Goal: Task Accomplishment & Management: Manage account settings

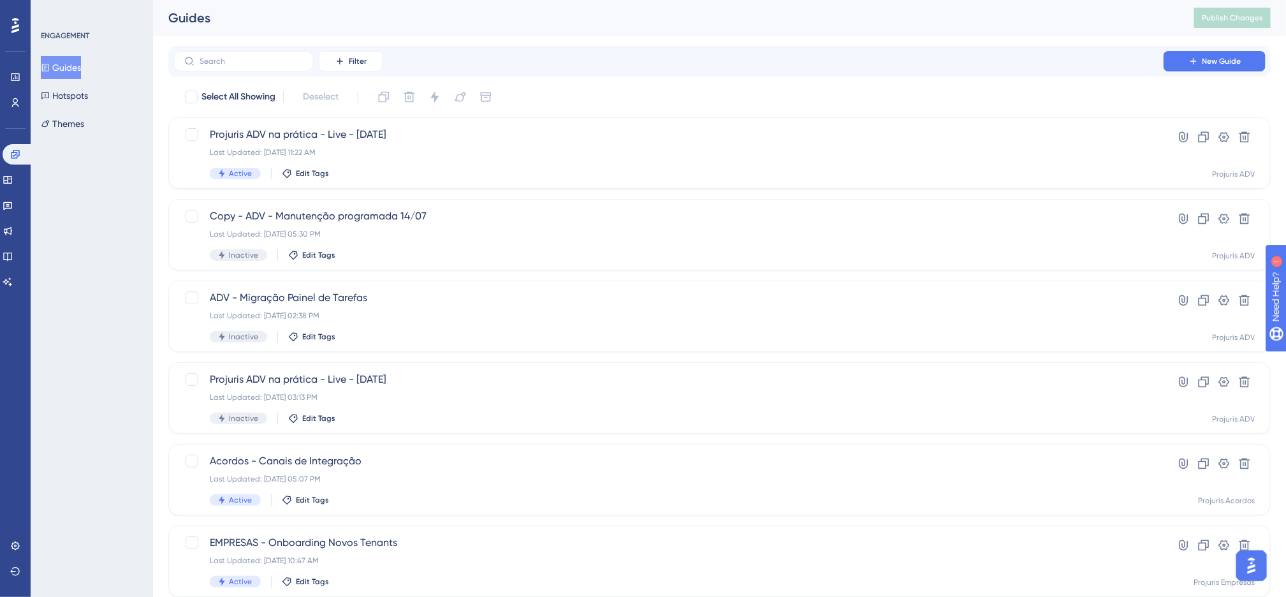
drag, startPoint x: 567, startPoint y: 48, endPoint x: 581, endPoint y: 48, distance: 14.7
click at [567, 48] on div "Filter New Guide" at bounding box center [719, 61] width 1102 height 31
click at [10, 73] on icon at bounding box center [15, 77] width 10 height 10
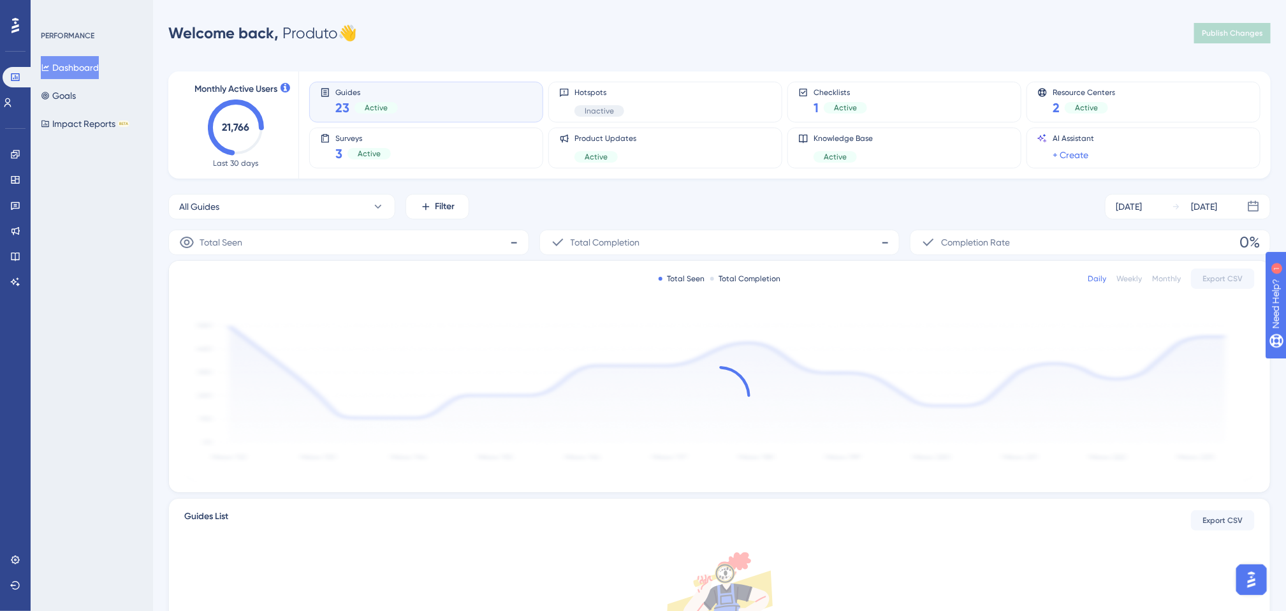
click at [637, 48] on div "Performance Users Engagement Widgets Feedback Product Updates Knowledge Base AI…" at bounding box center [719, 401] width 1133 height 762
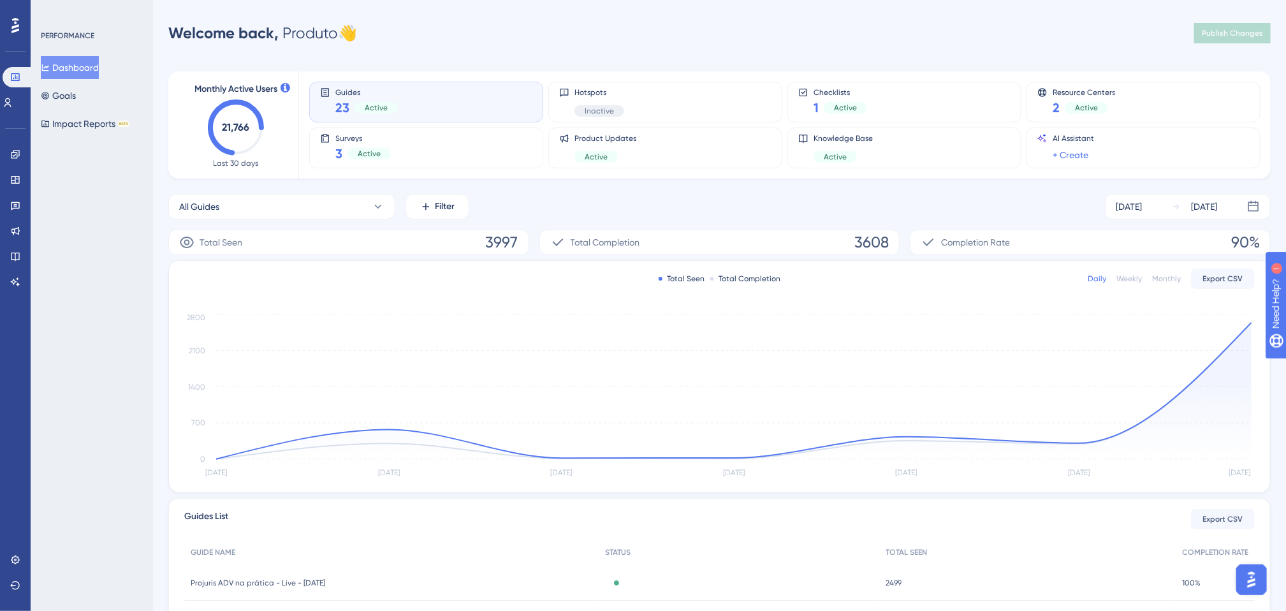
click at [651, 50] on div "Performance Users Engagement Widgets Feedback Product Updates Knowledge Base AI…" at bounding box center [719, 412] width 1133 height 785
click at [576, 203] on div "All Guides Filter [DATE] [DATE]" at bounding box center [719, 206] width 1102 height 25
click at [375, 203] on icon at bounding box center [378, 206] width 13 height 13
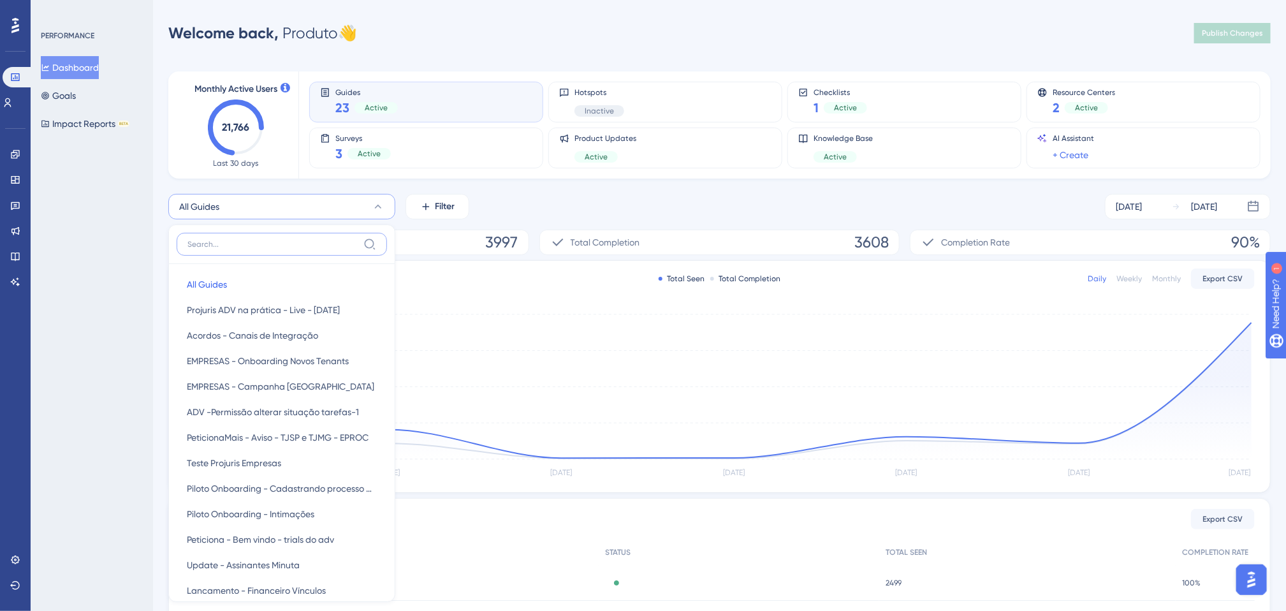
scroll to position [27, 0]
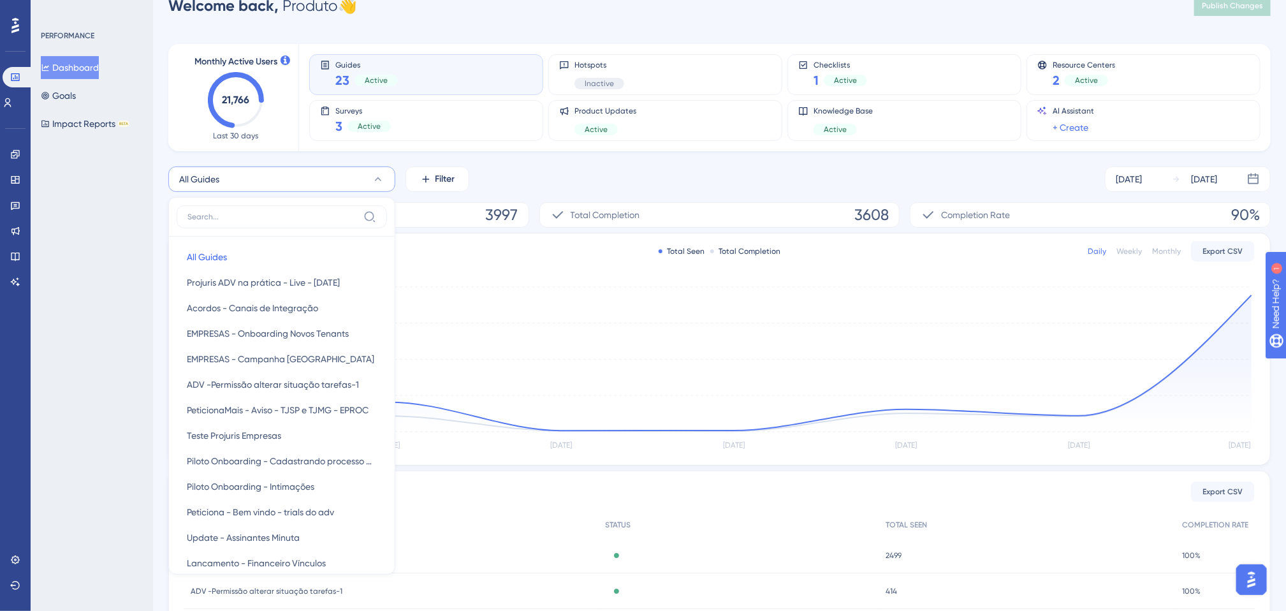
click at [574, 163] on div "Monthly Active Users 21,766 Last 30 days Guides 23 Active Hotspots Inactive Che…" at bounding box center [719, 393] width 1102 height 729
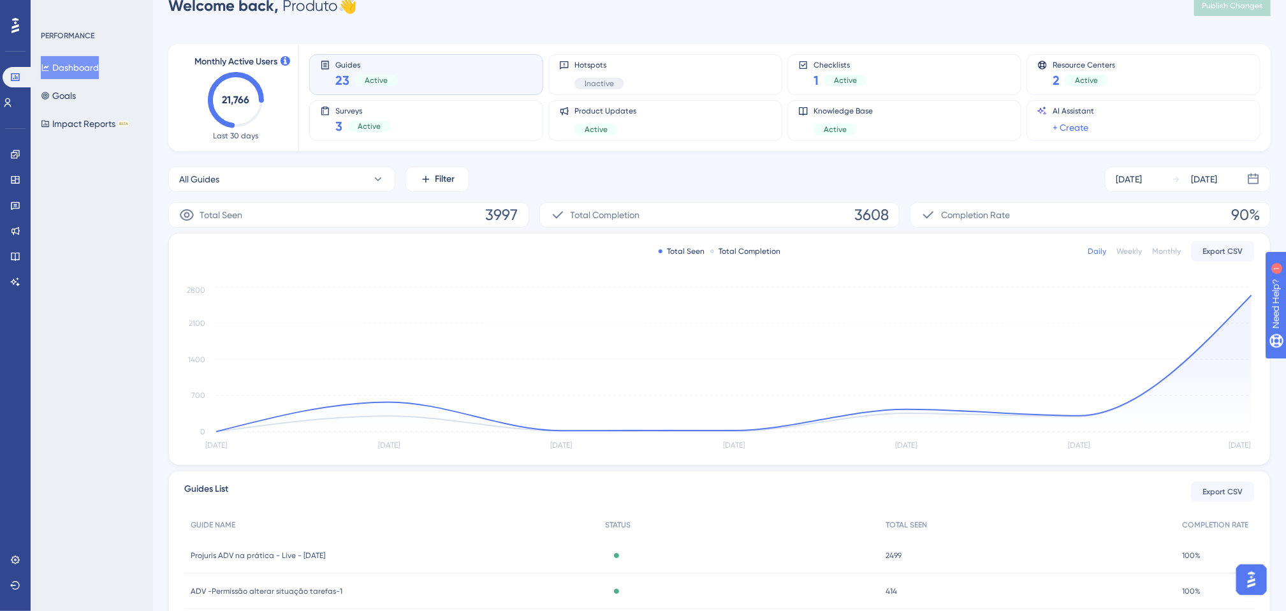
click at [654, 182] on div "All Guides Filter [DATE] [DATE]" at bounding box center [719, 178] width 1102 height 25
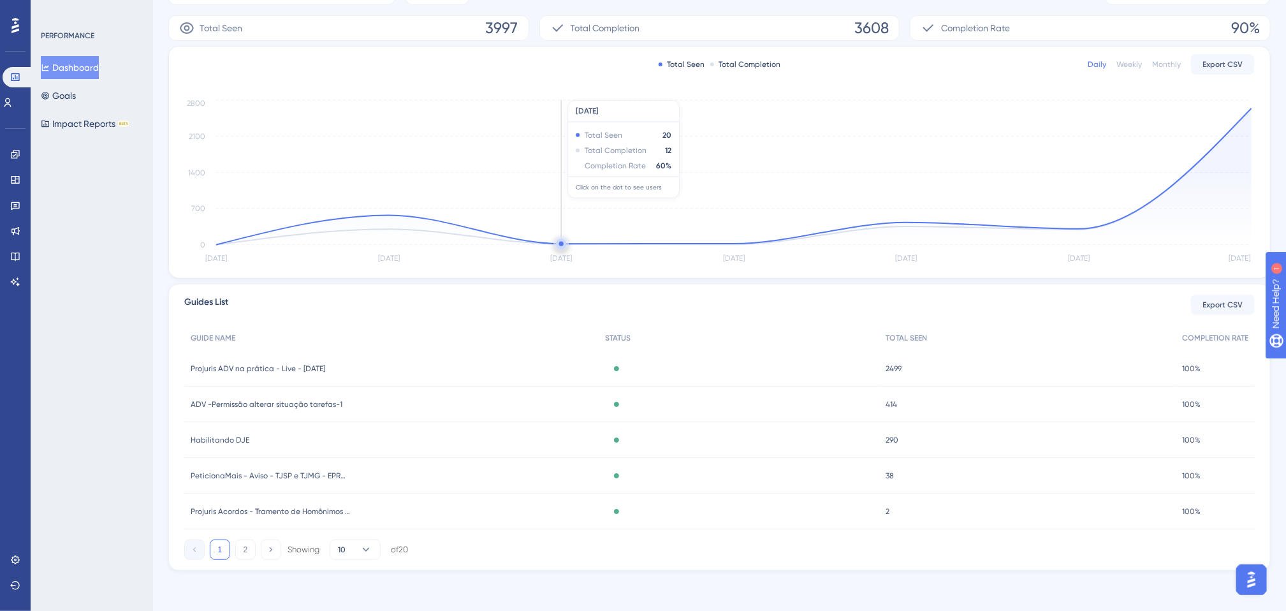
scroll to position [0, 0]
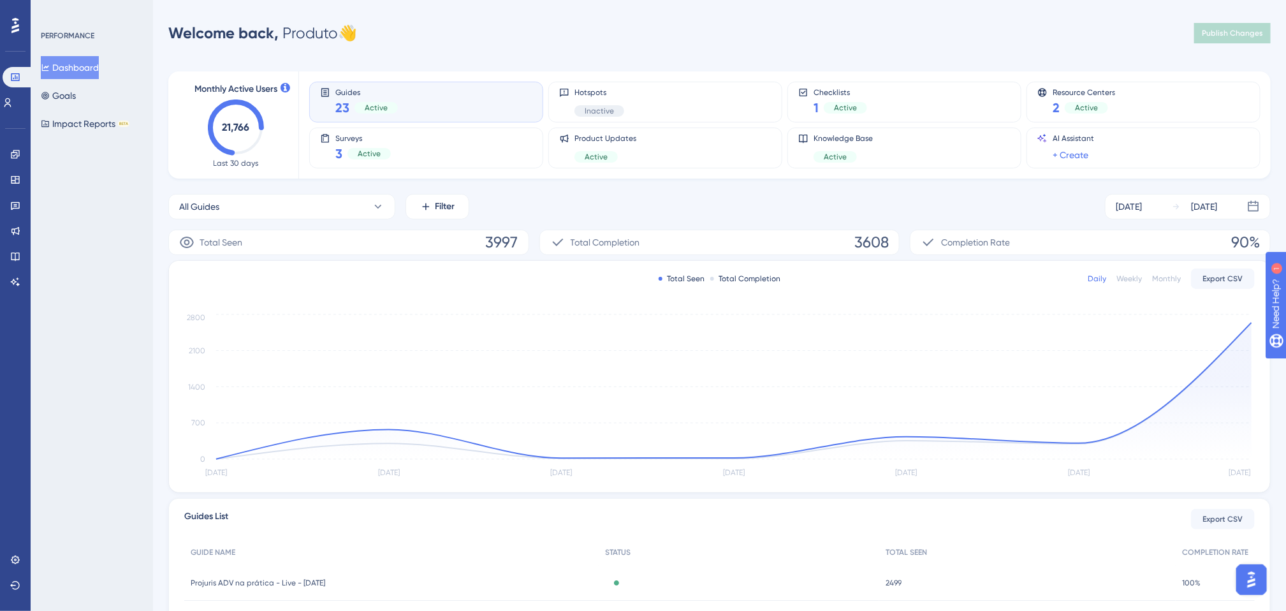
click at [631, 210] on div "All Guides Filter [DATE] [DATE]" at bounding box center [719, 206] width 1102 height 25
click at [618, 200] on div "All Guides Filter [DATE] [DATE]" at bounding box center [719, 206] width 1102 height 25
click at [593, 33] on div "Welcome back, Produto 👋 Publish Changes" at bounding box center [719, 32] width 1102 height 25
drag, startPoint x: 578, startPoint y: 38, endPoint x: 597, endPoint y: 21, distance: 26.2
click at [578, 38] on div "Welcome back, Produto 👋 Publish Changes" at bounding box center [719, 32] width 1102 height 25
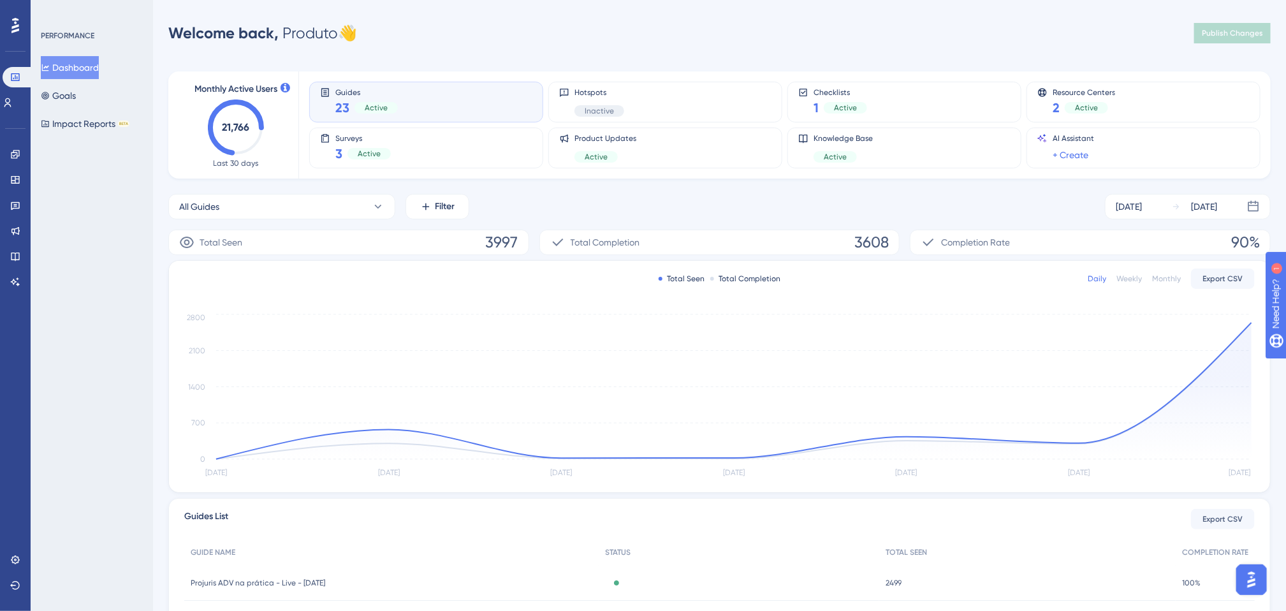
click at [567, 47] on div "Performance Users Engagement Widgets Feedback Product Updates Knowledge Base AI…" at bounding box center [719, 412] width 1133 height 785
click at [567, 45] on div "Welcome back, Produto 👋 Publish Changes" at bounding box center [719, 32] width 1102 height 25
drag, startPoint x: 567, startPoint y: 45, endPoint x: 559, endPoint y: 48, distance: 8.6
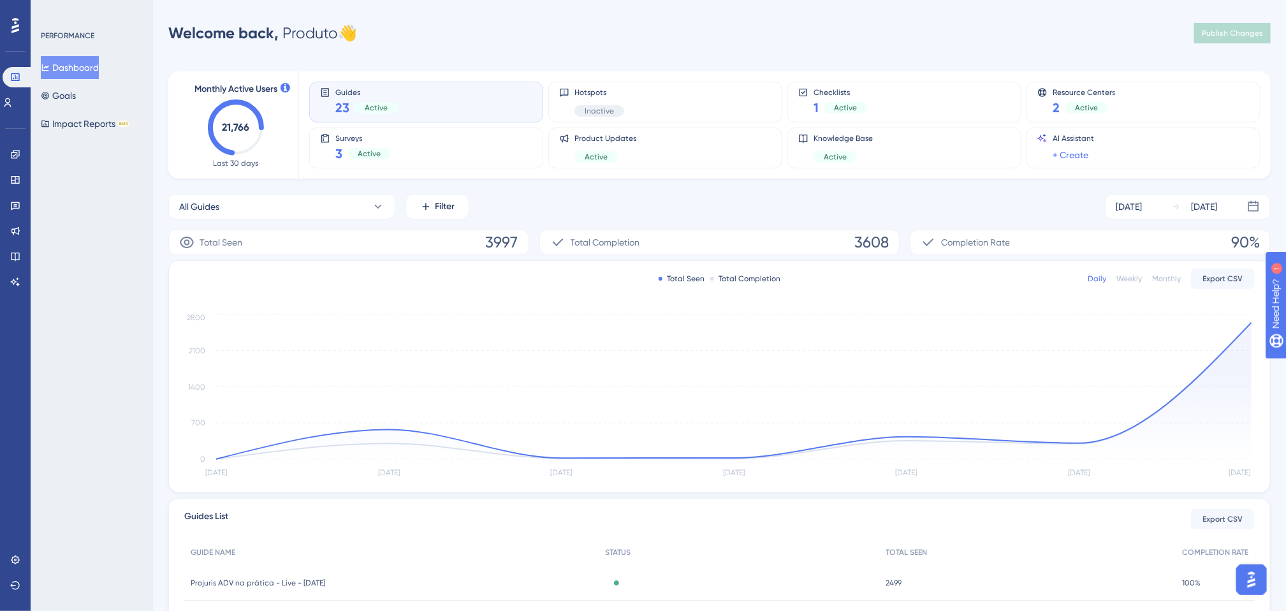
click at [567, 45] on div "Welcome back, Produto 👋 Publish Changes" at bounding box center [719, 32] width 1102 height 25
click at [599, 47] on div "Performance Users Engagement Widgets Feedback Product Updates Knowledge Base AI…" at bounding box center [719, 412] width 1133 height 785
click at [504, 13] on div "Performance Users Engagement Widgets Feedback Product Updates Knowledge Base AI…" at bounding box center [643, 413] width 1286 height 826
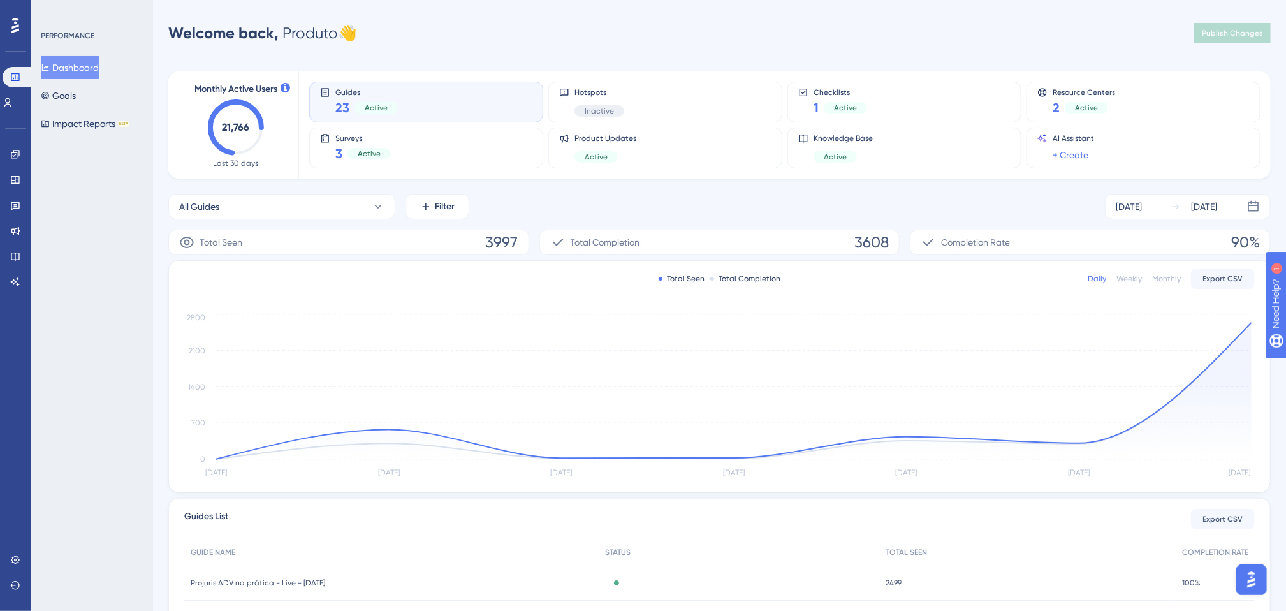
click at [509, 27] on div "Welcome back, Produto 👋 Publish Changes" at bounding box center [719, 32] width 1102 height 25
click at [516, 40] on div "Welcome back, Produto 👋 Publish Changes" at bounding box center [719, 32] width 1102 height 25
drag, startPoint x: 219, startPoint y: 124, endPoint x: 268, endPoint y: 120, distance: 49.2
click at [268, 120] on div "Monthly Active Users 21,766 Last 30 days" at bounding box center [236, 125] width 94 height 87
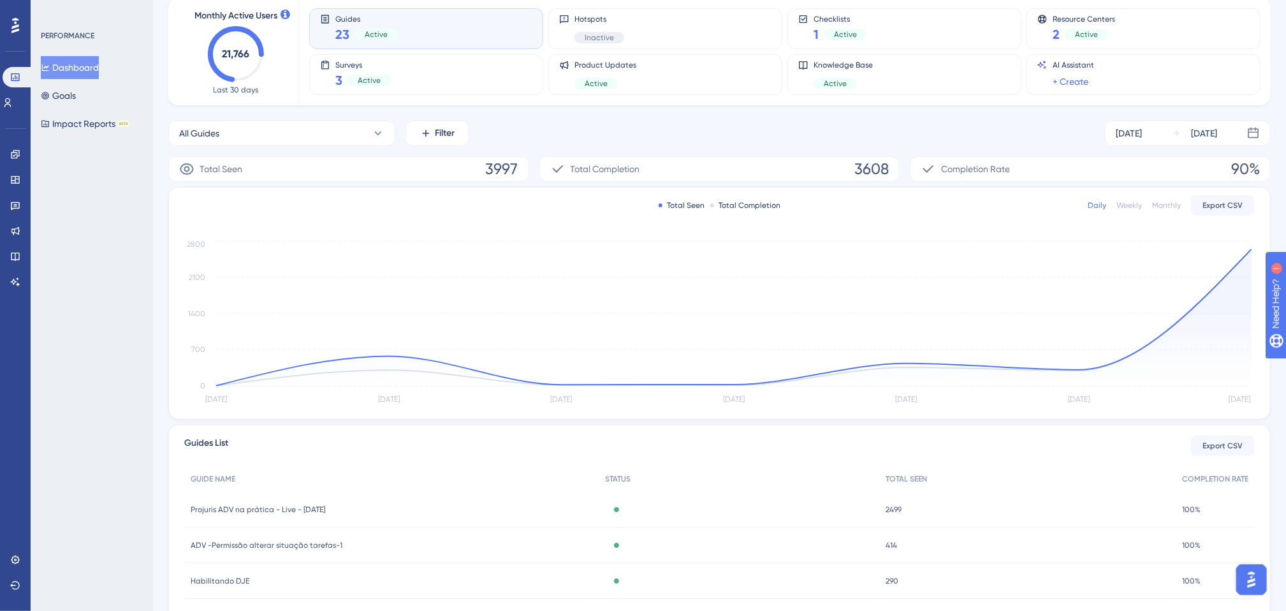
scroll to position [96, 0]
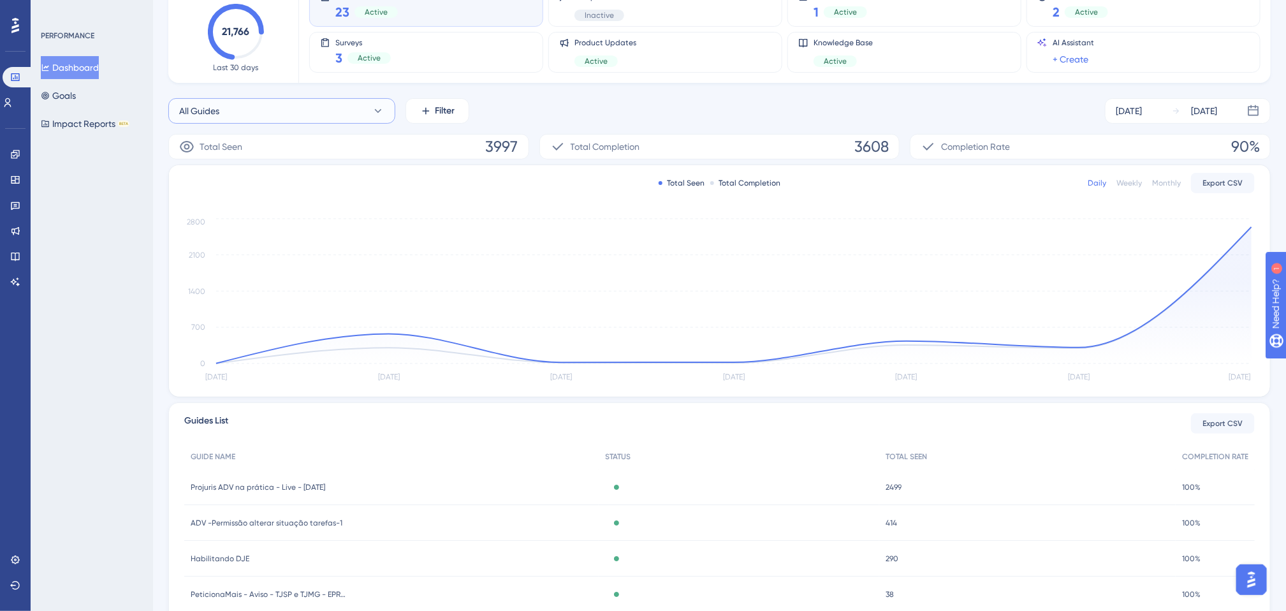
click at [318, 105] on button "All Guides" at bounding box center [281, 110] width 227 height 25
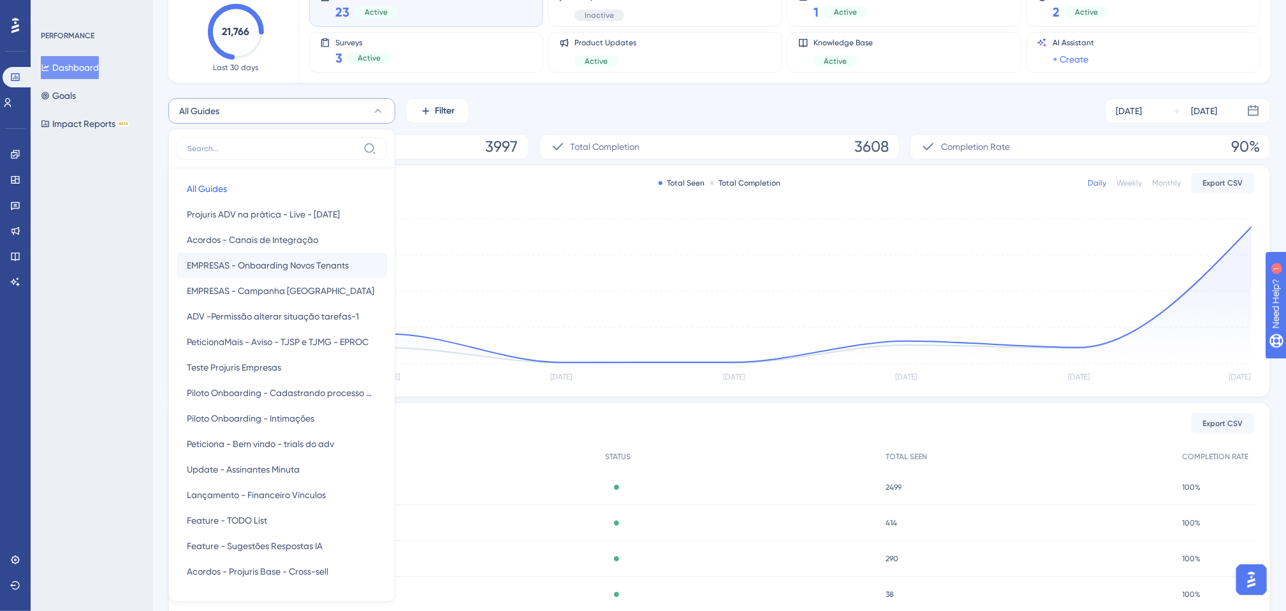
scroll to position [108, 0]
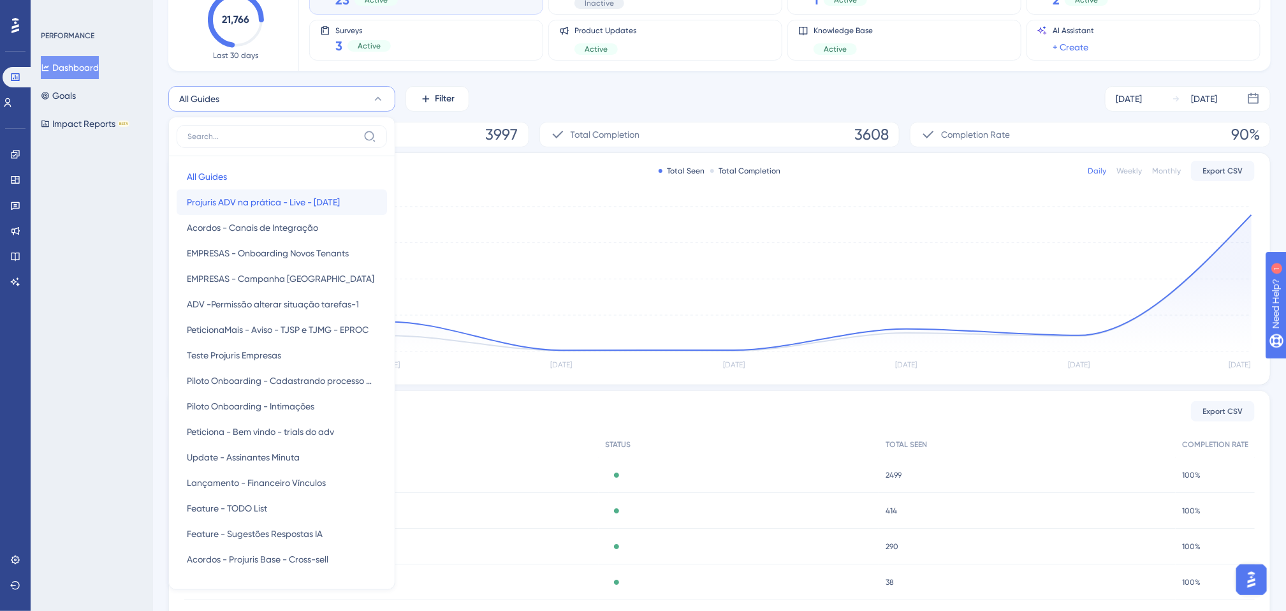
click at [288, 210] on button "Projuris ADV na prática - Live - [DATE] Projuris ADV na prática - Live - [DATE]" at bounding box center [282, 201] width 210 height 25
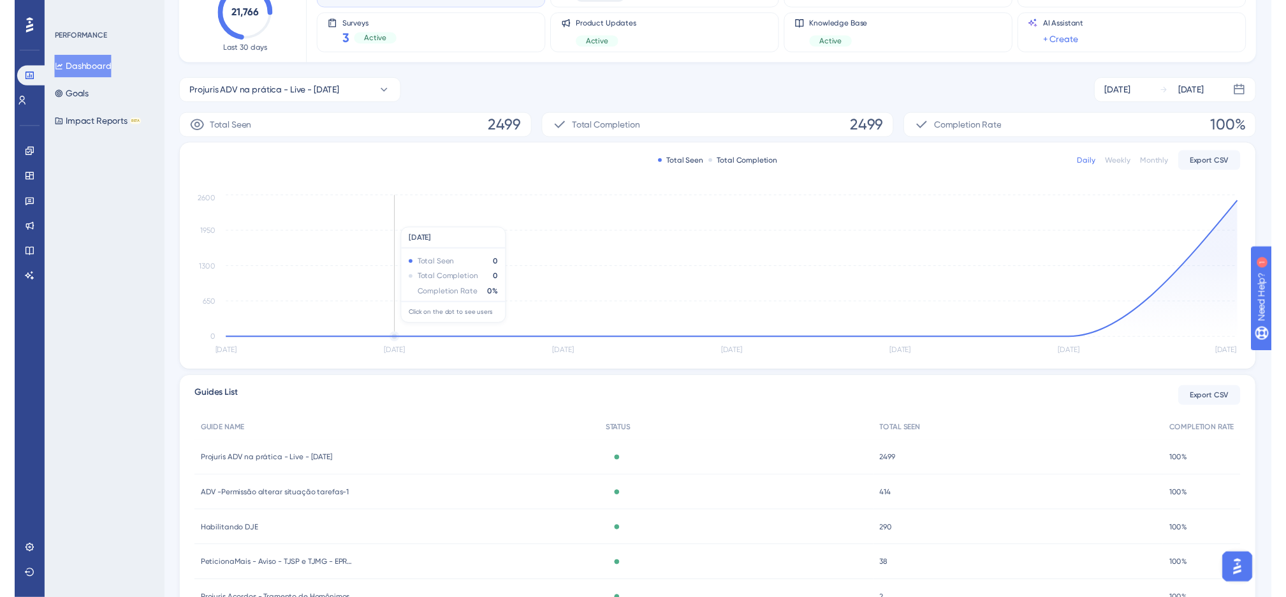
scroll to position [0, 0]
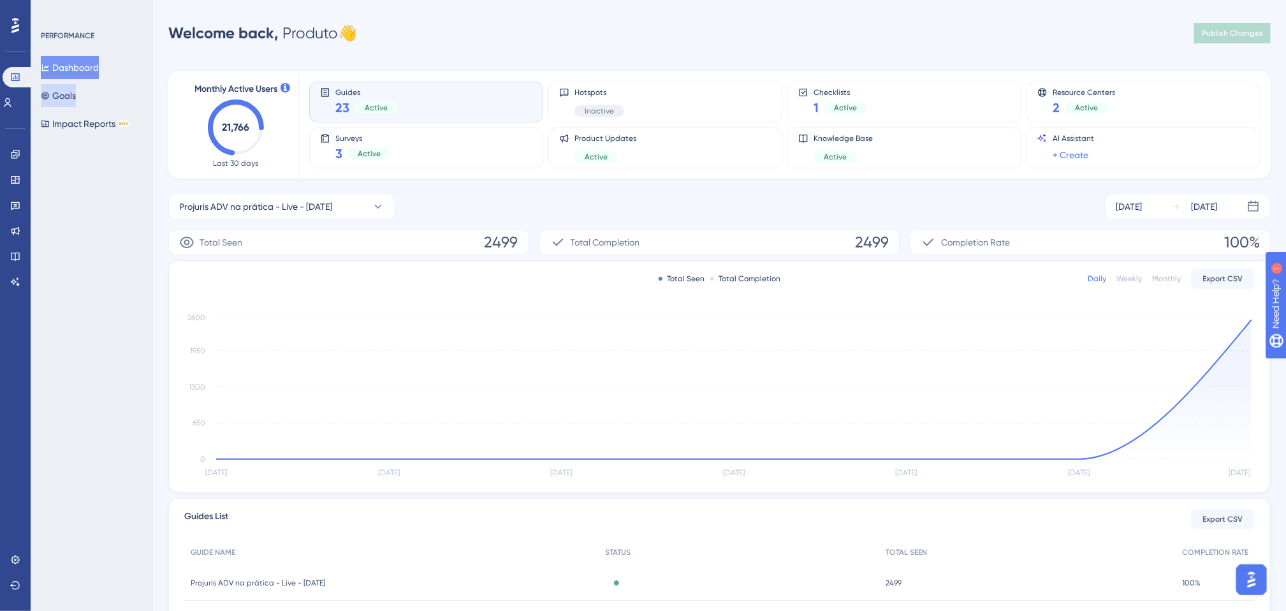
click at [65, 92] on button "Goals" at bounding box center [58, 95] width 35 height 23
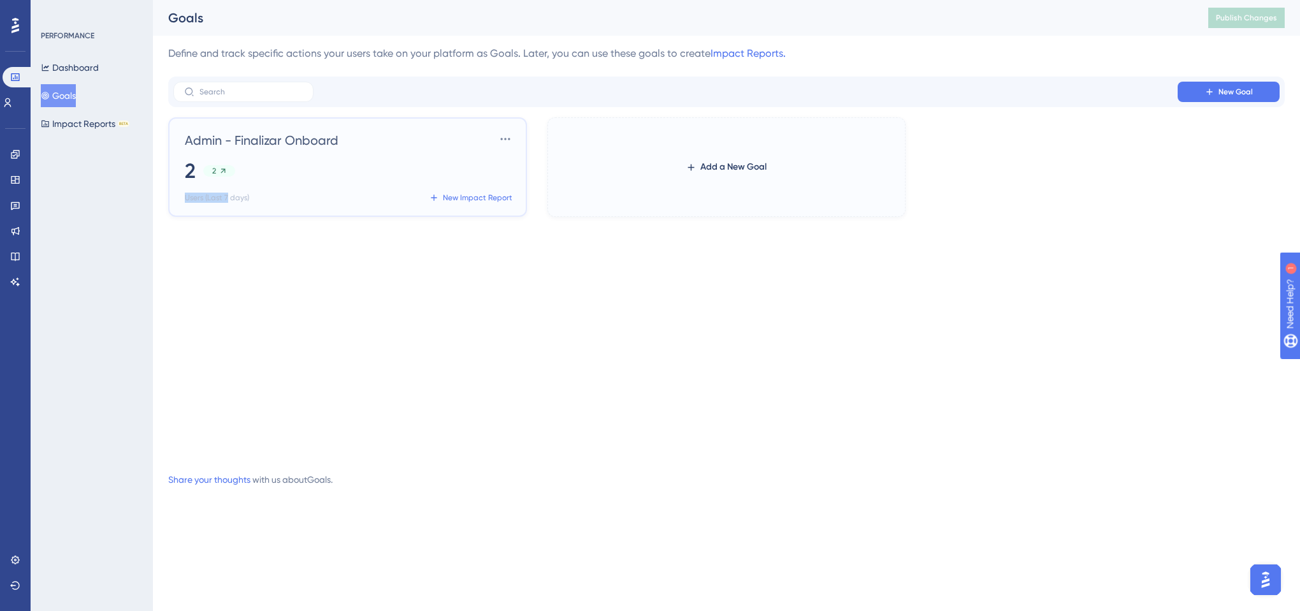
click at [229, 213] on div "Admin - Finalizar Onboard Settings 2 2 Users (Last 7 days) New Impact Report" at bounding box center [347, 166] width 359 height 99
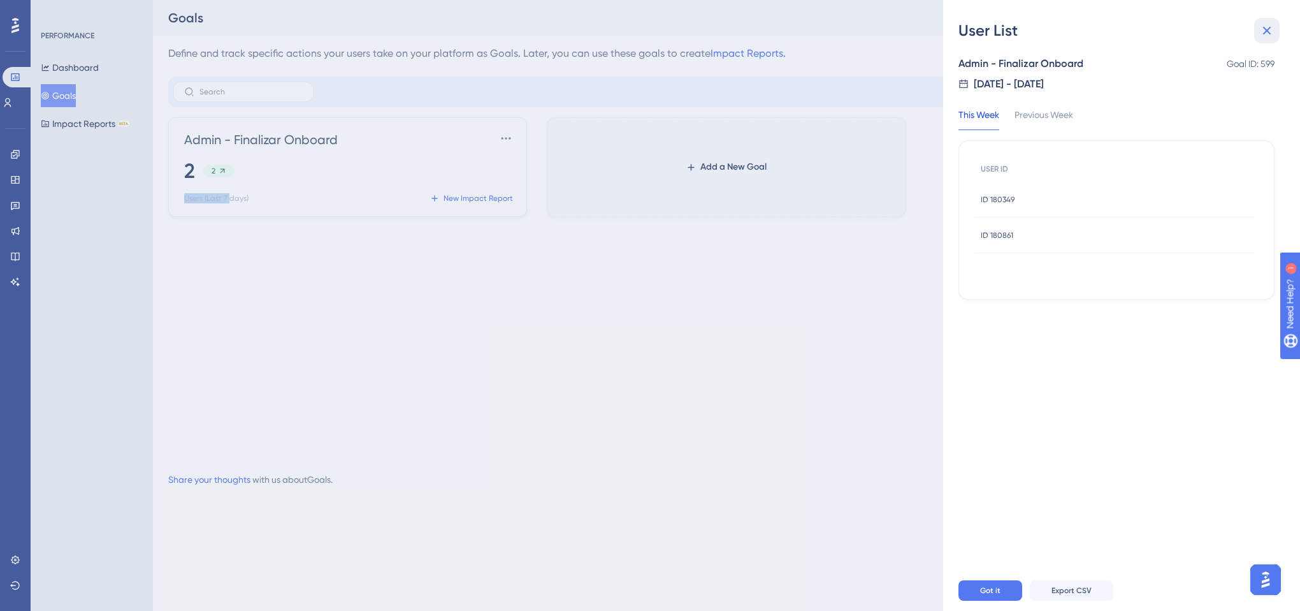
click at [1270, 27] on icon at bounding box center [1267, 31] width 8 height 8
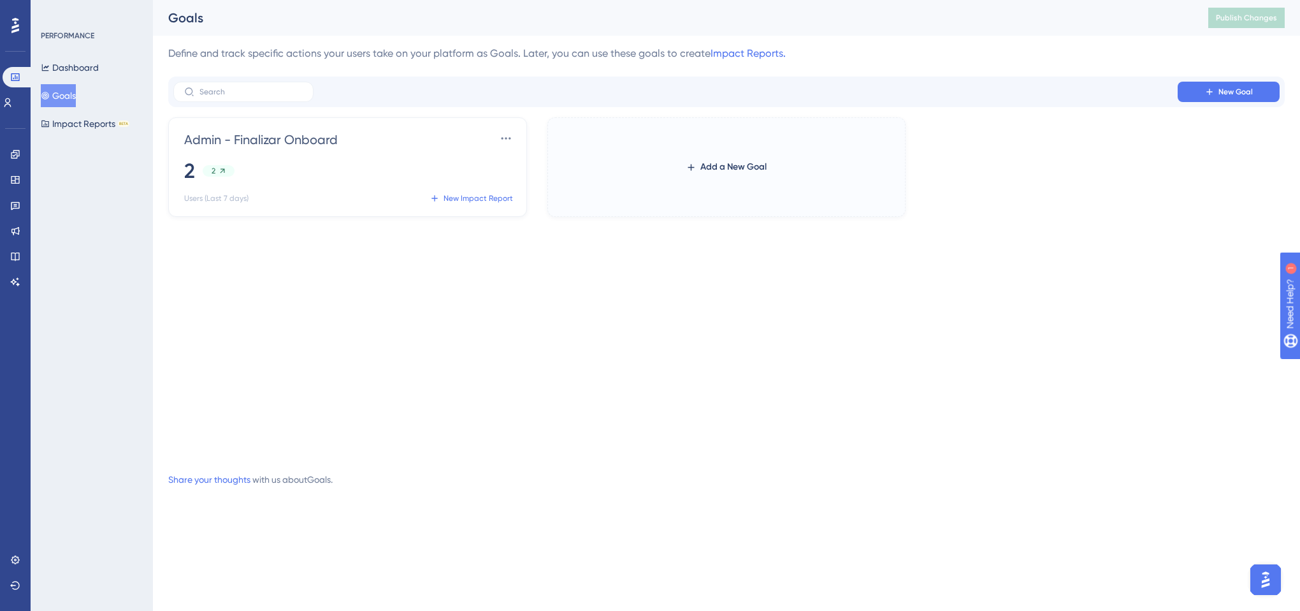
click at [698, 340] on div "Admin - Finalizar Onboard Settings 2 2 Users (Last 7 days) New Impact Report Ad…" at bounding box center [726, 286] width 1117 height 339
click at [75, 130] on button "Impact Reports BETA" at bounding box center [85, 123] width 89 height 23
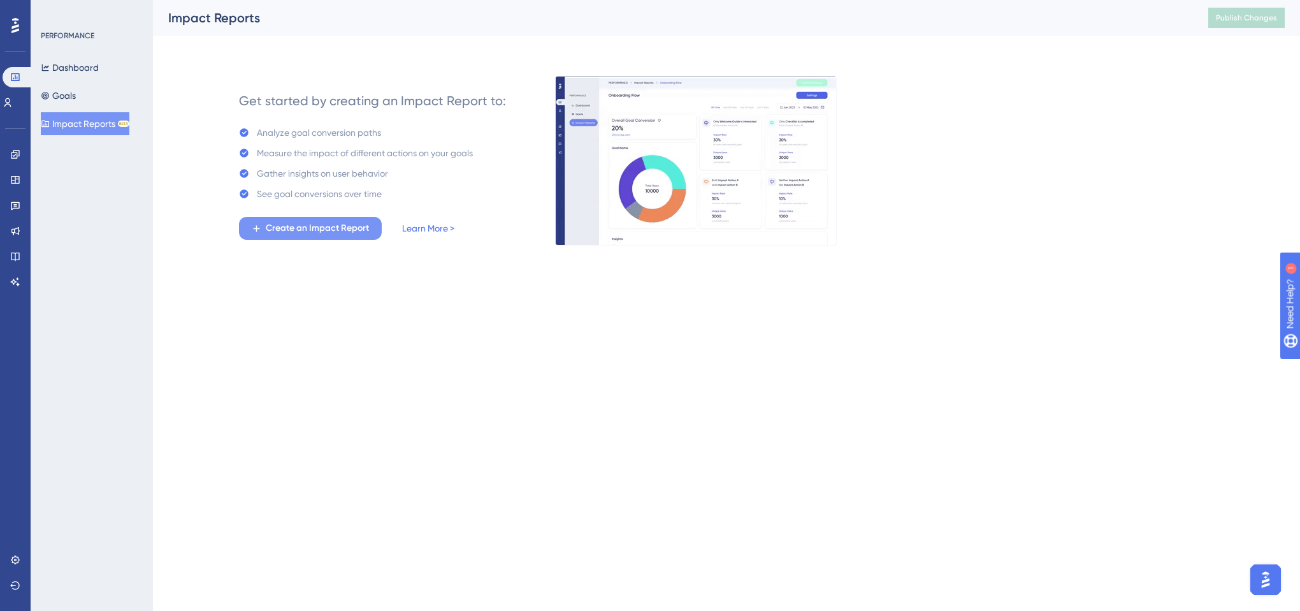
click at [360, 228] on span "Create an Impact Report" at bounding box center [317, 228] width 103 height 15
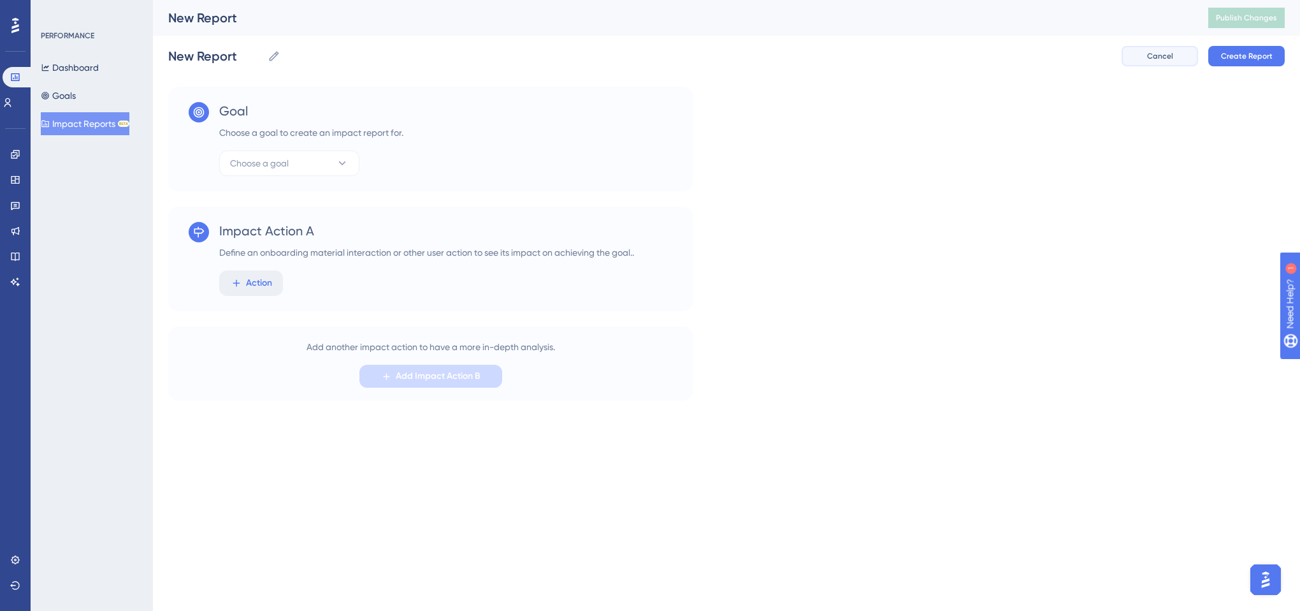
click at [1165, 55] on span "Cancel" at bounding box center [1160, 56] width 26 height 10
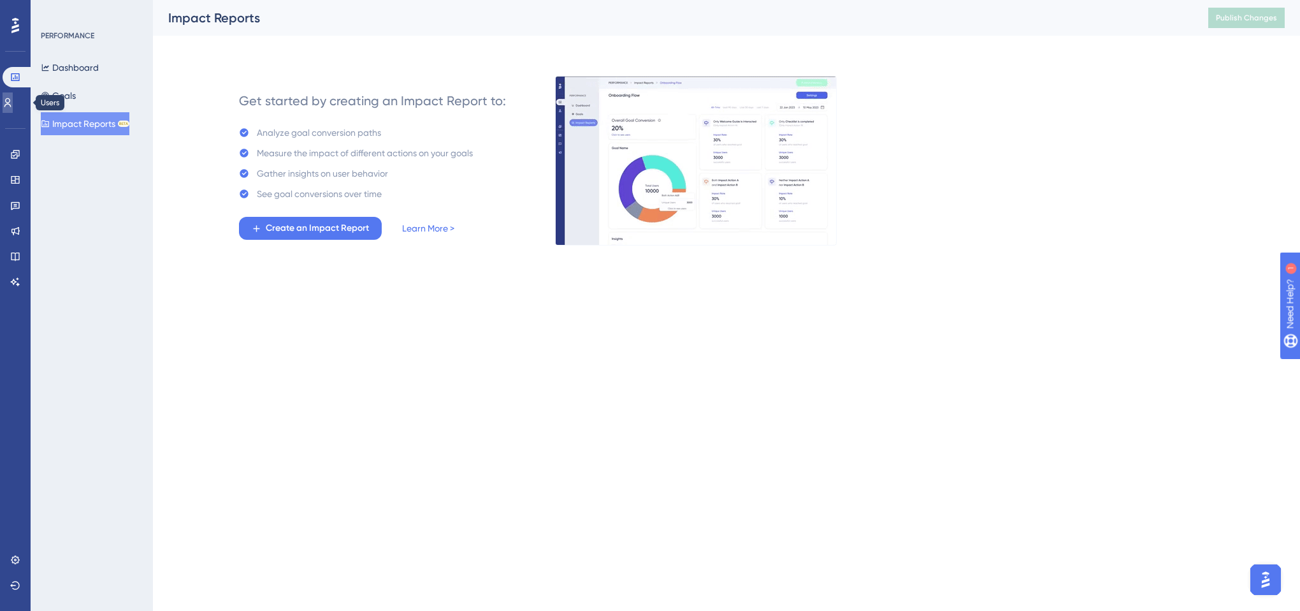
click at [13, 105] on link at bounding box center [8, 102] width 10 height 20
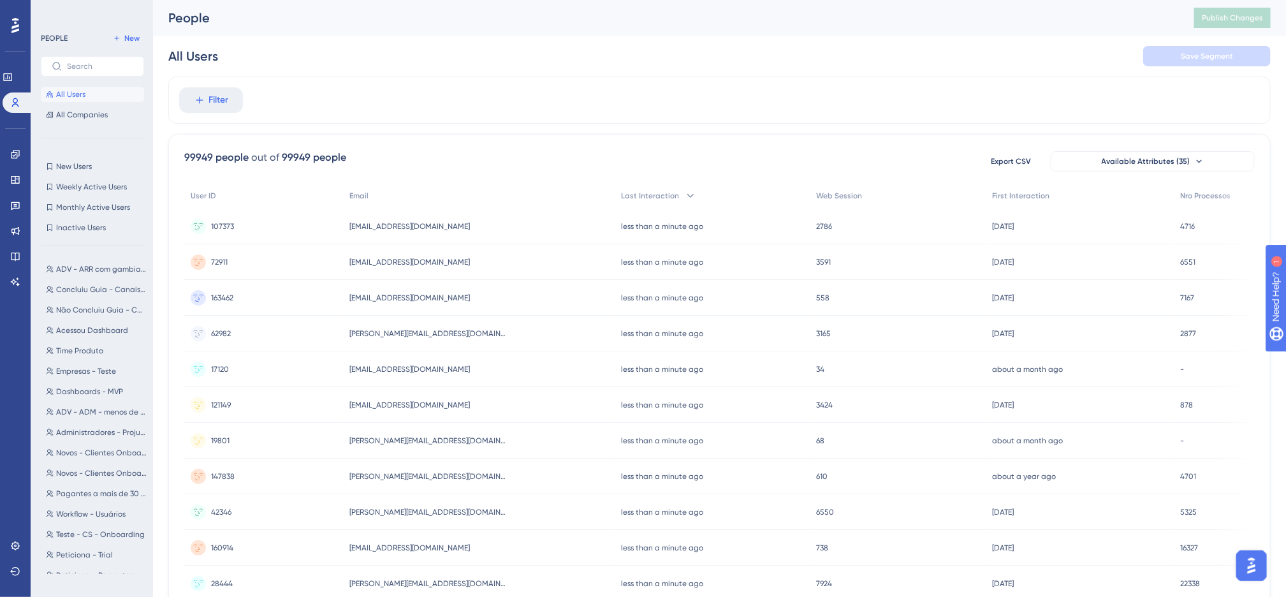
click at [572, 149] on div "99949 people out of 99949 people Export CSV Available Attributes (35) User ID E…" at bounding box center [719, 556] width 1102 height 845
click at [660, 121] on div "Filter" at bounding box center [719, 99] width 1102 height 47
click at [389, 128] on div "Filter 99949 people out of 99949 people Export CSV Available Attributes (35) Us…" at bounding box center [719, 527] width 1102 height 903
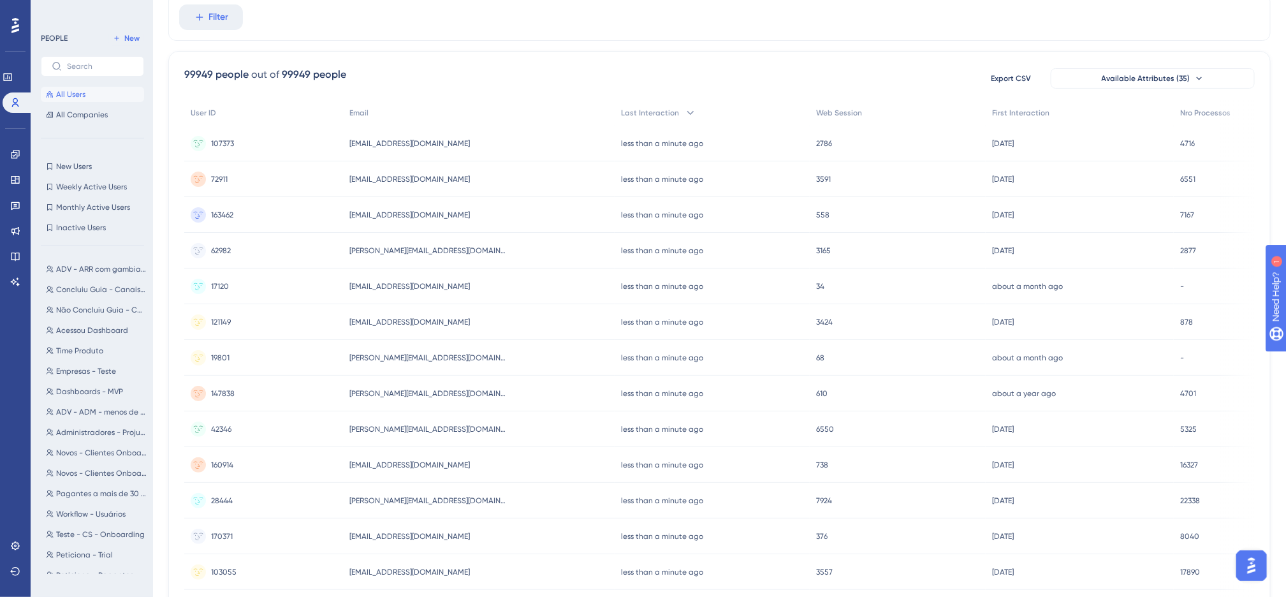
scroll to position [96, 0]
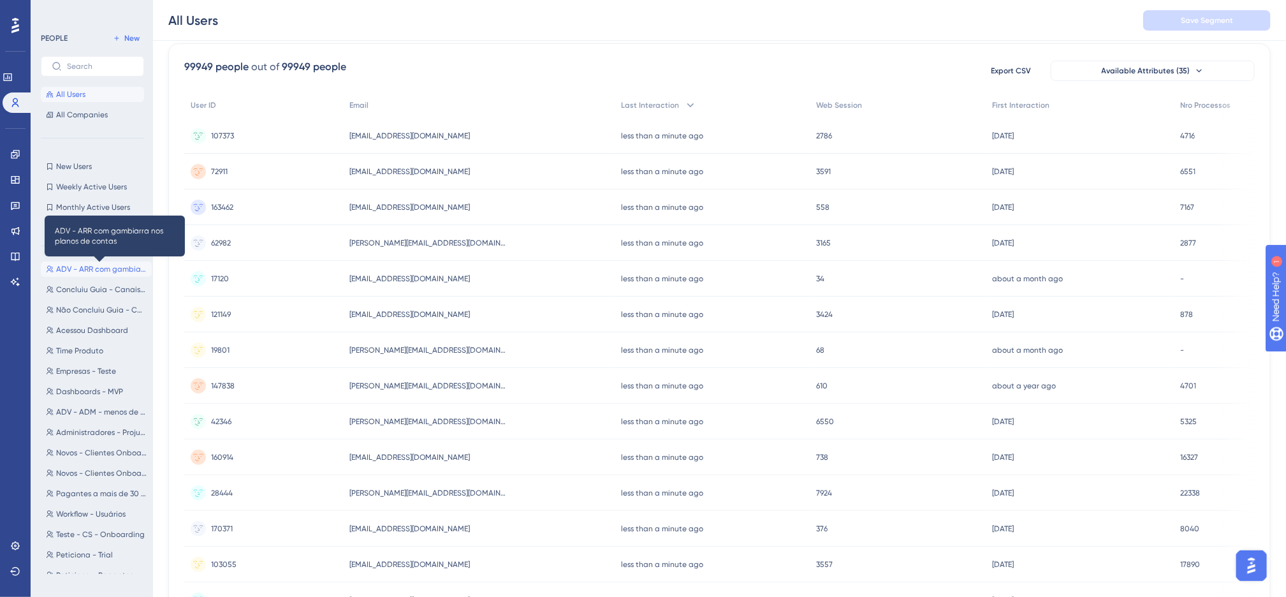
click at [105, 272] on span "ADV - ARR com gambiarra nos planos de contas" at bounding box center [101, 269] width 91 height 10
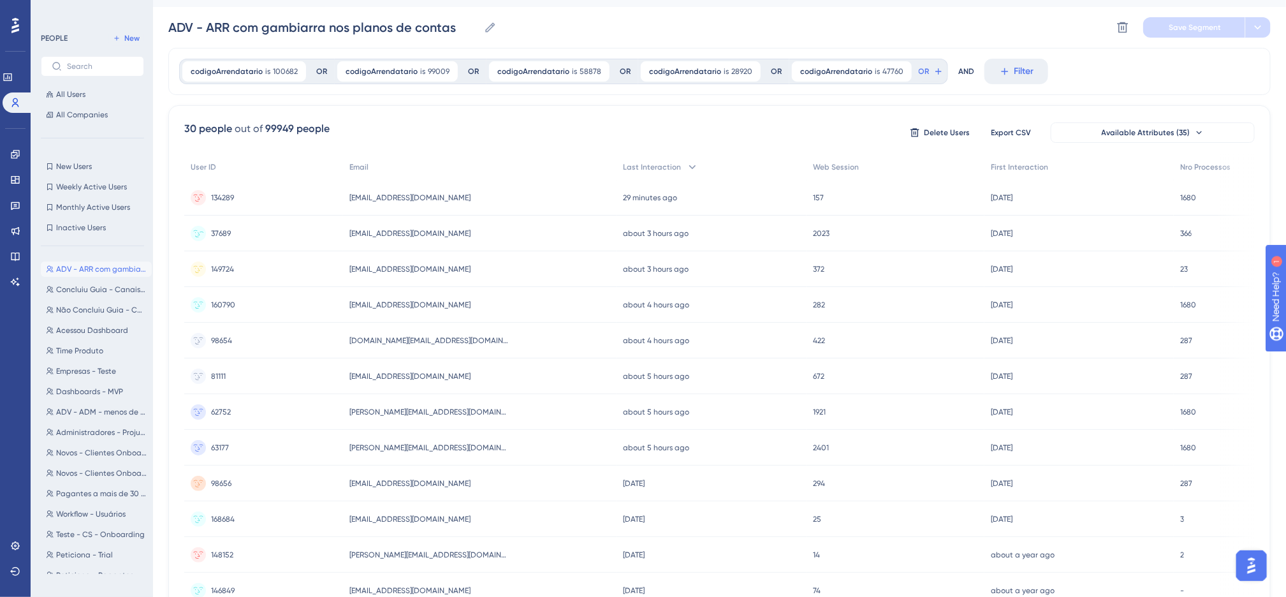
scroll to position [0, 0]
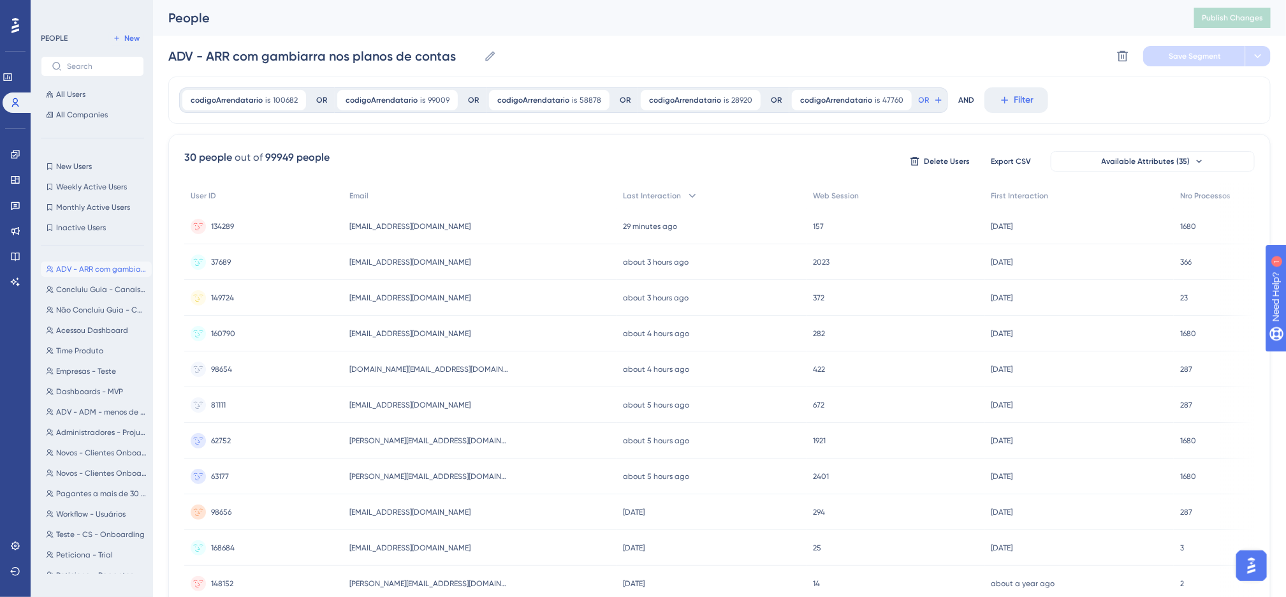
click at [381, 153] on div "30 people out of 99949 people Delete Users Export CSV Available Attributes (35)" at bounding box center [719, 161] width 1070 height 23
click at [388, 173] on div "30 people out of 99949 people Delete Users Export CSV Available Attributes (35)" at bounding box center [719, 161] width 1070 height 23
click at [525, 149] on div "30 people out of 99949 people Delete Users Export CSV Available Attributes (35)…" at bounding box center [719, 556] width 1102 height 845
click at [484, 165] on div "30 people out of 99949 people Delete Users Export CSV Available Attributes (35)" at bounding box center [719, 161] width 1070 height 23
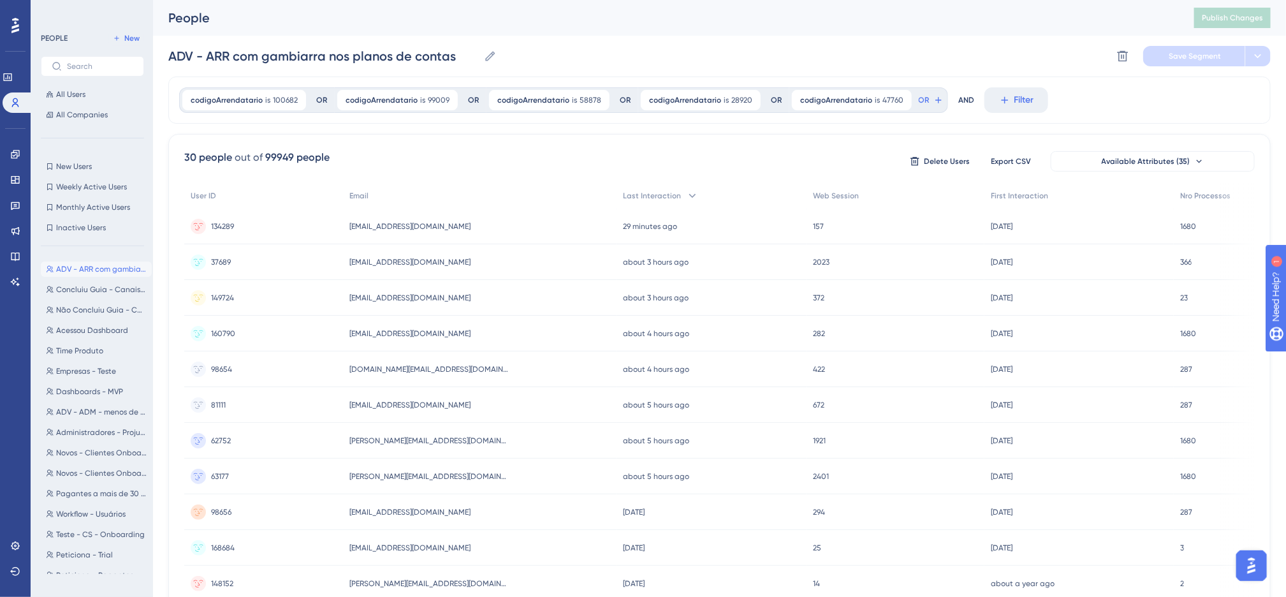
click at [484, 165] on div "30 people out of 99949 people Delete Users Export CSV Available Attributes (35)" at bounding box center [719, 161] width 1070 height 23
click at [540, 142] on div "30 people out of 99949 people Delete Users Export CSV Available Attributes (35)…" at bounding box center [719, 556] width 1102 height 845
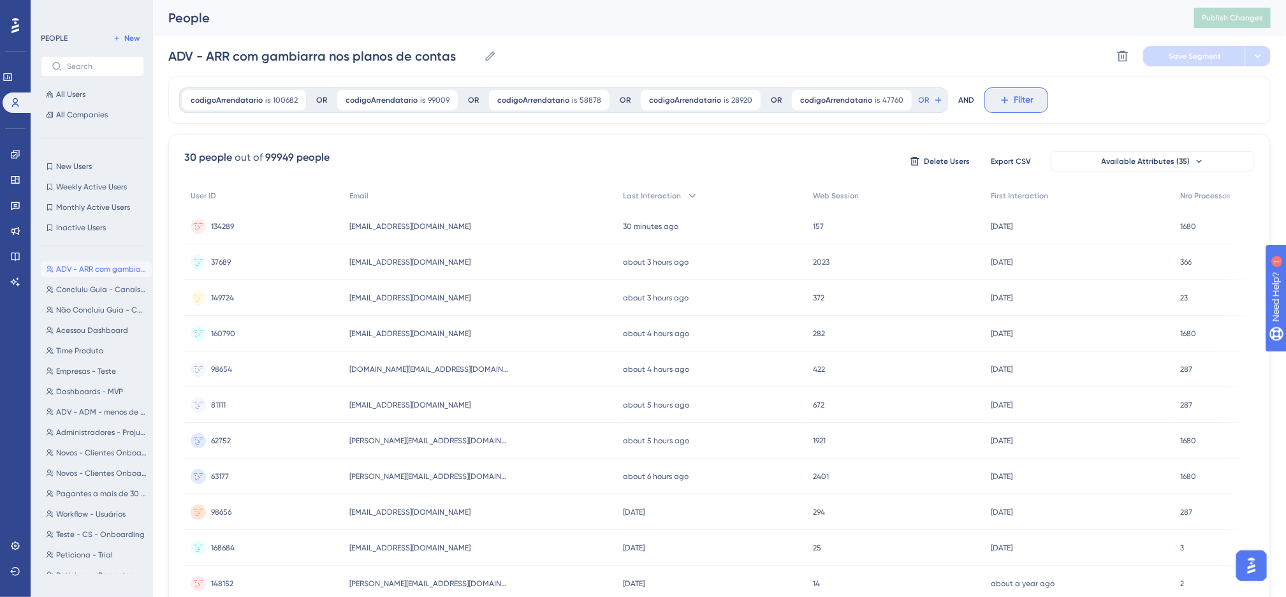
click at [1016, 98] on span "Filter" at bounding box center [1024, 99] width 20 height 15
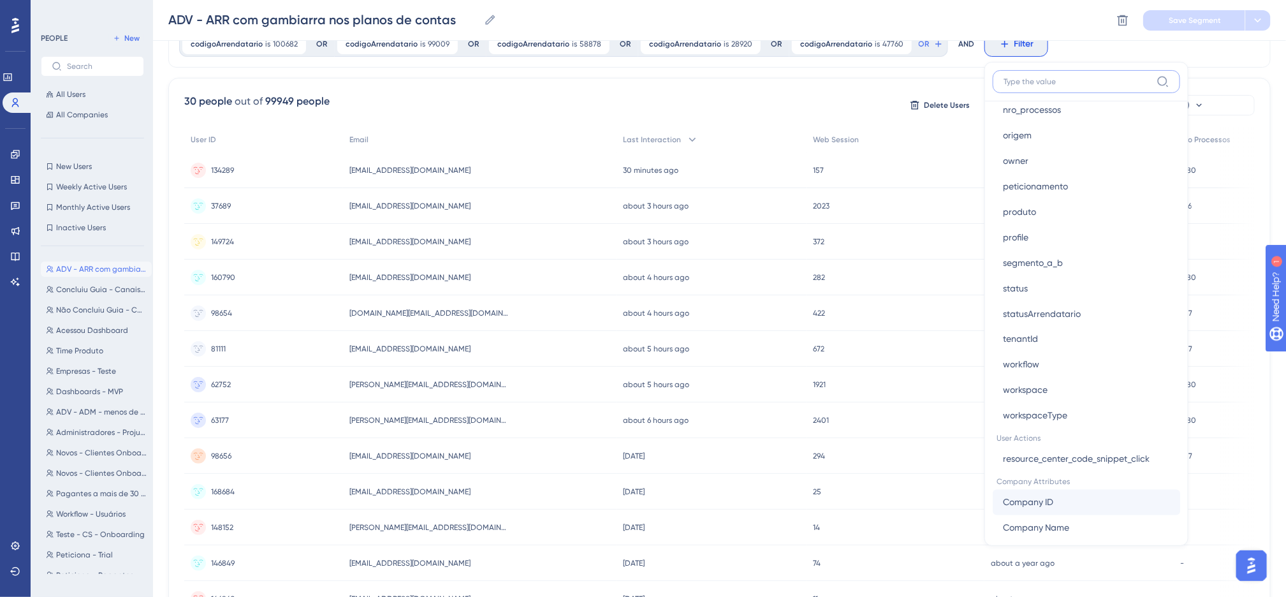
scroll to position [1027, 0]
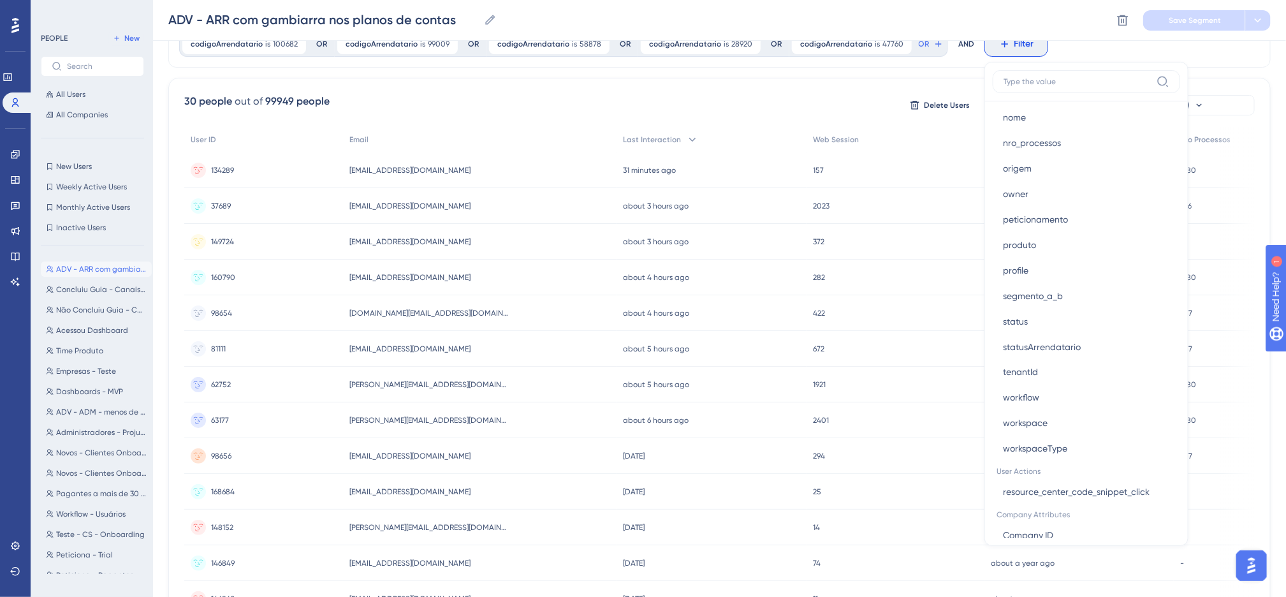
click at [853, 89] on div "30 people out of 99949 people Delete Users Export CSV Available Attributes (35)…" at bounding box center [719, 500] width 1102 height 845
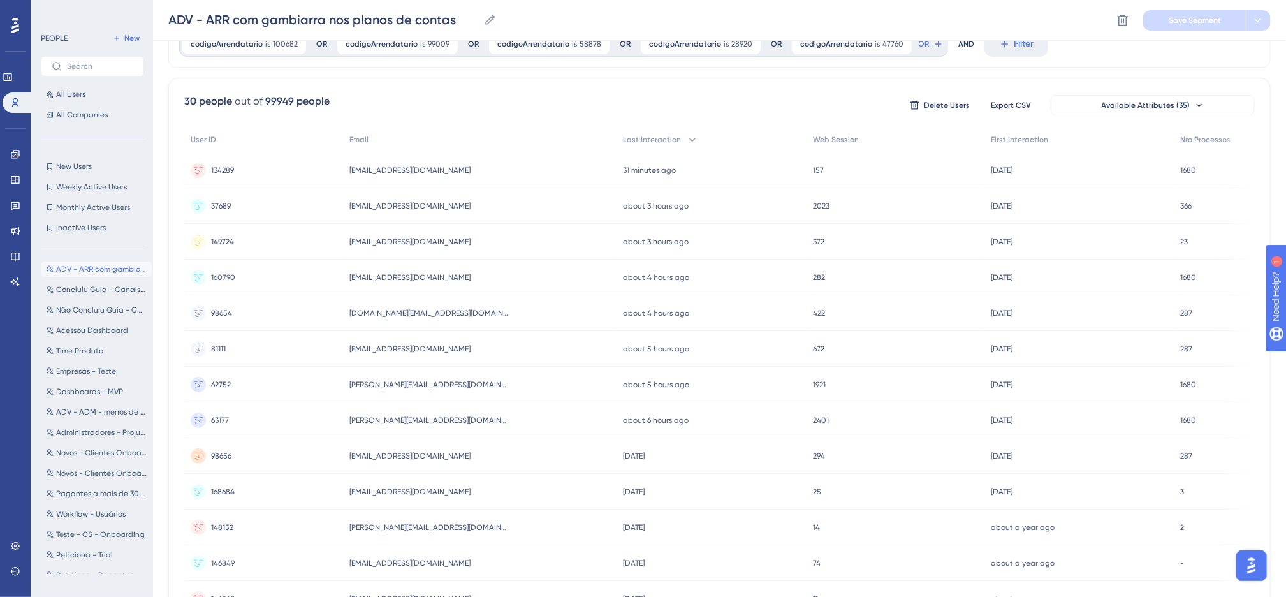
click at [853, 89] on div "30 people out of 99949 people Delete Users Export CSV Available Attributes (35)…" at bounding box center [719, 500] width 1102 height 845
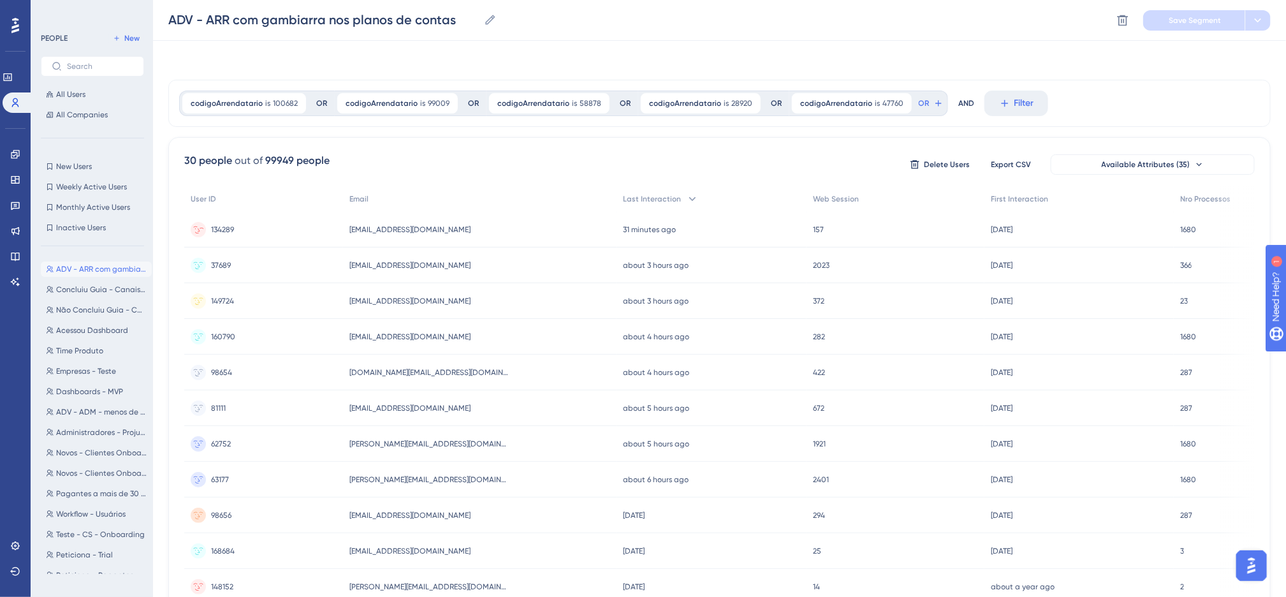
scroll to position [0, 0]
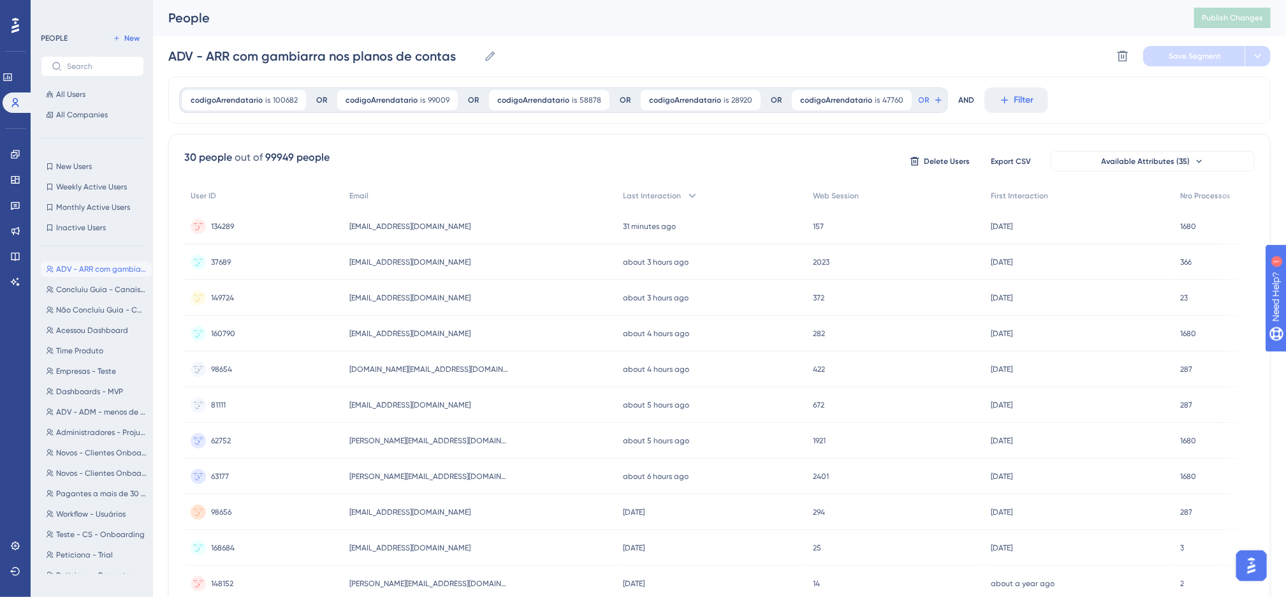
click at [742, 145] on div "30 people out of 99949 people Delete Users Export CSV Available Attributes (35)…" at bounding box center [719, 556] width 1102 height 845
click at [1026, 104] on button "Filter" at bounding box center [1016, 99] width 64 height 25
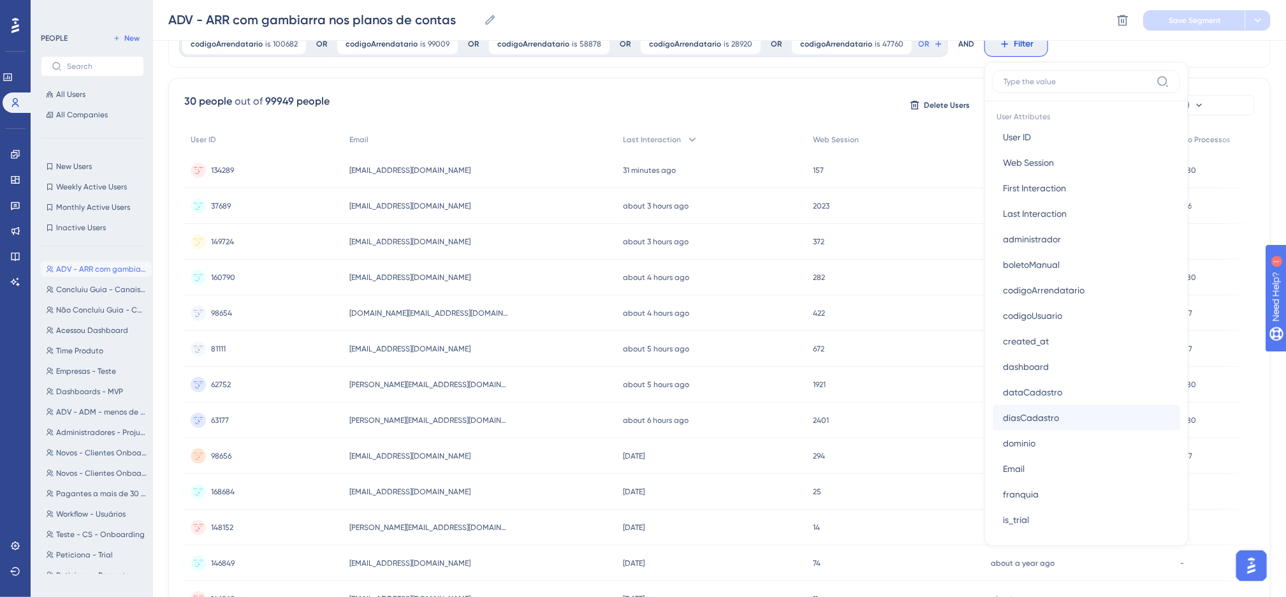
scroll to position [669, 0]
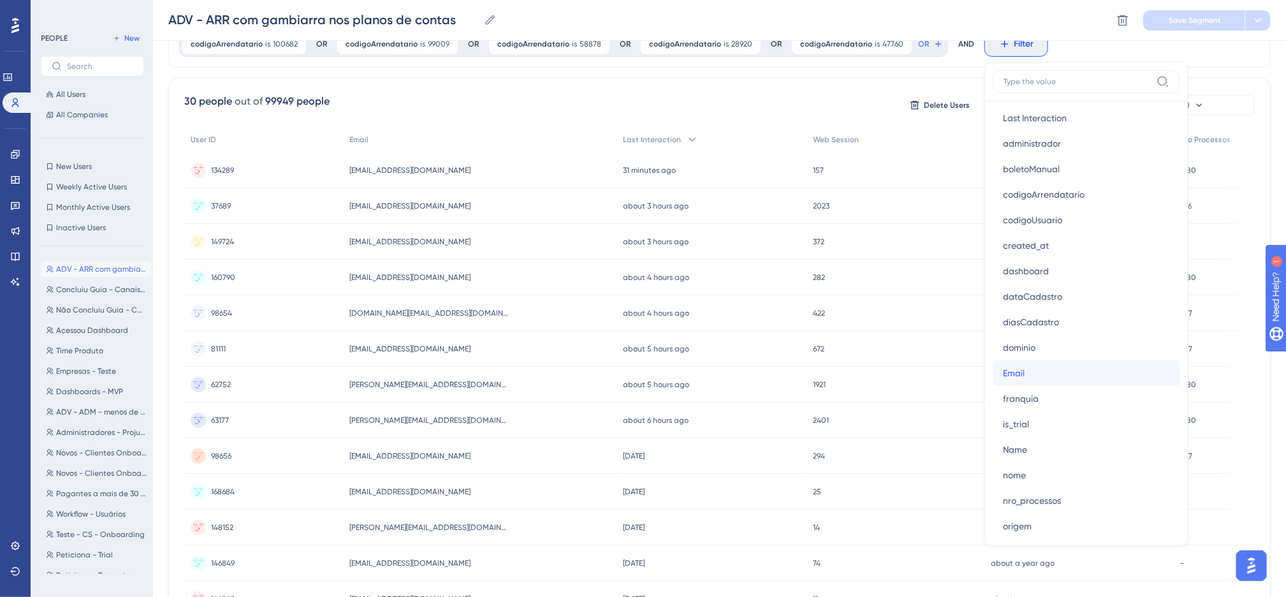
click at [1056, 375] on button "Email Email" at bounding box center [1086, 372] width 187 height 25
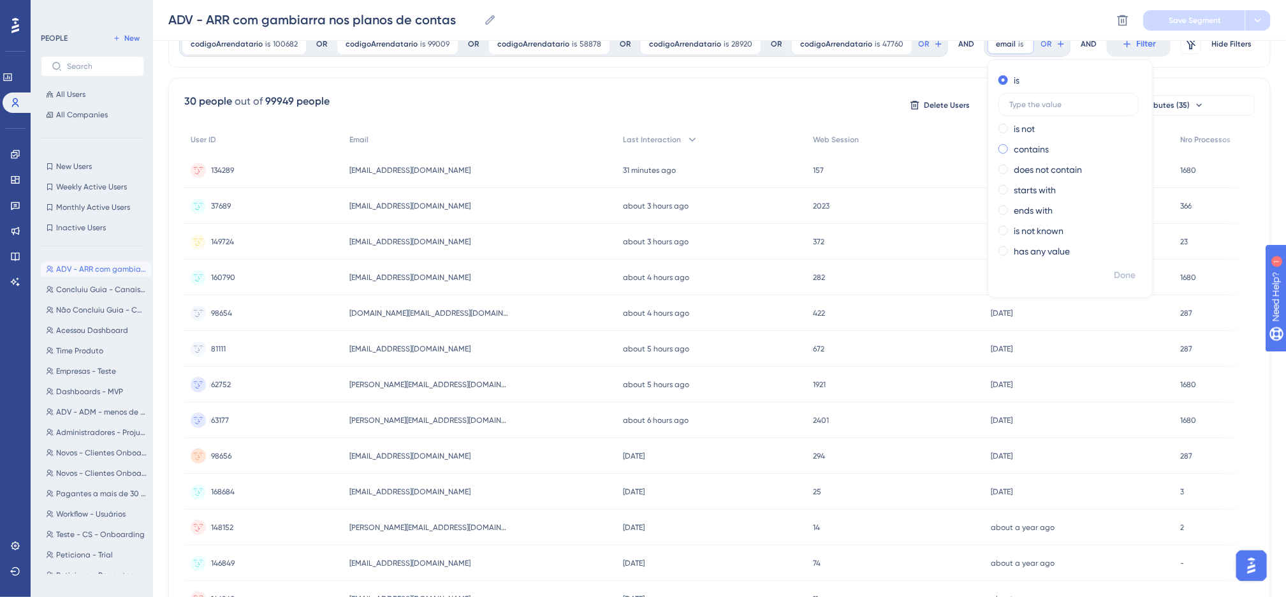
click at [1014, 152] on label "contains" at bounding box center [1031, 149] width 35 height 15
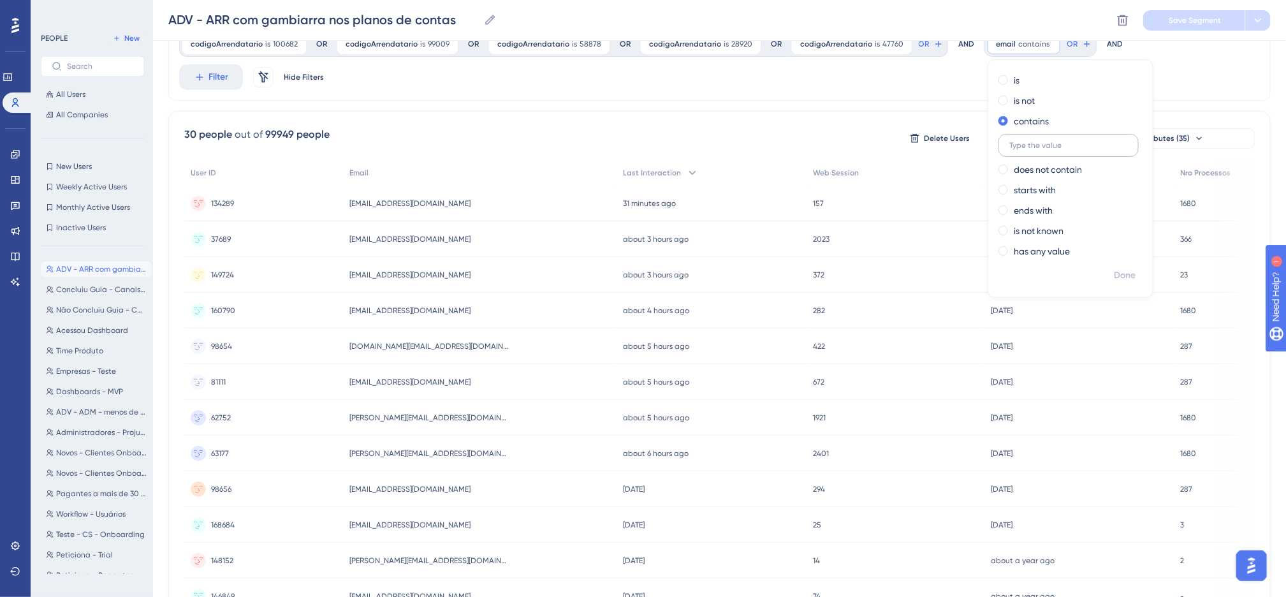
click at [1054, 149] on input "text" at bounding box center [1068, 145] width 119 height 9
type input "@gmail"
click at [1114, 272] on span "Done" at bounding box center [1125, 275] width 22 height 15
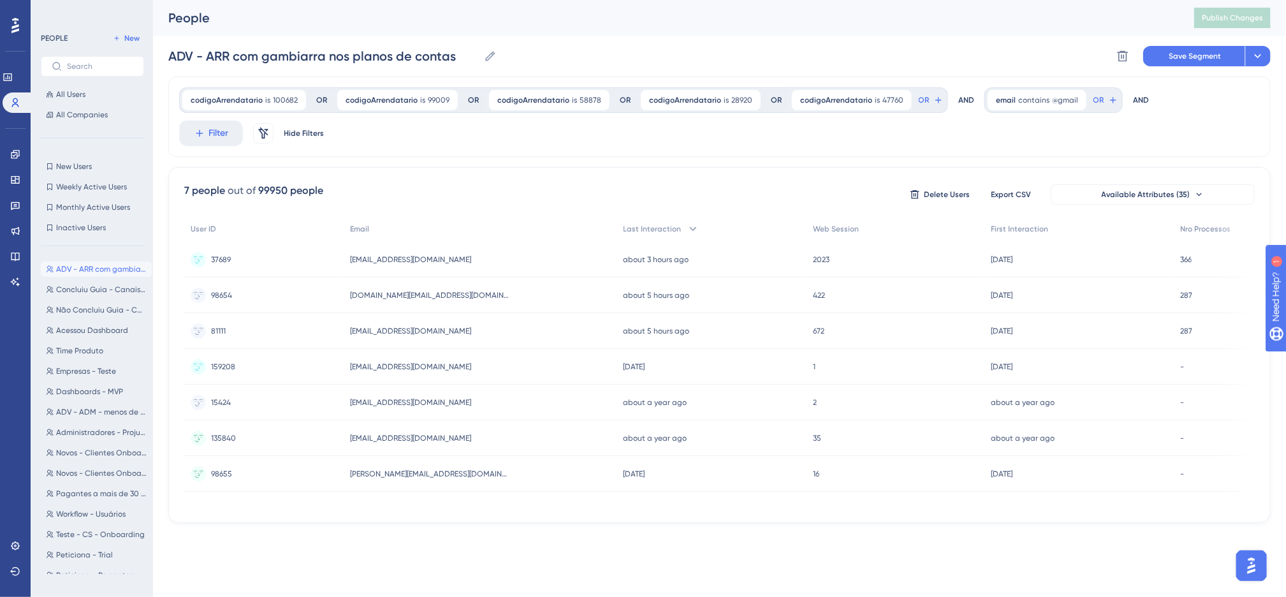
scroll to position [0, 0]
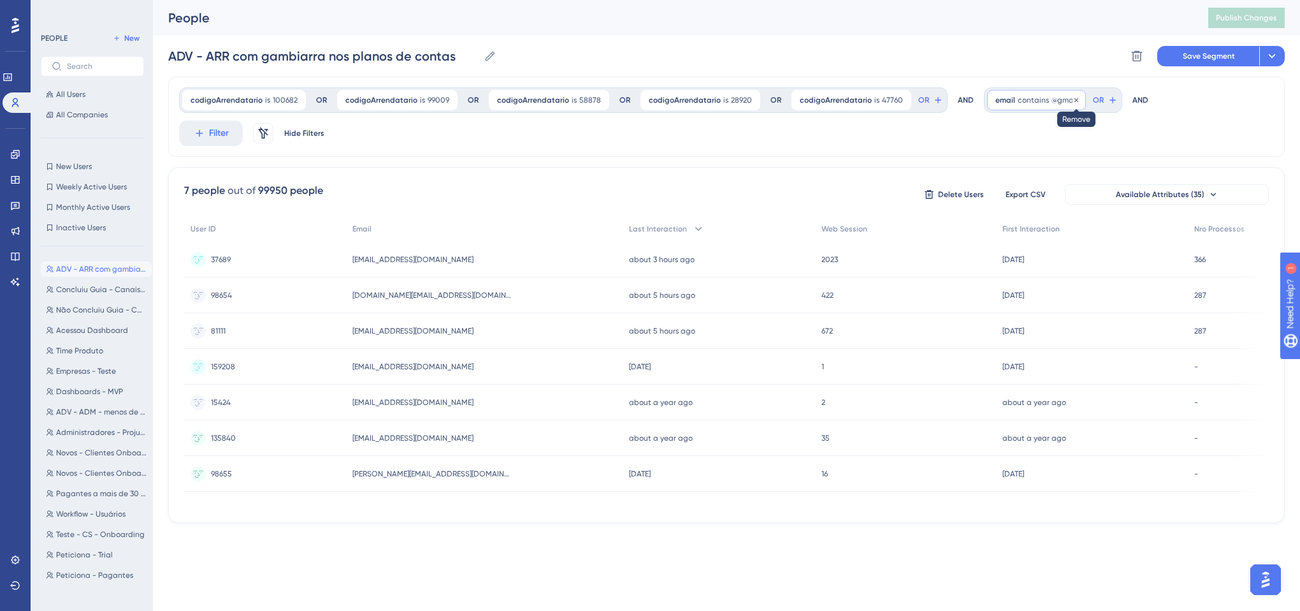
click at [1073, 96] on icon at bounding box center [1077, 100] width 8 height 8
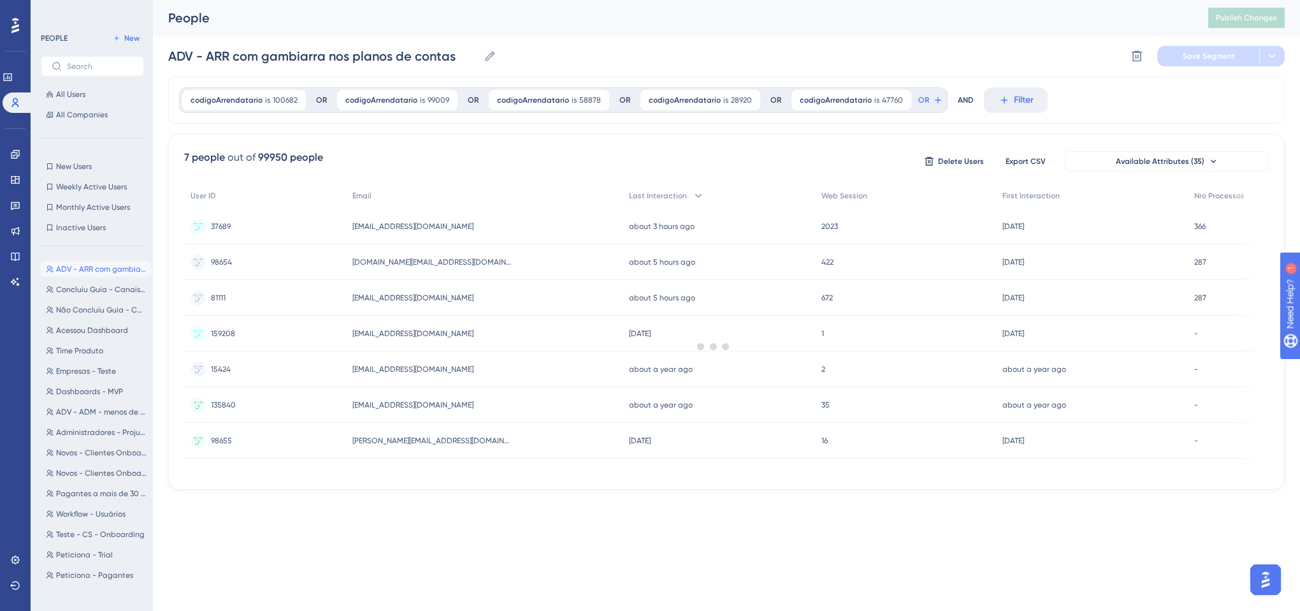
click at [935, 115] on div at bounding box center [713, 346] width 1173 height 519
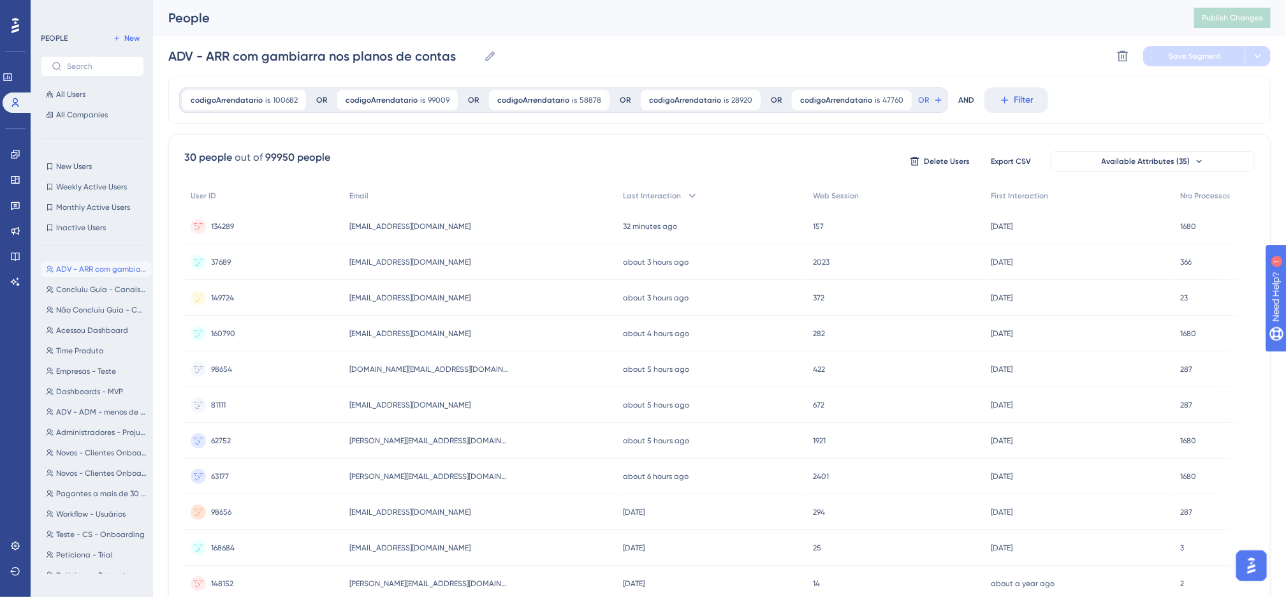
click at [698, 138] on div "30 people out of 99950 people Delete Users Export CSV Available Attributes (35)…" at bounding box center [719, 556] width 1102 height 845
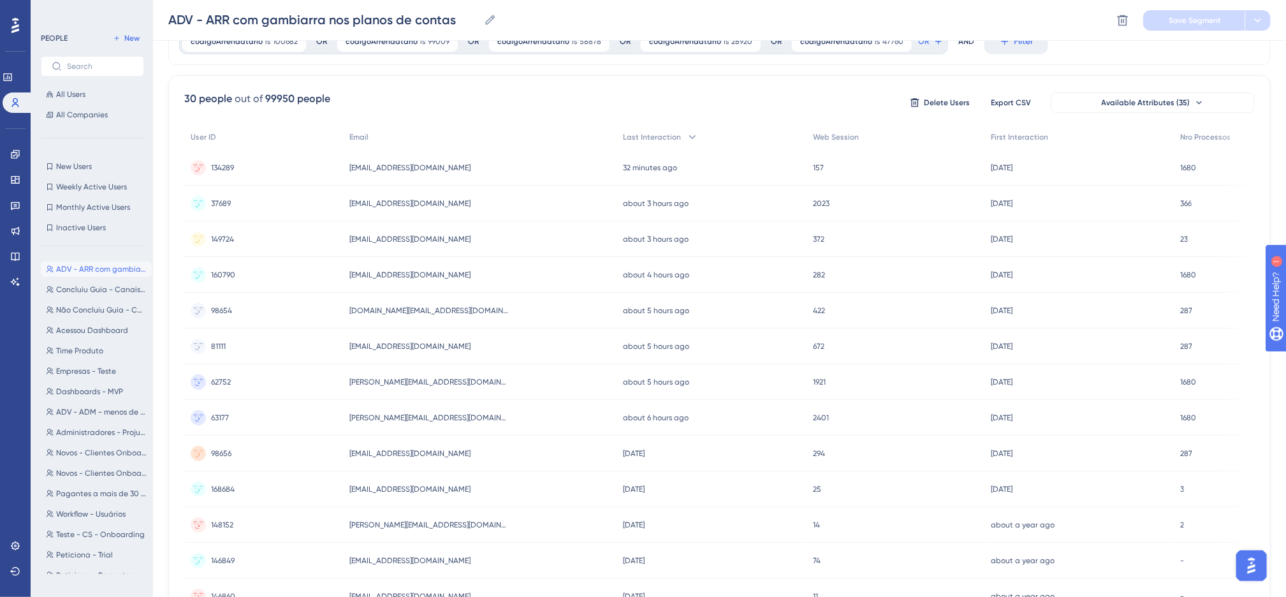
scroll to position [96, 0]
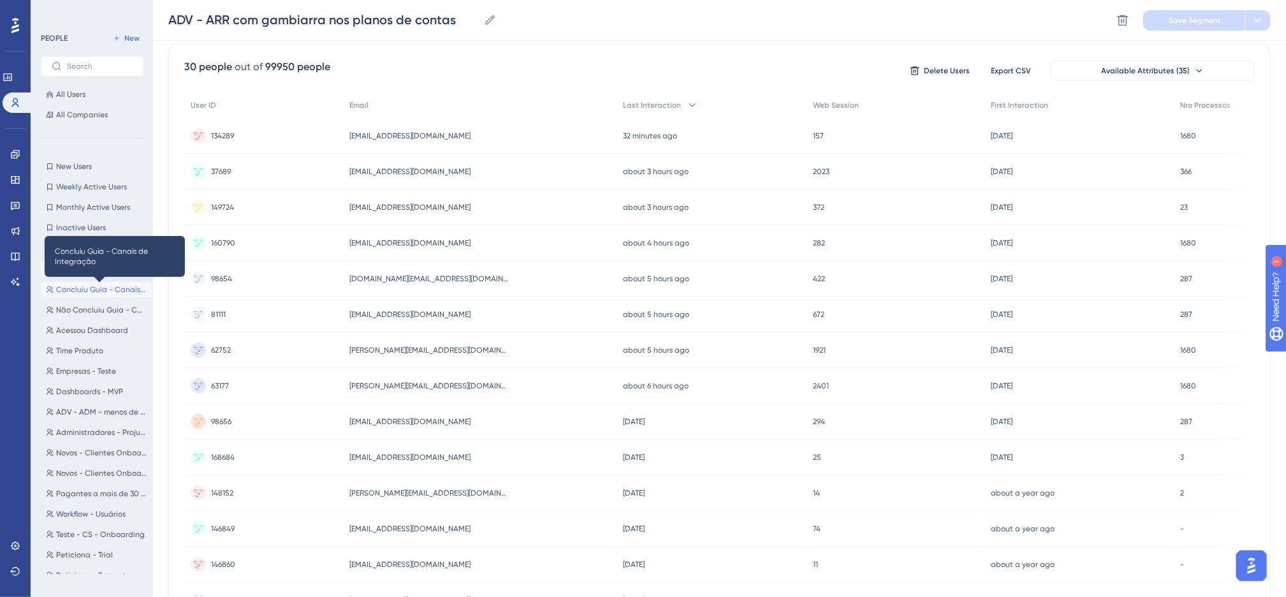
click at [78, 289] on span "Concluiu Guia - Canais de Integração" at bounding box center [101, 289] width 91 height 10
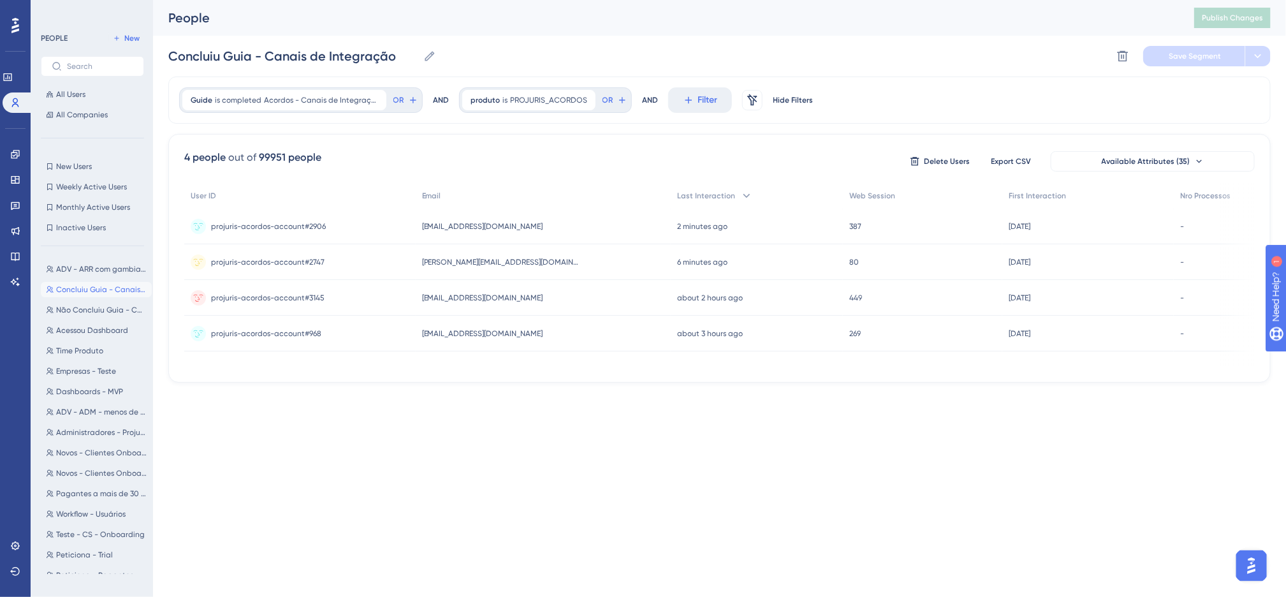
scroll to position [0, 0]
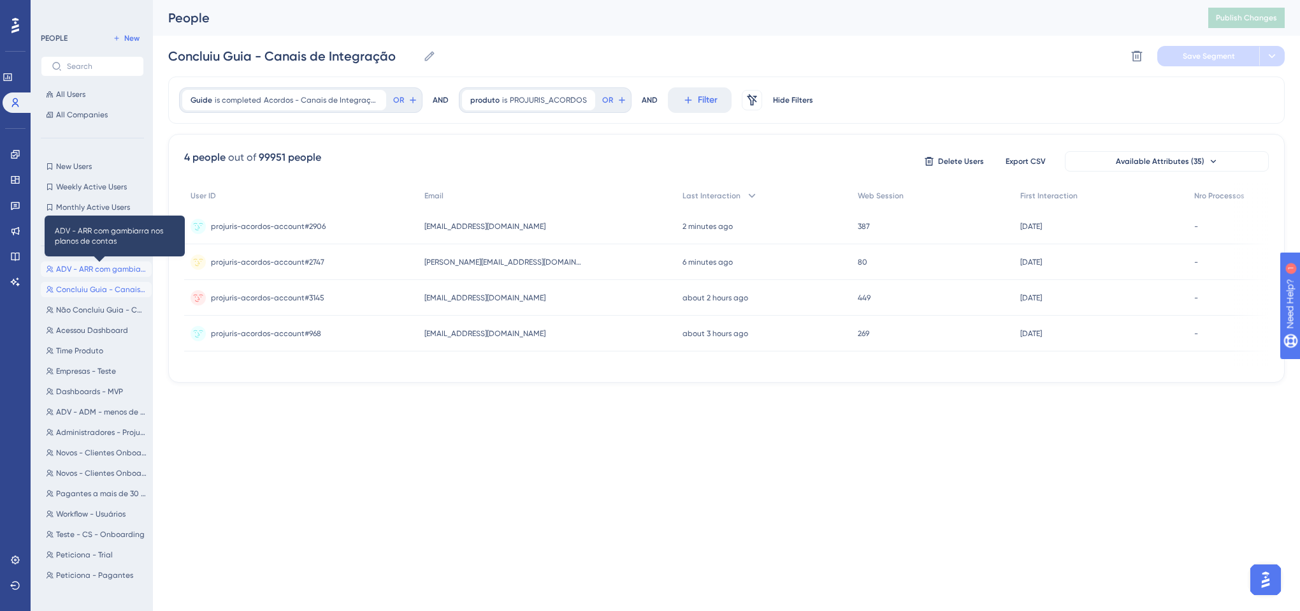
click at [82, 268] on span "ADV - ARR com gambiarra nos planos de contas" at bounding box center [101, 269] width 91 height 10
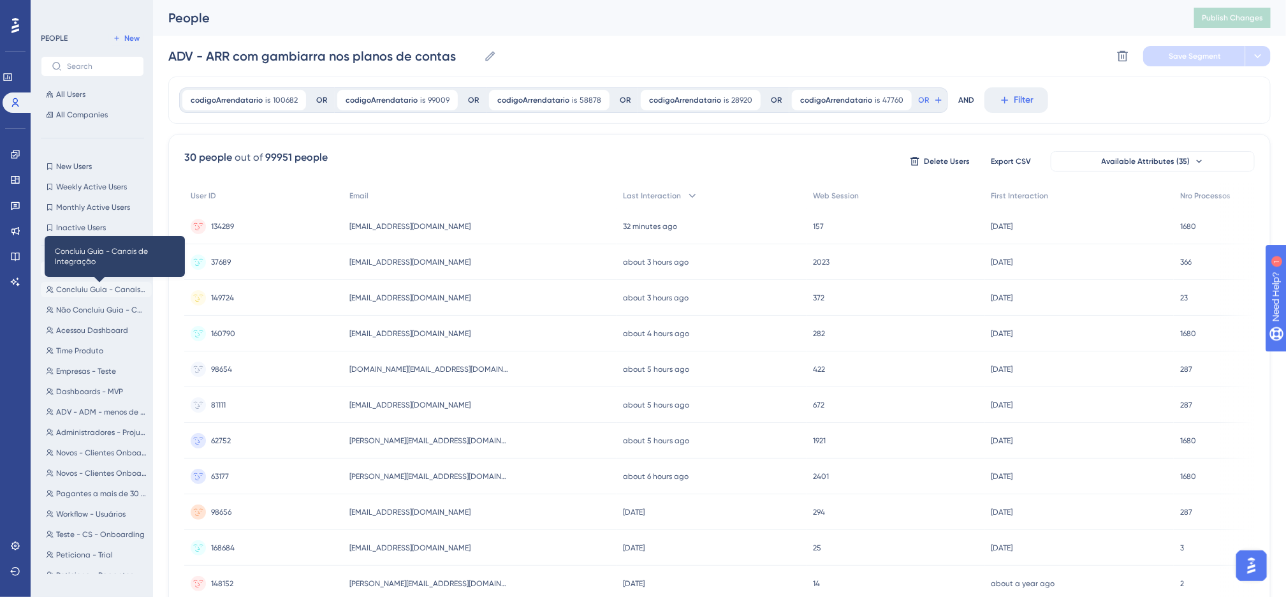
click at [91, 293] on span "Concluiu Guia - Canais de Integração" at bounding box center [101, 289] width 91 height 10
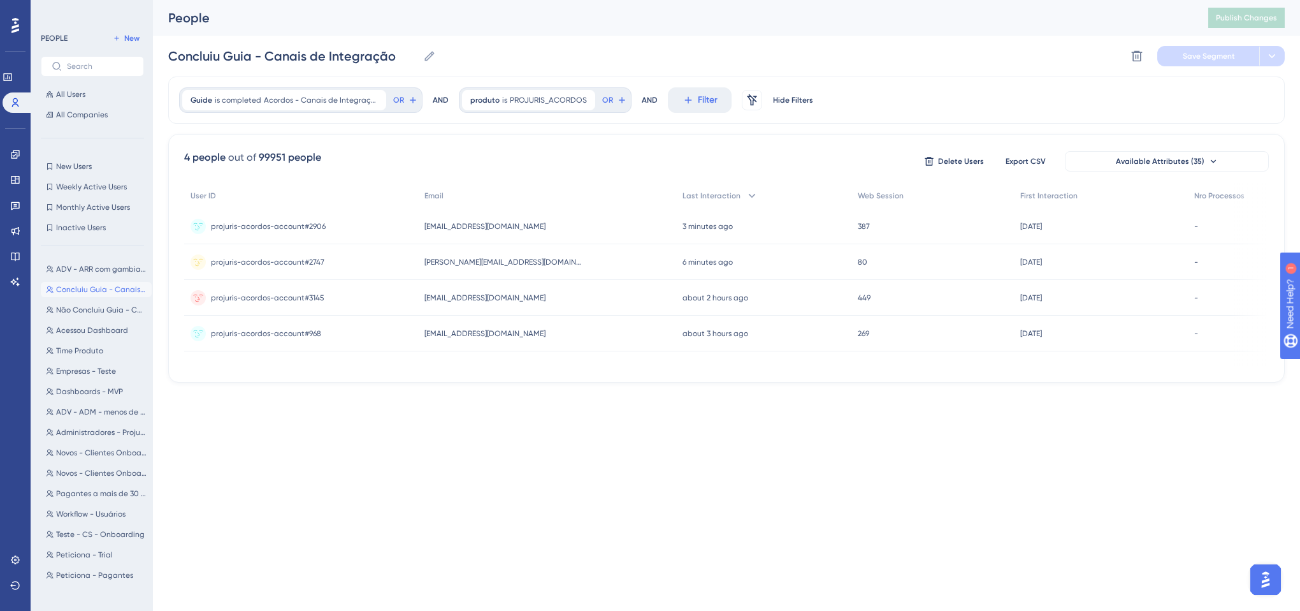
click at [666, 142] on div "4 people out of 99951 people Delete Users Export CSV Available Attributes (35) …" at bounding box center [726, 258] width 1117 height 249
click at [218, 0] on html "Performance Users Engagement Widgets Feedback Product Updates Knowledge Base AI…" at bounding box center [650, 0] width 1300 height 0
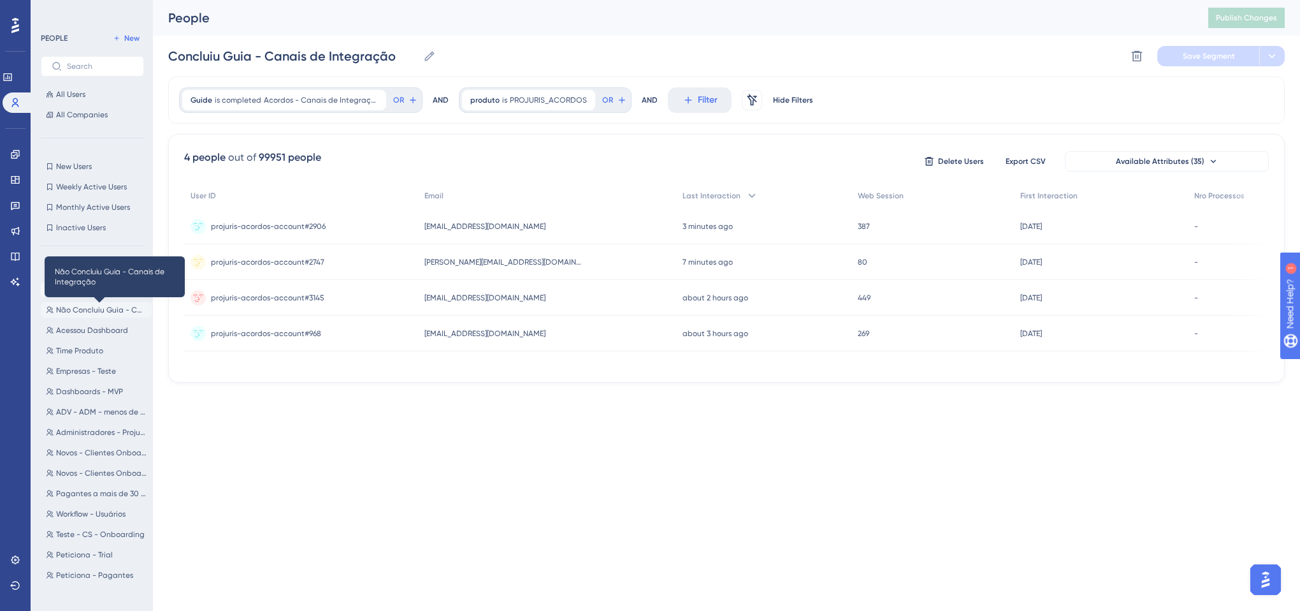
click at [117, 310] on span "Não Concluiu Guia - Canais de Integração" at bounding box center [101, 310] width 91 height 10
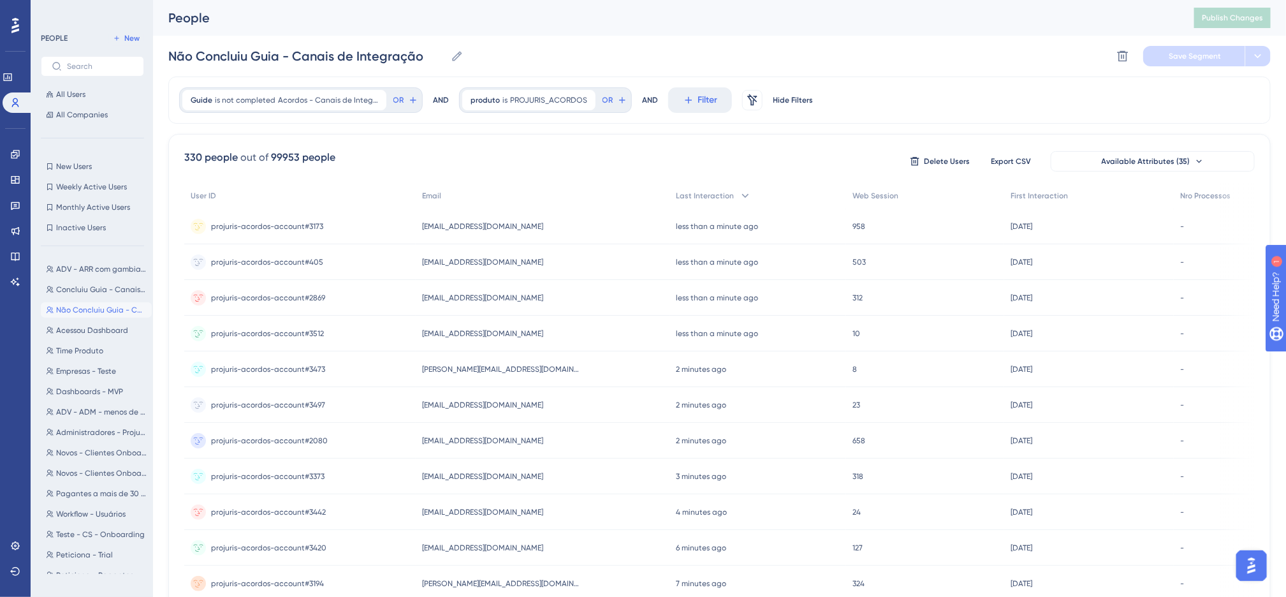
click at [345, 155] on div "330 people out of 99953 people Delete Users Export CSV Available Attributes (35)" at bounding box center [719, 161] width 1070 height 23
drag, startPoint x: 84, startPoint y: 262, endPoint x: 112, endPoint y: 255, distance: 28.3
click at [84, 262] on button "ADV - ARR com gambiarra nos planos de contas ADV - ARR com [DEMOGRAPHIC_DATA] n…" at bounding box center [96, 268] width 111 height 15
type input "ADV - ARR com gambiarra nos planos de contas"
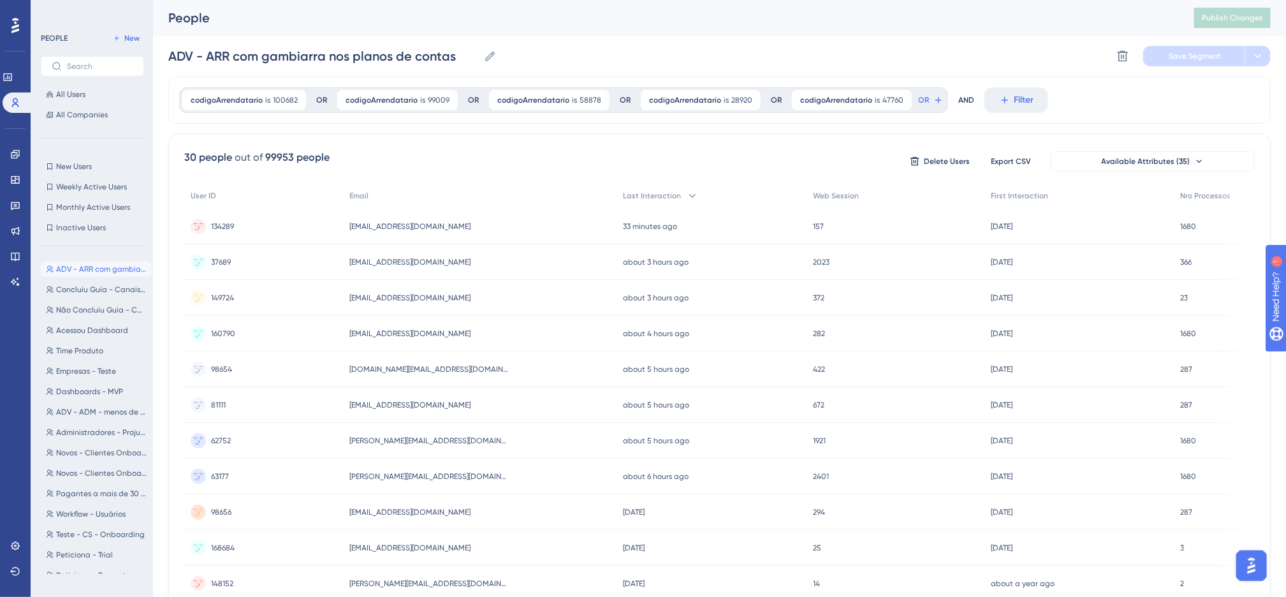
click at [532, 170] on div "30 people out of 99953 people Delete Users Export CSV Available Attributes (35)" at bounding box center [719, 161] width 1070 height 23
click at [15, 161] on link at bounding box center [15, 154] width 10 height 20
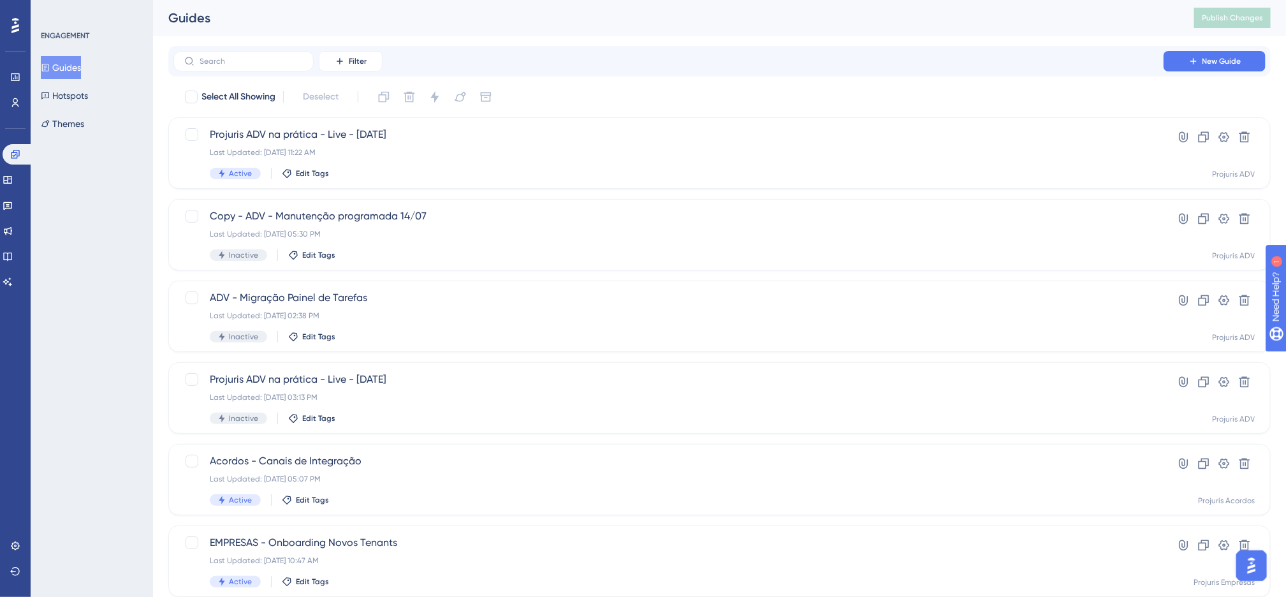
click at [687, 73] on div "Filter New Guide" at bounding box center [719, 61] width 1102 height 31
click at [628, 91] on div "Select All Showing Deselect" at bounding box center [727, 97] width 1087 height 20
click at [656, 85] on div "Filter New Guide Select All Showing Deselect Projuris ADV na prática - Live - […" at bounding box center [719, 497] width 1102 height 903
click at [732, 115] on div "Select All Showing Deselect Projuris ADV na prática - Live - [DATE] Last Update…" at bounding box center [719, 505] width 1102 height 836
click at [729, 111] on div "Select All Showing Deselect Projuris ADV na prática - Live - [DATE] Last Update…" at bounding box center [719, 505] width 1102 height 836
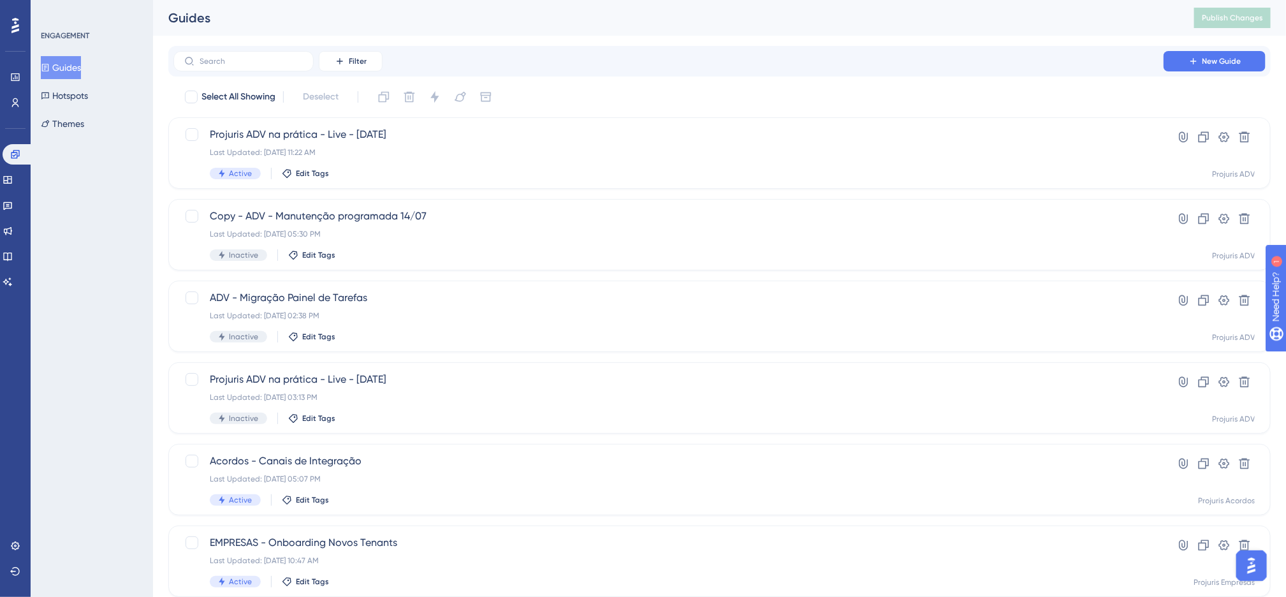
click at [634, 104] on div "Select All Showing Deselect" at bounding box center [727, 97] width 1087 height 20
click at [534, 91] on div "Select All Showing Deselect" at bounding box center [727, 97] width 1087 height 20
click at [593, 85] on div "Filter New Guide Select All Showing Deselect Projuris ADV na prática - Live - […" at bounding box center [719, 497] width 1102 height 903
click at [616, 79] on div "Filter New Guide Select All Showing Deselect Projuris ADV na prática - Live - […" at bounding box center [719, 497] width 1102 height 903
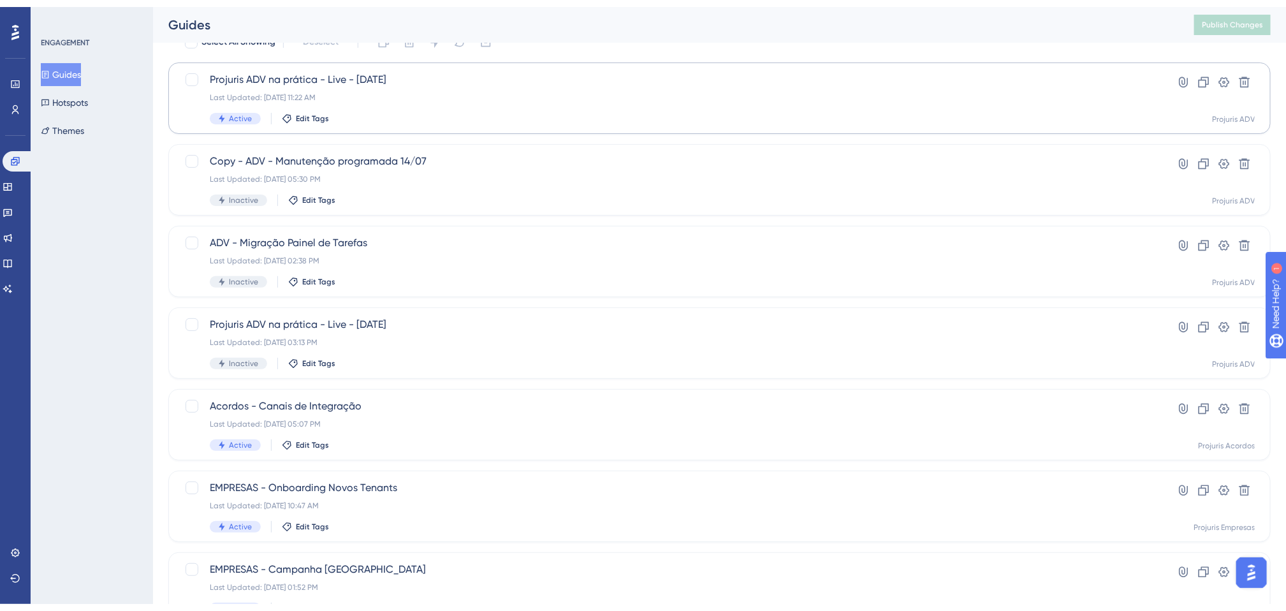
scroll to position [96, 0]
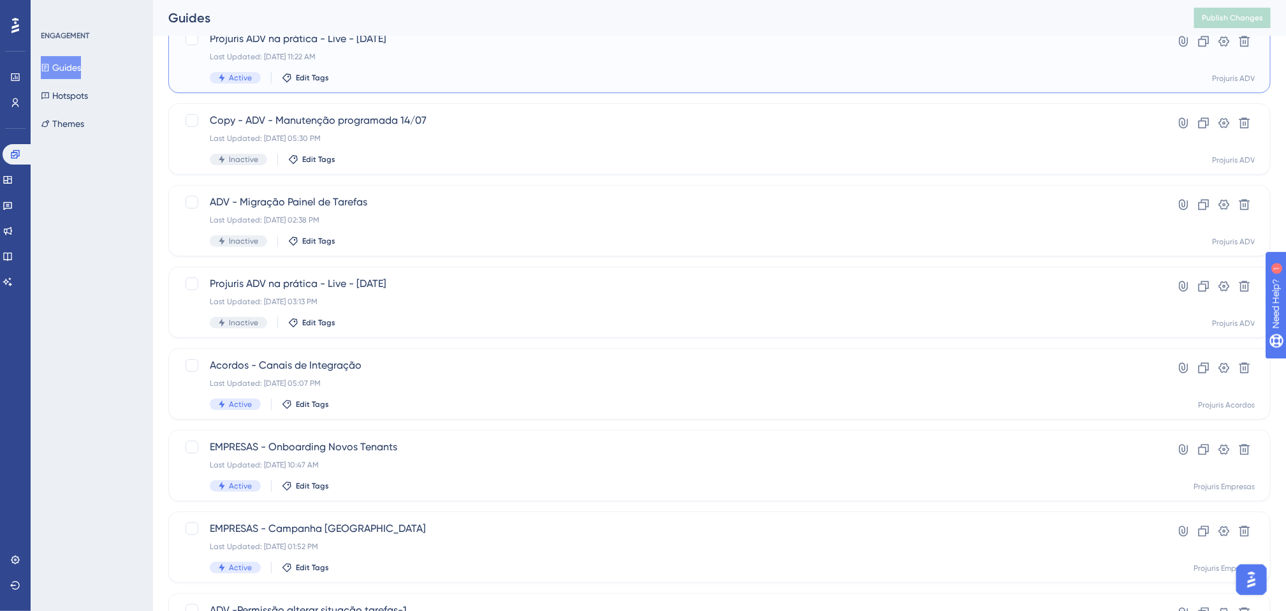
drag, startPoint x: 616, startPoint y: 75, endPoint x: 620, endPoint y: 83, distance: 9.1
click at [616, 75] on div "Active Edit Tags" at bounding box center [668, 77] width 917 height 11
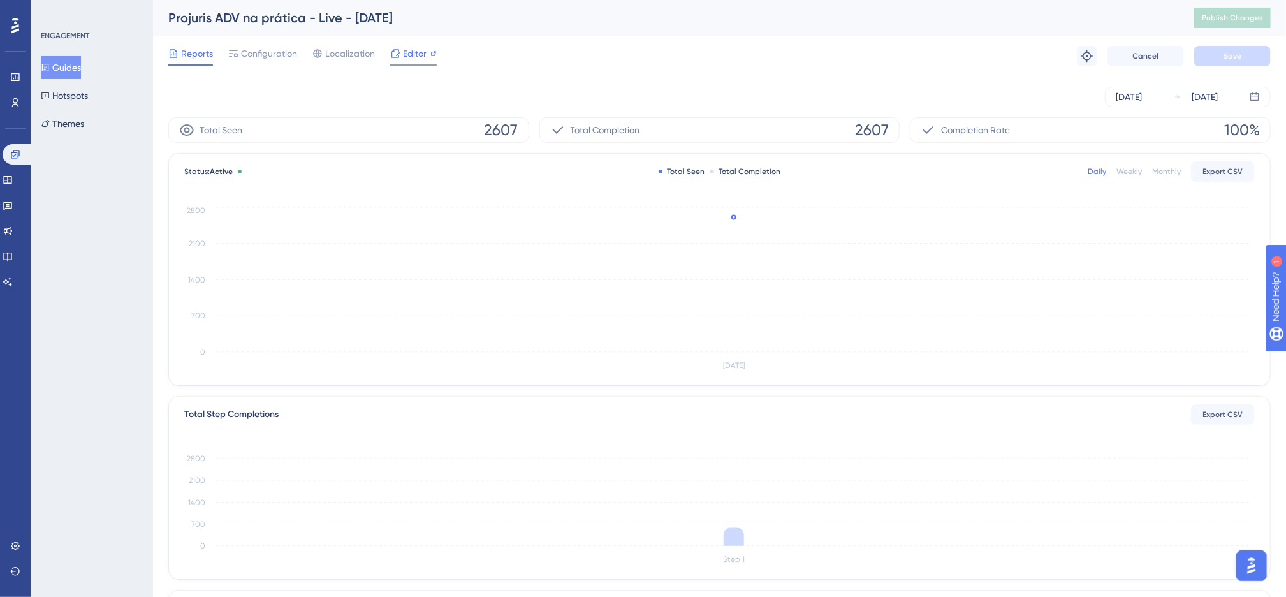
click at [409, 60] on span "Editor" at bounding box center [415, 53] width 24 height 15
click at [259, 54] on span "Configuration" at bounding box center [269, 53] width 56 height 15
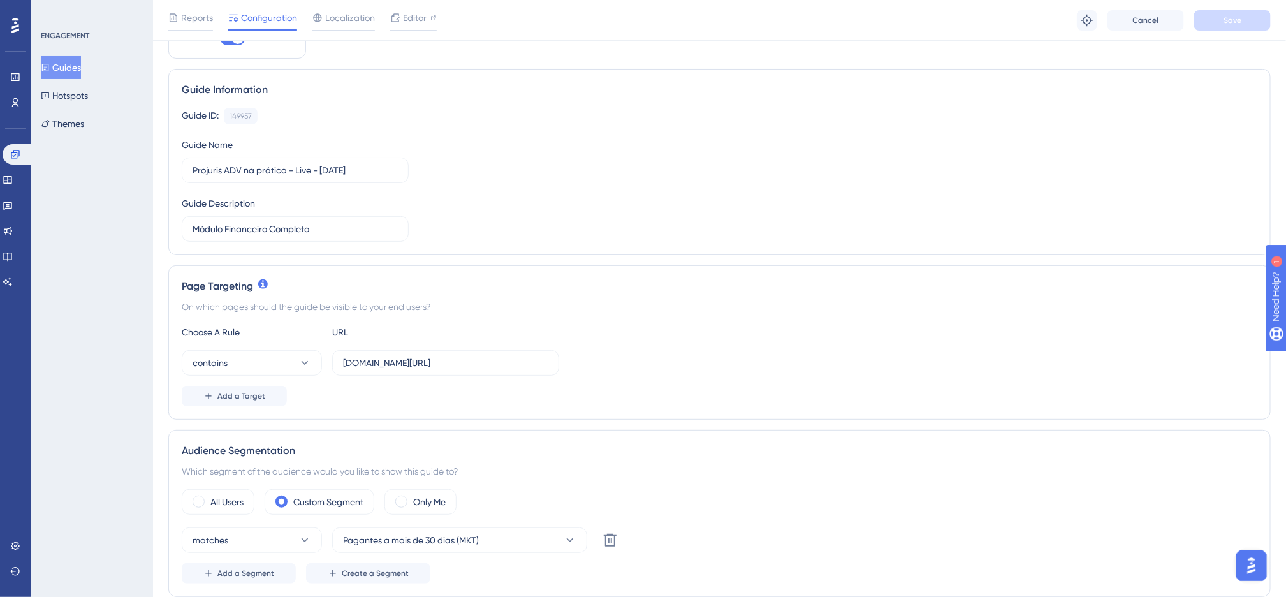
scroll to position [96, 0]
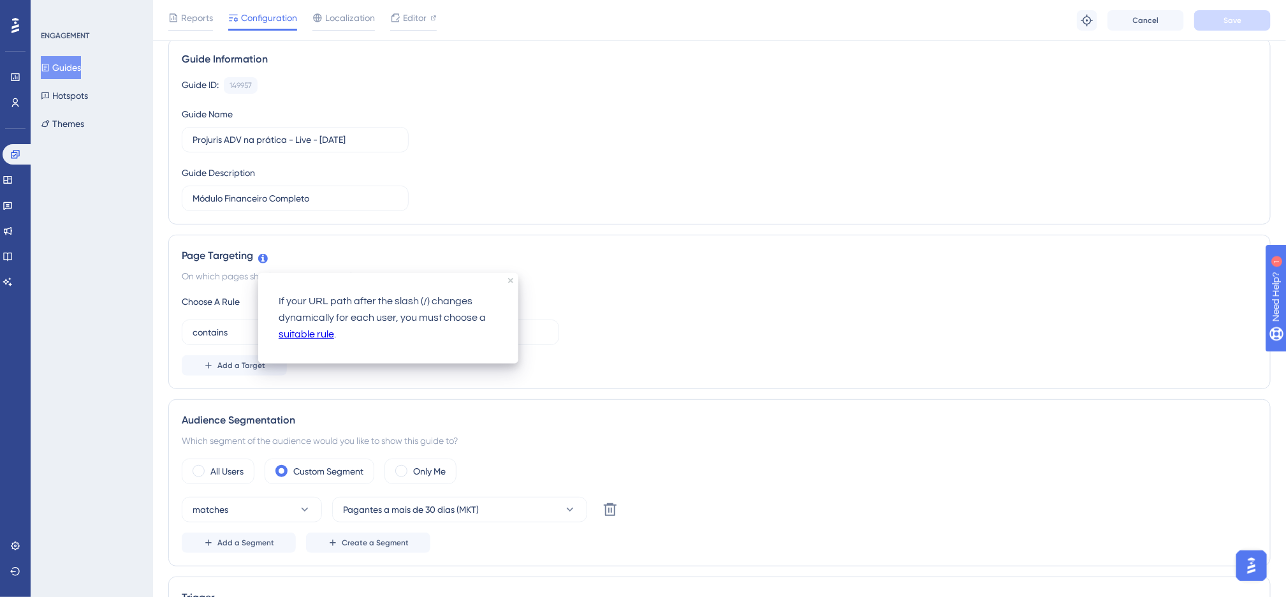
click at [836, 329] on div "contains [DOMAIN_NAME][URL]" at bounding box center [719, 331] width 1075 height 25
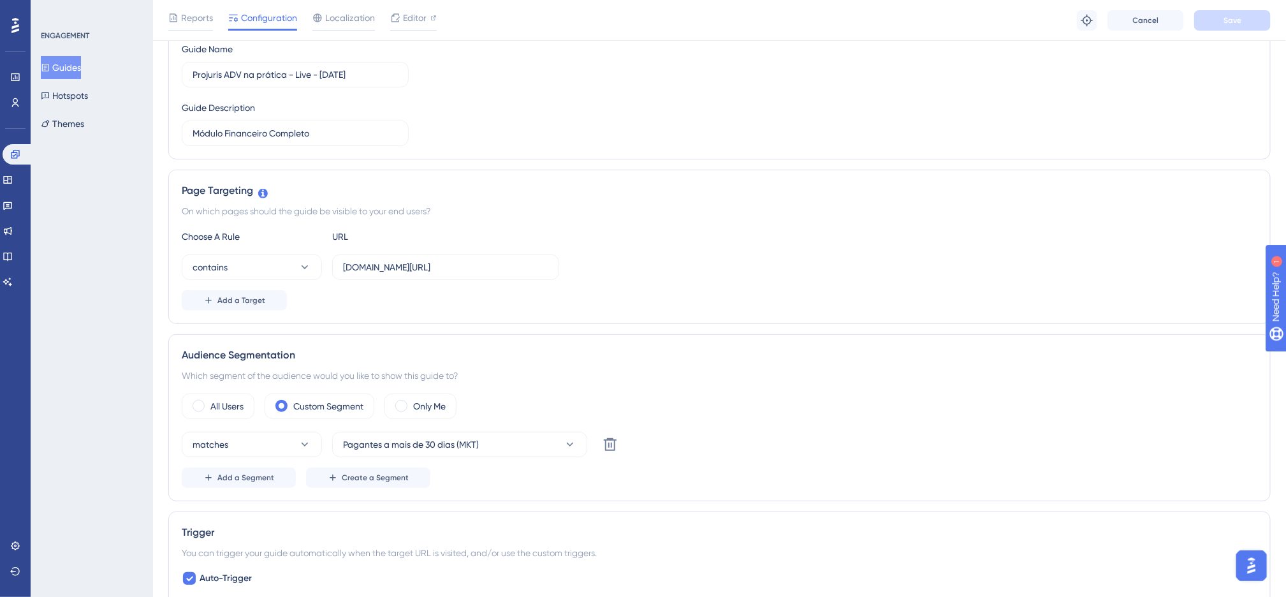
scroll to position [191, 0]
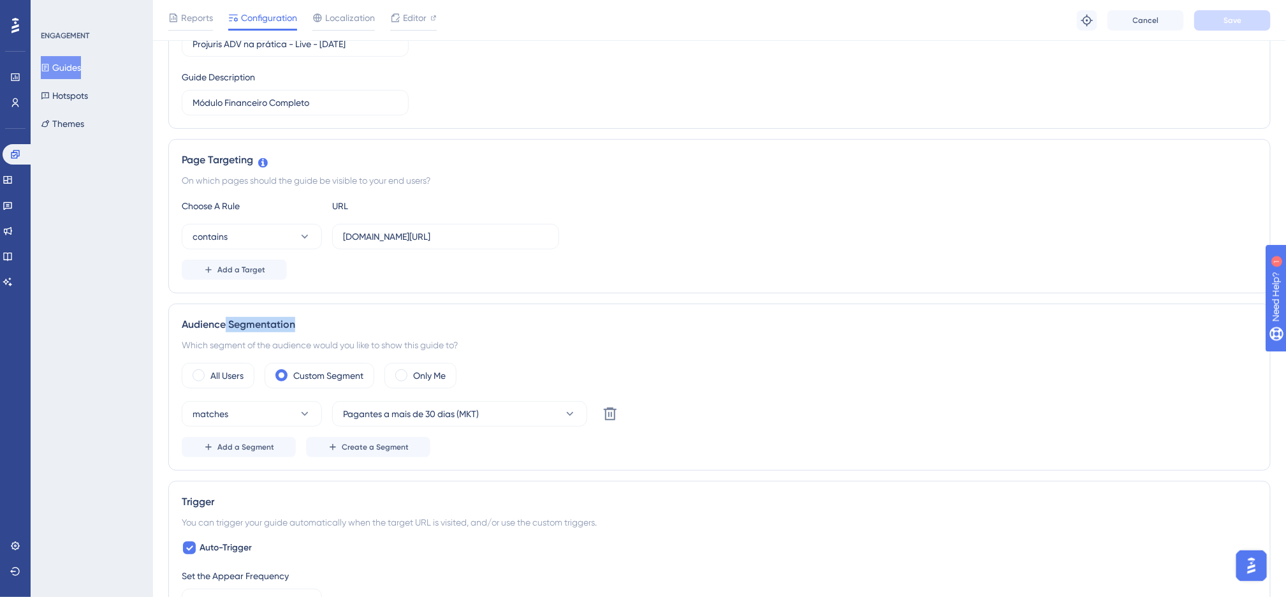
drag, startPoint x: 224, startPoint y: 325, endPoint x: 353, endPoint y: 328, distance: 128.2
click at [353, 328] on div "Audience Segmentation" at bounding box center [719, 324] width 1075 height 15
click at [530, 304] on div "Status: Active Guide Information Guide ID: 149957 Copy Guide Name Projuris ADV …" at bounding box center [719, 542] width 1102 height 1304
click at [562, 414] on button "Pagantes a mais de 30 dias (MKT)" at bounding box center [459, 413] width 255 height 25
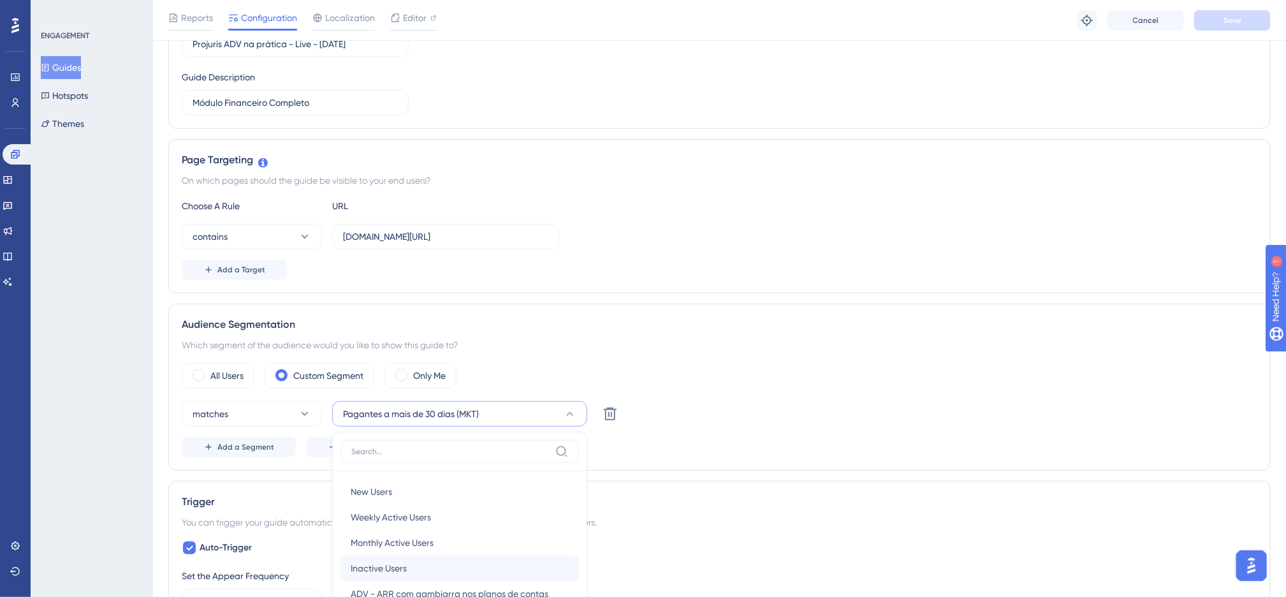
scroll to position [454, 0]
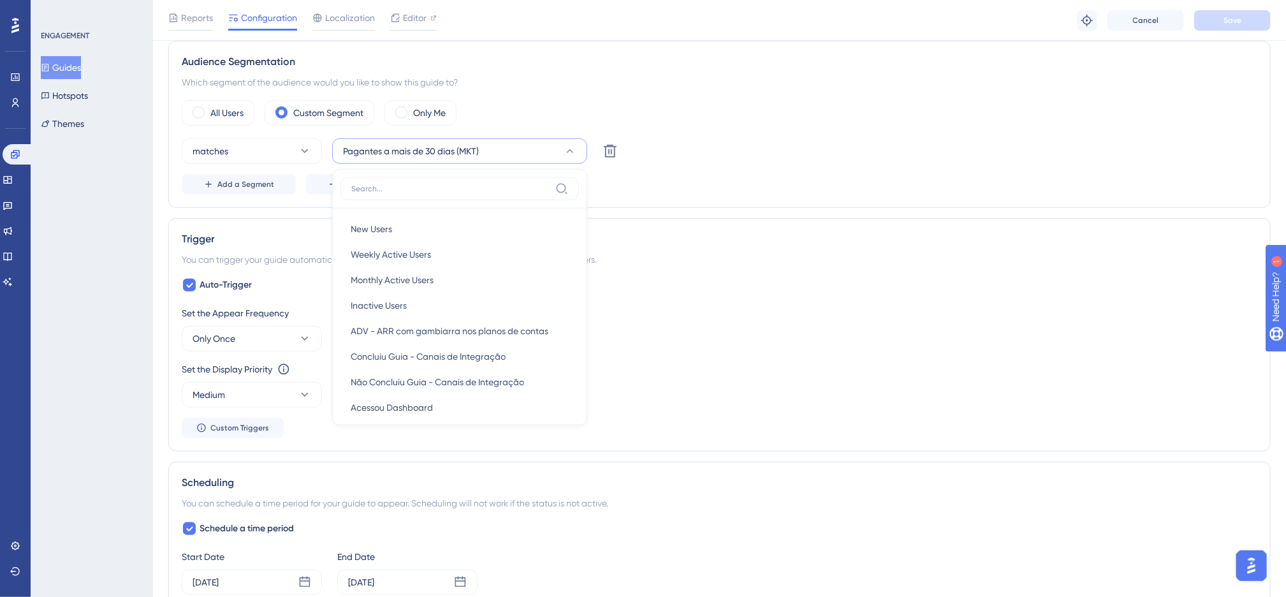
click at [803, 175] on div "matches Pagantes a mais de 30 dias (MKT) New Users New Users Weekly Active User…" at bounding box center [719, 166] width 1075 height 56
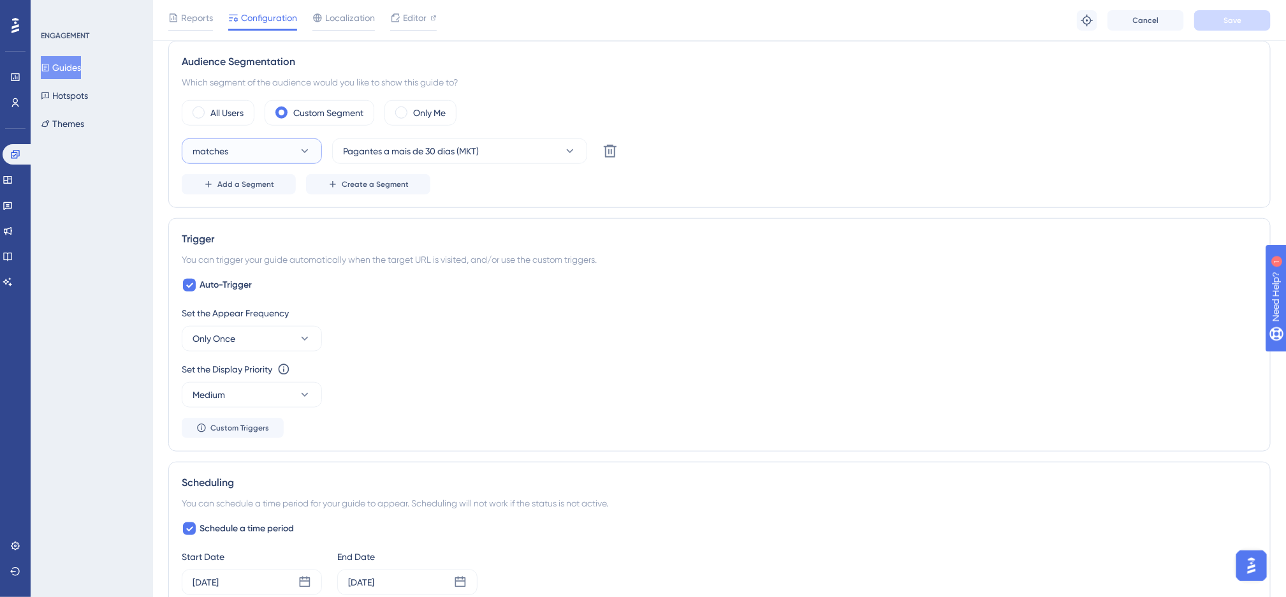
click at [298, 154] on icon at bounding box center [304, 151] width 13 height 13
click at [272, 211] on div "doesn't match doesn't match" at bounding box center [251, 215] width 103 height 25
click at [270, 159] on button "doesn't match" at bounding box center [252, 150] width 140 height 25
drag, startPoint x: 286, startPoint y: 187, endPoint x: 306, endPoint y: 189, distance: 20.5
click at [286, 187] on div "matches matches" at bounding box center [251, 189] width 103 height 25
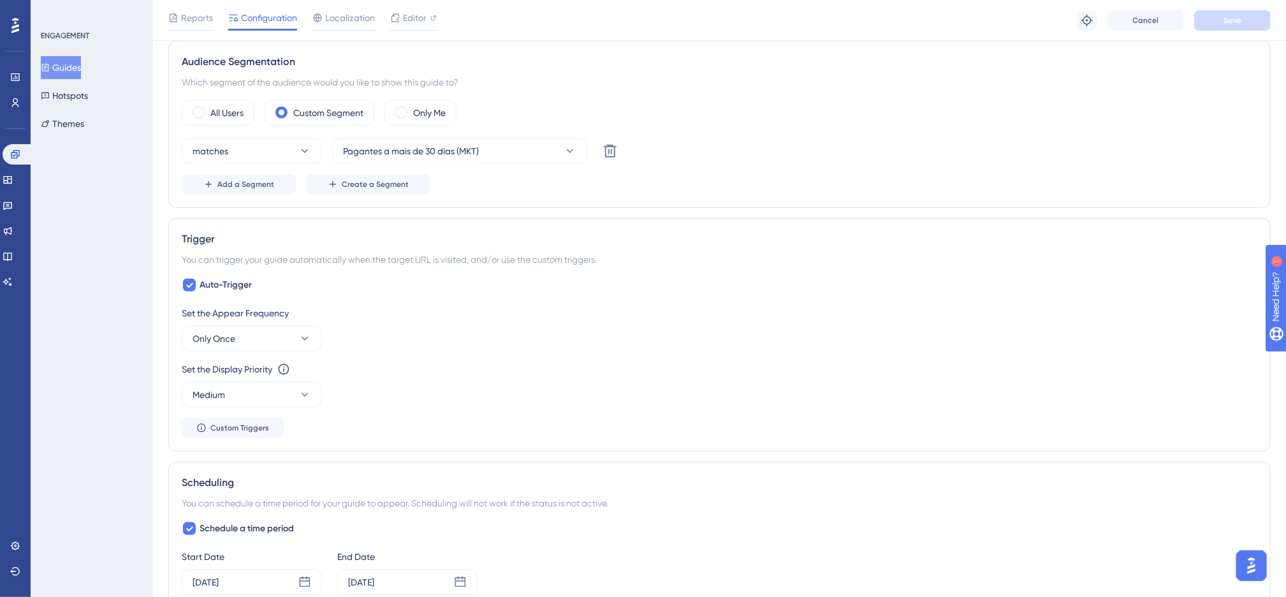
click at [601, 216] on div "Status: Active Guide Information Guide ID: 149957 Copy Guide Name Projuris ADV …" at bounding box center [719, 280] width 1102 height 1304
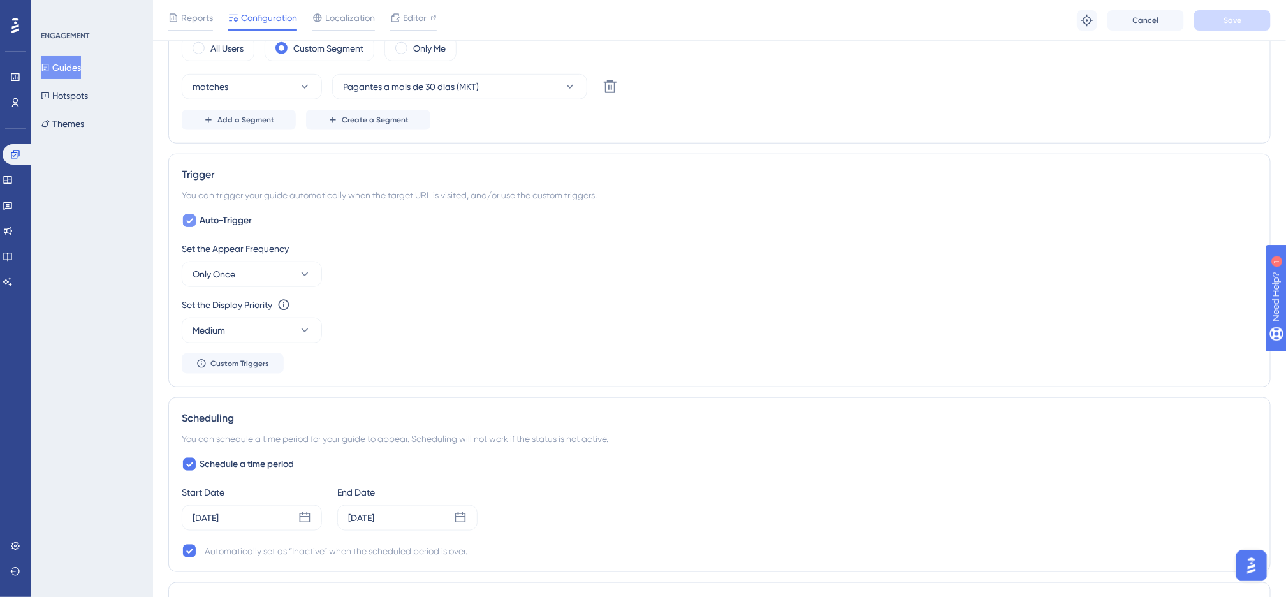
scroll to position [550, 0]
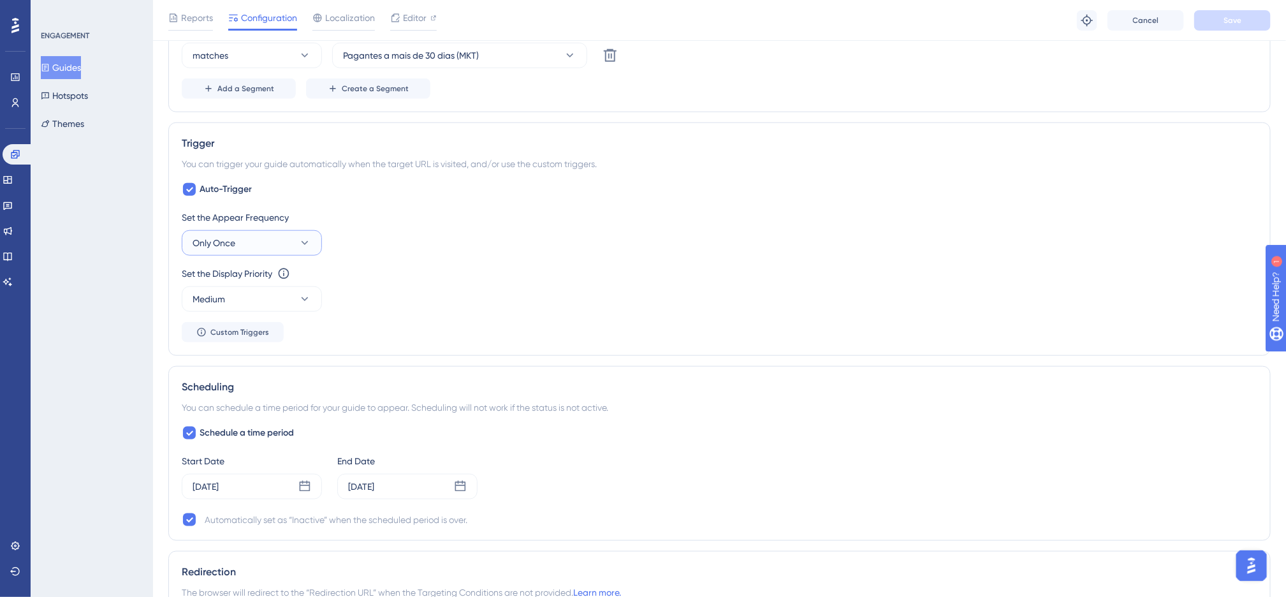
click at [306, 235] on button "Only Once" at bounding box center [252, 242] width 140 height 25
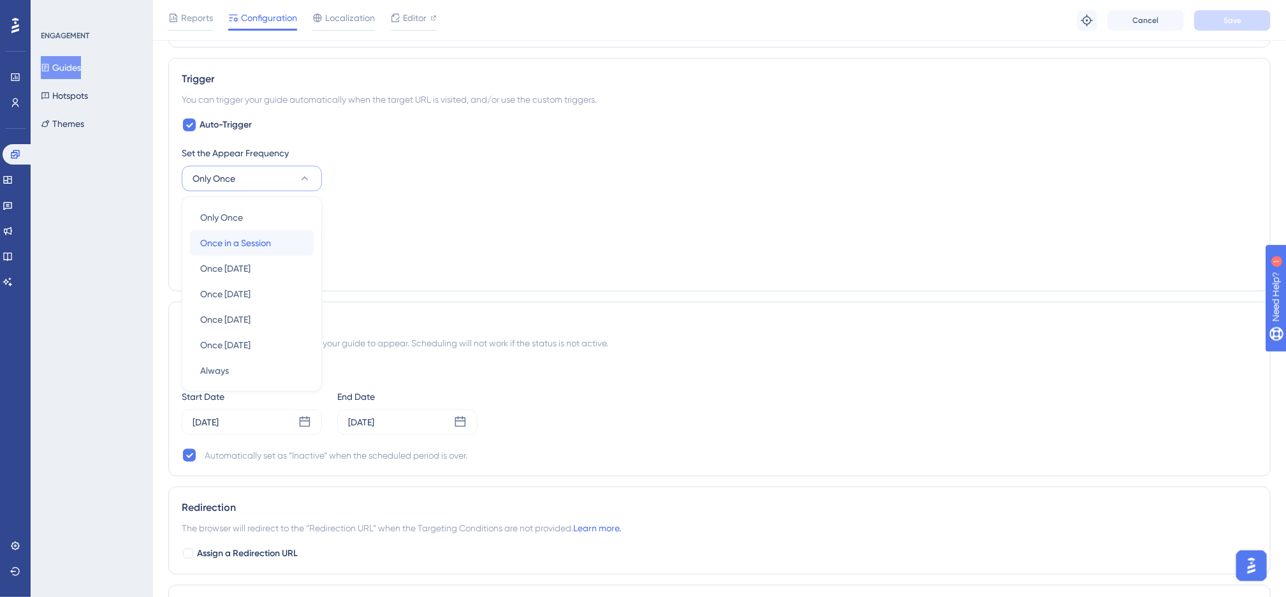
click at [253, 245] on span "Once in a Session" at bounding box center [235, 242] width 71 height 15
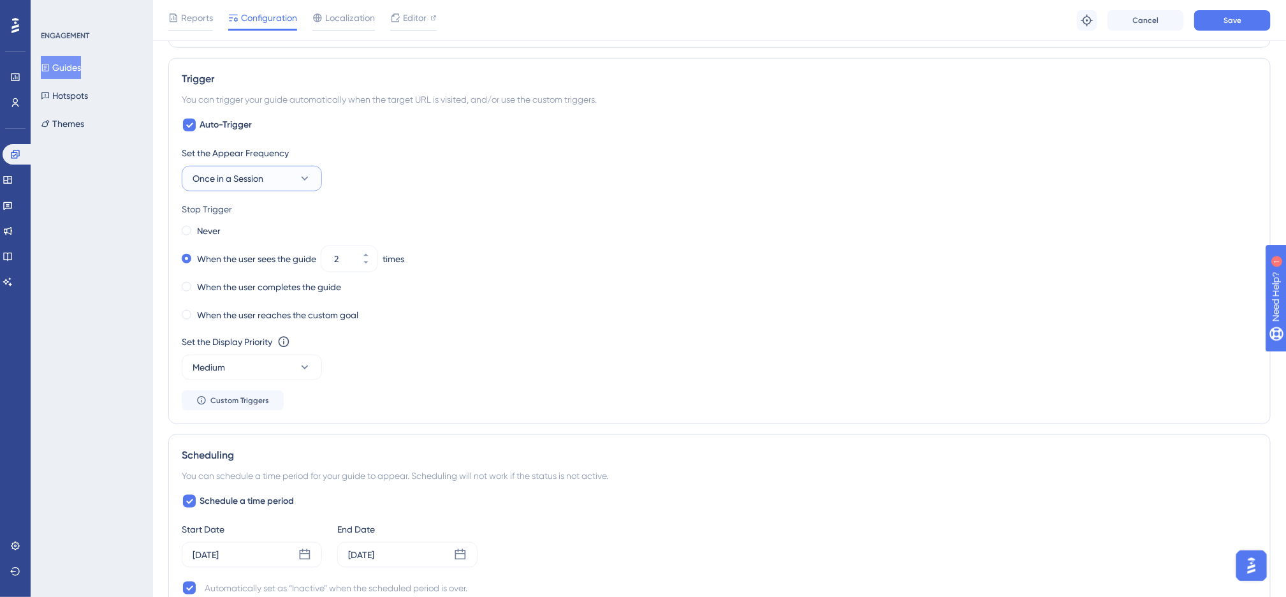
click at [296, 171] on button "Once in a Session" at bounding box center [252, 178] width 140 height 25
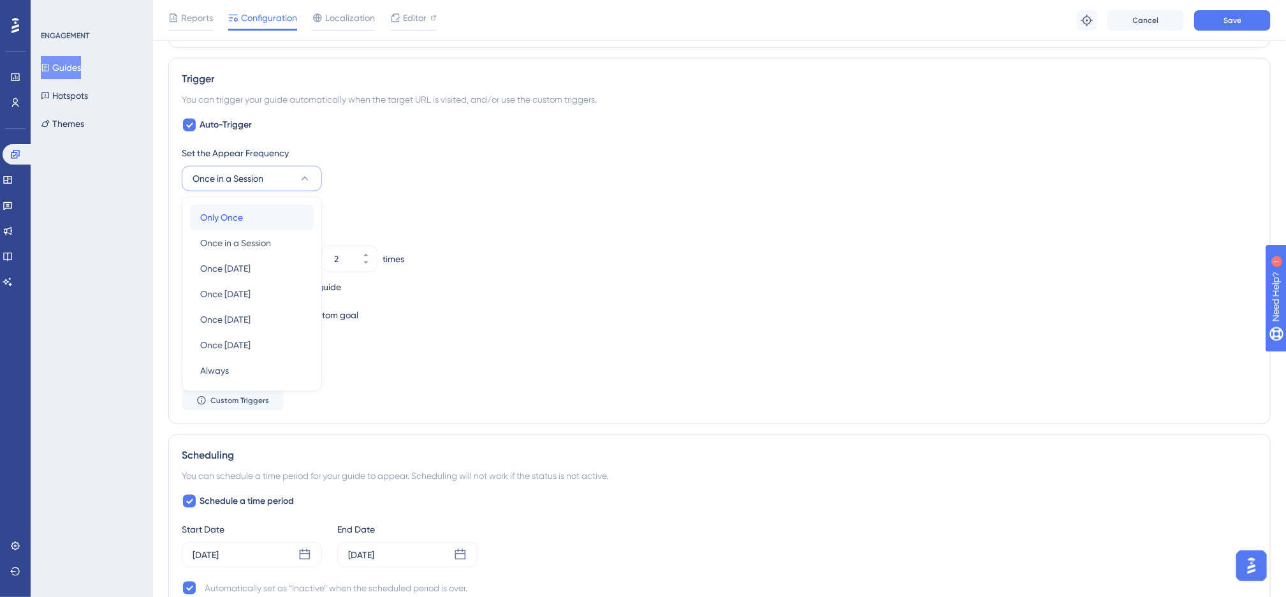
drag, startPoint x: 249, startPoint y: 224, endPoint x: 327, endPoint y: 216, distance: 78.1
click at [249, 224] on div "Only Once Only Once" at bounding box center [251, 217] width 103 height 25
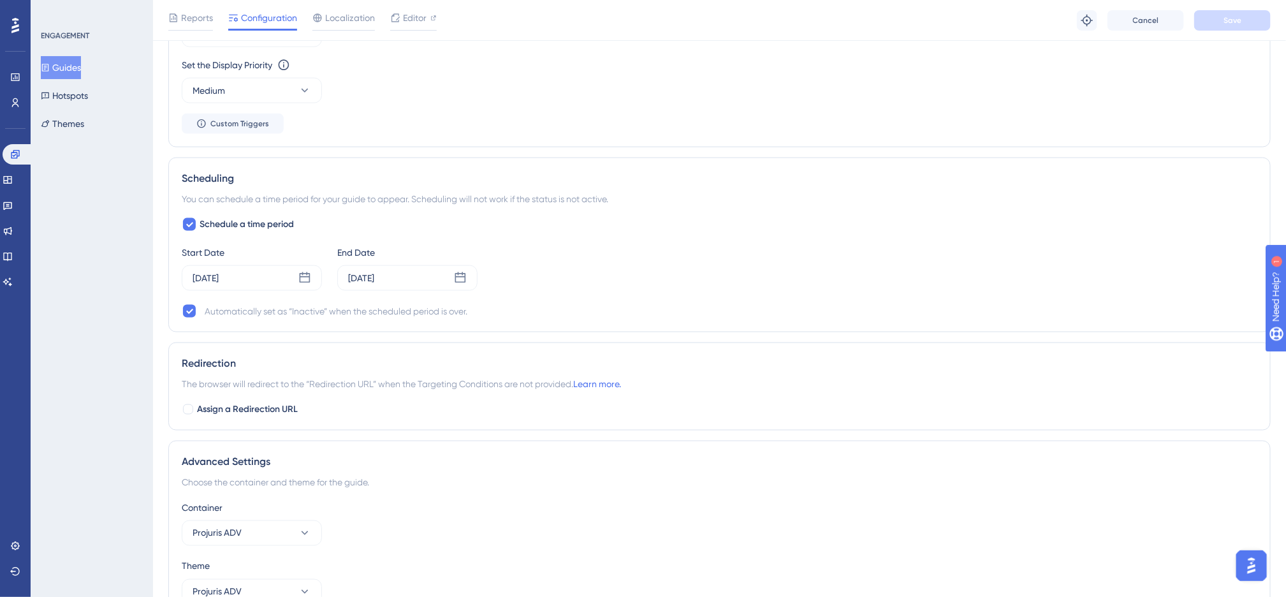
scroll to position [805, 0]
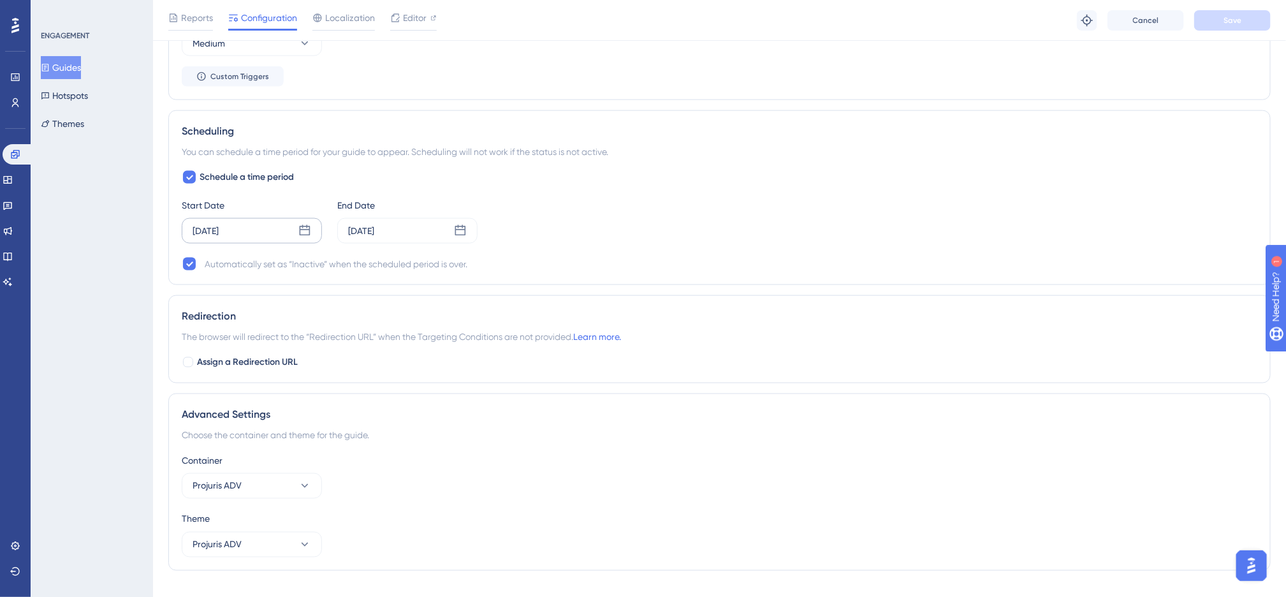
click at [219, 238] on div "[DATE]" at bounding box center [206, 230] width 26 height 15
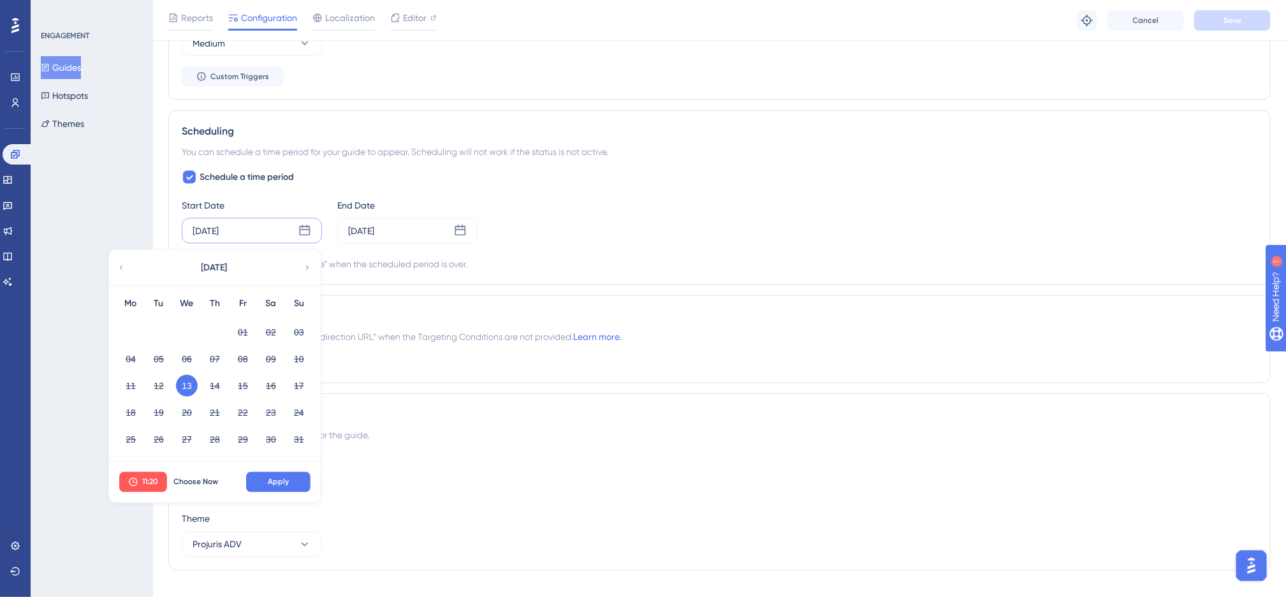
click at [402, 159] on div "You can schedule a time period for your guide to appear. Scheduling will not wo…" at bounding box center [719, 151] width 1075 height 15
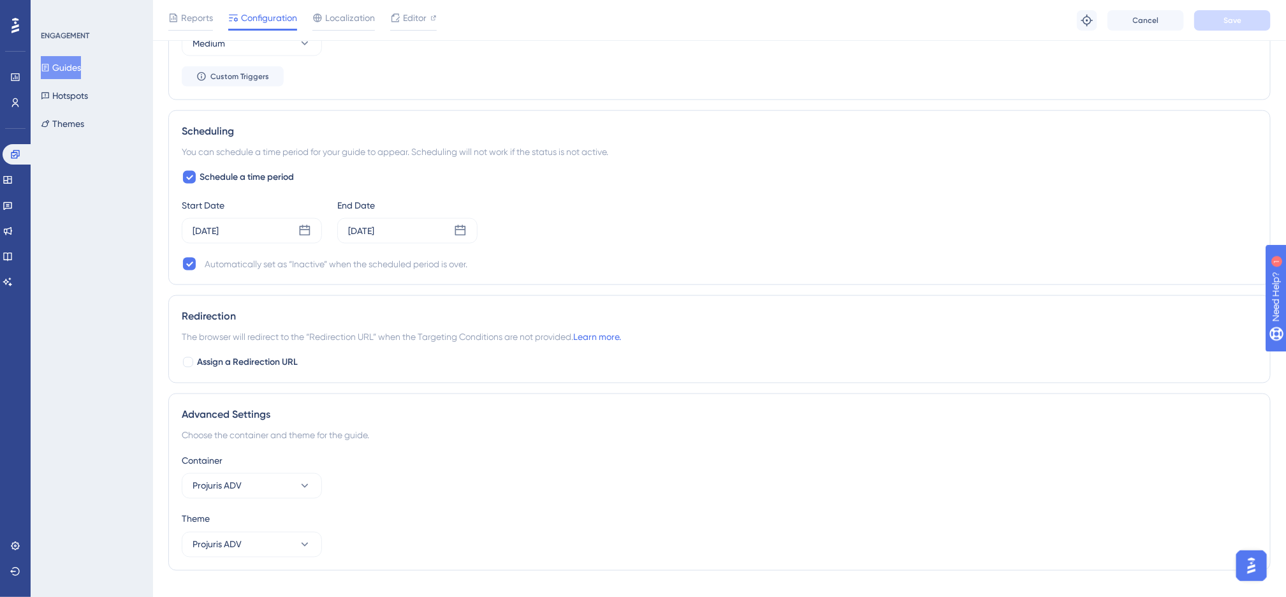
click at [537, 187] on div "Schedule a time period Start Date [DATE] End Date [DATE] Automatically set as “…" at bounding box center [719, 221] width 1075 height 102
click at [539, 182] on div "Schedule a time period Start Date [DATE] End Date [DATE] Automatically set as “…" at bounding box center [719, 221] width 1075 height 102
click at [579, 208] on div "Start Date [DATE] End Date [DATE]" at bounding box center [719, 221] width 1075 height 46
click at [538, 198] on div "Schedule a time period Start Date [DATE] End Date [DATE] Automatically set as “…" at bounding box center [719, 221] width 1075 height 102
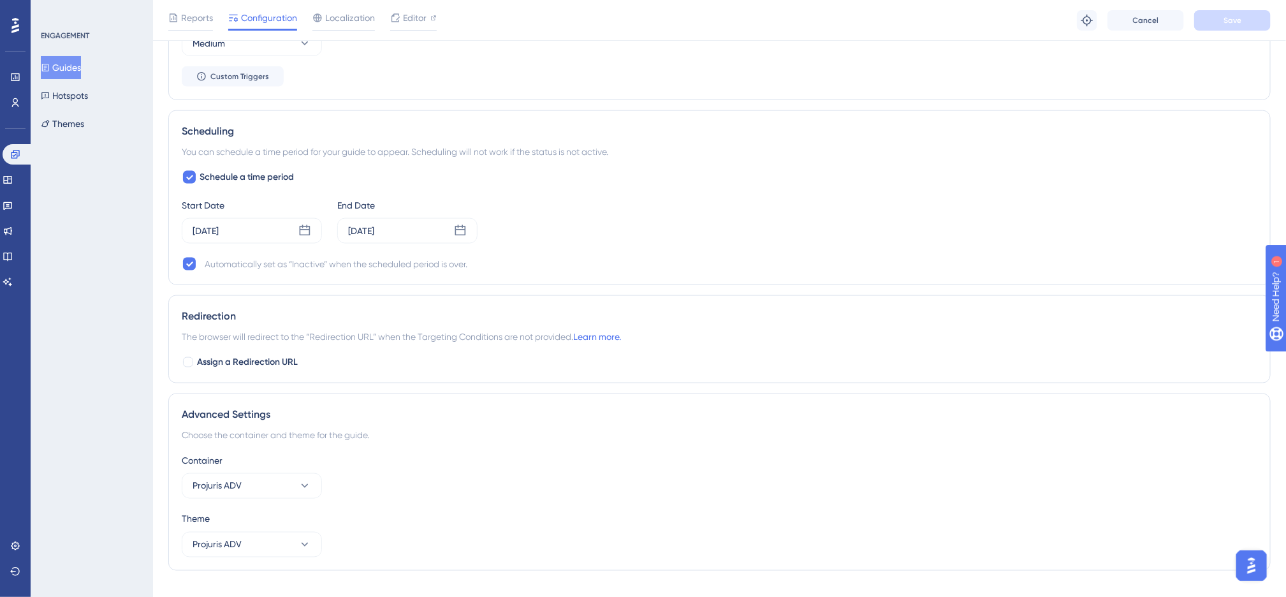
click at [538, 198] on div "Schedule a time period Start Date [DATE] End Date [DATE] Automatically set as “…" at bounding box center [719, 221] width 1075 height 102
click at [580, 203] on div "Start Date [DATE] End Date [DATE]" at bounding box center [719, 221] width 1075 height 46
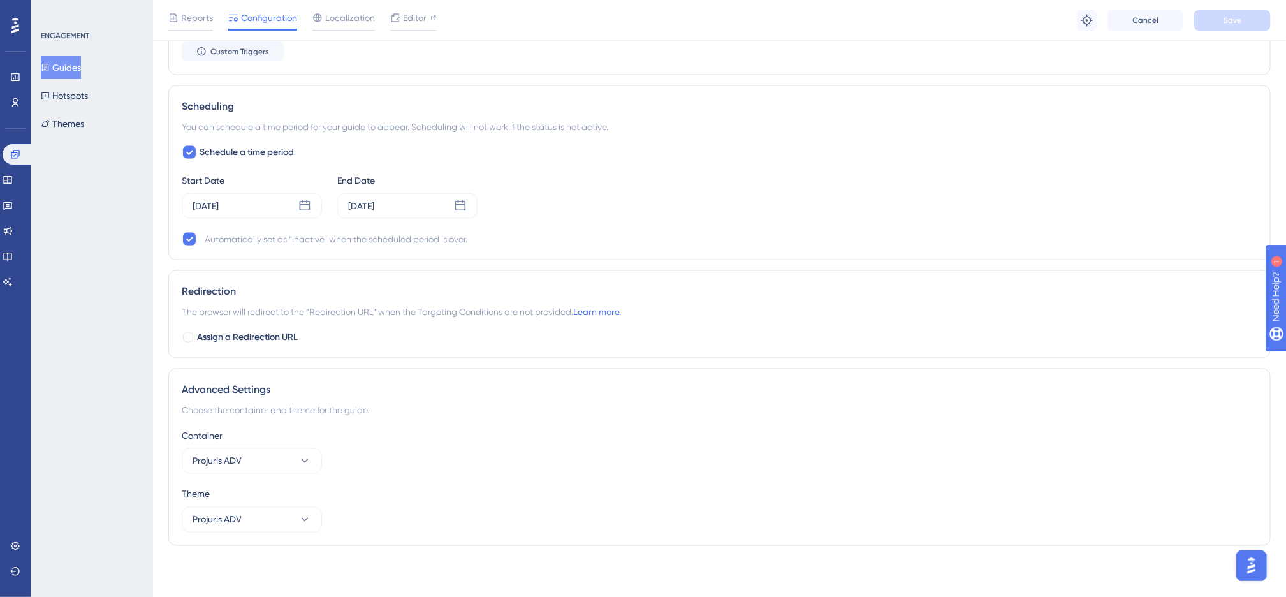
scroll to position [836, 0]
click at [293, 455] on button "Projuris ADV" at bounding box center [252, 460] width 140 height 25
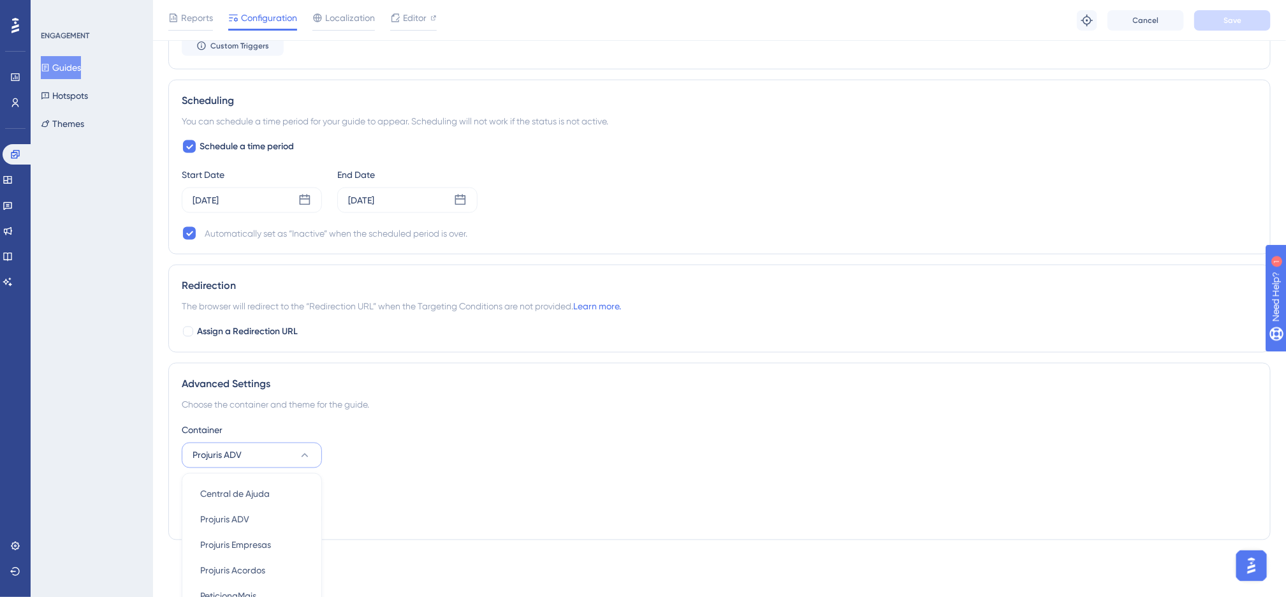
scroll to position [861, 0]
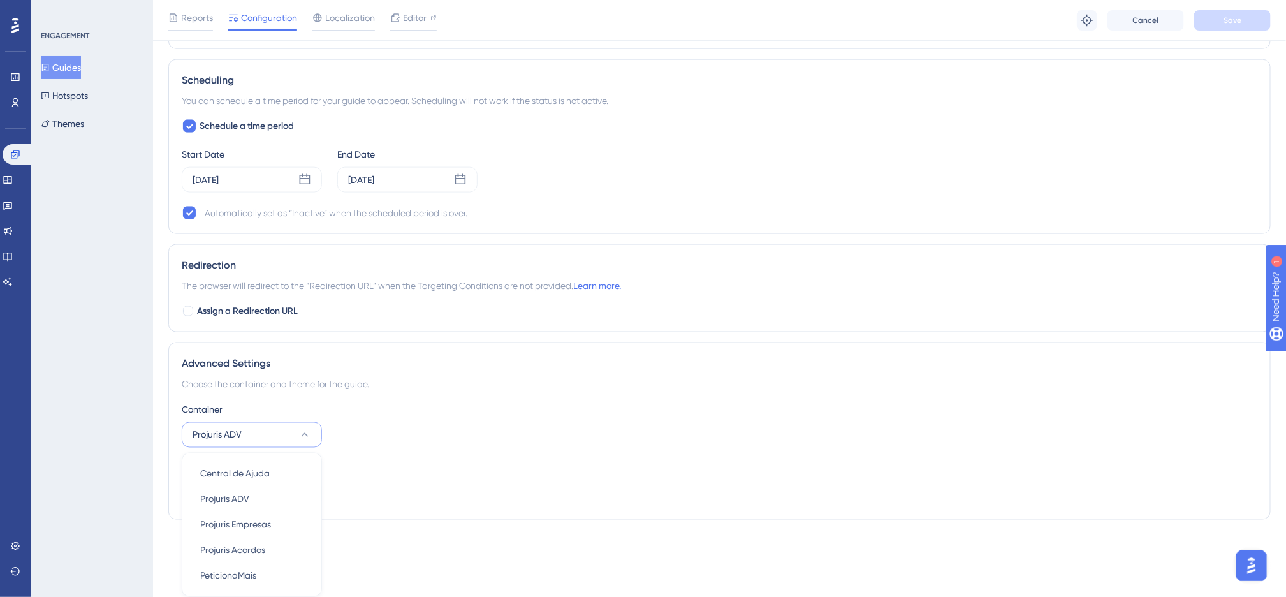
click at [448, 409] on div "Container" at bounding box center [719, 409] width 1075 height 15
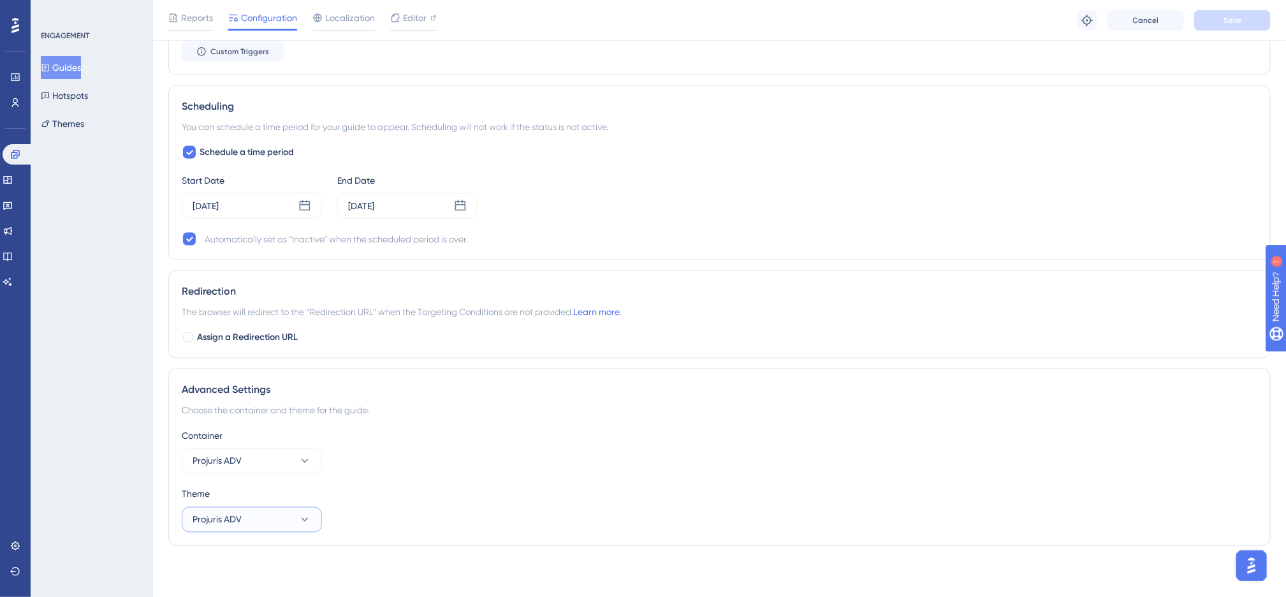
click at [282, 520] on button "Projuris ADV" at bounding box center [252, 519] width 140 height 25
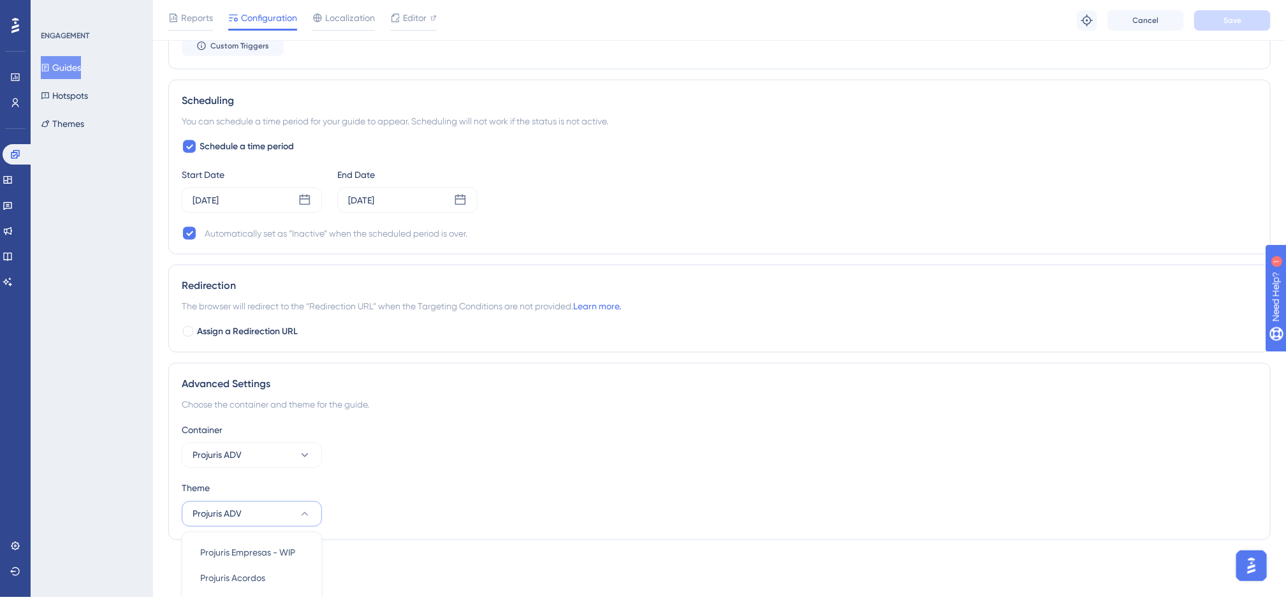
scroll to position [1022, 0]
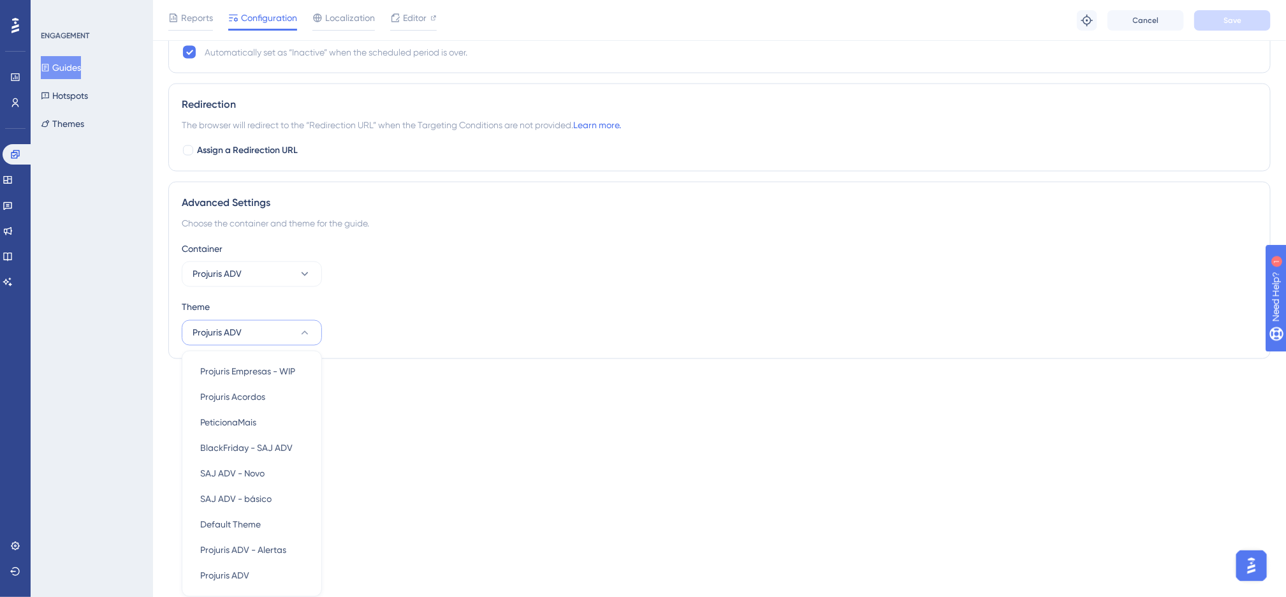
click at [587, 241] on div "Container" at bounding box center [719, 248] width 1075 height 15
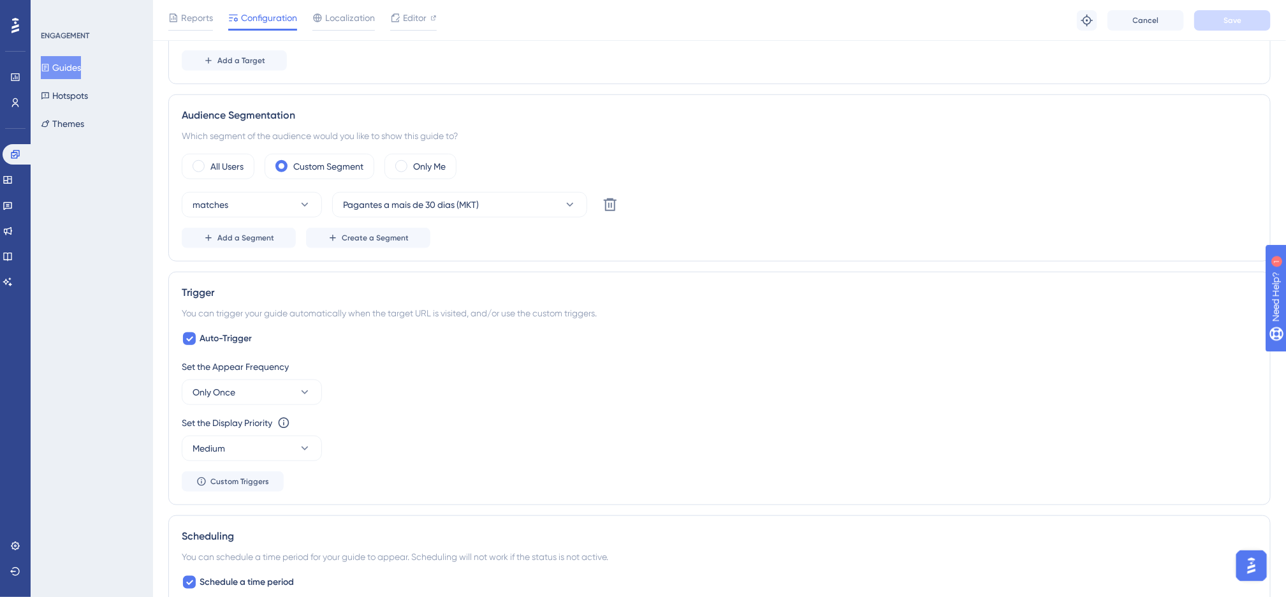
scroll to position [0, 0]
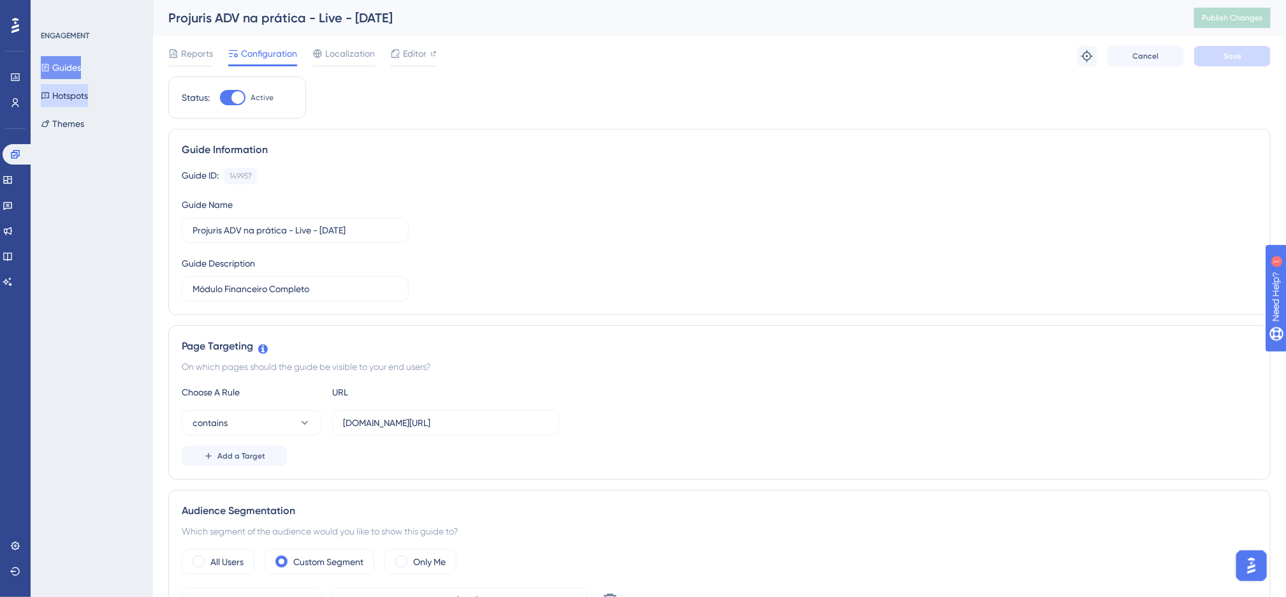
drag, startPoint x: 77, startPoint y: 96, endPoint x: 245, endPoint y: 316, distance: 276.9
click at [77, 96] on button "Hotspots" at bounding box center [64, 95] width 47 height 23
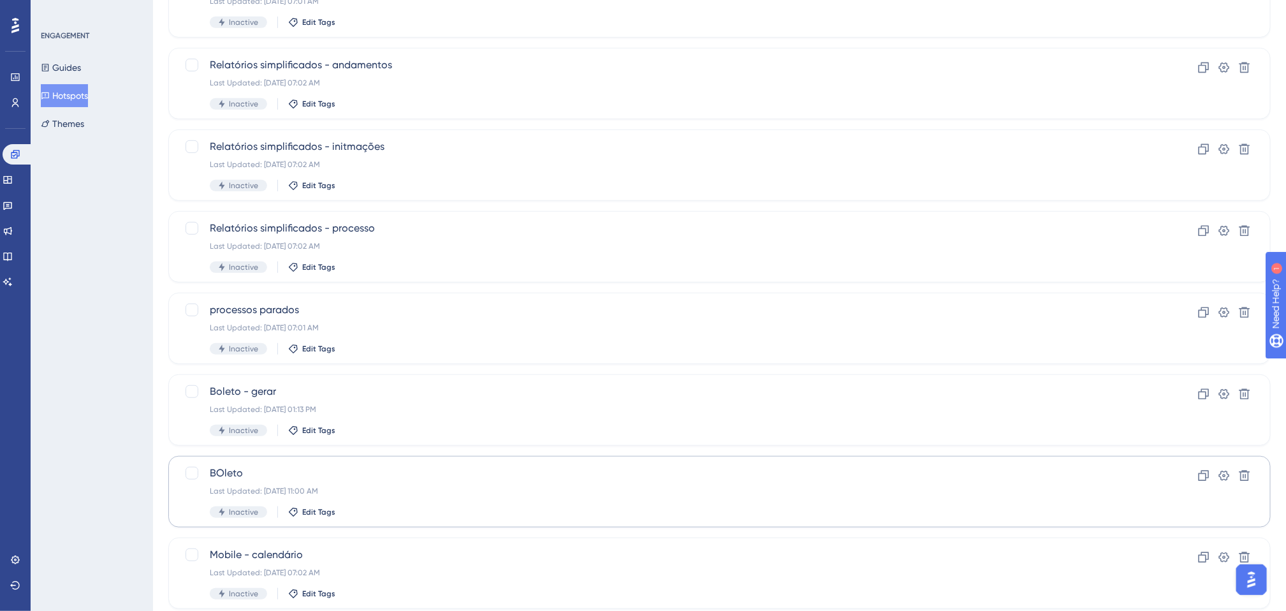
scroll to position [377, 0]
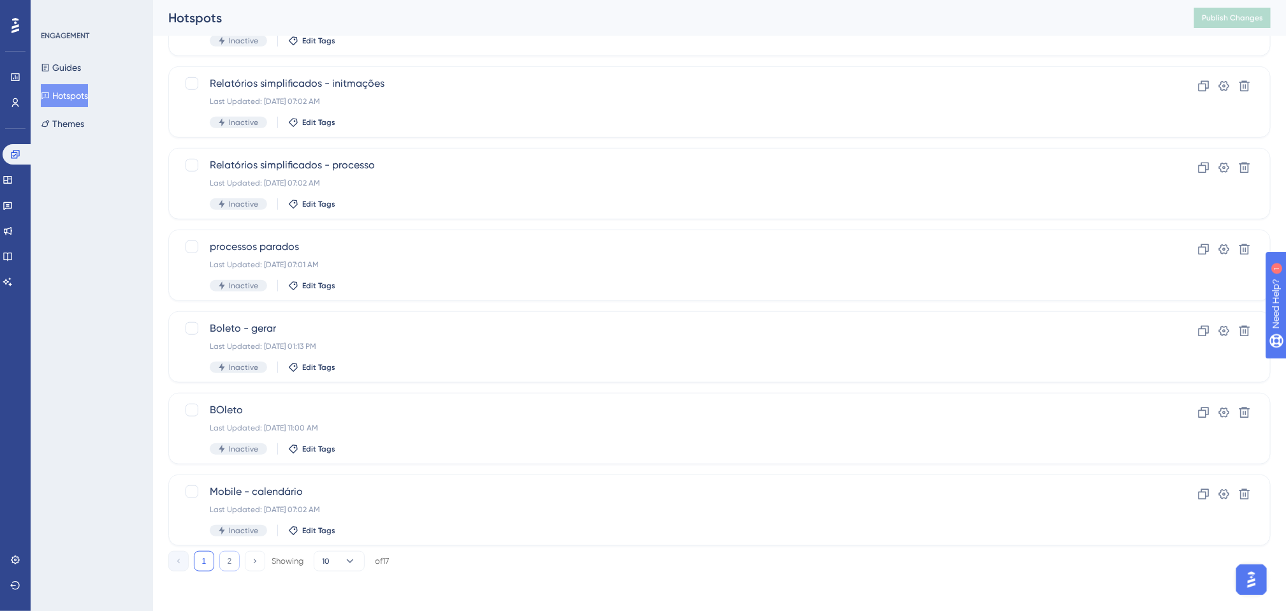
click at [226, 559] on button "2" at bounding box center [229, 561] width 20 height 20
click at [201, 561] on button "1" at bounding box center [204, 561] width 20 height 20
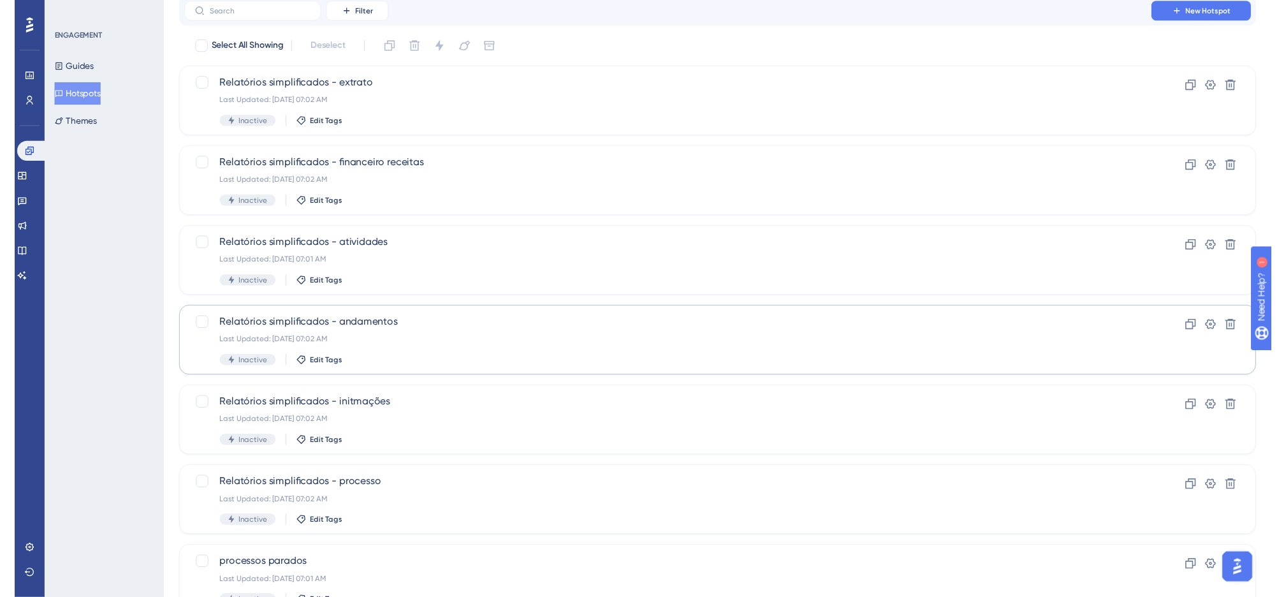
scroll to position [0, 0]
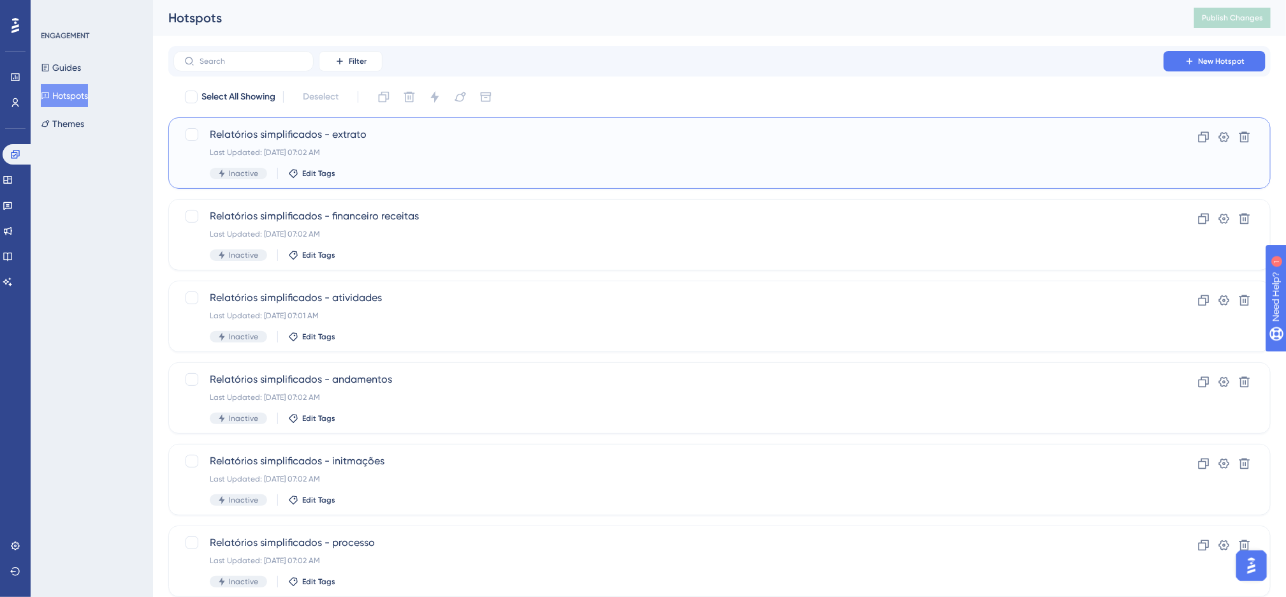
click at [555, 149] on div "Last Updated: [DATE] 07:02 AM" at bounding box center [668, 152] width 917 height 10
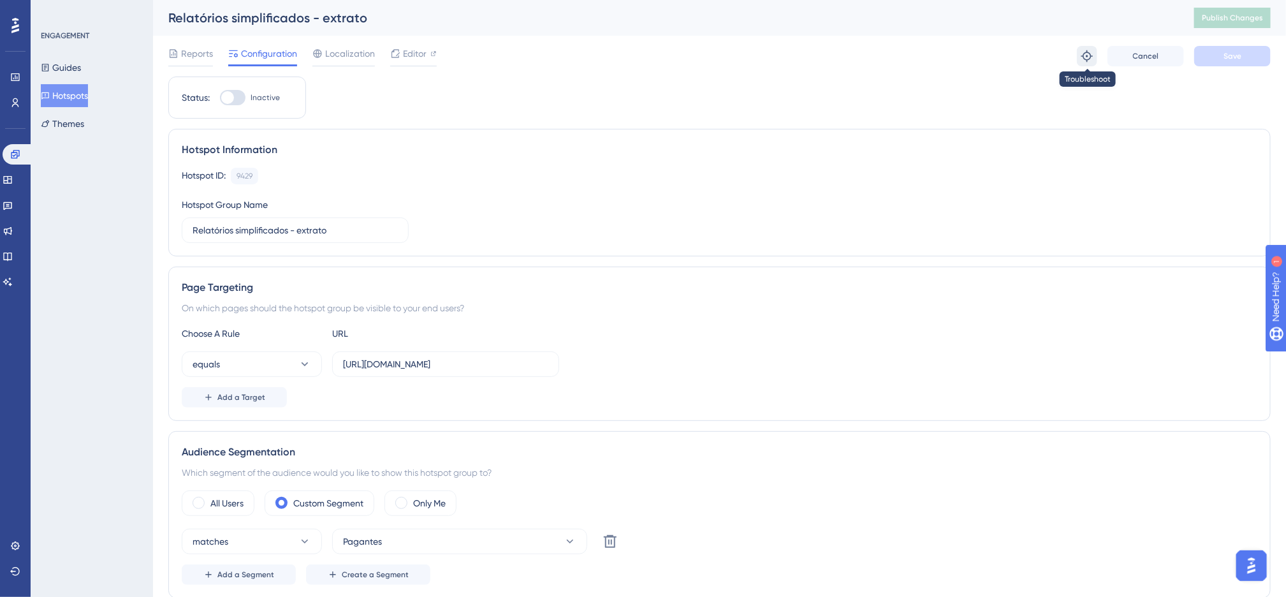
click at [1096, 59] on button at bounding box center [1087, 56] width 20 height 20
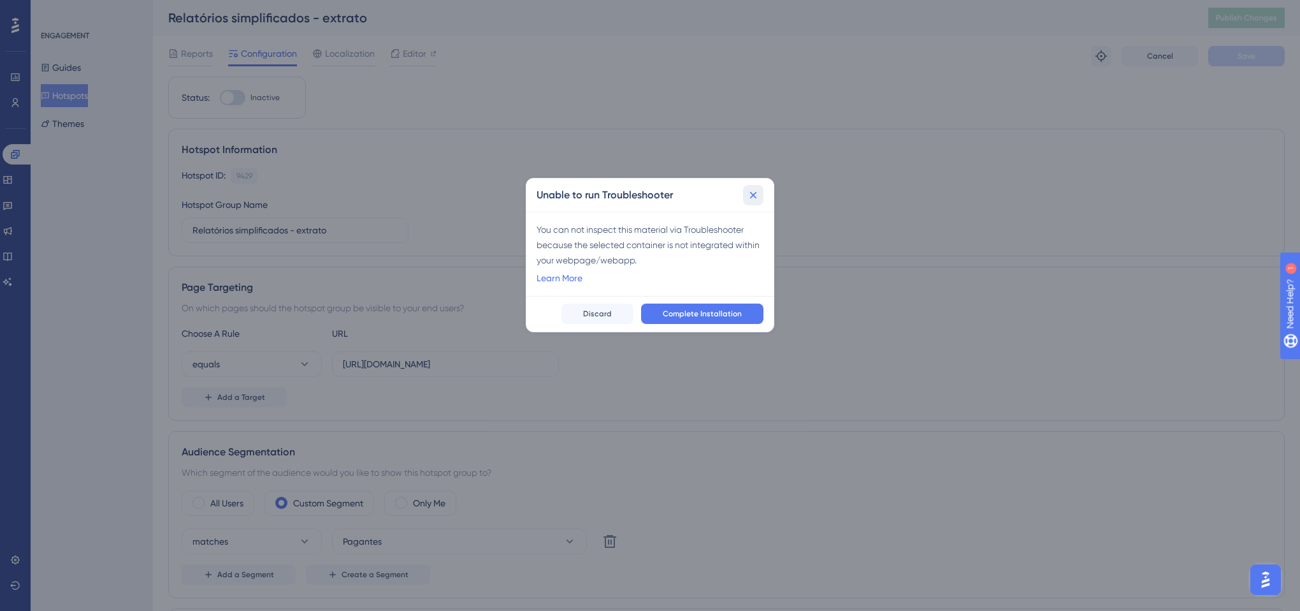
click at [752, 199] on icon at bounding box center [753, 195] width 13 height 13
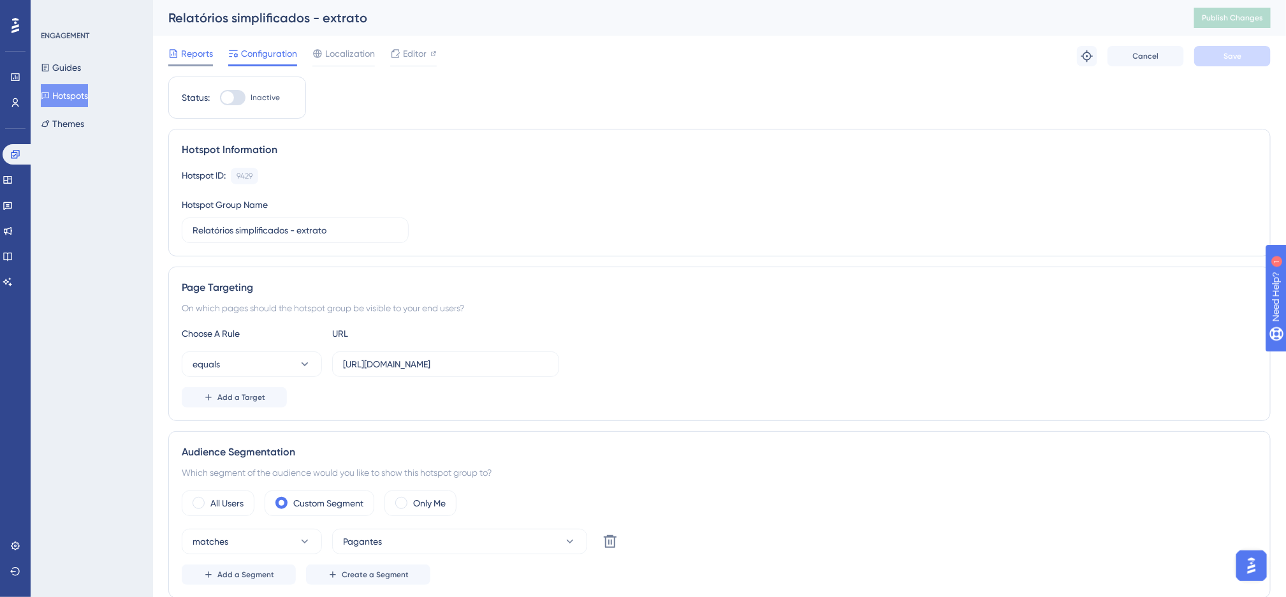
click at [198, 52] on span "Reports" at bounding box center [197, 53] width 32 height 15
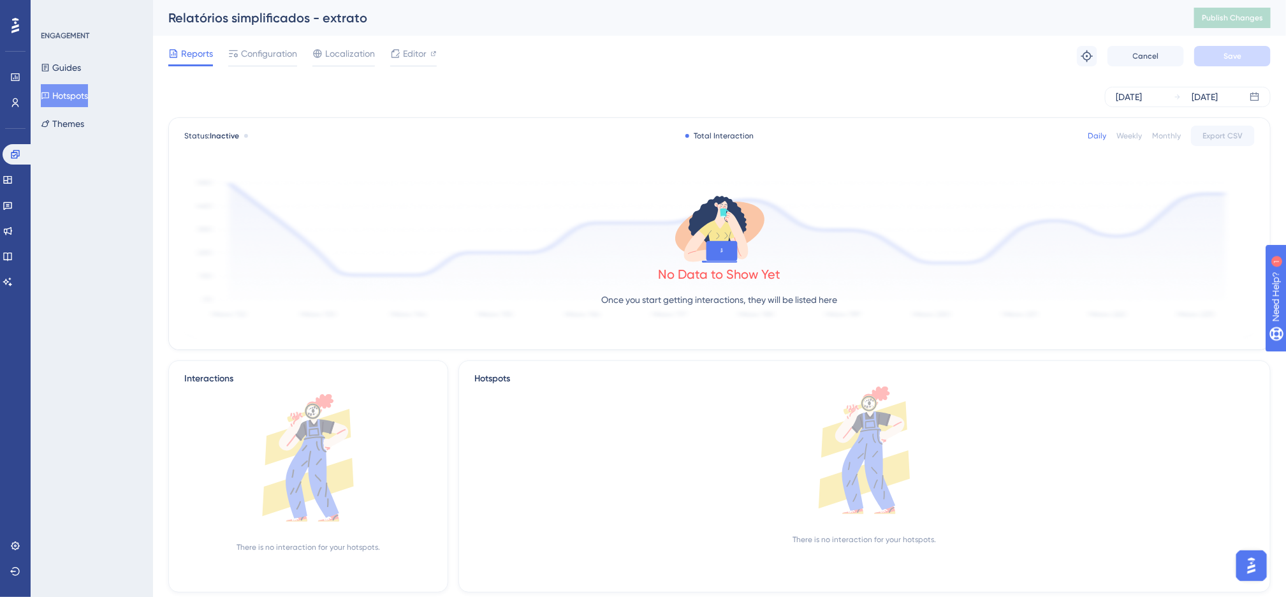
click at [75, 108] on div "Guides Hotspots Themes" at bounding box center [92, 95] width 103 height 79
click at [76, 117] on button "Themes" at bounding box center [62, 123] width 43 height 23
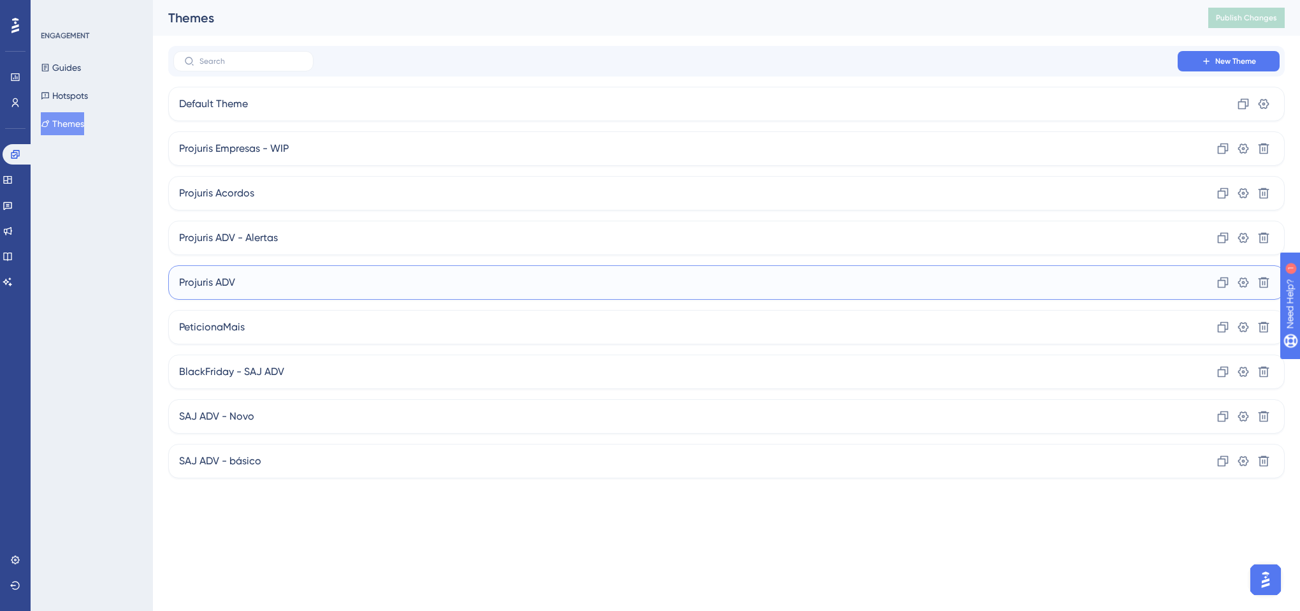
click at [310, 289] on div "Projuris ADV Clone Settings Delete" at bounding box center [726, 282] width 1117 height 34
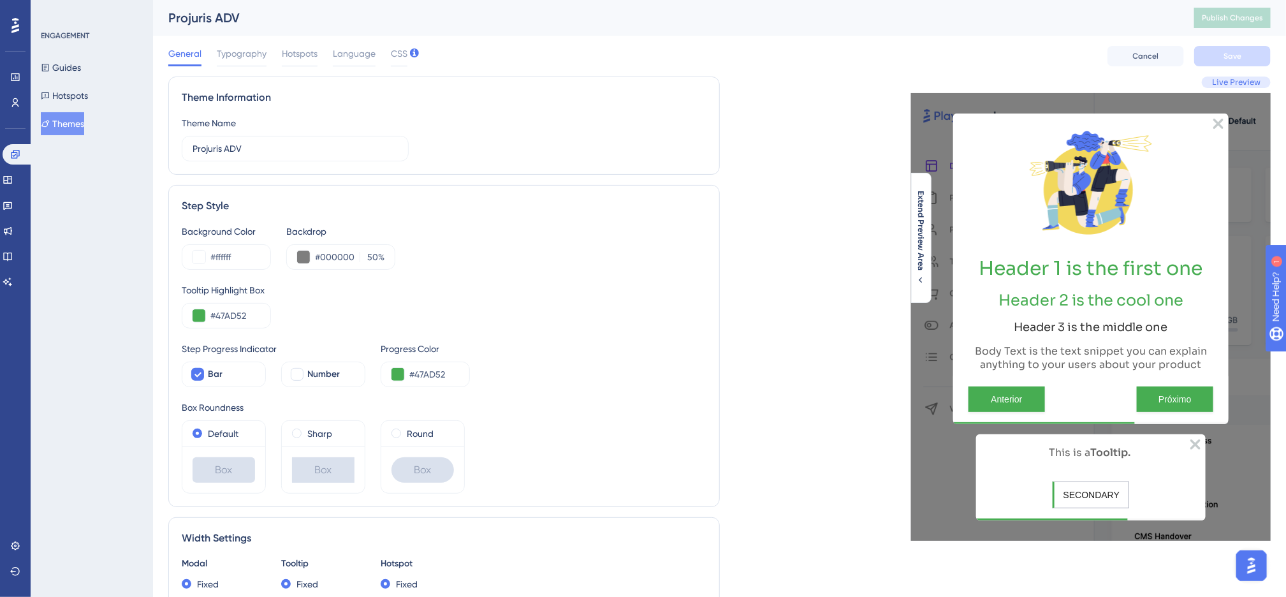
click at [68, 119] on button "Themes" at bounding box center [62, 123] width 43 height 23
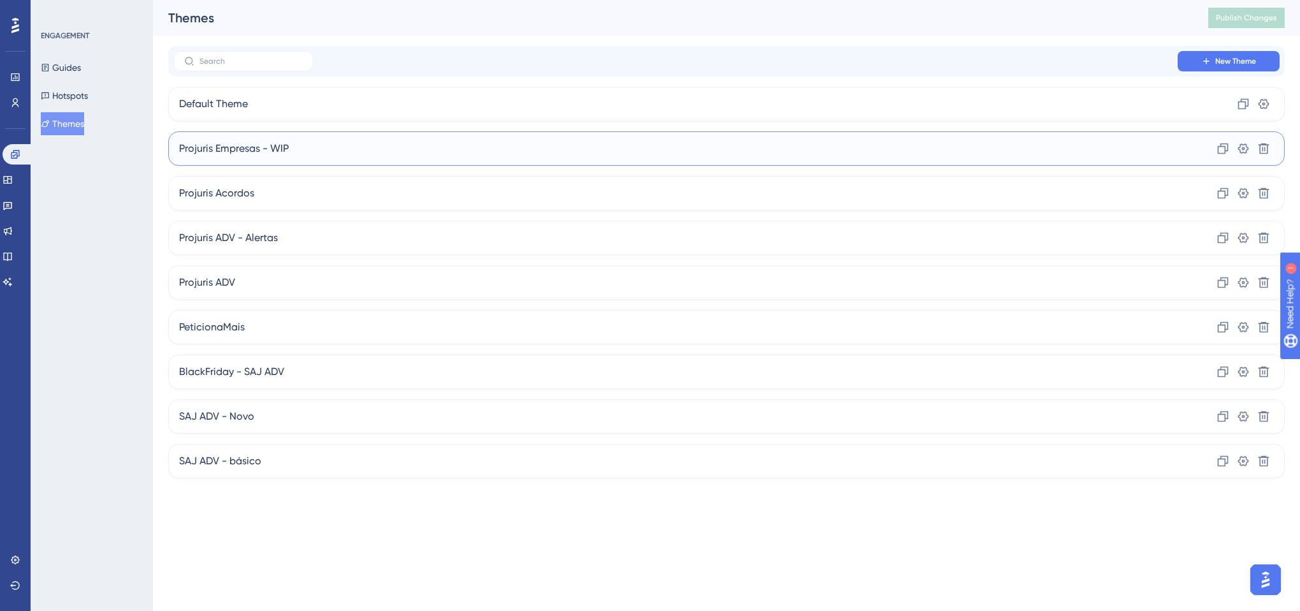
click at [427, 144] on div "Projuris Empresas - WIP Clone Settings Delete" at bounding box center [726, 148] width 1117 height 34
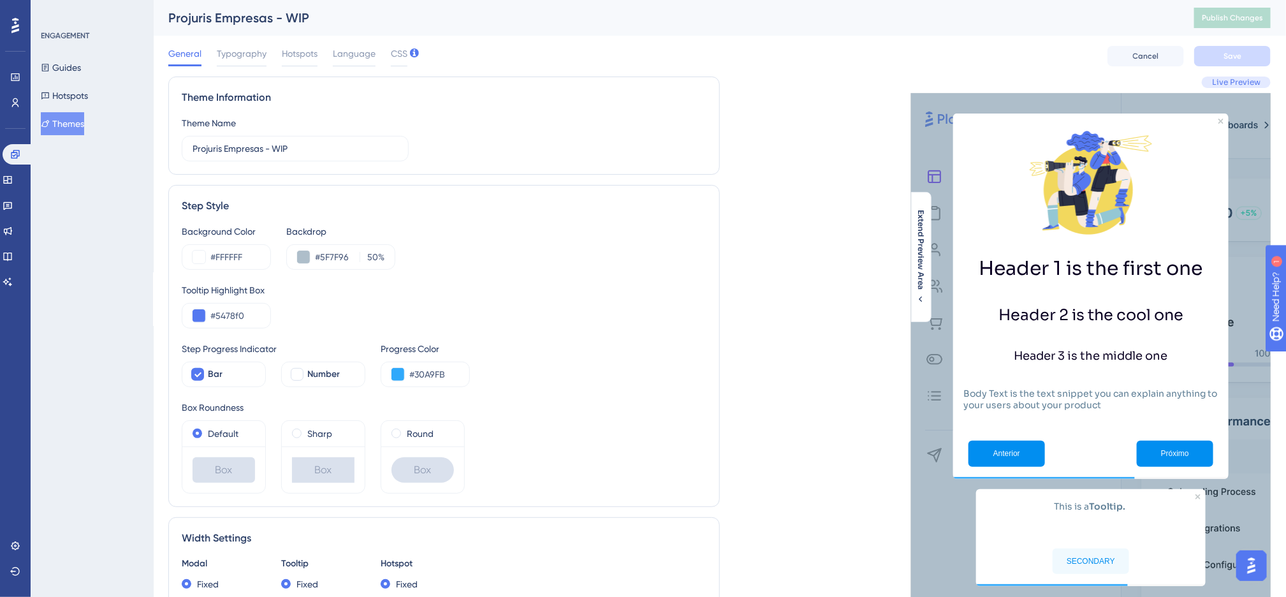
scroll to position [96, 0]
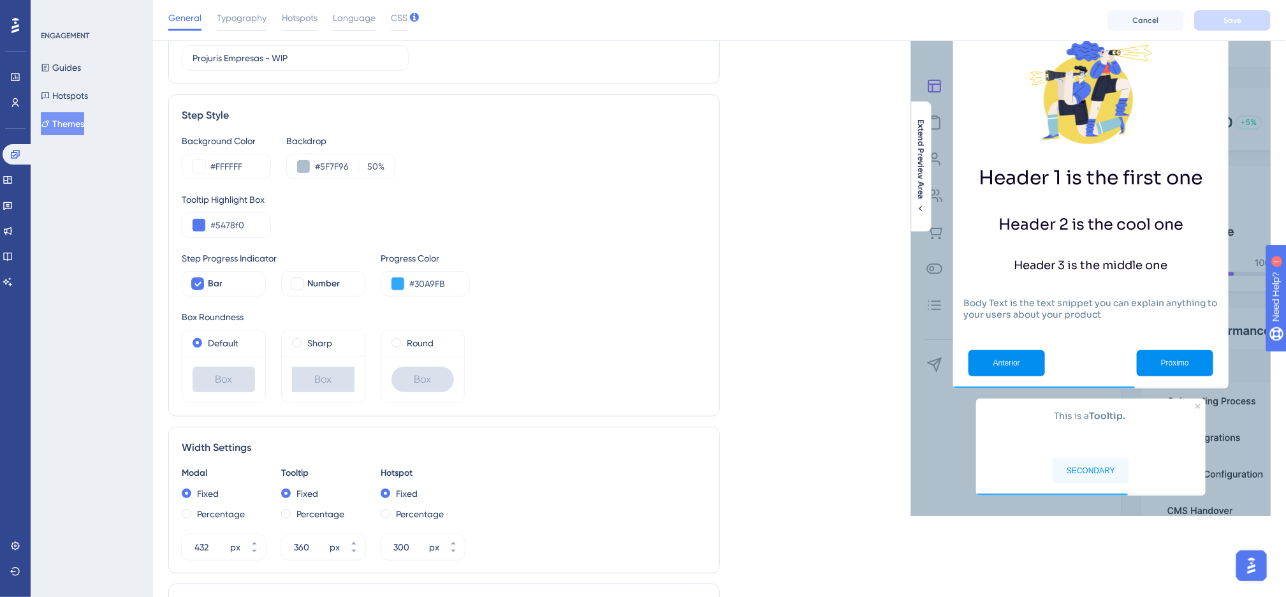
drag, startPoint x: 80, startPoint y: 112, endPoint x: 77, endPoint y: 120, distance: 9.5
click at [80, 112] on button "Themes" at bounding box center [62, 123] width 43 height 23
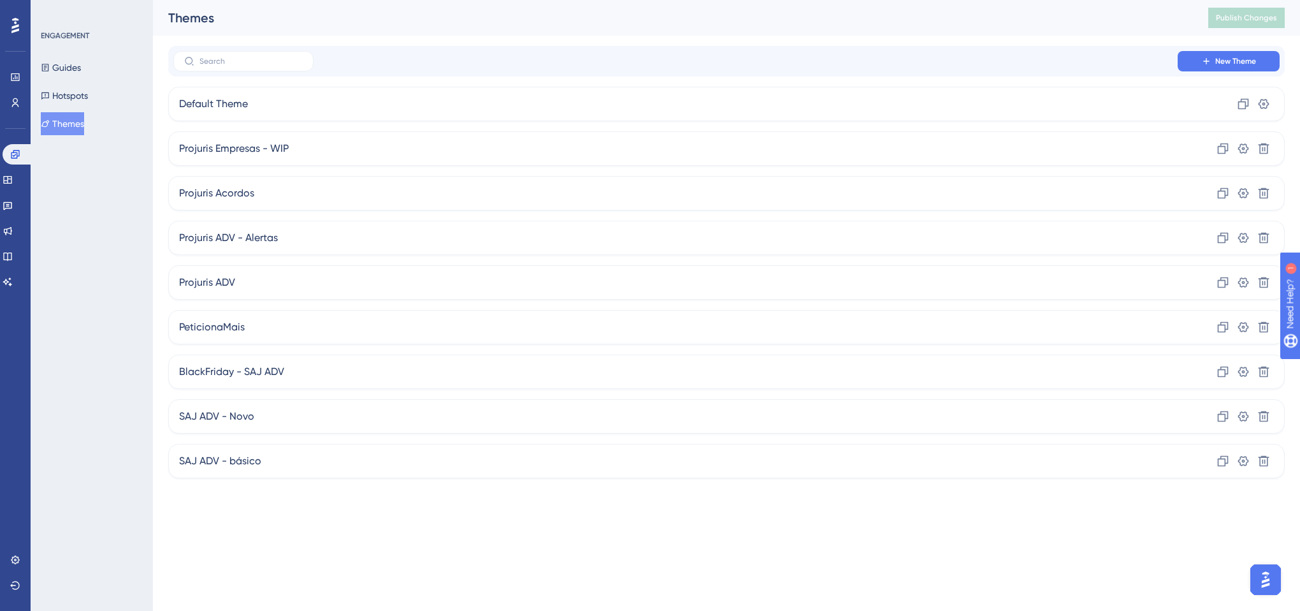
click at [75, 125] on button "Themes" at bounding box center [62, 123] width 43 height 23
click at [13, 173] on link at bounding box center [8, 180] width 10 height 20
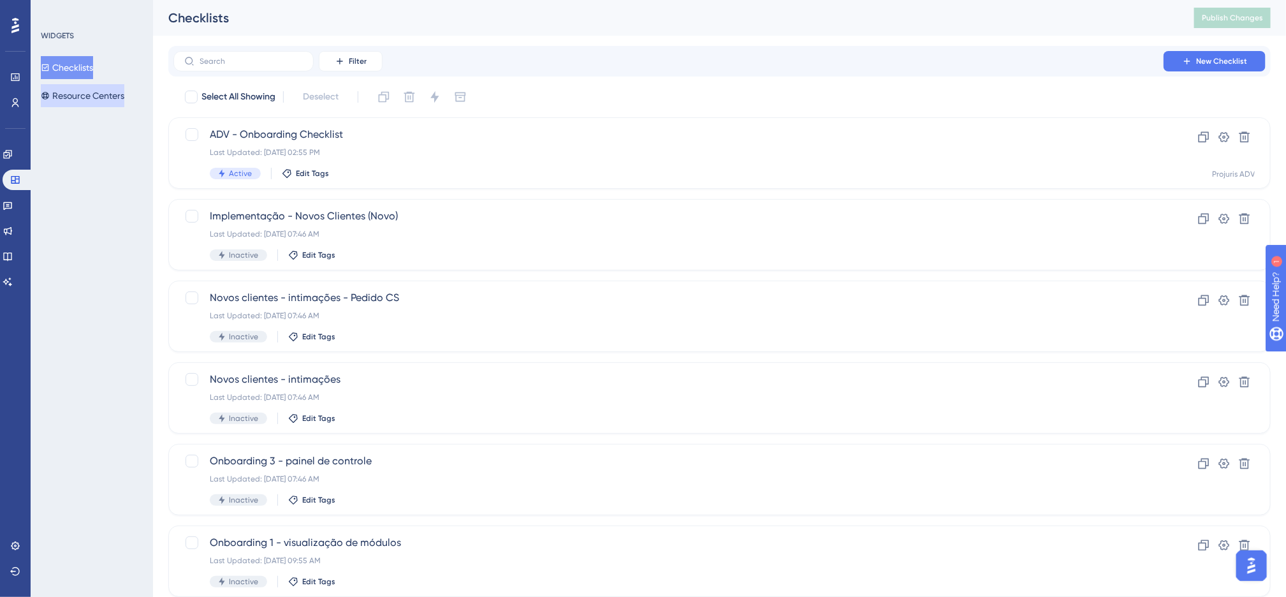
click at [82, 89] on button "Resource Centers" at bounding box center [83, 95] width 84 height 23
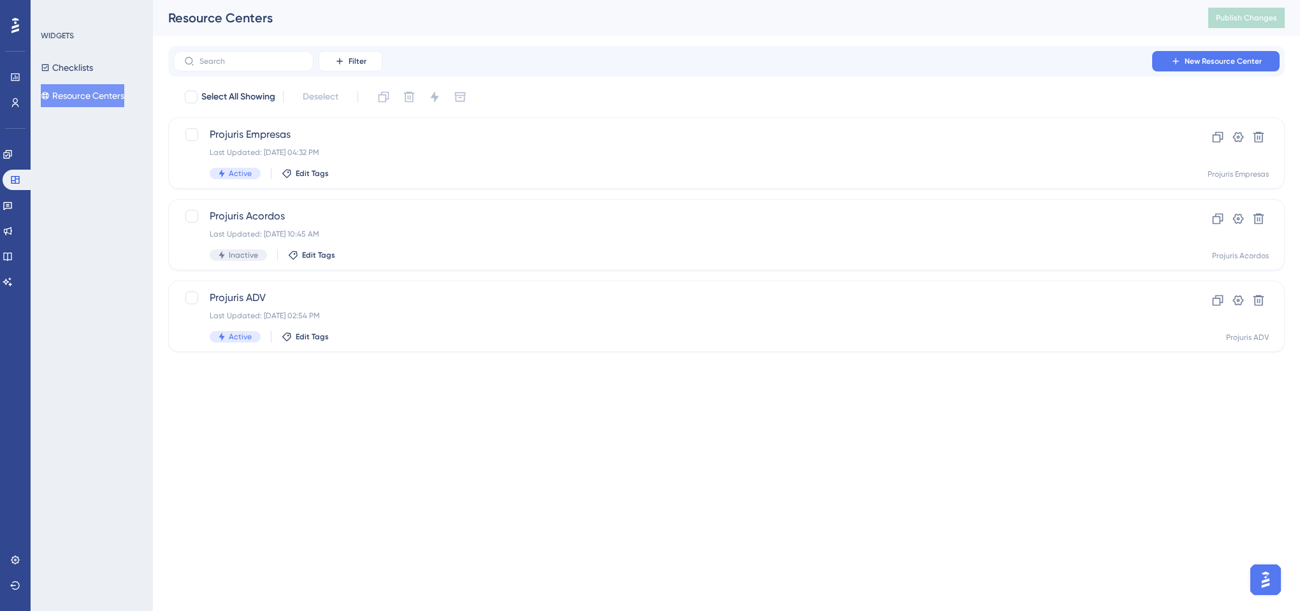
click at [634, 47] on div "Filter New Resource Center" at bounding box center [726, 61] width 1117 height 31
click at [11, 252] on icon at bounding box center [7, 256] width 8 height 8
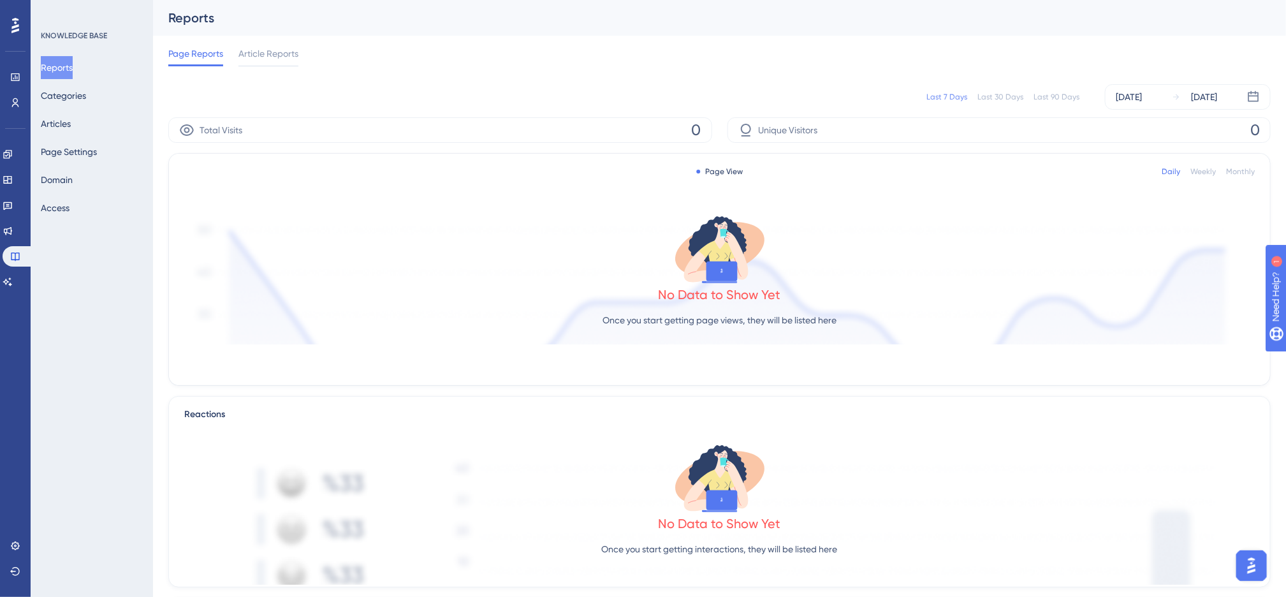
click at [469, 67] on div "Page Reports Article Reports" at bounding box center [719, 56] width 1102 height 41
click at [75, 98] on button "Categories" at bounding box center [63, 95] width 45 height 23
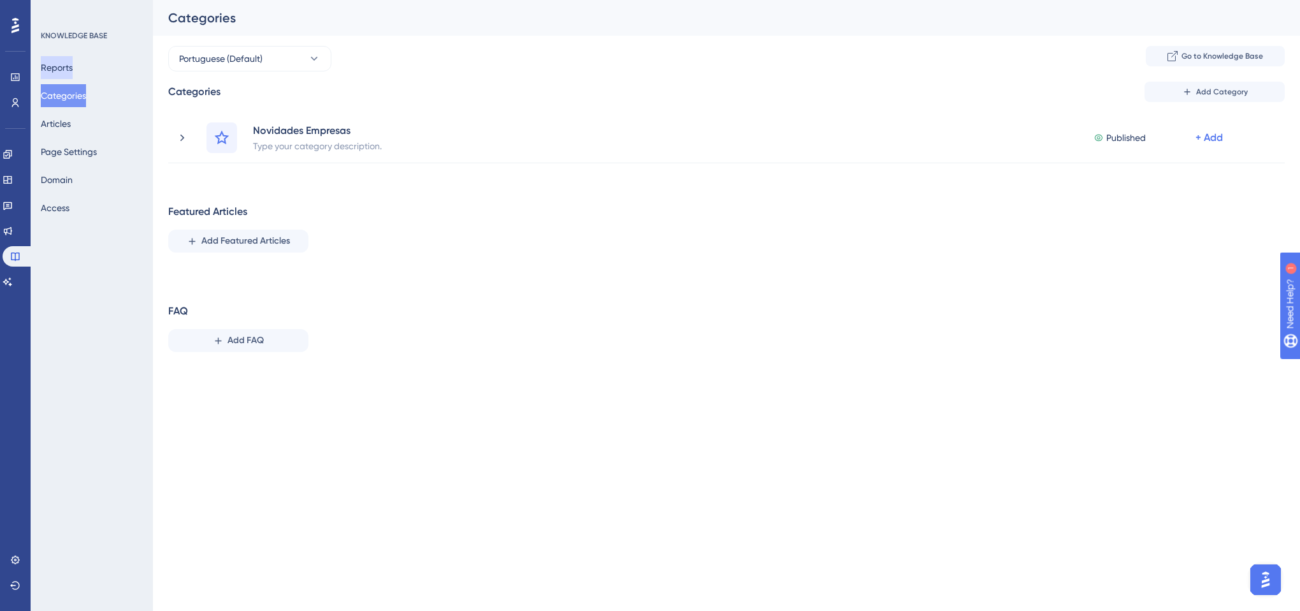
click at [59, 67] on button "Reports" at bounding box center [57, 67] width 32 height 23
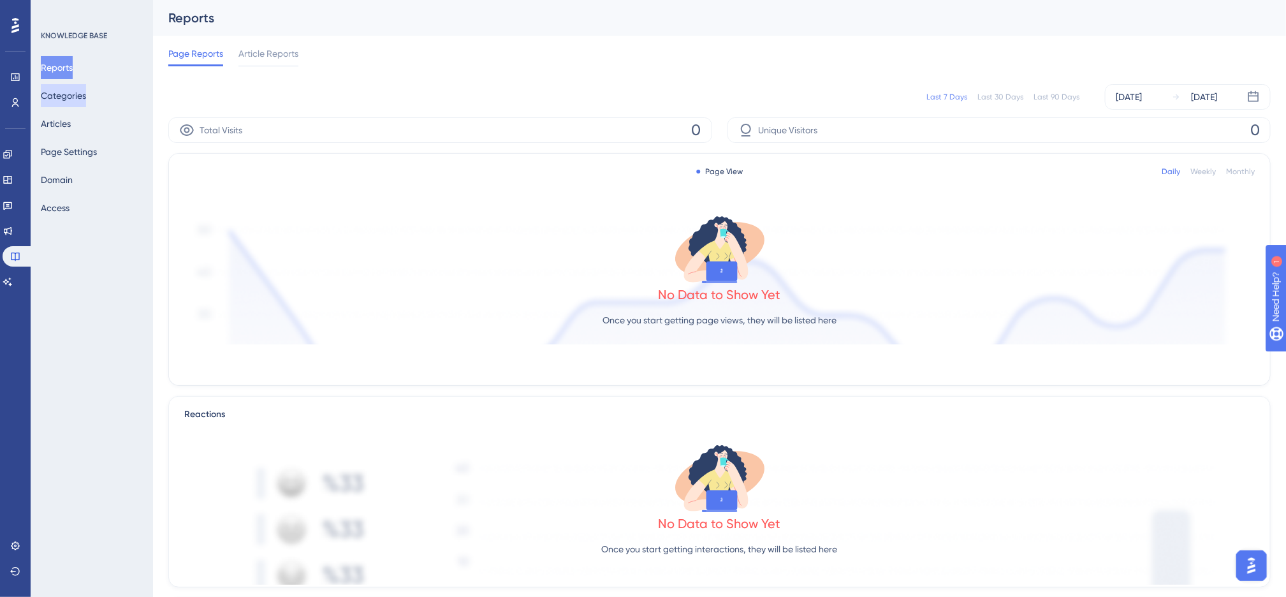
click at [76, 102] on button "Categories" at bounding box center [63, 95] width 45 height 23
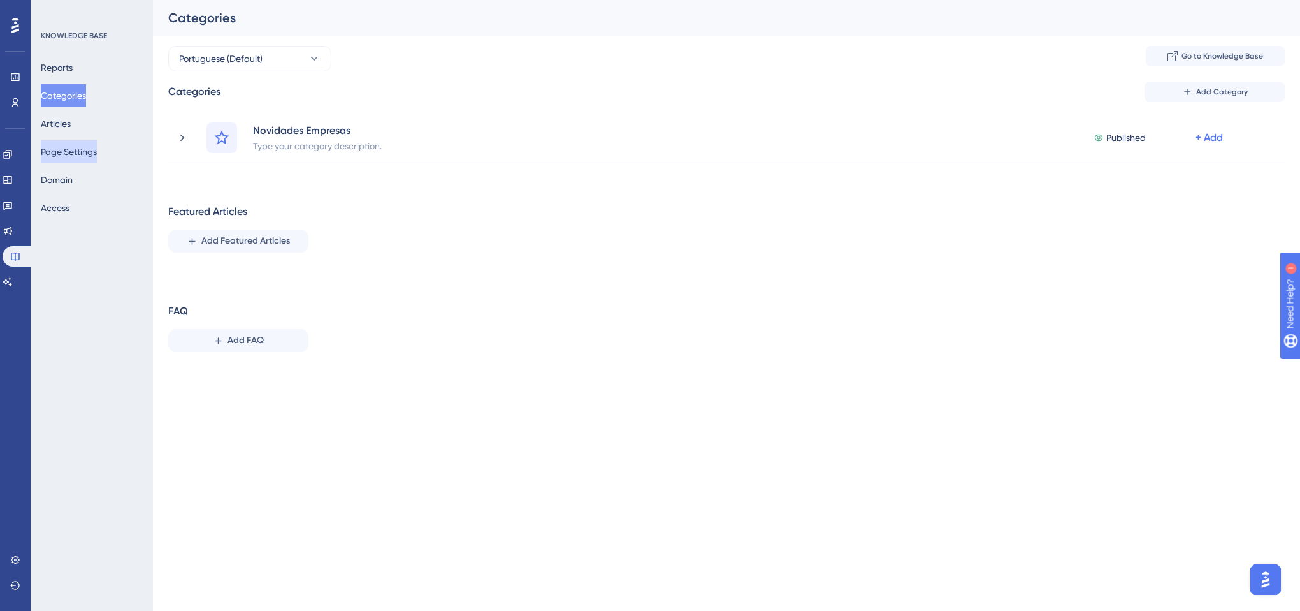
click at [71, 140] on button "Page Settings" at bounding box center [69, 151] width 56 height 23
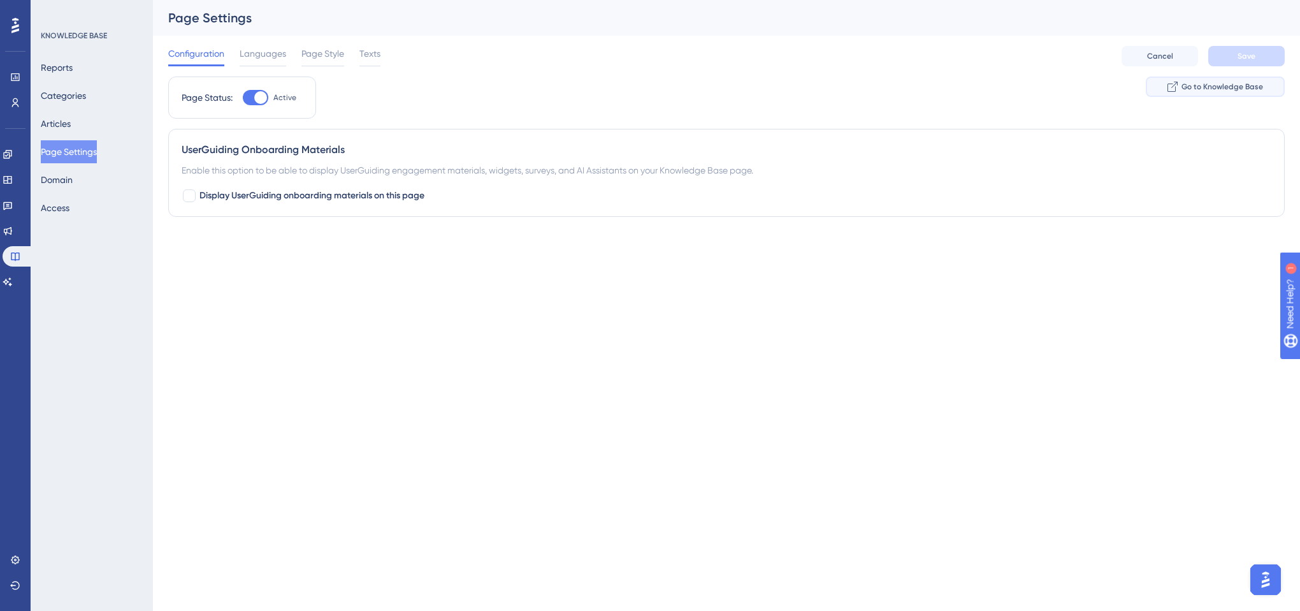
click at [1195, 86] on span "Go to Knowledge Base" at bounding box center [1223, 87] width 82 height 10
click at [71, 121] on button "Articles" at bounding box center [56, 123] width 30 height 23
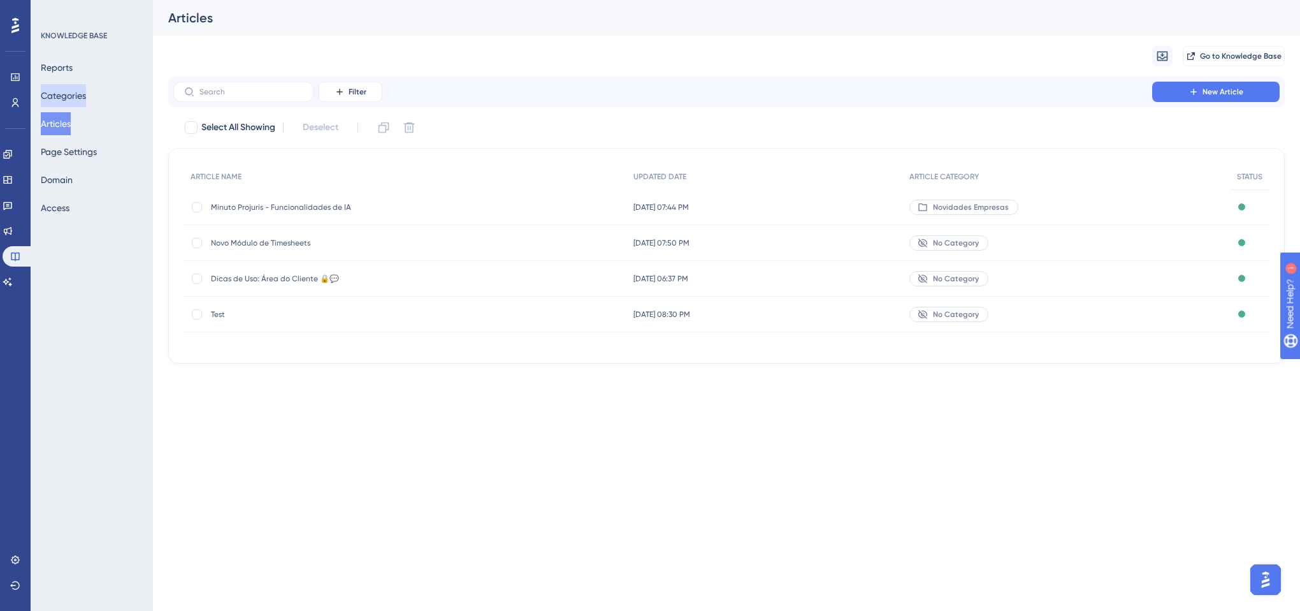
click at [75, 96] on button "Categories" at bounding box center [63, 95] width 45 height 23
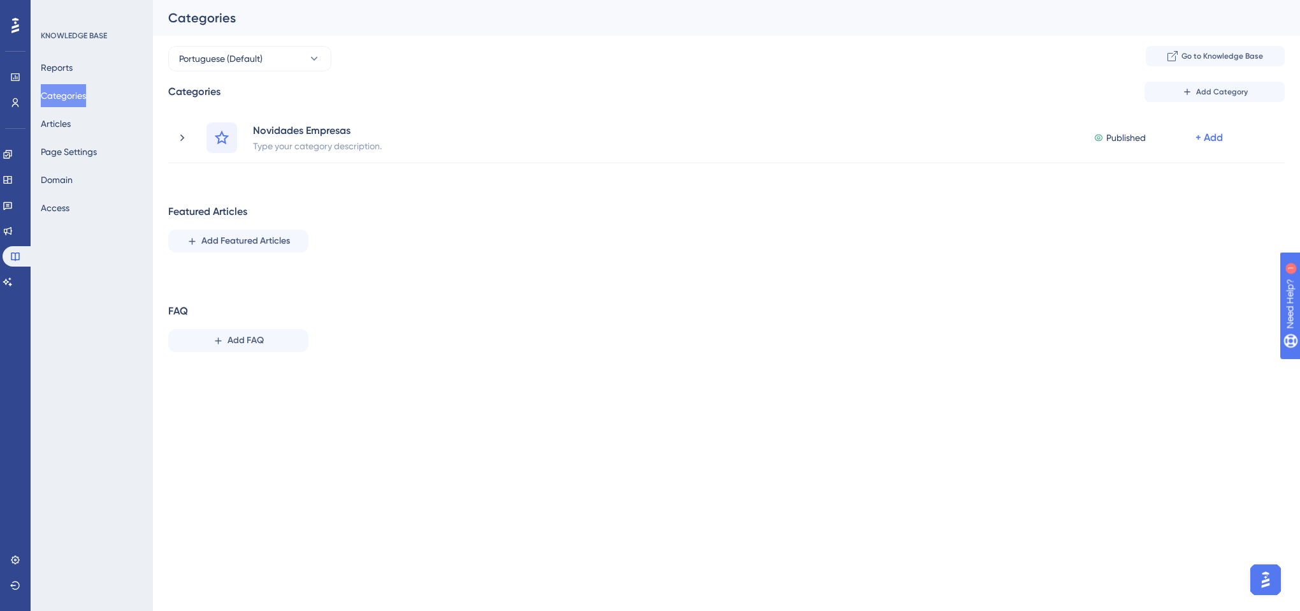
click at [572, 64] on div "Portuguese (Default) Go to Knowledge Base" at bounding box center [726, 58] width 1117 height 25
click at [13, 231] on icon at bounding box center [8, 231] width 10 height 10
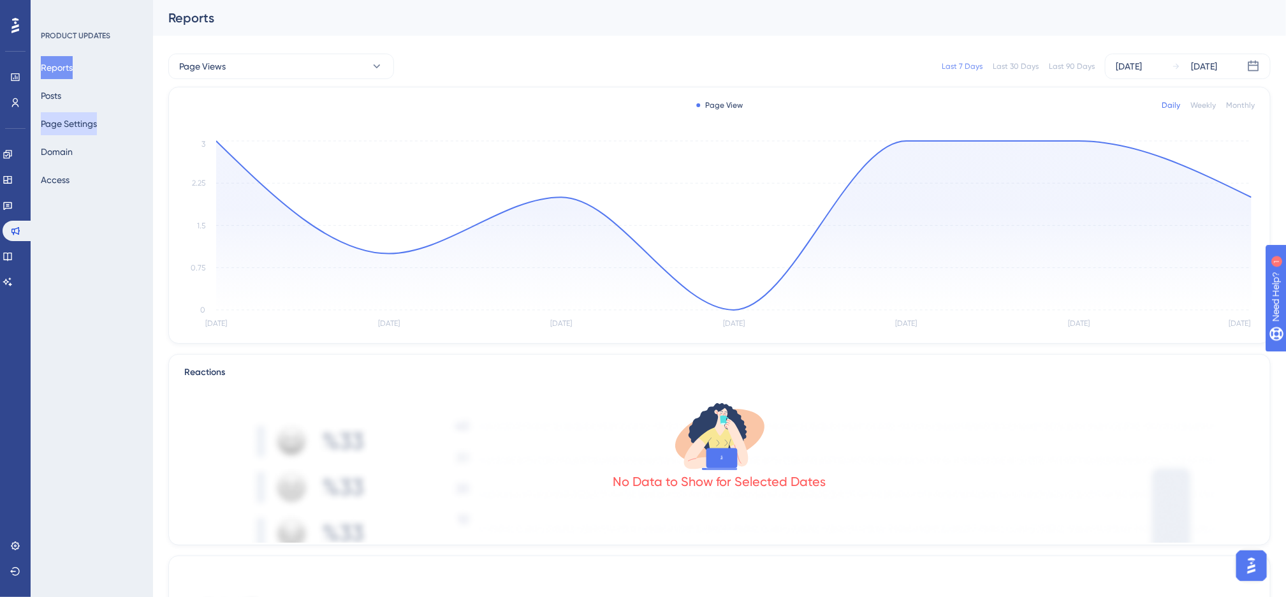
click at [86, 132] on button "Page Settings" at bounding box center [69, 123] width 56 height 23
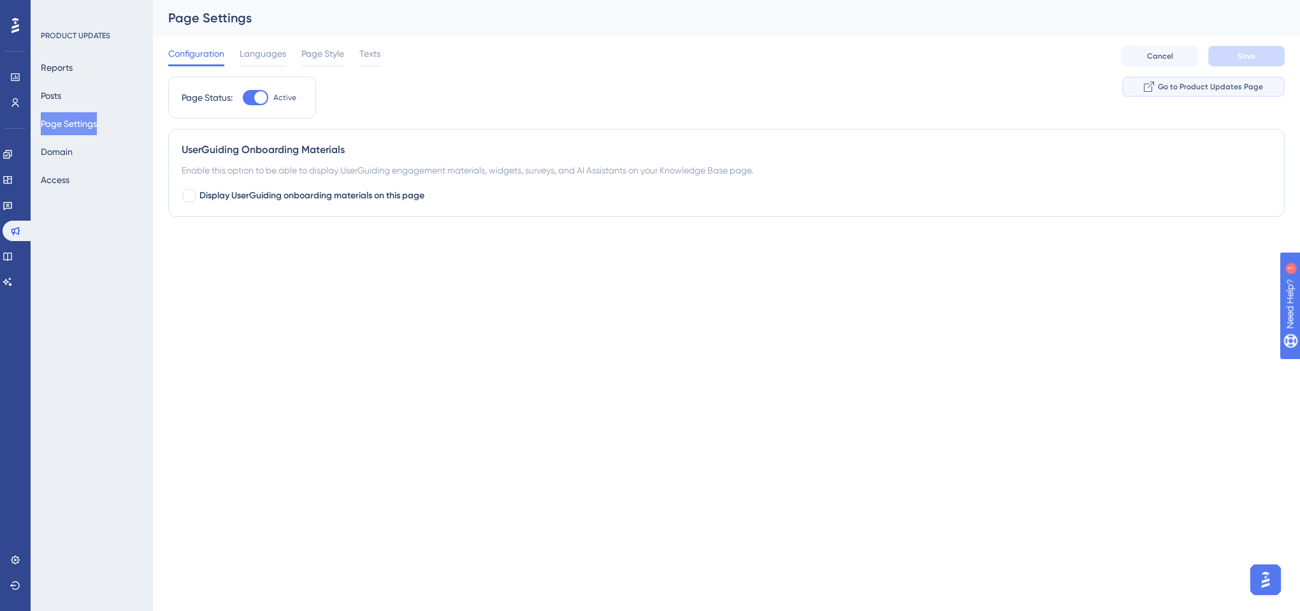
click at [1188, 89] on span "Go to Product Updates Page" at bounding box center [1210, 87] width 105 height 10
click at [316, 60] on span "Page Style" at bounding box center [323, 53] width 43 height 15
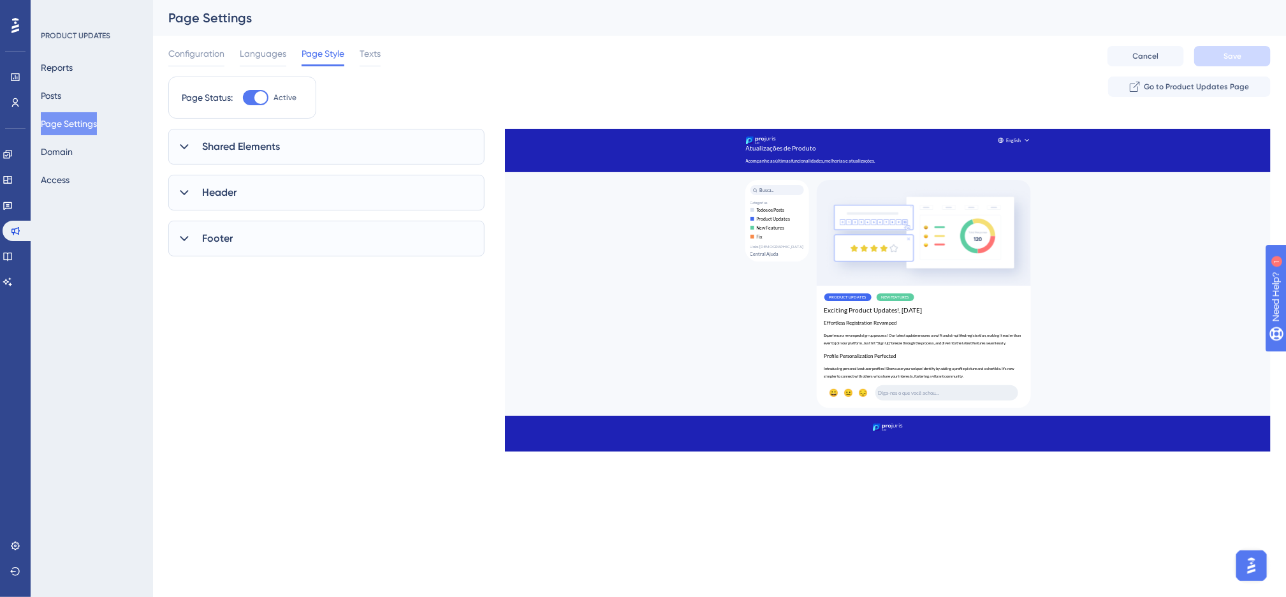
click at [305, 151] on div "Shared Elements" at bounding box center [326, 147] width 316 height 36
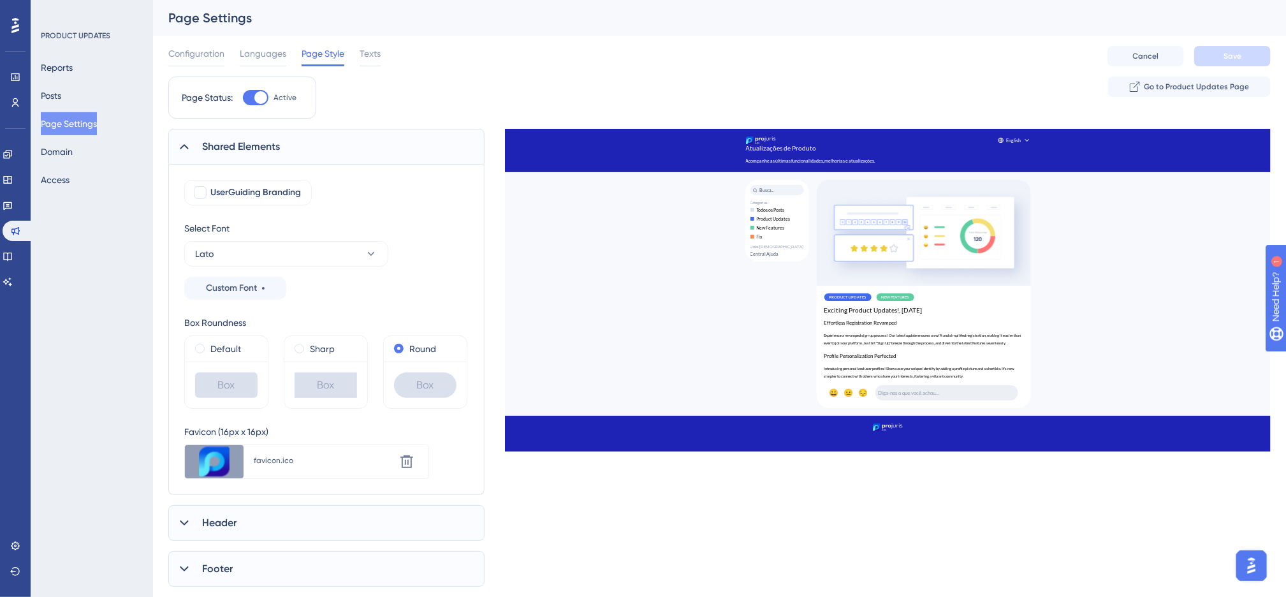
click at [277, 142] on span "Shared Elements" at bounding box center [241, 146] width 78 height 15
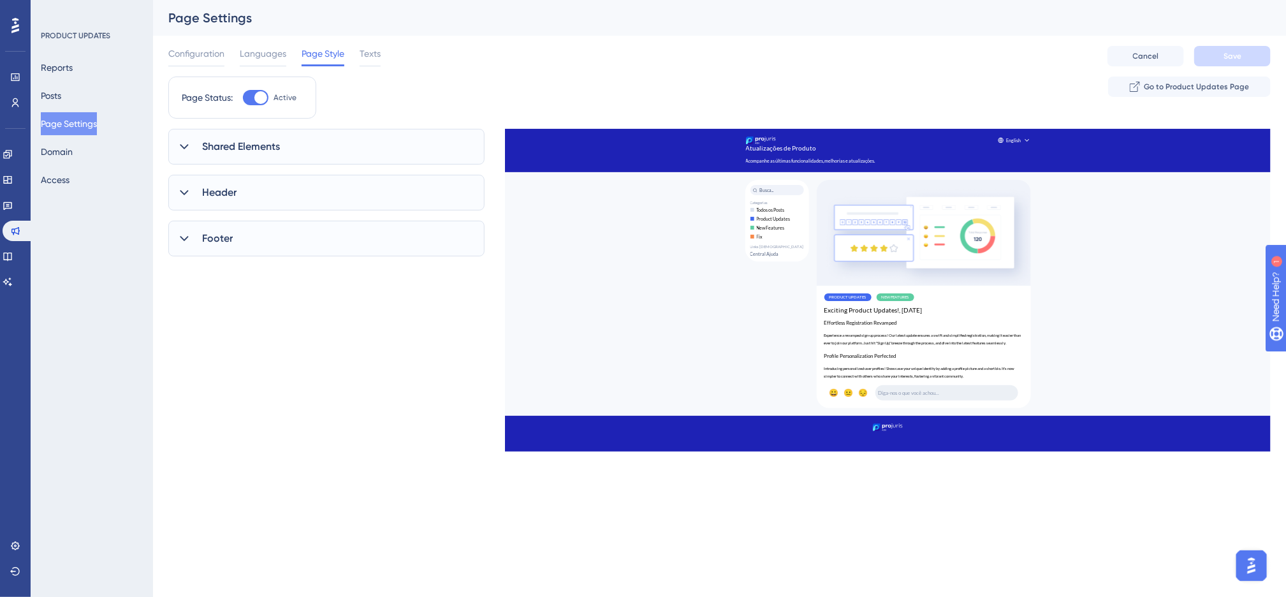
click at [272, 39] on div "Configuration Languages Page Style Texts Cancel Save" at bounding box center [719, 56] width 1102 height 41
click at [280, 57] on span "Languages" at bounding box center [263, 53] width 47 height 15
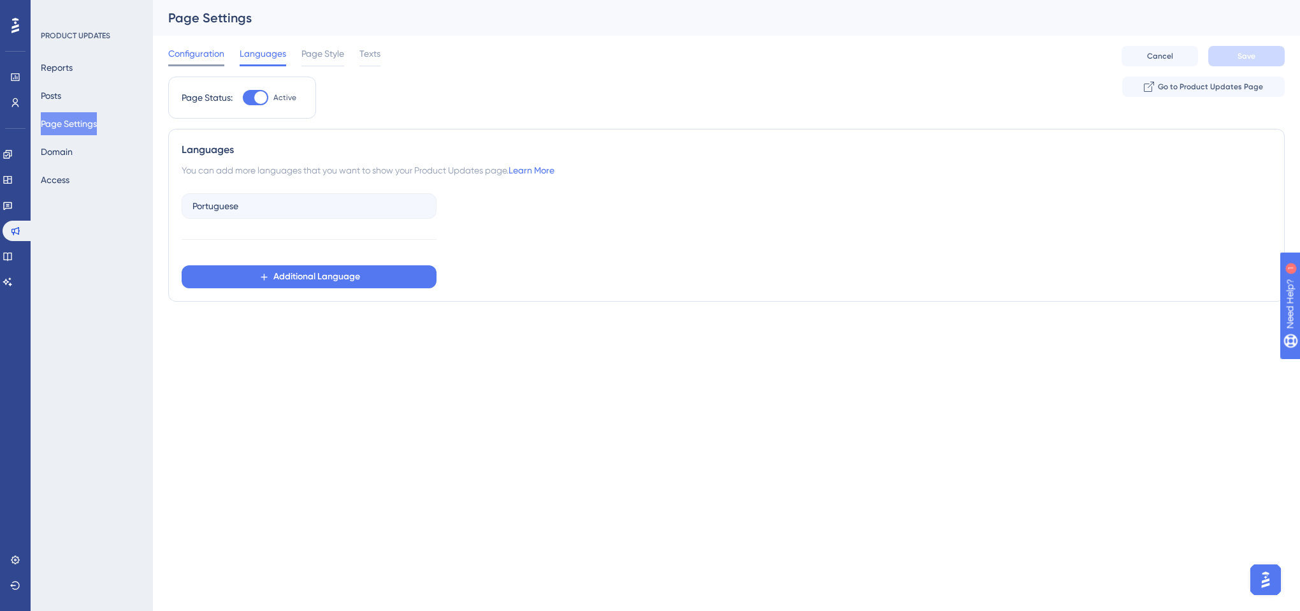
click at [214, 56] on span "Configuration" at bounding box center [196, 53] width 56 height 15
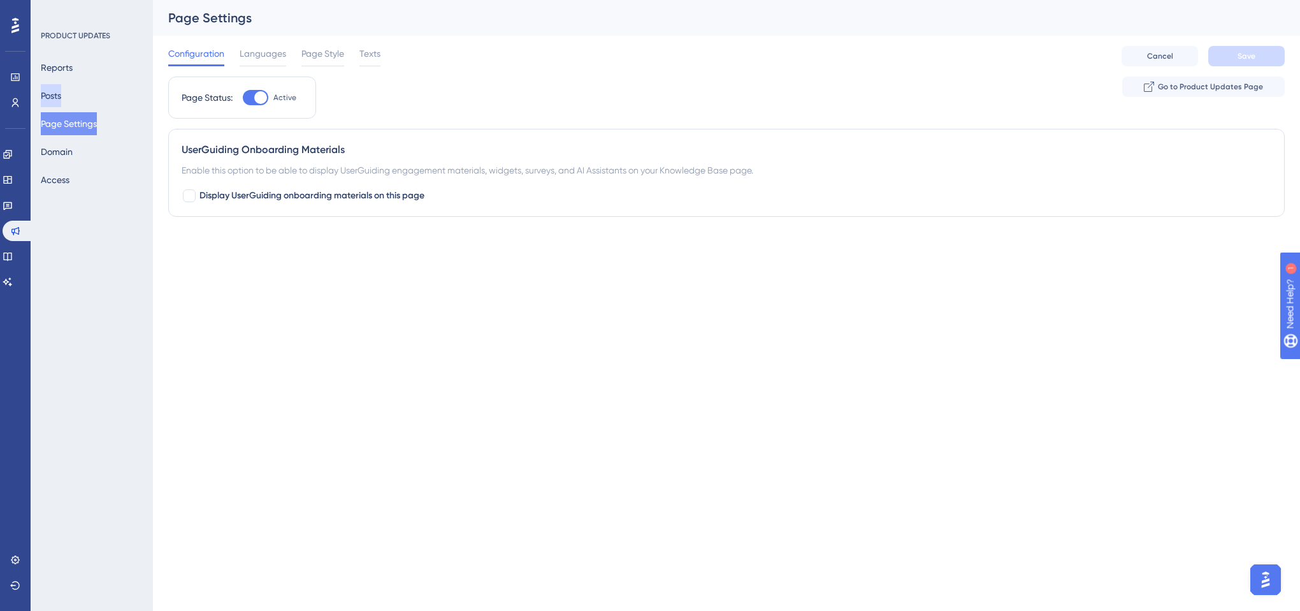
click at [59, 96] on button "Posts" at bounding box center [51, 95] width 20 height 23
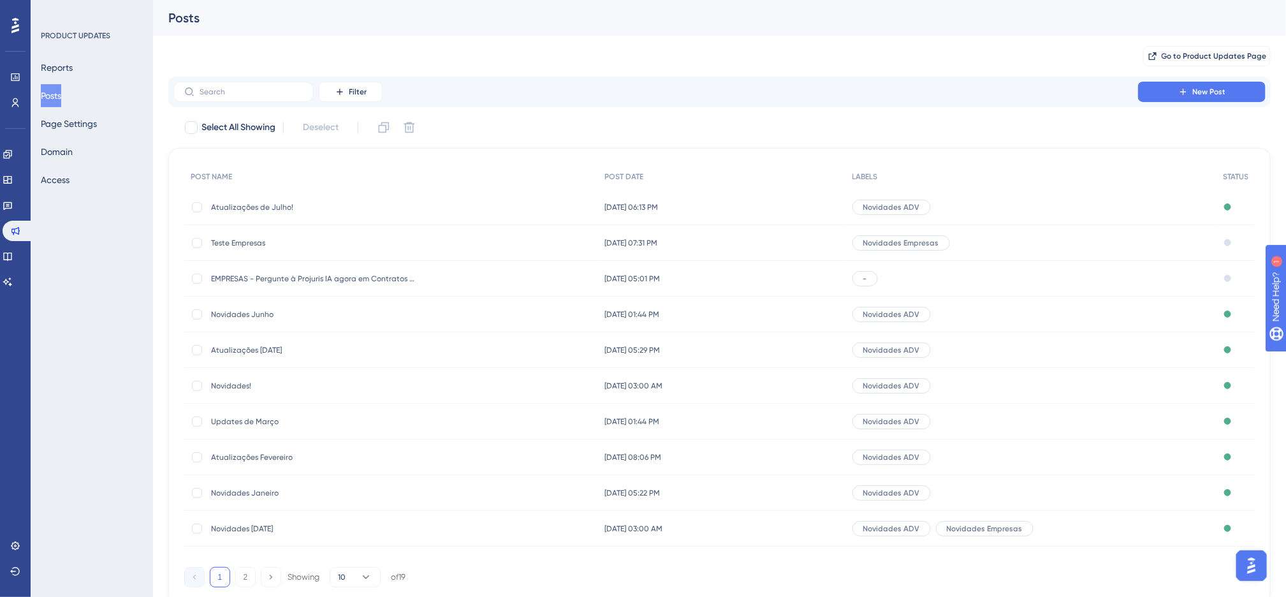
click at [548, 113] on div "Filter New Post Select All Showing Deselect POST NAME POST DATE LABELS STATUS A…" at bounding box center [719, 339] width 1102 height 527
click at [1216, 76] on div "Filter New Post" at bounding box center [719, 91] width 1102 height 31
click at [1225, 87] on span "New Post" at bounding box center [1208, 92] width 33 height 10
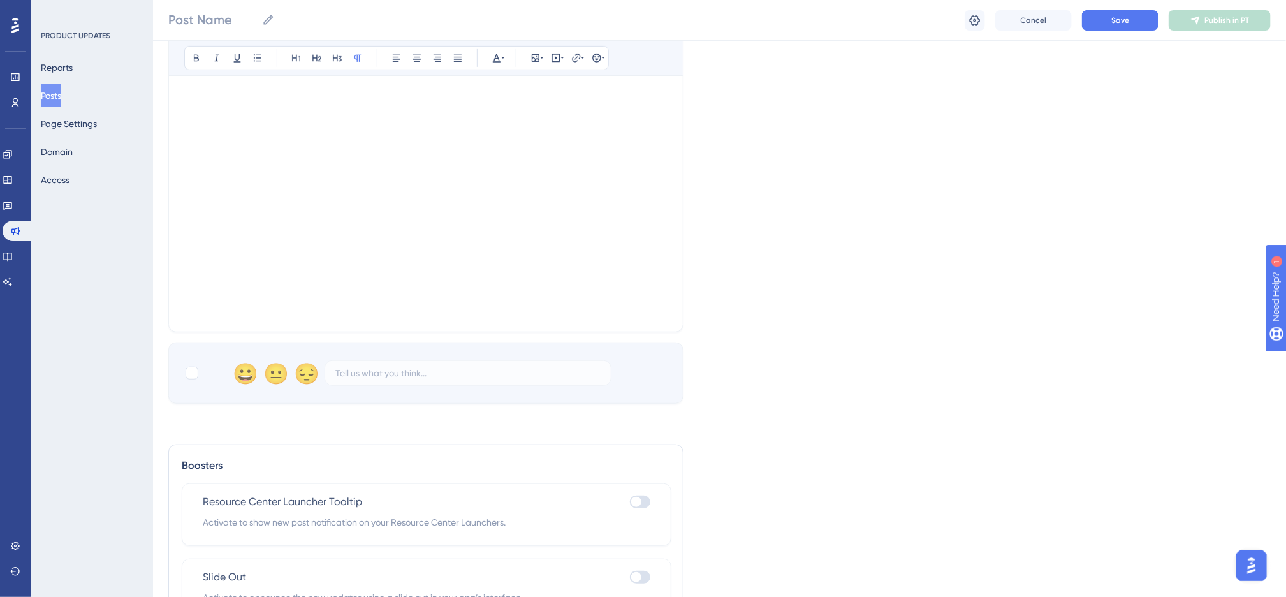
scroll to position [287, 0]
click at [197, 377] on div at bounding box center [191, 369] width 15 height 15
click at [191, 371] on icon at bounding box center [192, 370] width 8 height 10
checkbox input "false"
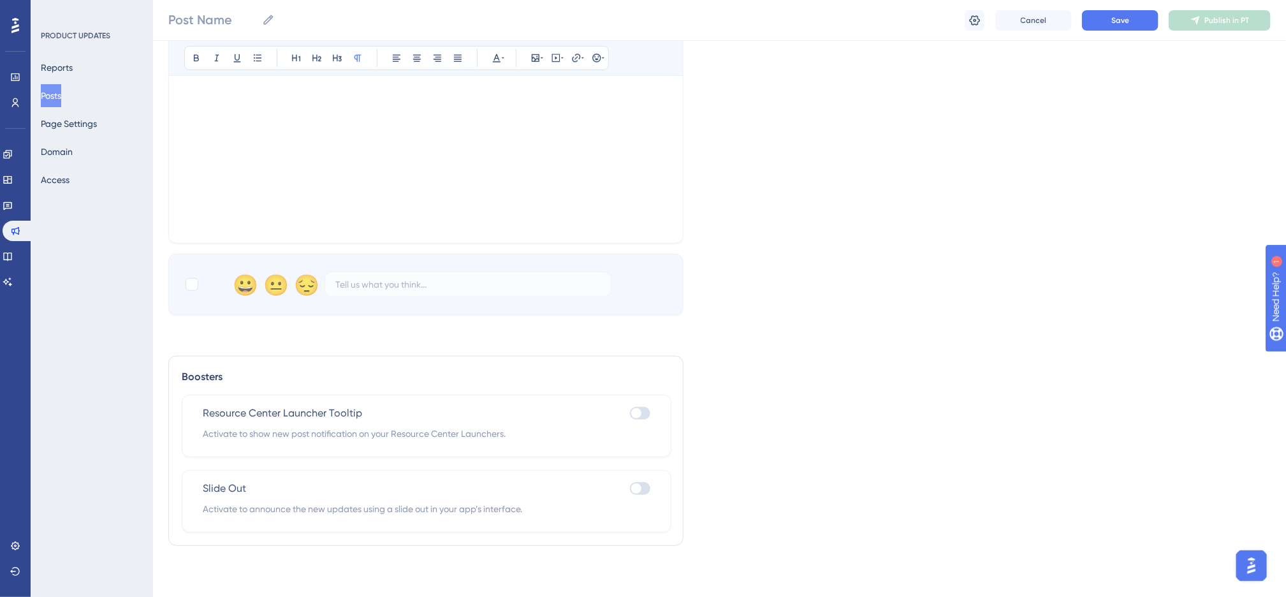
scroll to position [0, 0]
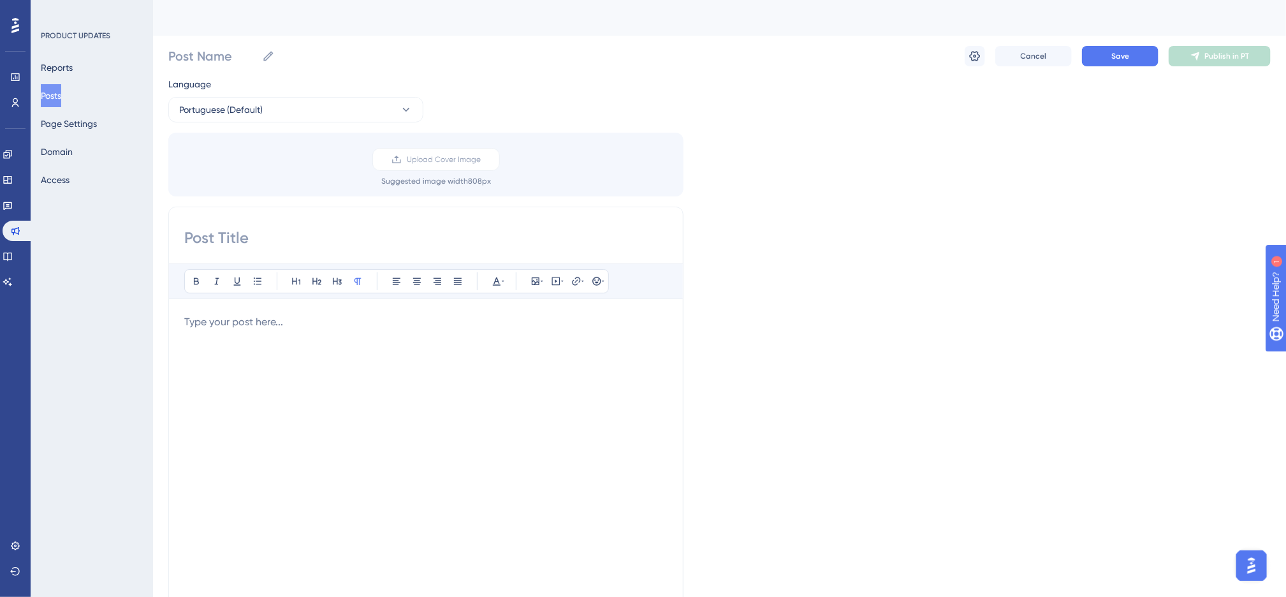
click at [61, 98] on button "Posts" at bounding box center [51, 95] width 20 height 23
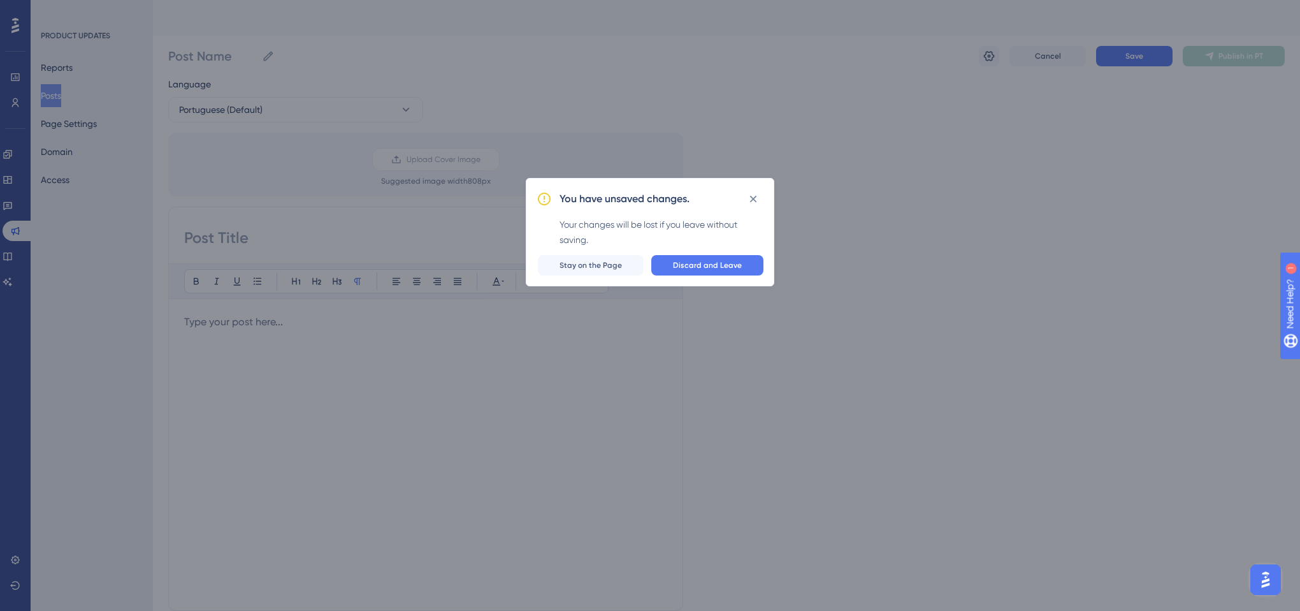
click at [737, 196] on div "You have unsaved changes." at bounding box center [662, 199] width 204 height 20
drag, startPoint x: 750, startPoint y: 203, endPoint x: 769, endPoint y: 197, distance: 20.0
click at [754, 203] on icon at bounding box center [753, 199] width 13 height 13
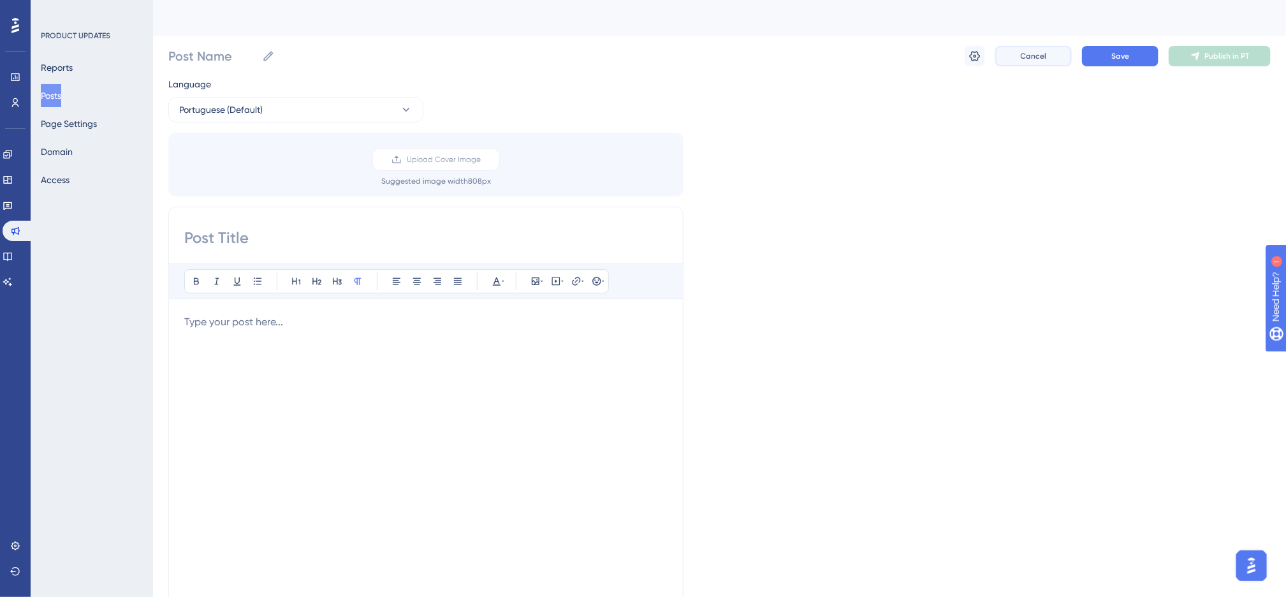
click at [1052, 56] on button "Cancel" at bounding box center [1033, 56] width 76 height 20
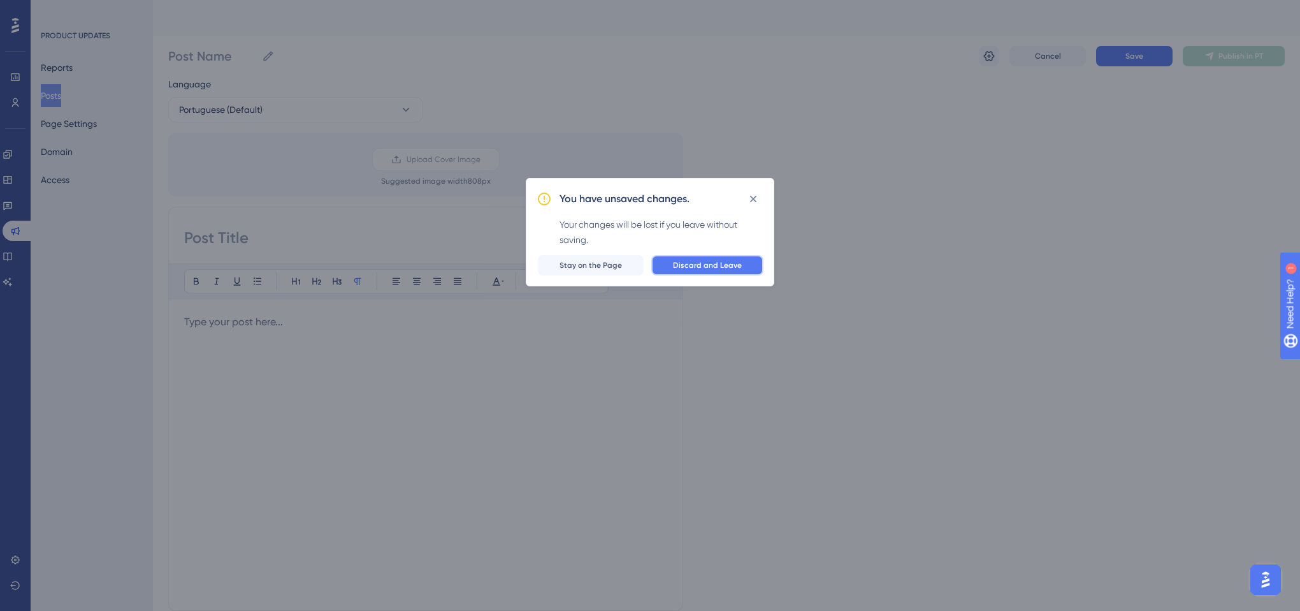
click at [681, 266] on span "Discard and Leave" at bounding box center [707, 265] width 69 height 10
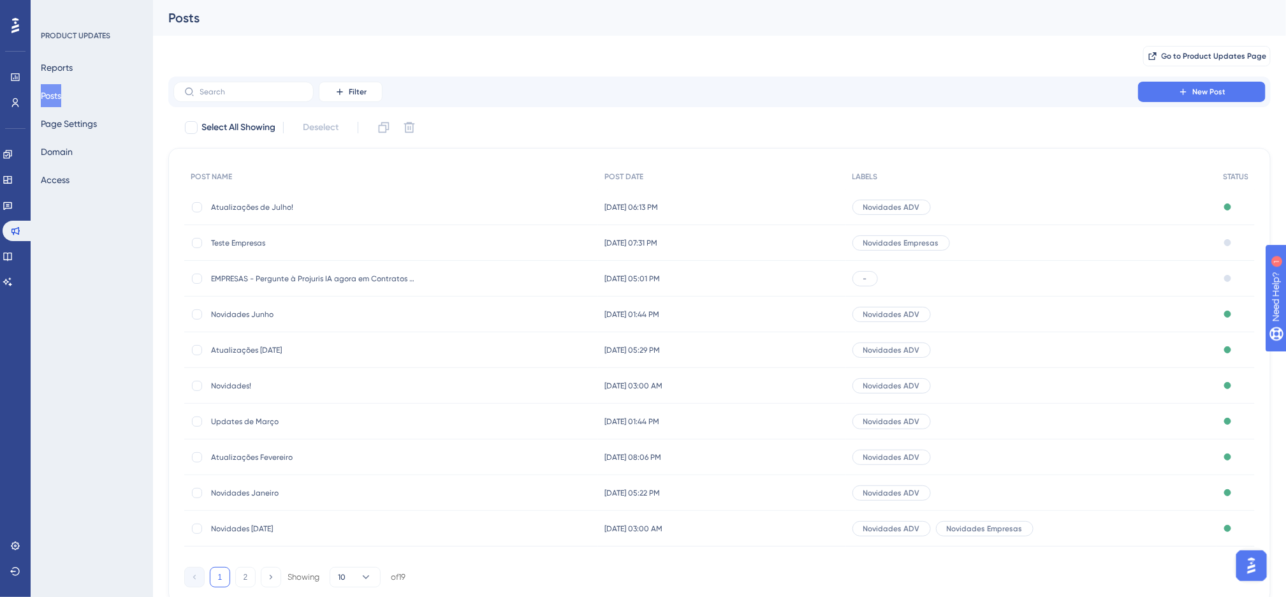
click at [955, 201] on div "Novidades ADV" at bounding box center [1031, 207] width 370 height 36
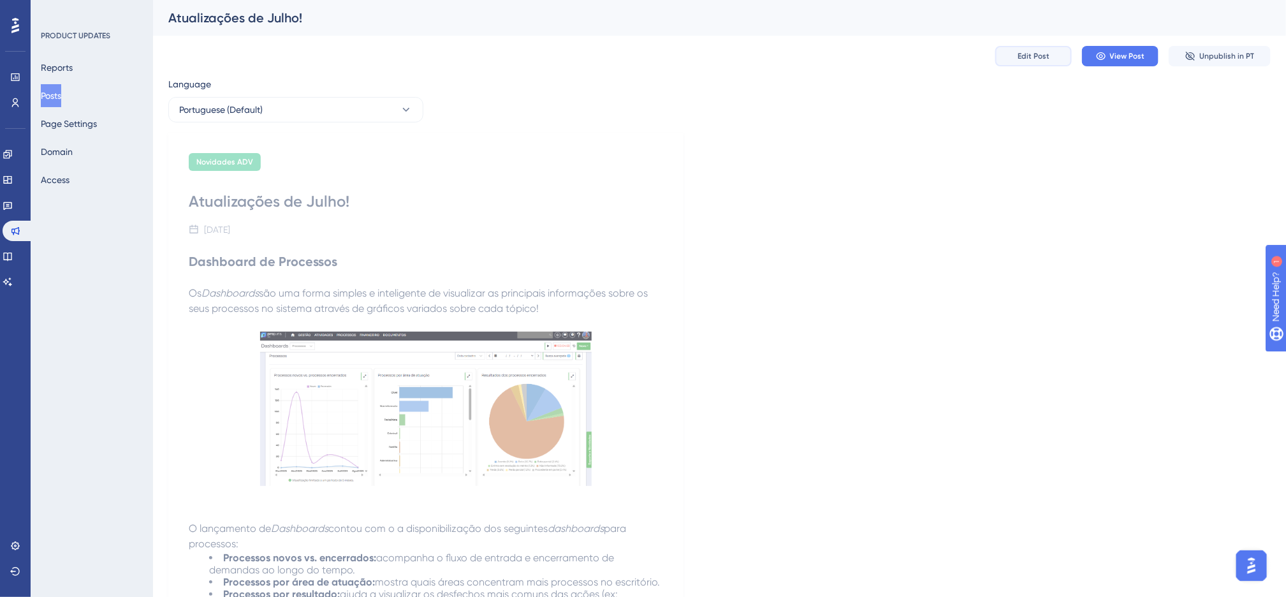
click at [1035, 58] on span "Edit Post" at bounding box center [1033, 56] width 32 height 10
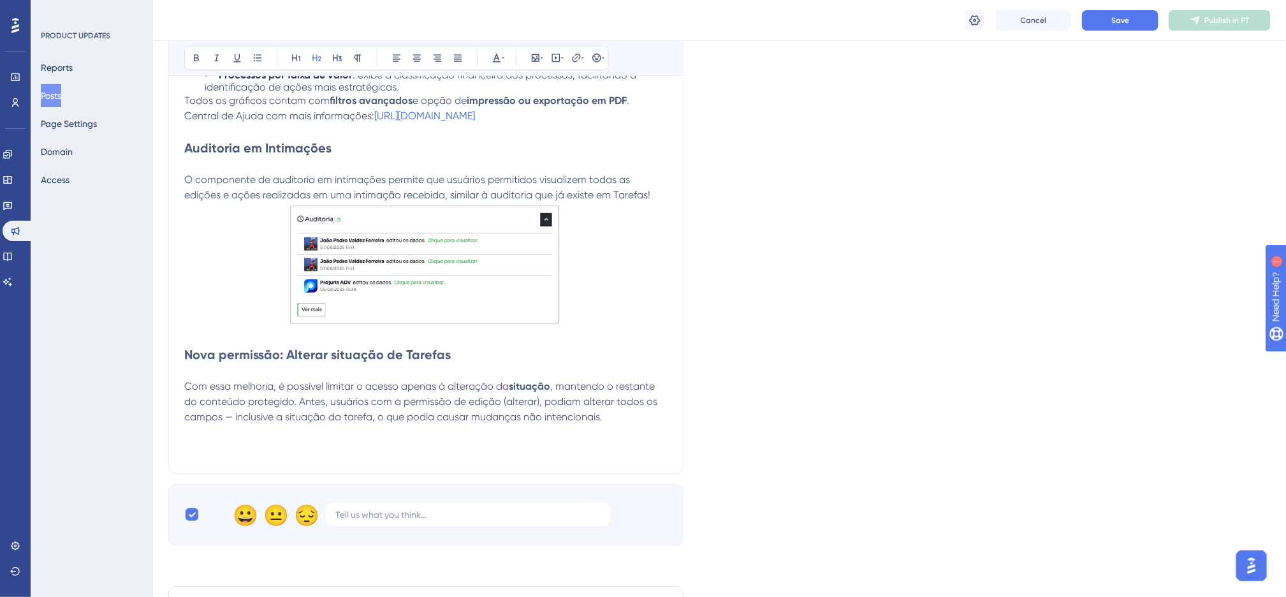
scroll to position [1077, 0]
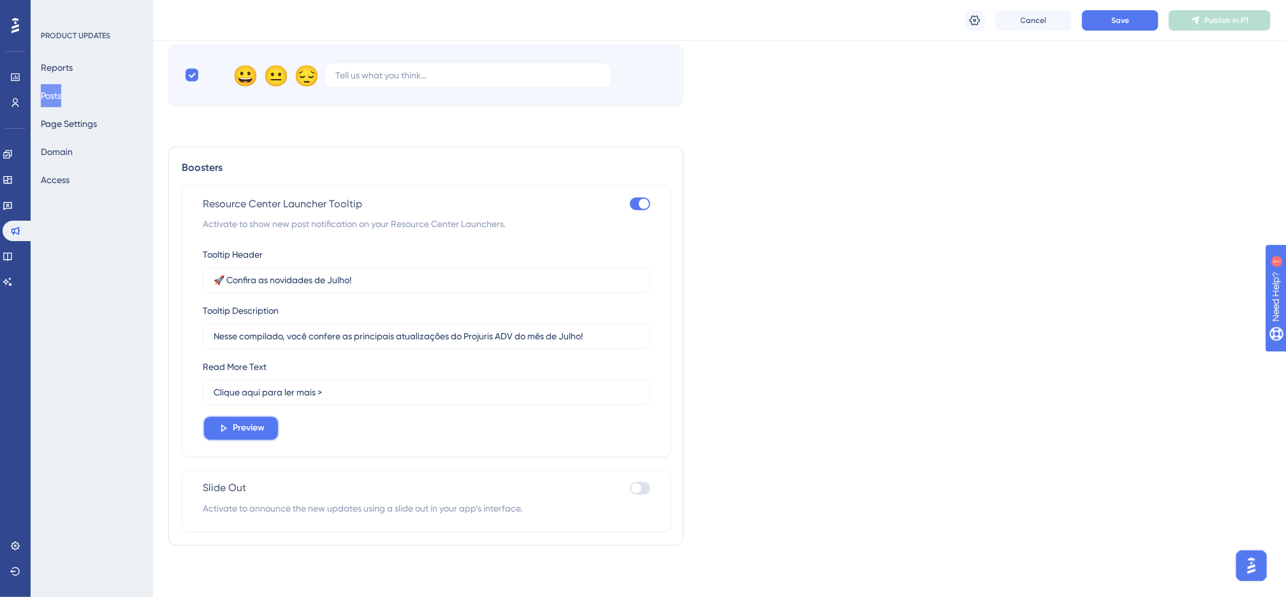
click at [238, 423] on span "Preview" at bounding box center [249, 428] width 32 height 15
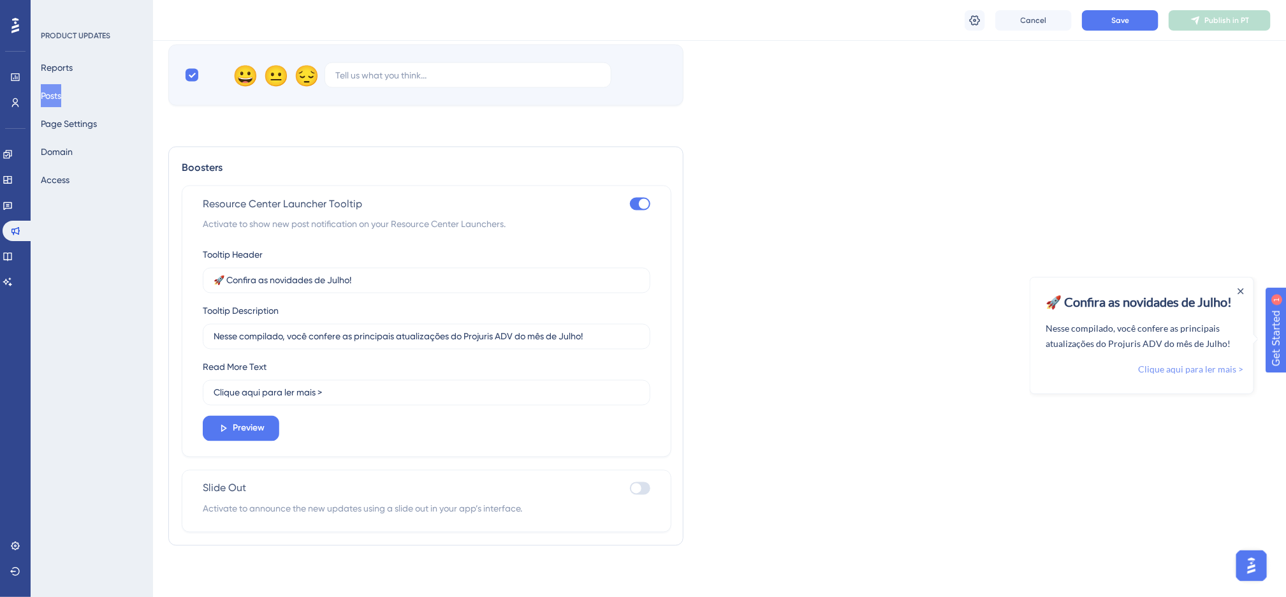
click at [1200, 368] on link "Clique aqui para ler mais >" at bounding box center [1189, 368] width 105 height 15
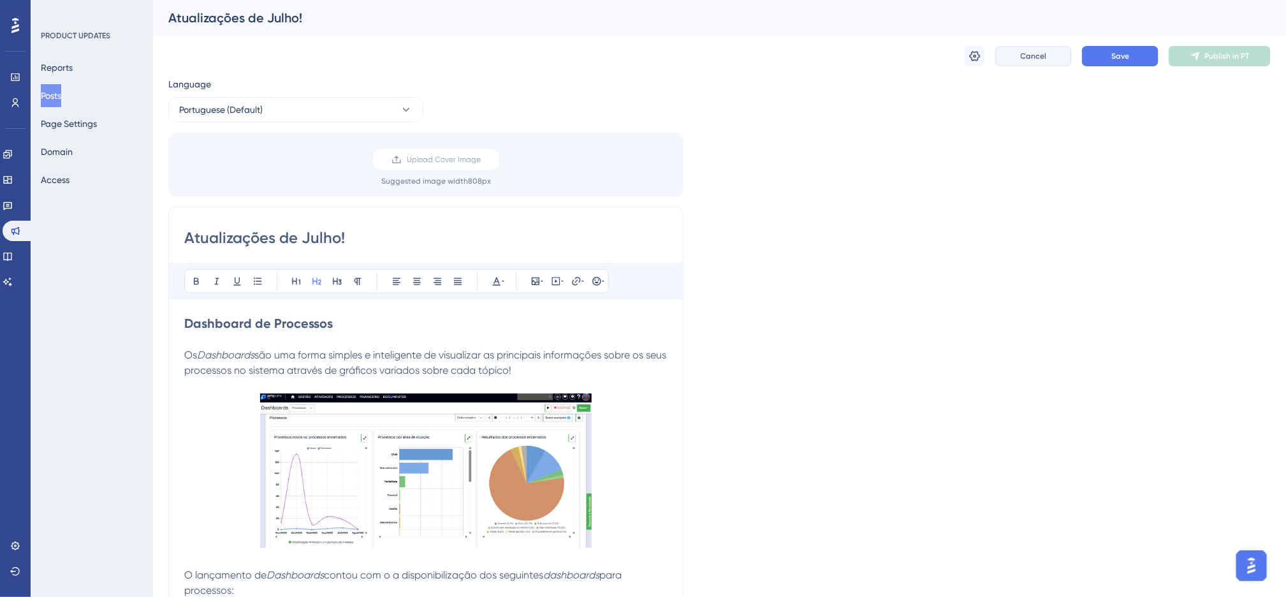
click at [1038, 56] on span "Cancel" at bounding box center [1034, 56] width 26 height 10
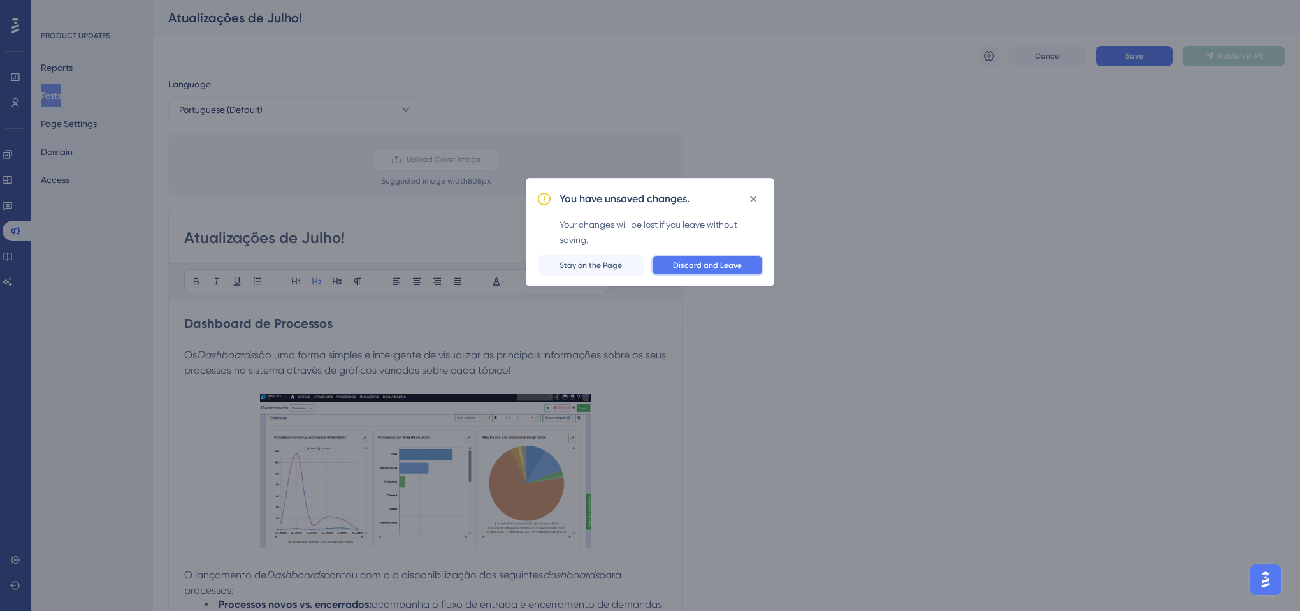
click at [689, 261] on span "Discard and Leave" at bounding box center [707, 265] width 69 height 10
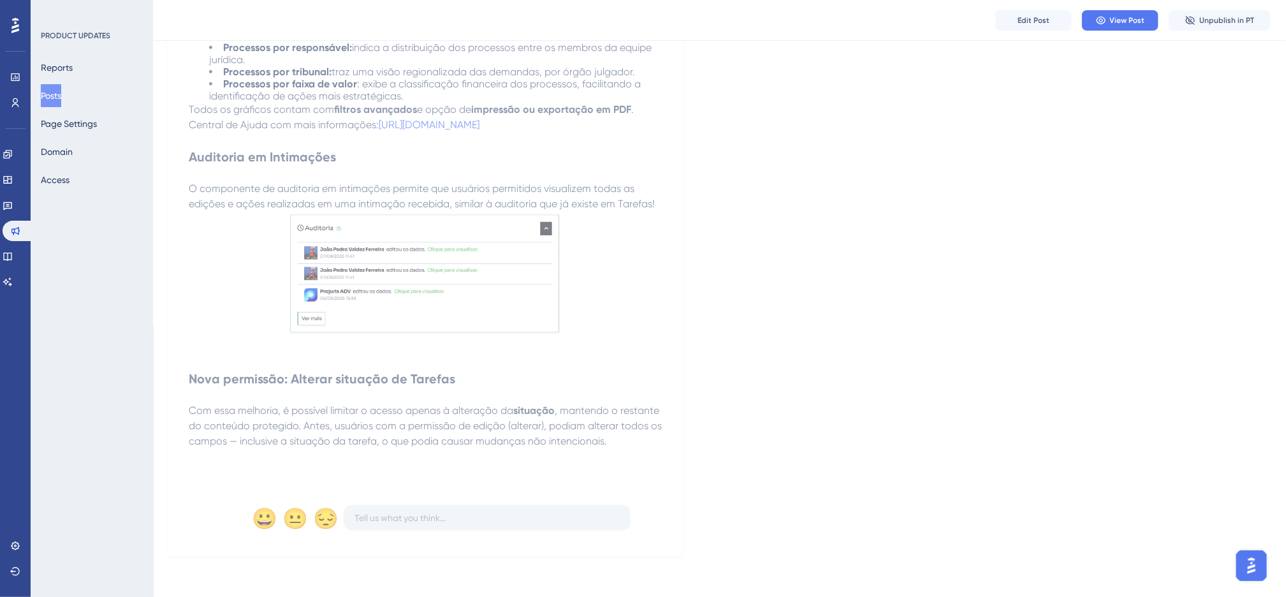
scroll to position [579, 0]
click at [81, 115] on button "Page Settings" at bounding box center [69, 123] width 56 height 23
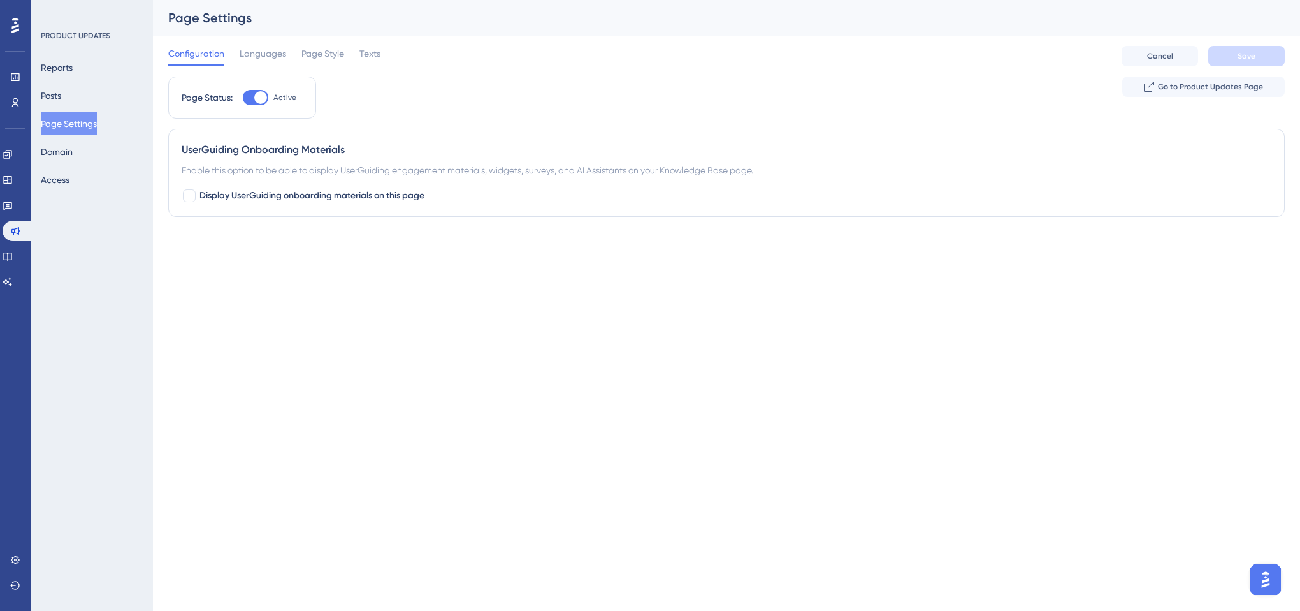
click at [435, 0] on html "Performance Users Engagement Widgets Feedback Product Updates Knowledge Base AI…" at bounding box center [650, 0] width 1300 height 0
click at [12, 281] on icon at bounding box center [7, 281] width 9 height 8
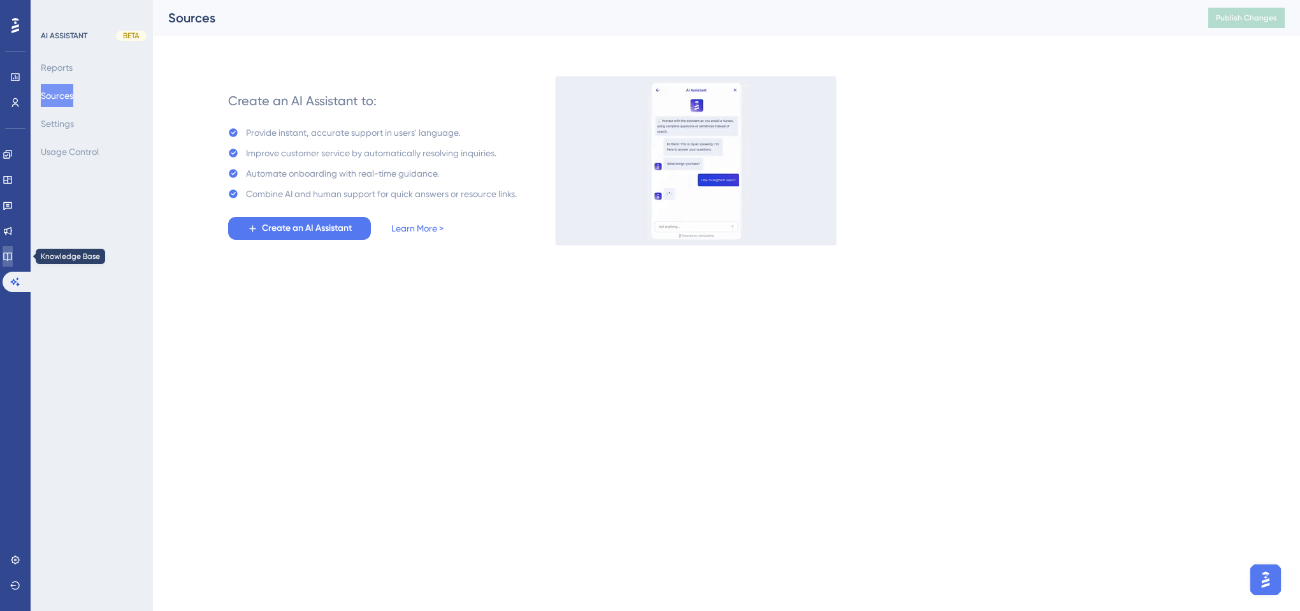
click at [13, 261] on link at bounding box center [8, 256] width 10 height 20
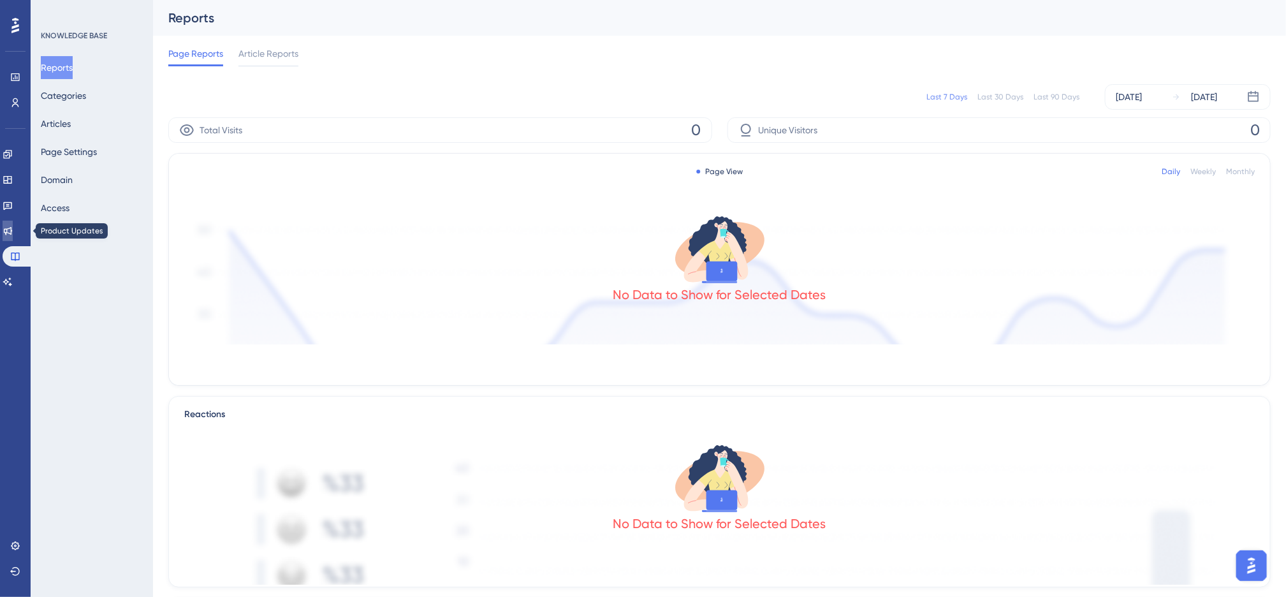
click at [12, 234] on icon at bounding box center [8, 231] width 10 height 10
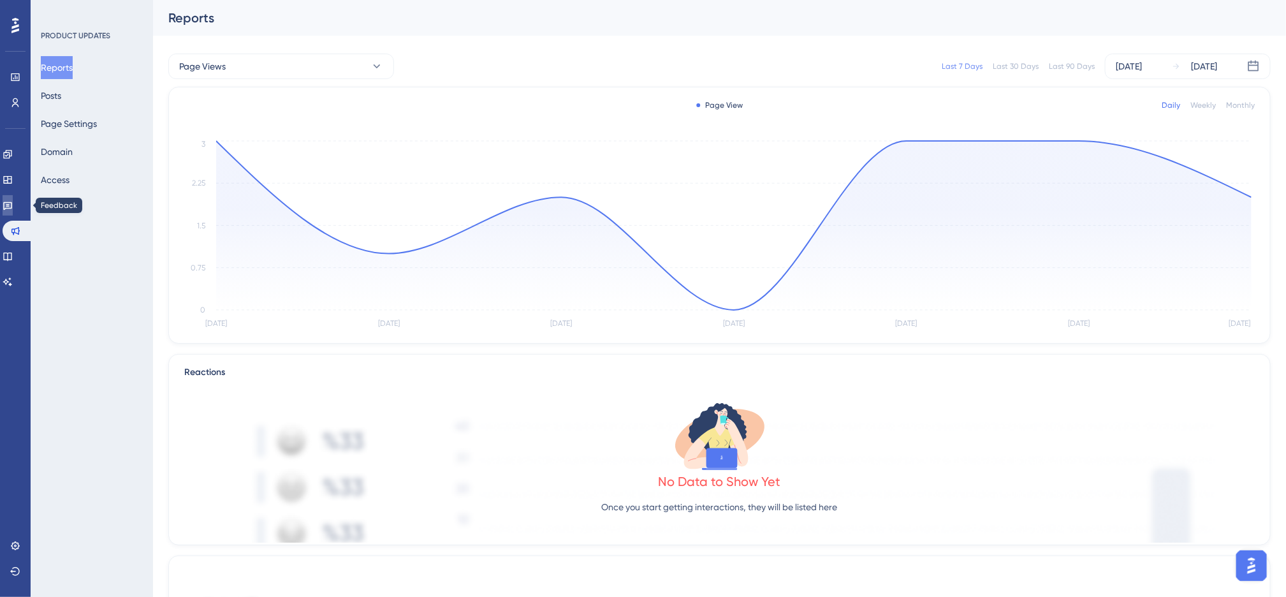
click at [13, 210] on link at bounding box center [8, 205] width 10 height 20
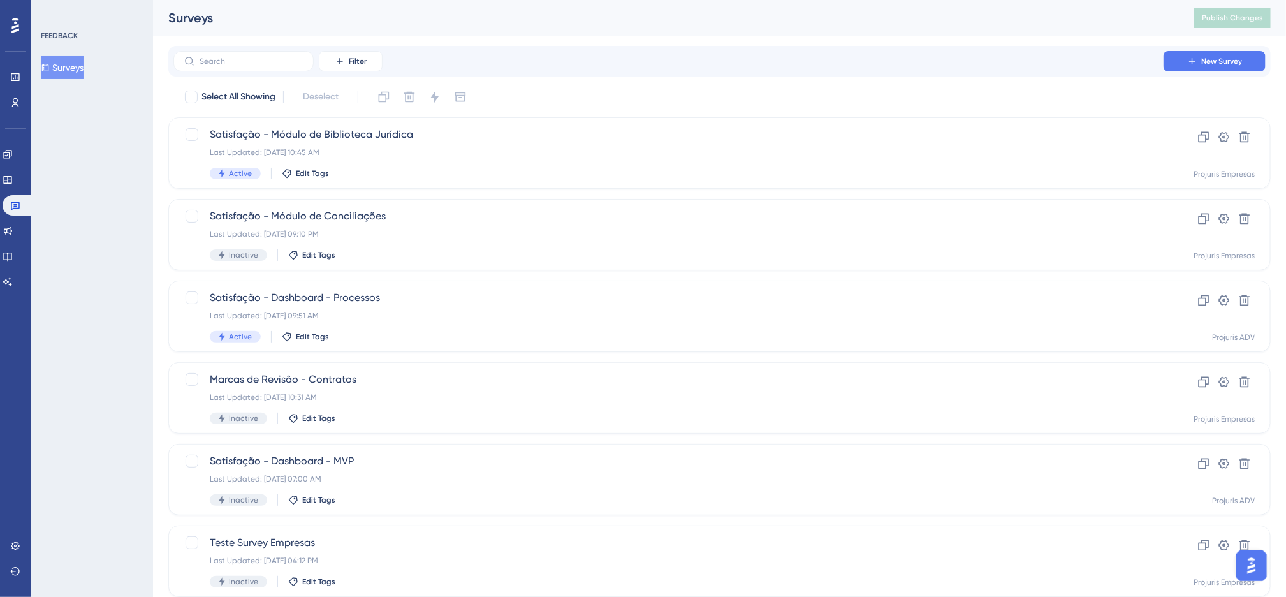
click at [17, 586] on div "Performance Users Engagement Widgets Feedback Product Updates Knowledge Base AI…" at bounding box center [15, 298] width 31 height 597
click at [13, 543] on icon at bounding box center [15, 545] width 8 height 8
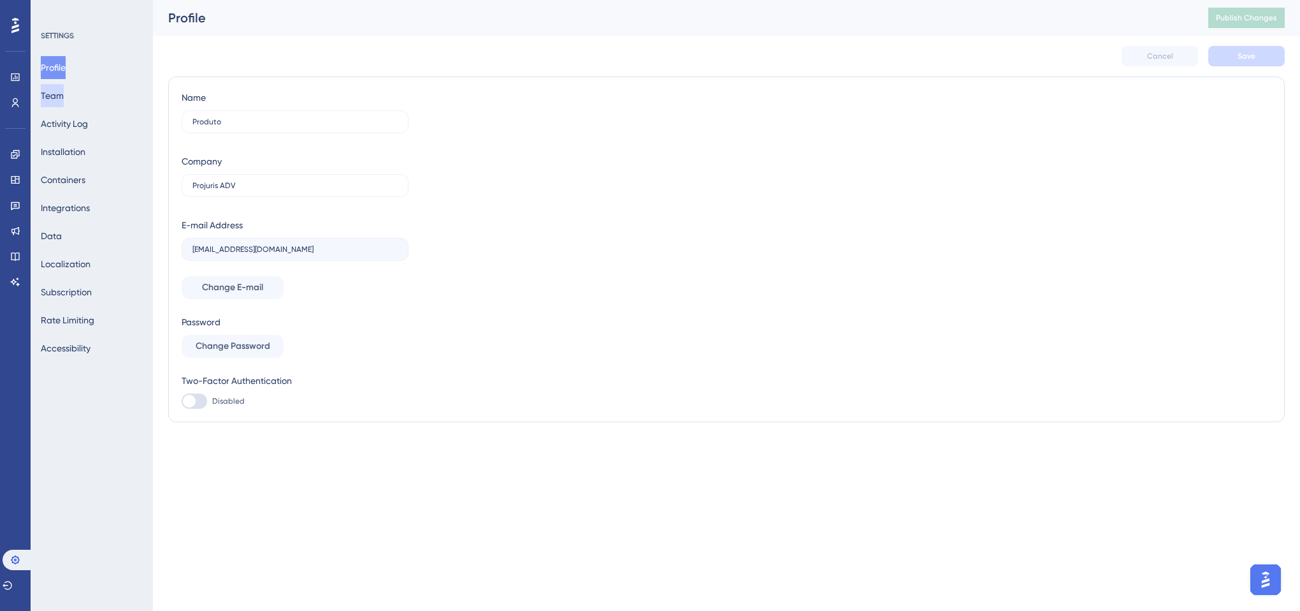
click at [56, 96] on button "Team" at bounding box center [52, 95] width 23 height 23
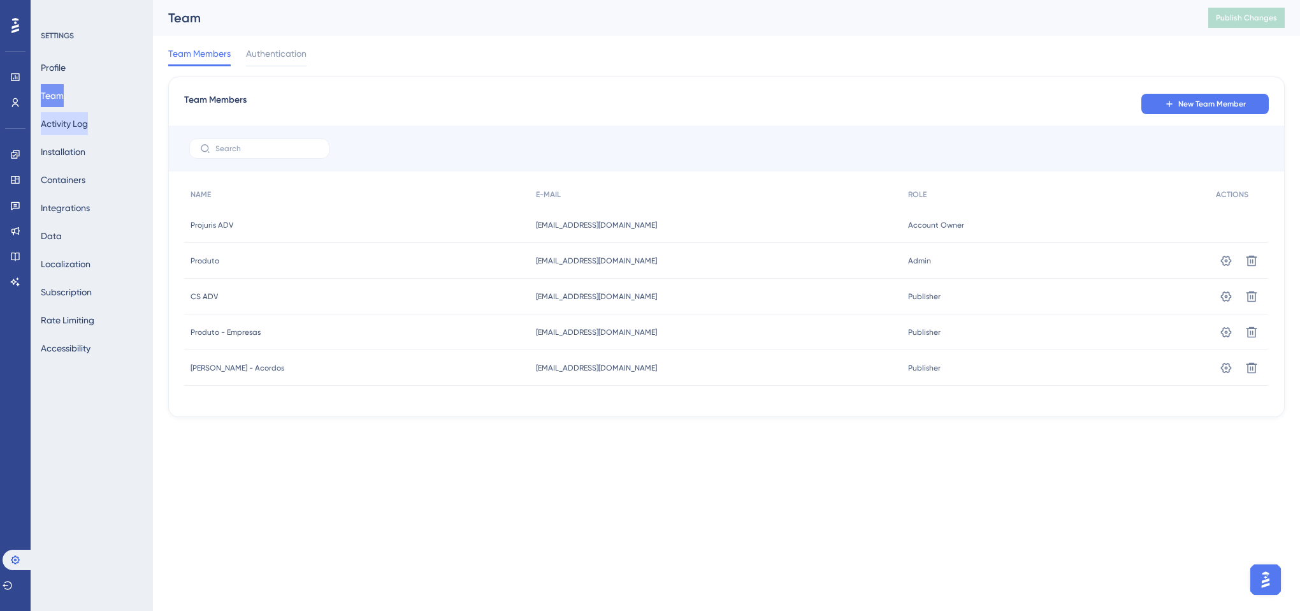
click at [71, 128] on button "Activity Log" at bounding box center [64, 123] width 47 height 23
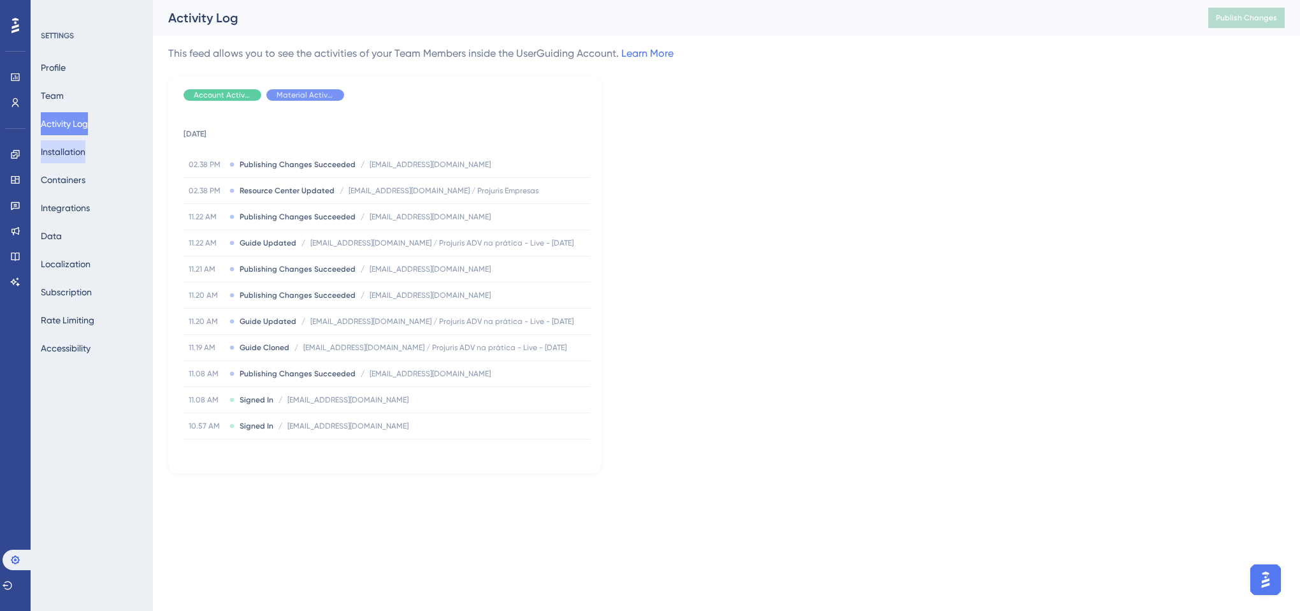
click at [85, 157] on button "Installation" at bounding box center [63, 151] width 45 height 23
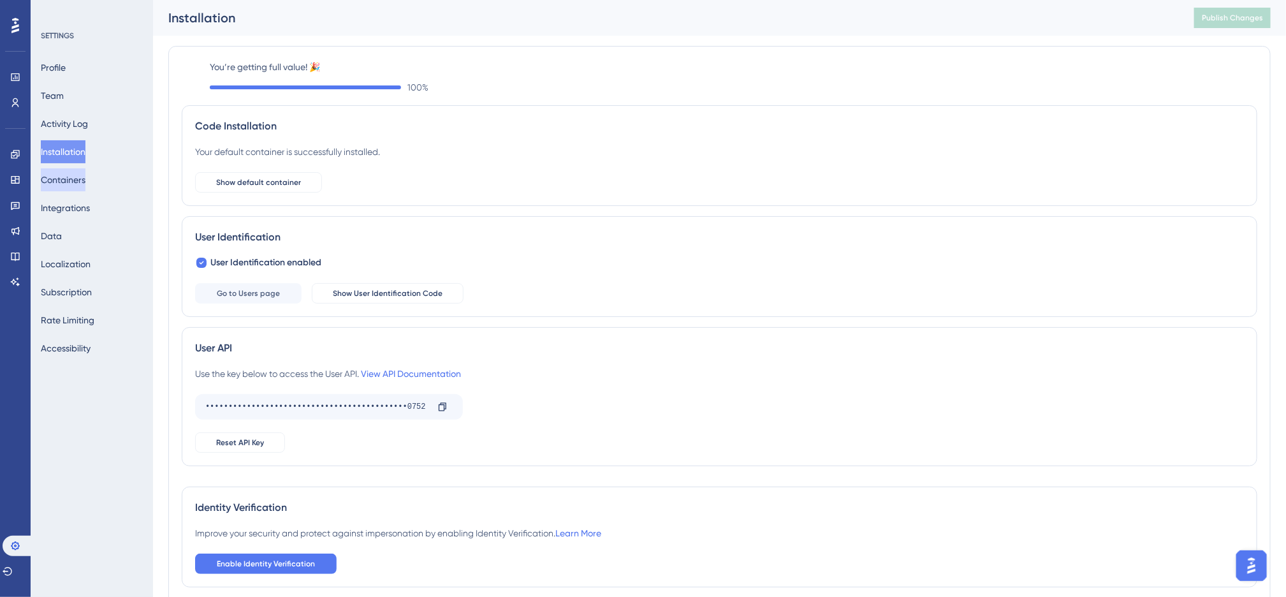
click at [71, 176] on button "Containers" at bounding box center [63, 179] width 45 height 23
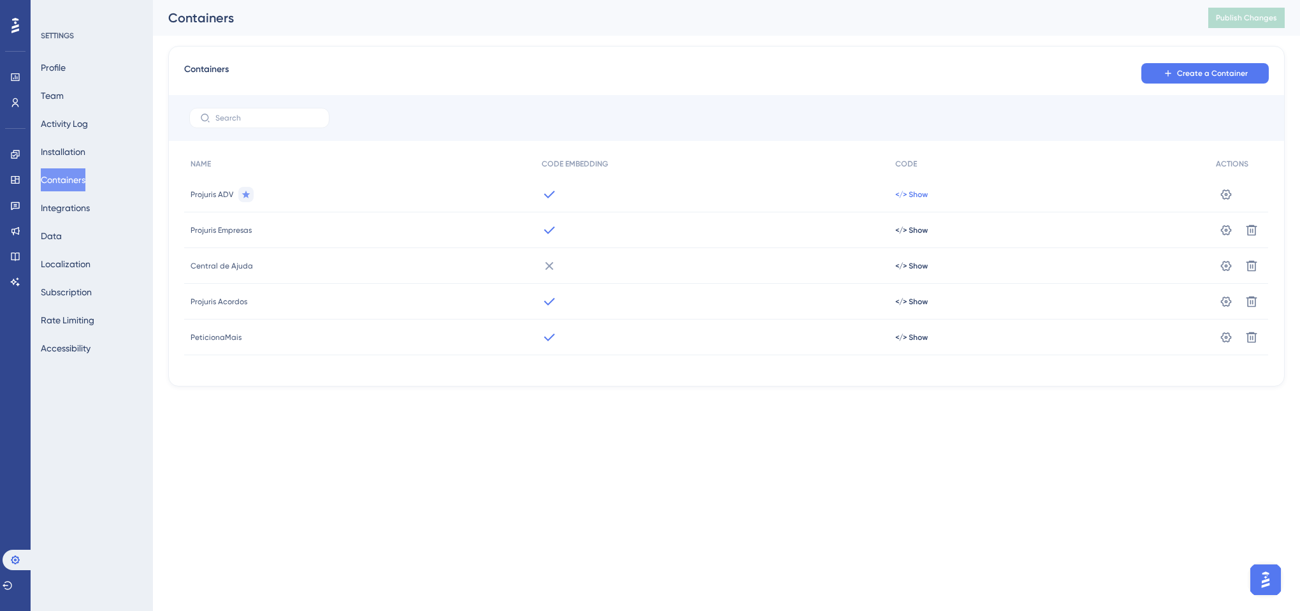
click at [907, 195] on span "</> Show" at bounding box center [912, 194] width 33 height 10
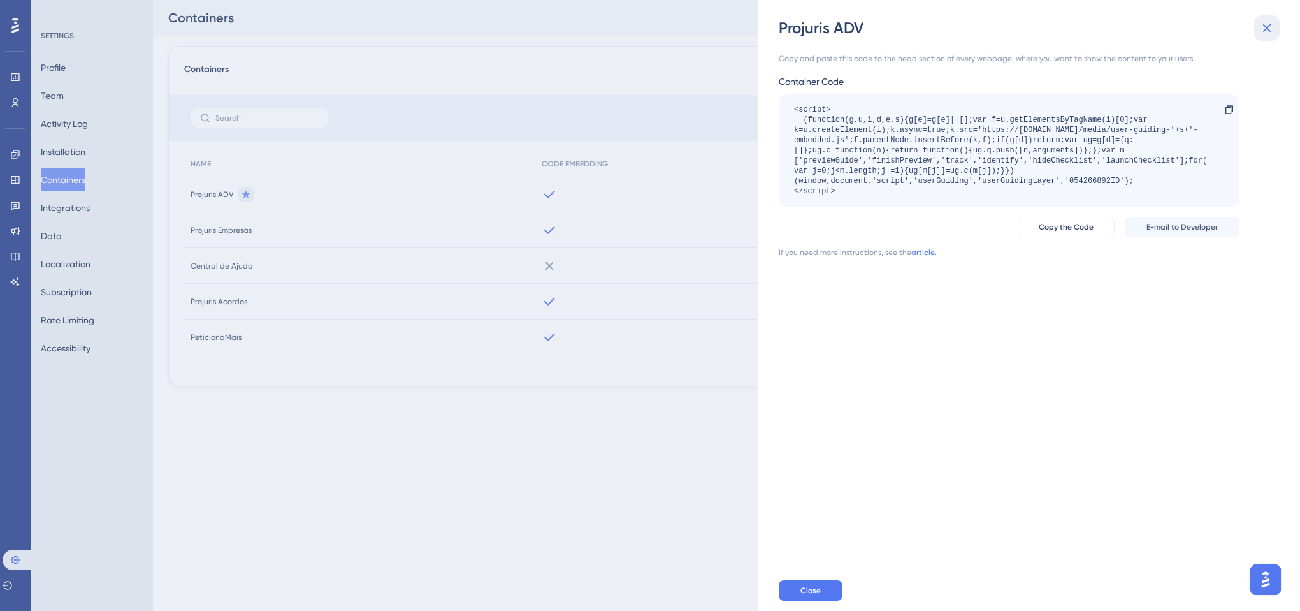
click at [1276, 27] on button at bounding box center [1267, 27] width 25 height 25
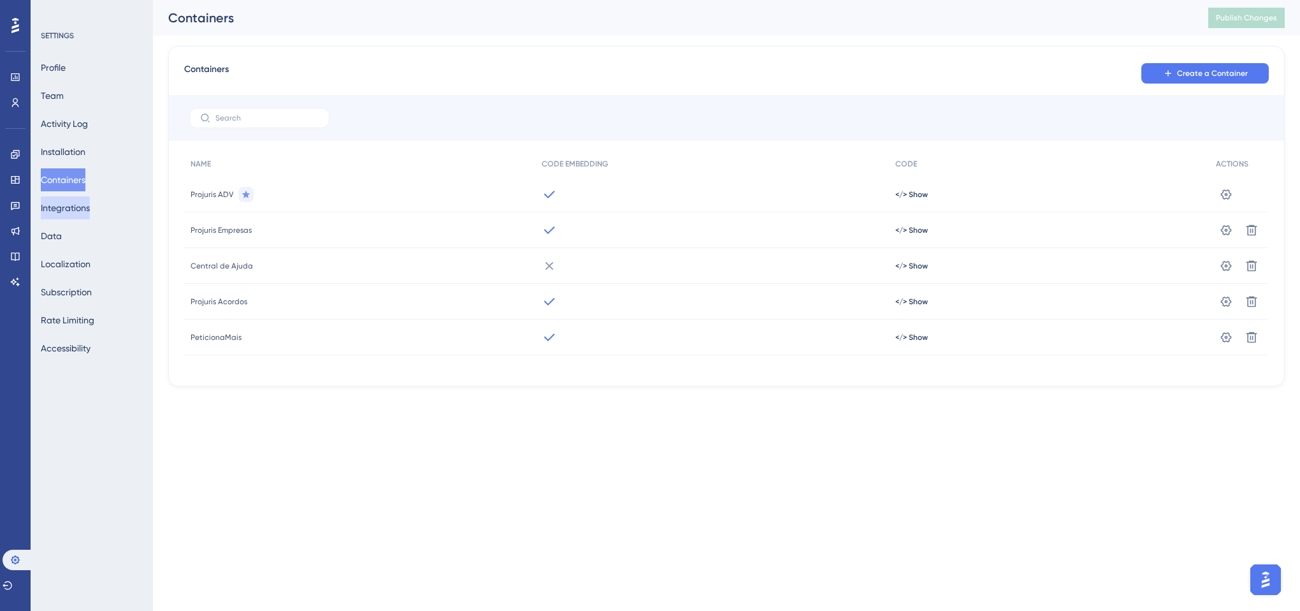
click at [90, 205] on button "Integrations" at bounding box center [65, 207] width 49 height 23
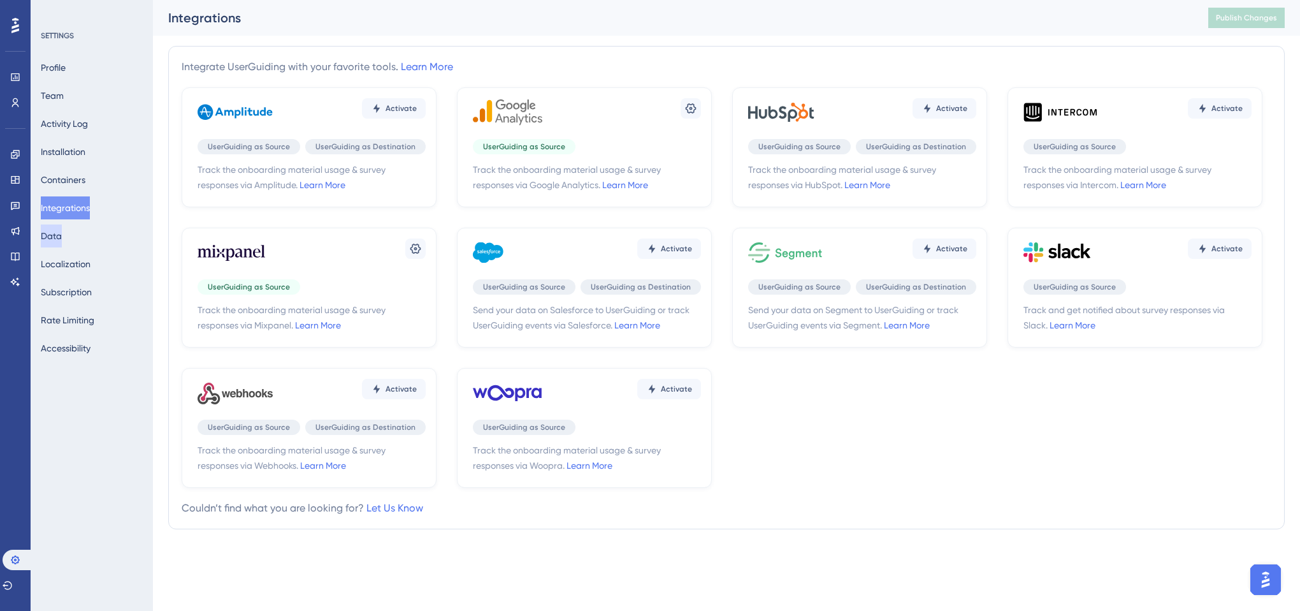
drag, startPoint x: 68, startPoint y: 233, endPoint x: 148, endPoint y: 287, distance: 96.5
click at [62, 233] on button "Data" at bounding box center [51, 235] width 21 height 23
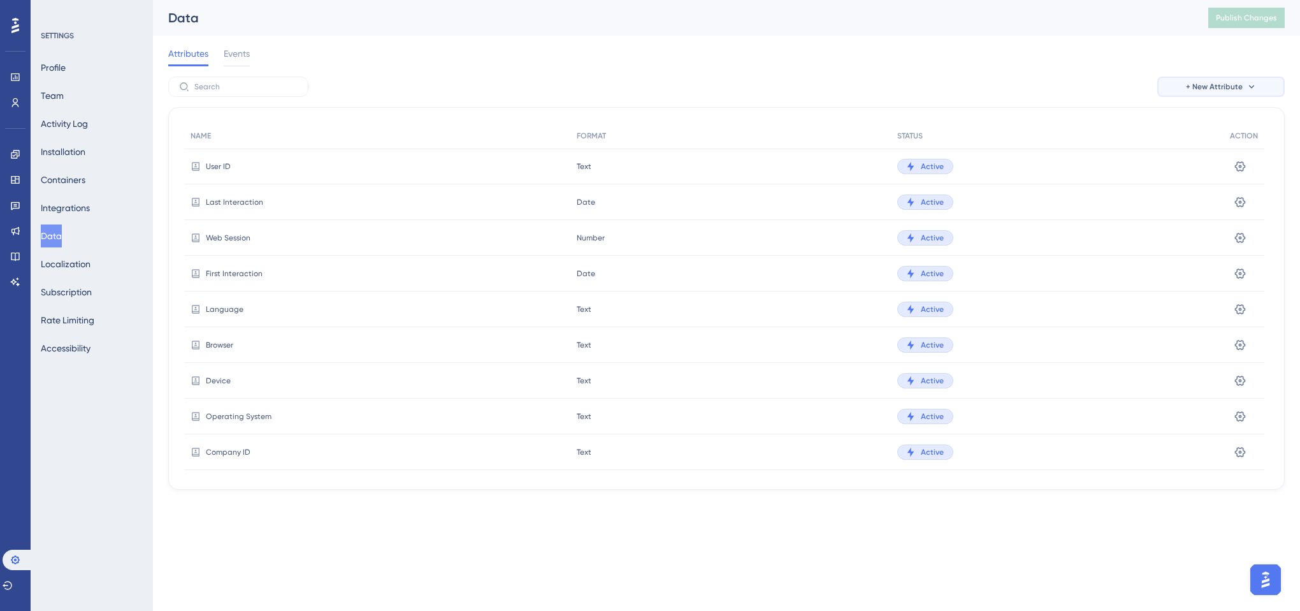
click at [1237, 77] on button "+ New Attribute" at bounding box center [1221, 86] width 127 height 20
click at [1195, 122] on span "Custom Attribute" at bounding box center [1210, 122] width 69 height 15
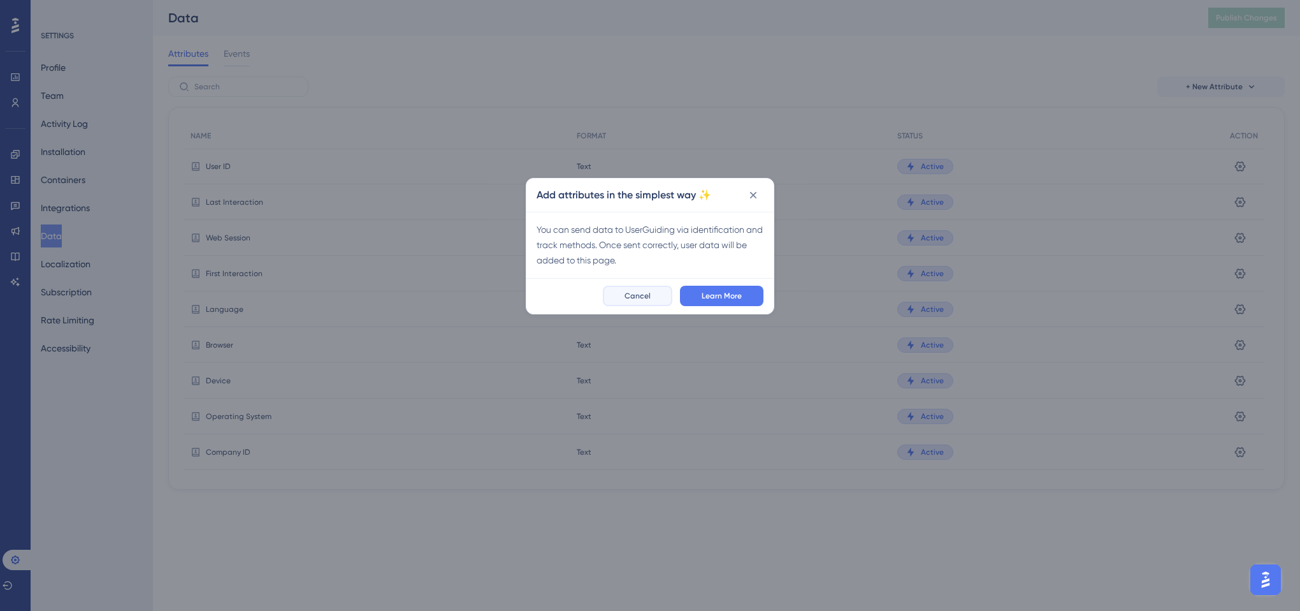
click at [628, 299] on span "Cancel" at bounding box center [638, 296] width 26 height 10
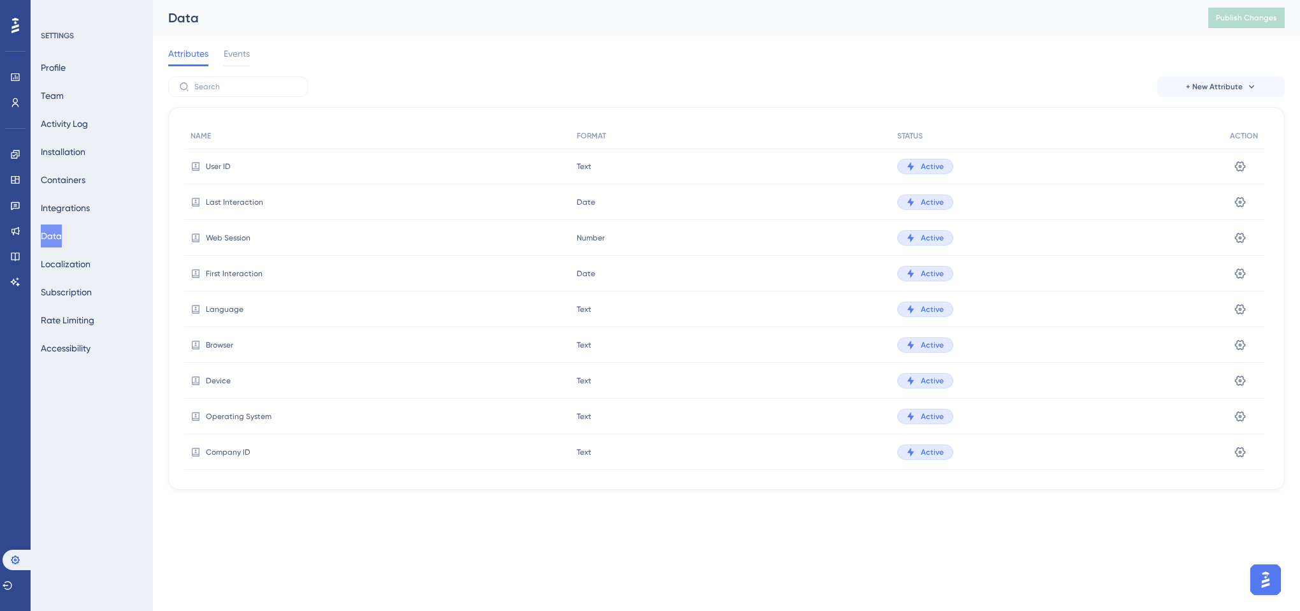
click at [442, 98] on div "+ New Attribute NAME FORMAT STATUS ACTION User ID Text Text Active Settings Las…" at bounding box center [726, 282] width 1117 height 413
click at [379, 84] on div "+ New Attribute" at bounding box center [726, 86] width 1117 height 20
click at [572, 98] on div "+ New Attribute NAME FORMAT STATUS ACTION User ID Text Text Active Settings Las…" at bounding box center [726, 282] width 1117 height 413
click at [787, 68] on div "Attributes Events" at bounding box center [726, 56] width 1117 height 41
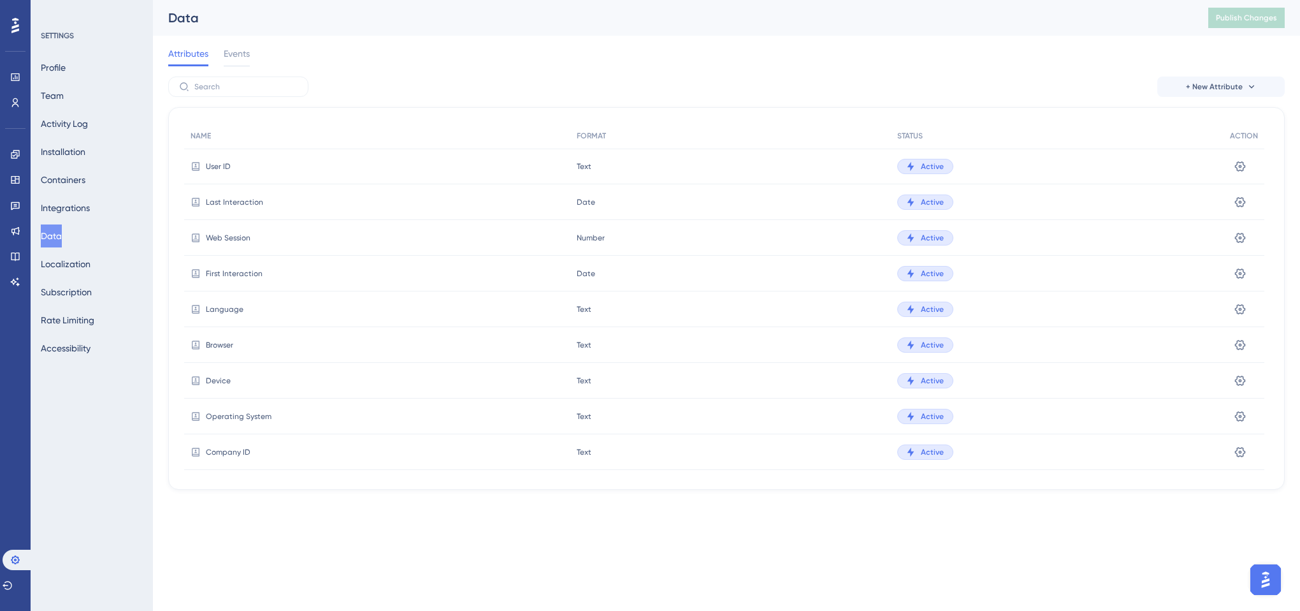
click at [572, 68] on div "Attributes Events" at bounding box center [726, 56] width 1117 height 41
click at [56, 268] on button "Localization" at bounding box center [66, 263] width 50 height 23
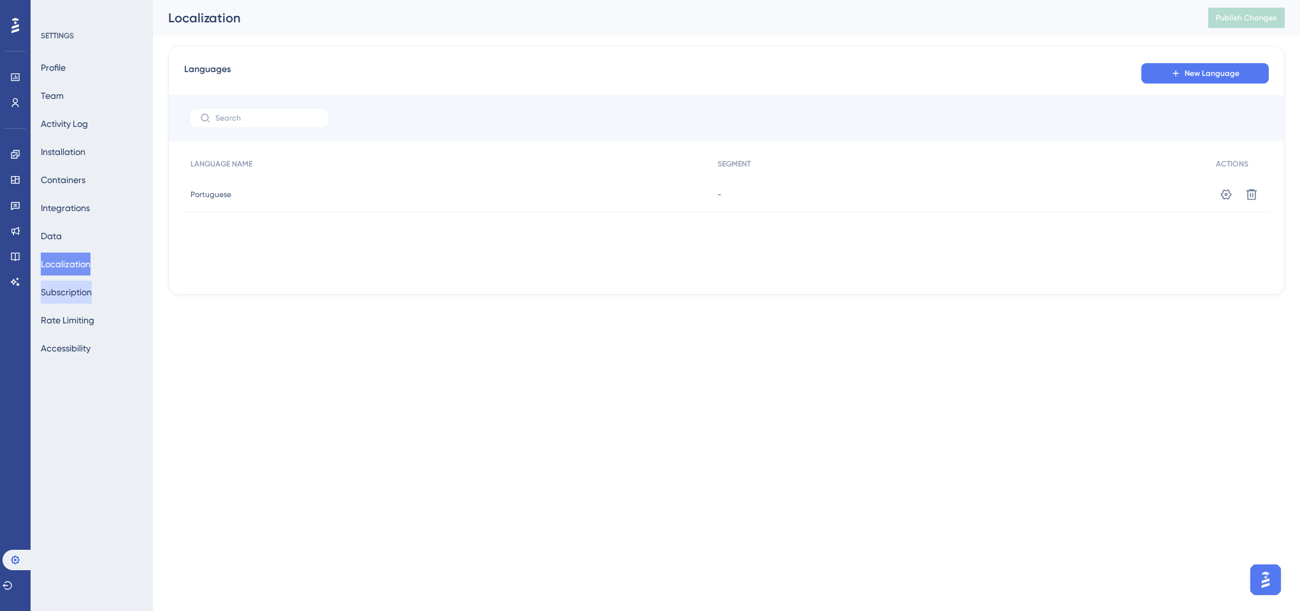
click at [88, 284] on button "Subscription" at bounding box center [66, 291] width 51 height 23
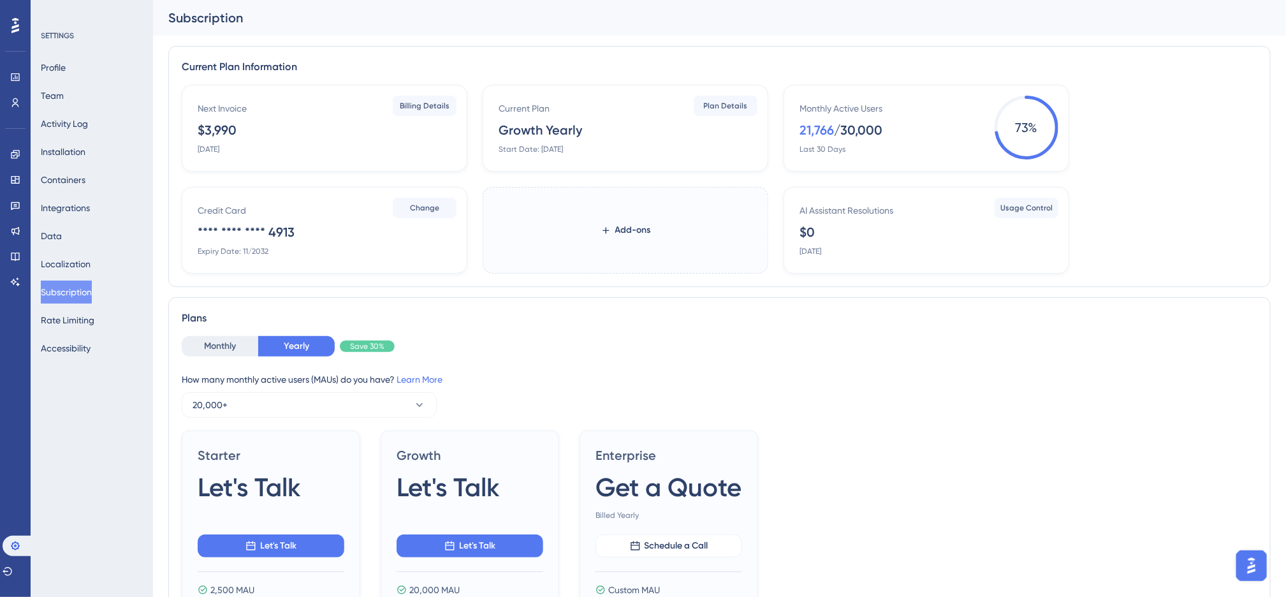
click at [389, 24] on div "Subscription" at bounding box center [703, 18] width 1070 height 18
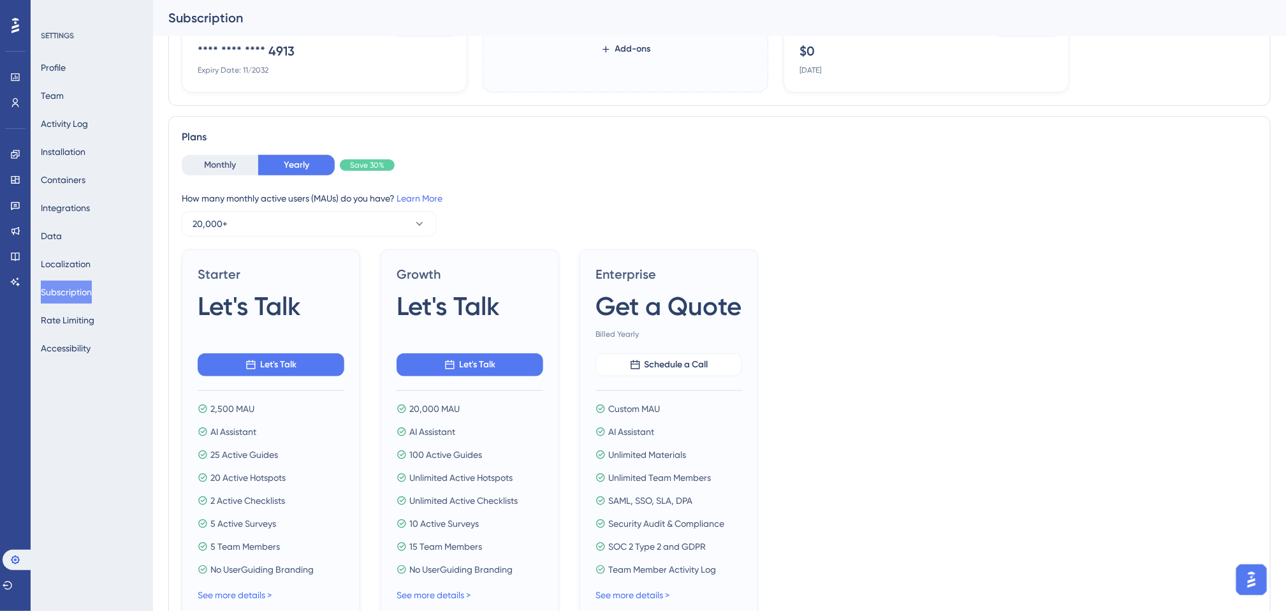
scroll to position [96, 0]
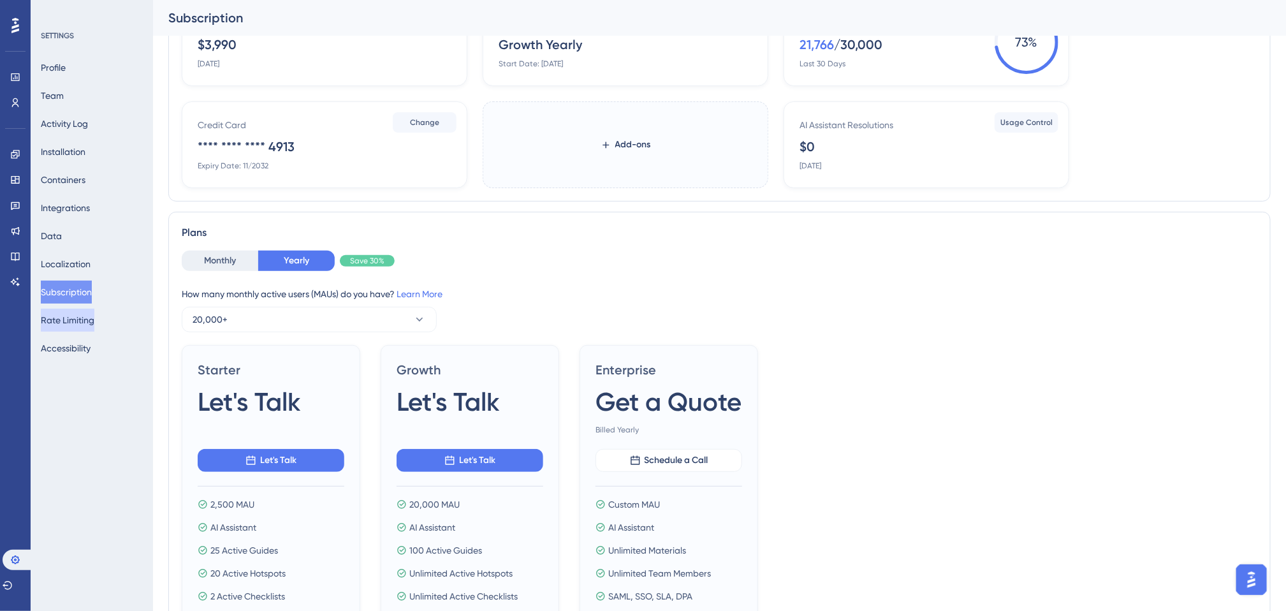
click at [79, 322] on button "Rate Limiting" at bounding box center [68, 320] width 54 height 23
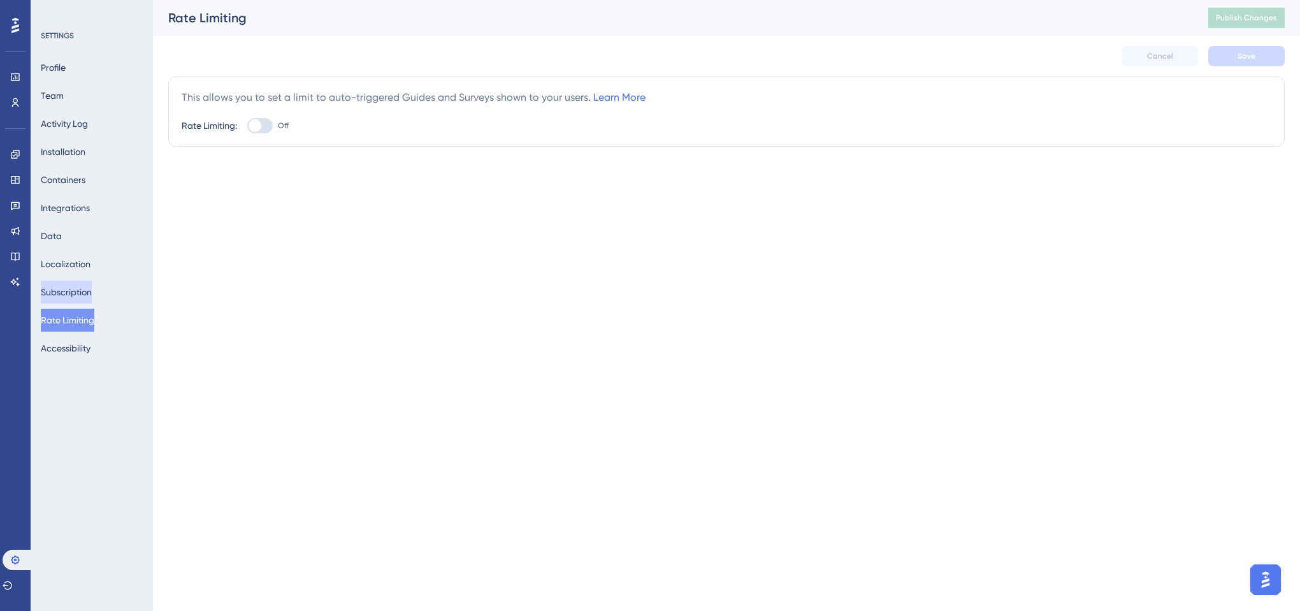
click at [88, 295] on button "Subscription" at bounding box center [66, 291] width 51 height 23
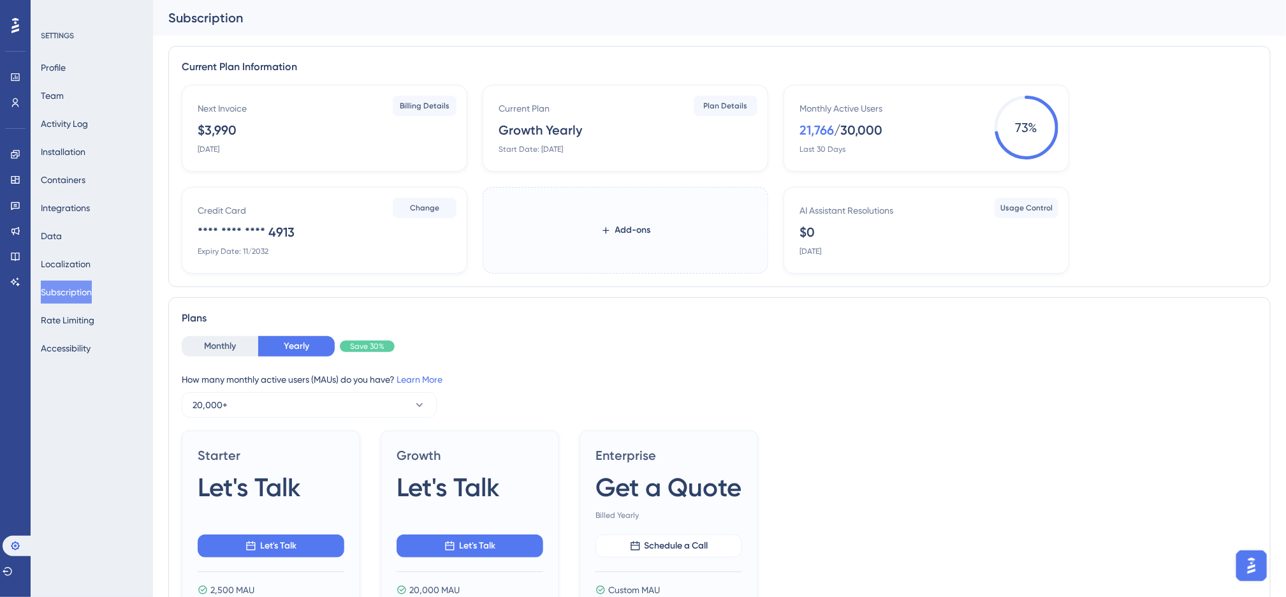
drag, startPoint x: 195, startPoint y: 133, endPoint x: 224, endPoint y: 140, distance: 29.5
click at [236, 140] on div "Next Invoice $3,990 [DATE] Billing Details" at bounding box center [325, 128] width 286 height 87
click at [585, 291] on div "Current Plan Information Next Invoice $3,990 [DATE] Billing Details Current Pla…" at bounding box center [719, 487] width 1102 height 883
click at [800, 314] on div "Plans" at bounding box center [719, 317] width 1075 height 15
drag, startPoint x: 73, startPoint y: 323, endPoint x: 364, endPoint y: 345, distance: 291.5
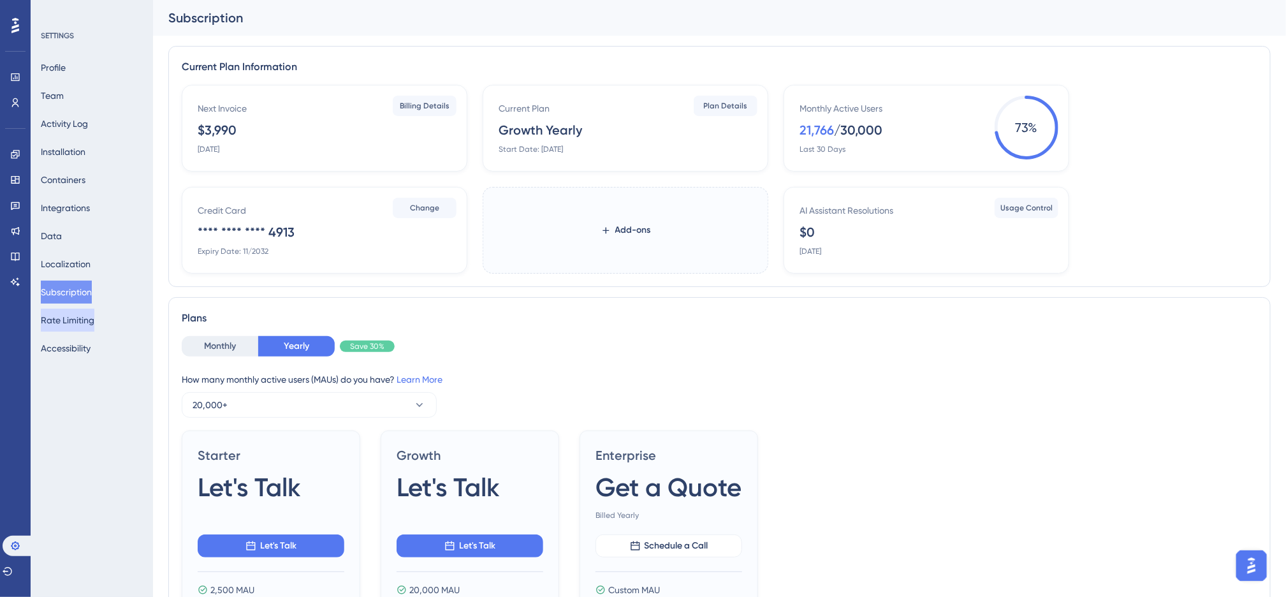
click at [73, 323] on button "Rate Limiting" at bounding box center [68, 320] width 54 height 23
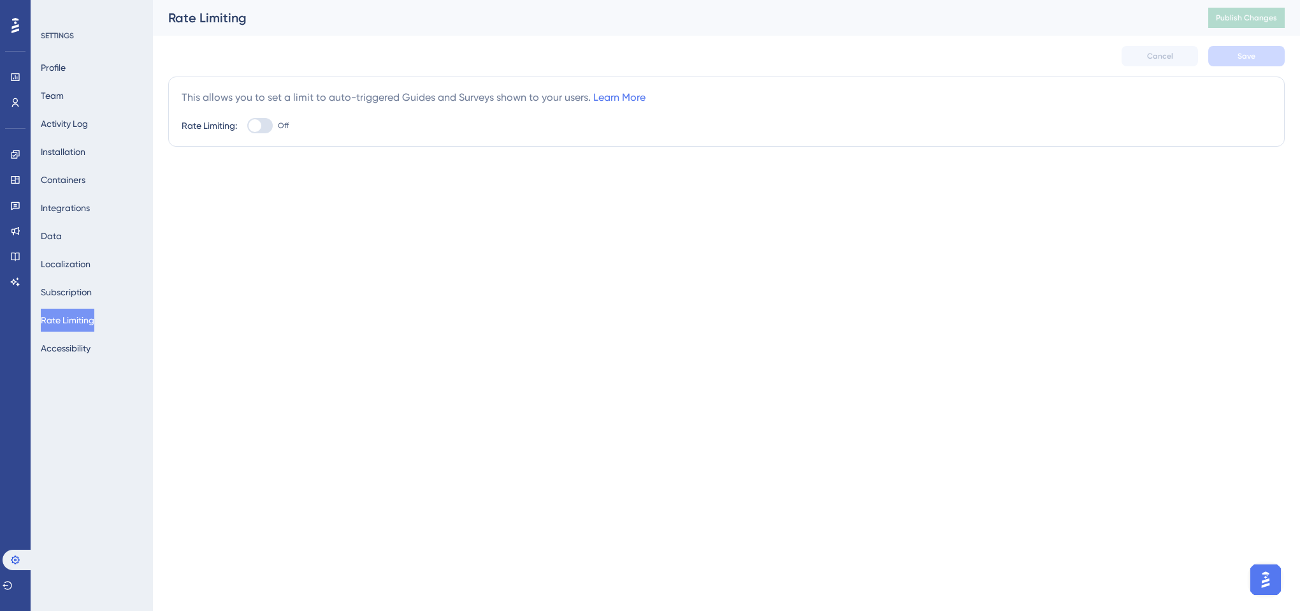
drag, startPoint x: 535, startPoint y: 226, endPoint x: 539, endPoint y: 232, distance: 7.4
click at [539, 0] on html "Performance Users Engagement Widgets Feedback Product Updates Knowledge Base AI…" at bounding box center [650, 0] width 1300 height 0
click at [442, 0] on html "Performance Users Engagement Widgets Feedback Product Updates Knowledge Base AI…" at bounding box center [650, 0] width 1300 height 0
click at [383, 0] on html "Performance Users Engagement Widgets Feedback Product Updates Knowledge Base AI…" at bounding box center [650, 0] width 1300 height 0
click at [71, 348] on button "Accessibility" at bounding box center [66, 348] width 50 height 23
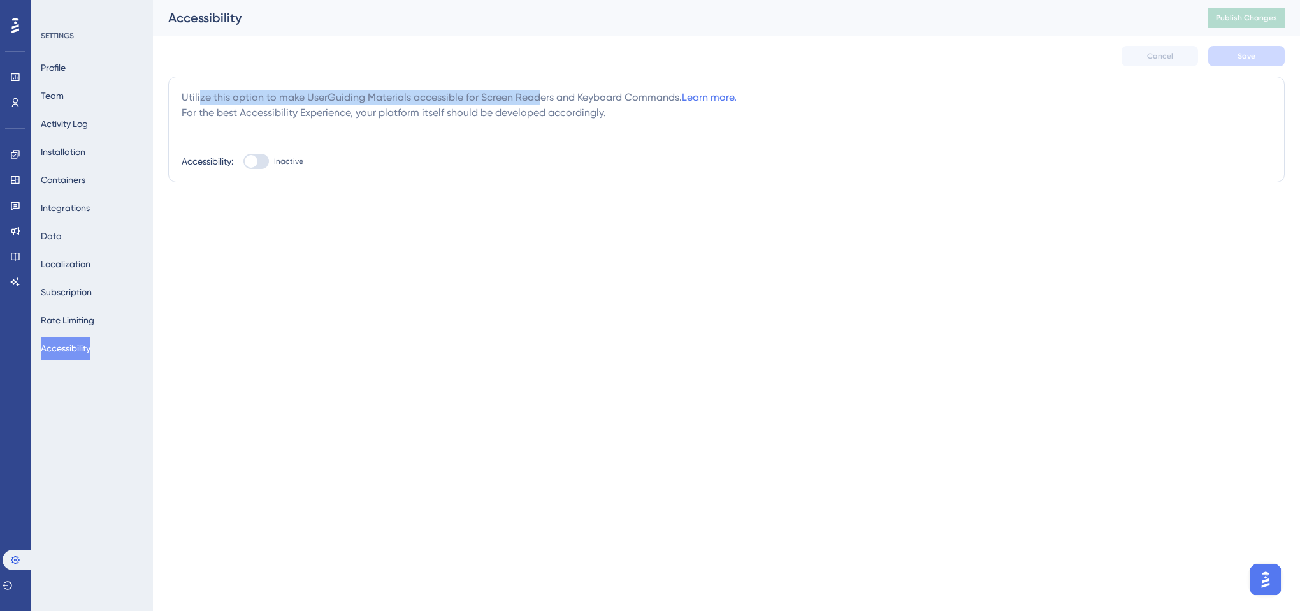
drag, startPoint x: 199, startPoint y: 96, endPoint x: 536, endPoint y: 87, distance: 337.4
click at [536, 87] on div "Utilize this option to make UserGuiding Materials accessible for Screen Readers…" at bounding box center [726, 129] width 1117 height 106
click at [550, 103] on div "Utilize this option to make UserGuiding Materials accessible for Screen Readers…" at bounding box center [727, 105] width 1090 height 31
click at [249, 157] on div at bounding box center [251, 161] width 13 height 13
click at [244, 161] on input "Inactive" at bounding box center [243, 161] width 1 height 1
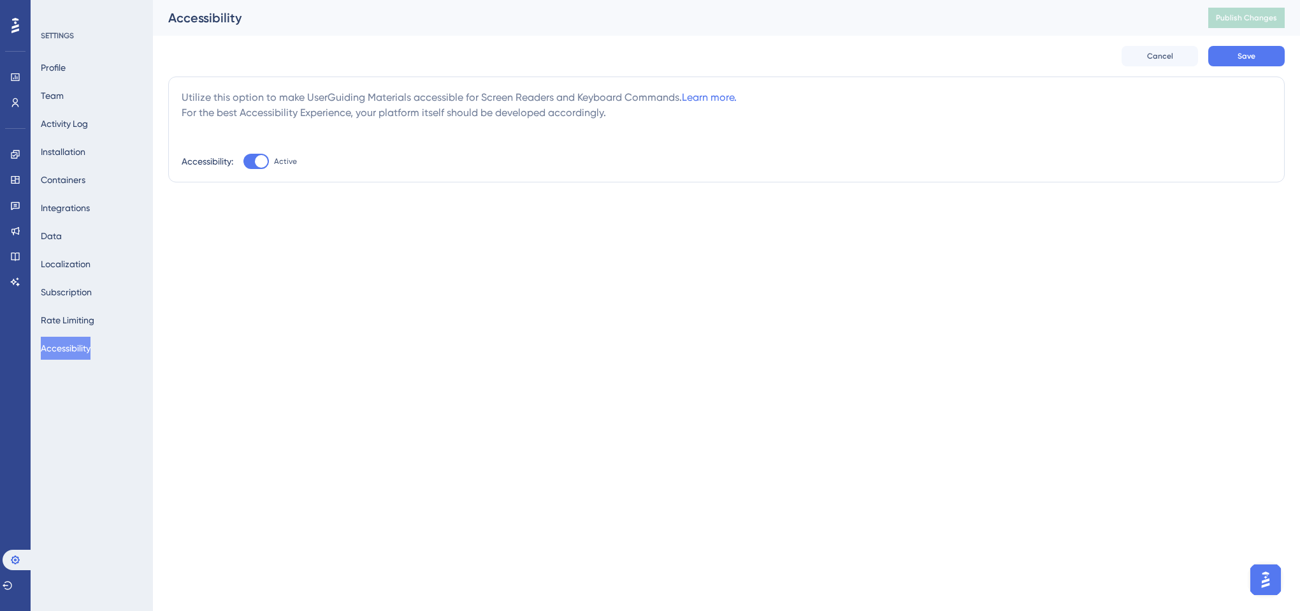
click at [262, 161] on div at bounding box center [261, 161] width 13 height 13
click at [244, 161] on input "Active" at bounding box center [243, 161] width 1 height 1
checkbox input "false"
drag, startPoint x: 475, startPoint y: 89, endPoint x: 555, endPoint y: 86, distance: 80.4
click at [555, 86] on div "Utilize this option to make UserGuiding Materials accessible for Screen Readers…" at bounding box center [726, 129] width 1117 height 106
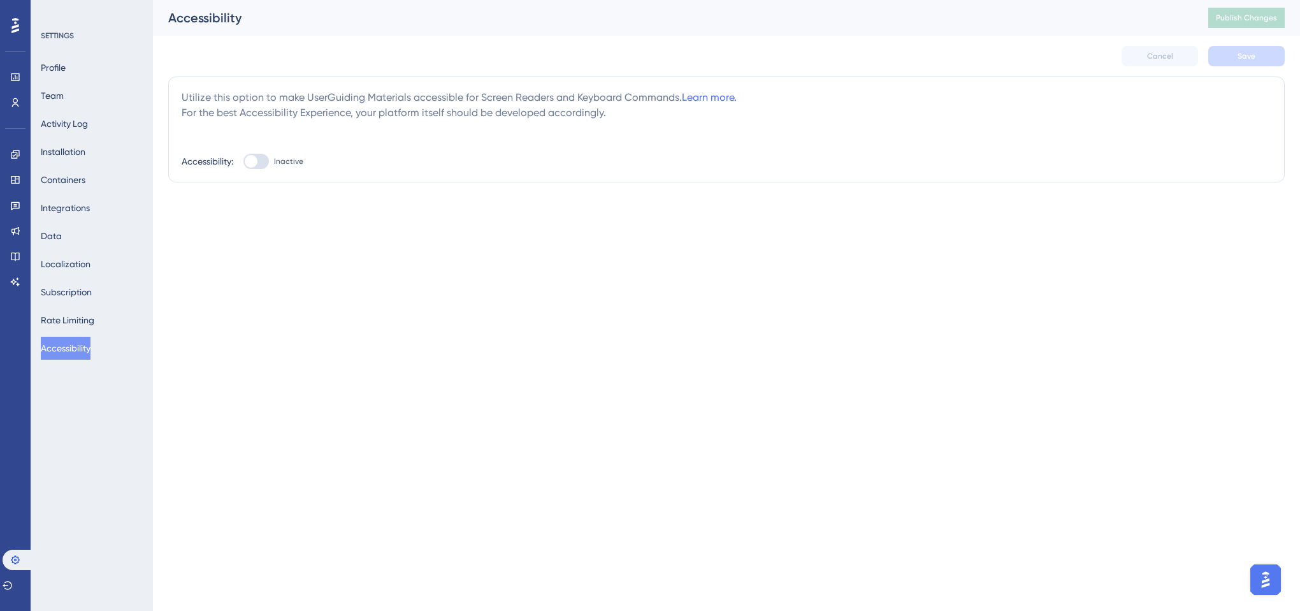
click at [620, 87] on div "Utilize this option to make UserGuiding Materials accessible for Screen Readers…" at bounding box center [726, 129] width 1117 height 106
click at [519, 101] on div "Utilize this option to make UserGuiding Materials accessible for Screen Readers…" at bounding box center [727, 105] width 1090 height 31
drag, startPoint x: 61, startPoint y: 67, endPoint x: 68, endPoint y: 71, distance: 7.8
click at [61, 67] on button "Profile" at bounding box center [53, 67] width 25 height 23
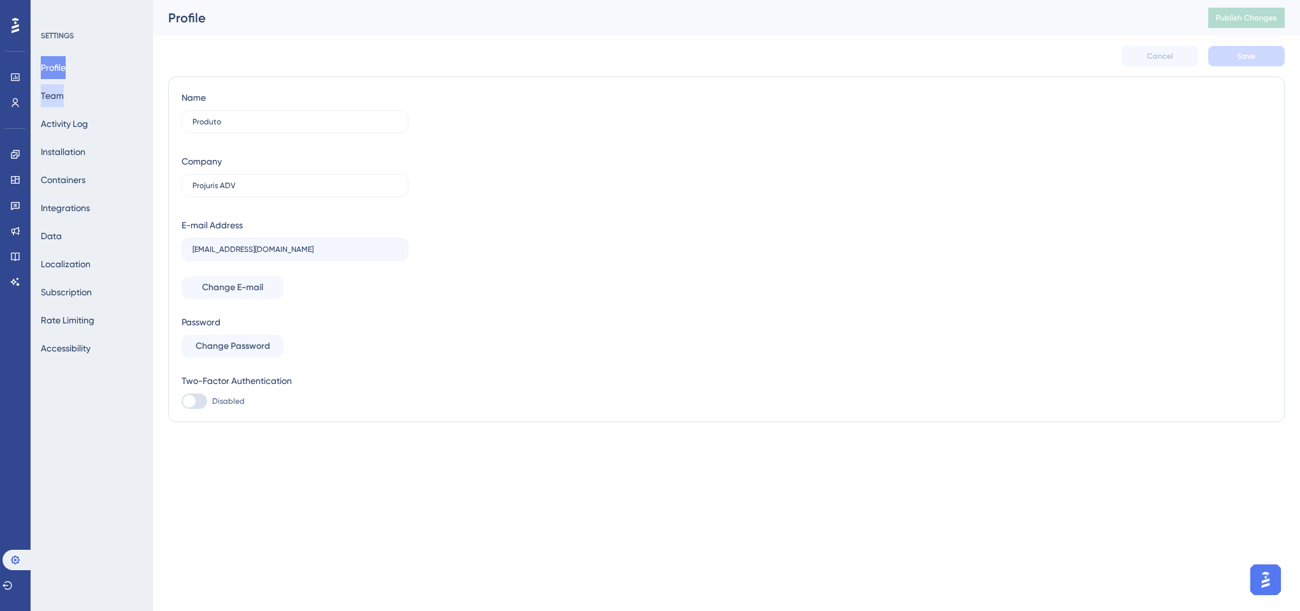
click at [58, 94] on button "Team" at bounding box center [52, 95] width 23 height 23
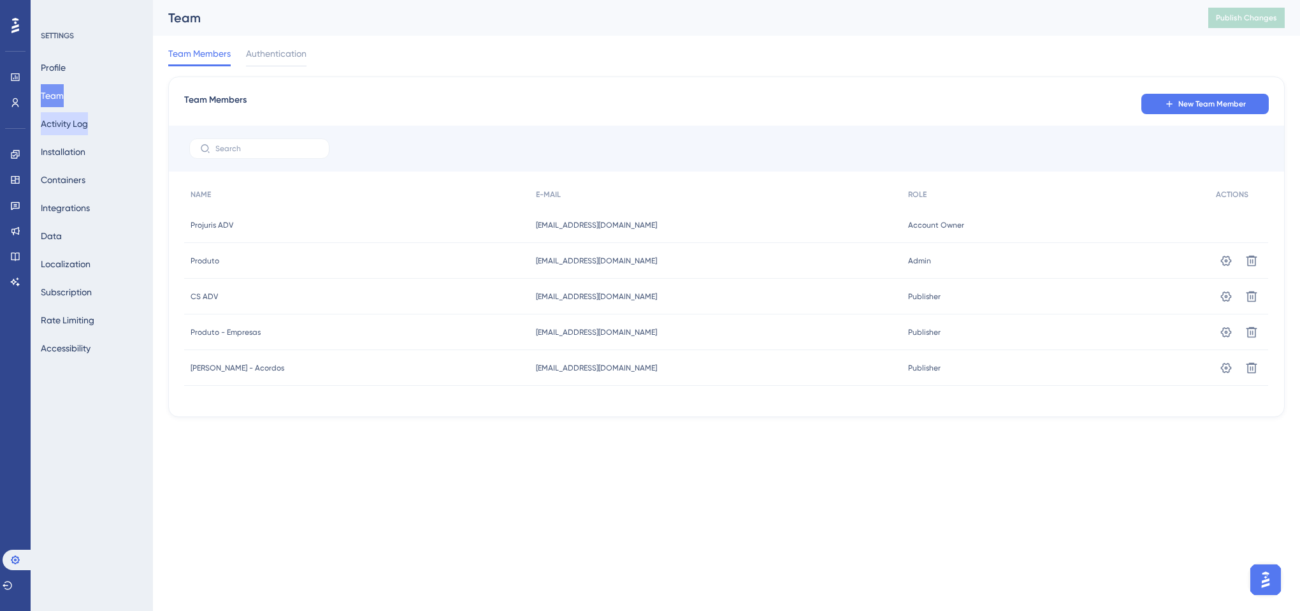
click at [75, 117] on button "Activity Log" at bounding box center [64, 123] width 47 height 23
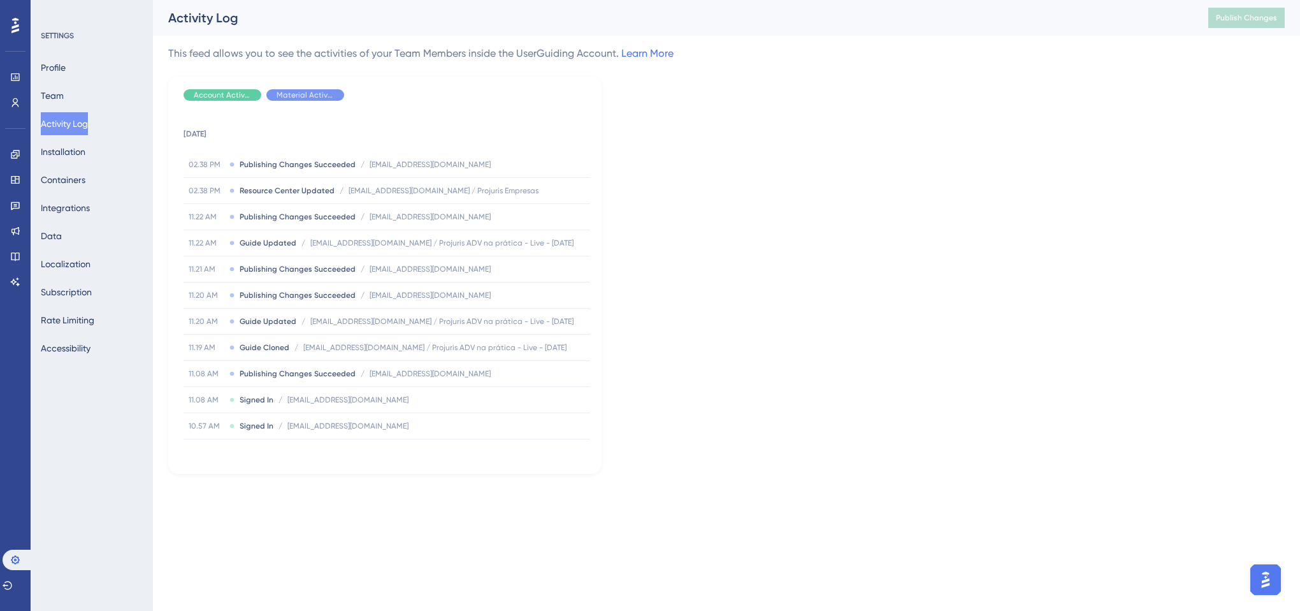
click at [760, 91] on div "This feed allows you to see the activities of your Team Members inside the User…" at bounding box center [726, 260] width 1117 height 428
click at [763, 170] on div "This feed allows you to see the activities of your Team Members inside the User…" at bounding box center [726, 260] width 1117 height 428
click at [71, 291] on button "Subscription" at bounding box center [66, 291] width 51 height 23
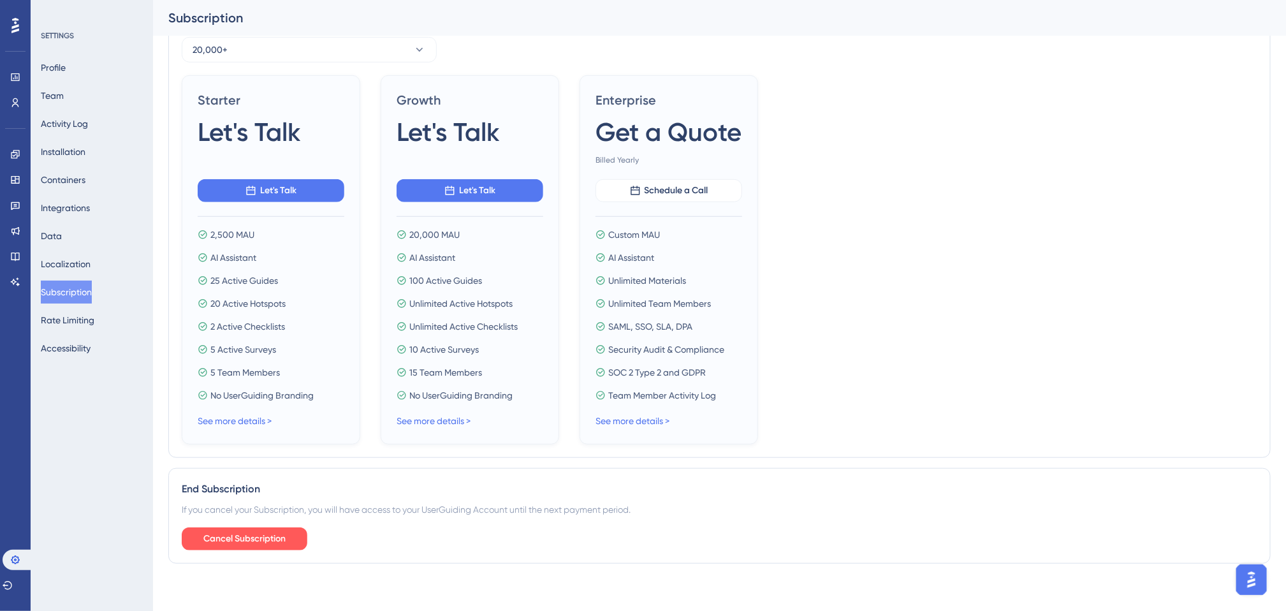
scroll to position [371, 0]
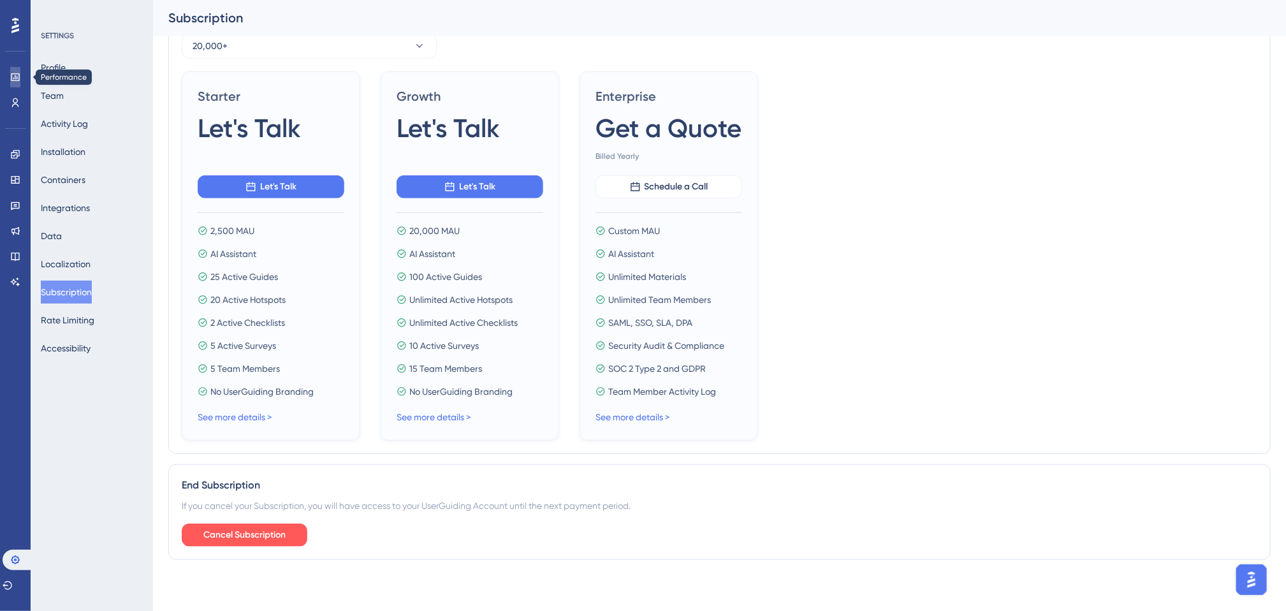
click at [20, 81] on link at bounding box center [15, 77] width 10 height 20
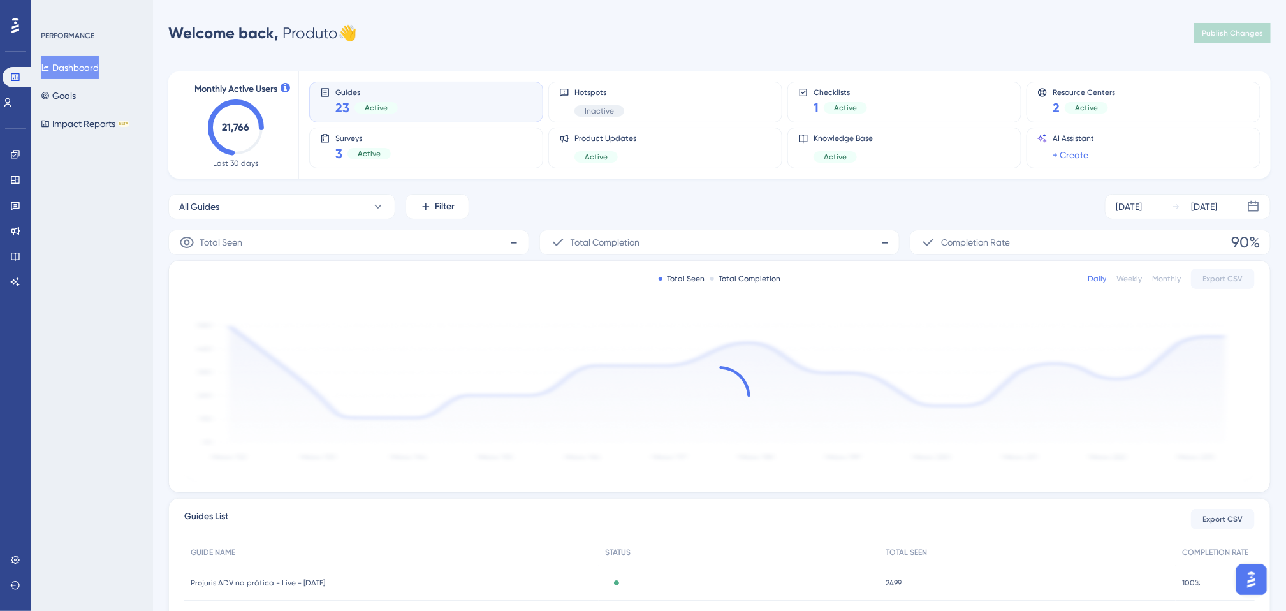
click at [769, 48] on div "Performance Users Engagement Widgets Feedback Product Updates Knowledge Base AI…" at bounding box center [719, 412] width 1133 height 785
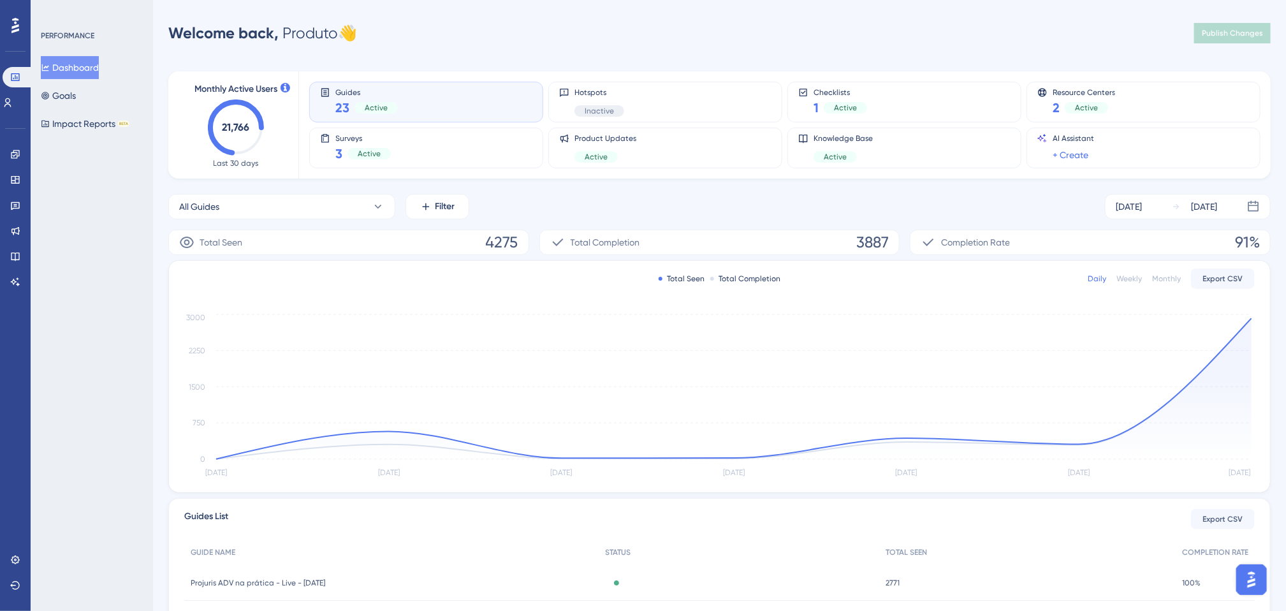
click at [743, 29] on div "Welcome back, Produto 👋 Publish Changes" at bounding box center [719, 32] width 1102 height 25
drag, startPoint x: 743, startPoint y: 29, endPoint x: 748, endPoint y: 33, distance: 6.9
click at [748, 31] on div "Welcome back, Produto 👋 Publish Changes" at bounding box center [719, 32] width 1102 height 25
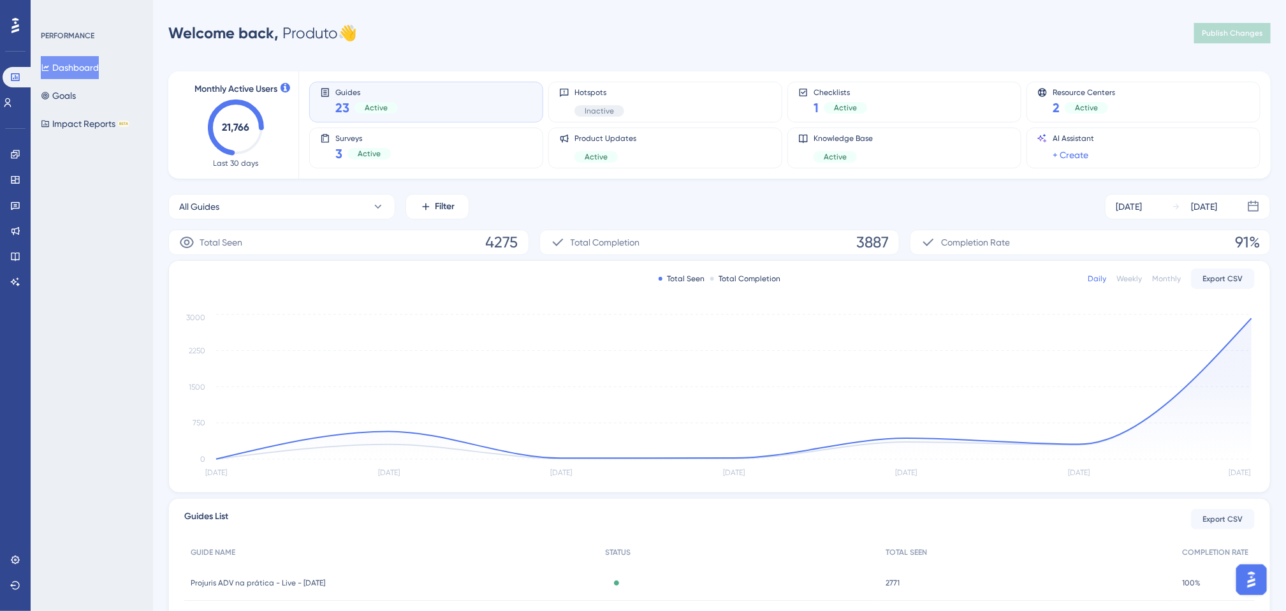
click at [748, 33] on div "Welcome back, Produto 👋 Publish Changes" at bounding box center [719, 32] width 1102 height 25
click at [746, 29] on div "Welcome back, Produto 👋 Publish Changes" at bounding box center [719, 32] width 1102 height 25
click at [755, 33] on div "Welcome back, Produto 👋 Publish Changes" at bounding box center [719, 32] width 1102 height 25
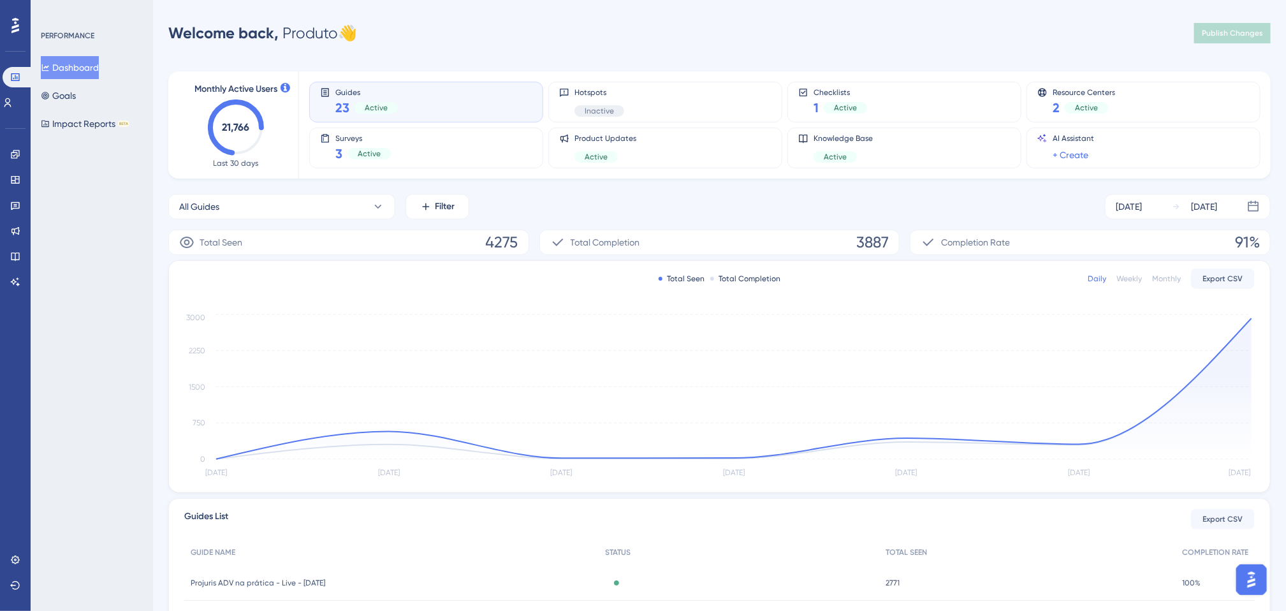
click at [755, 33] on div "Welcome back, Produto 👋 Publish Changes" at bounding box center [719, 32] width 1102 height 25
click at [796, 10] on div "Performance Users Engagement Widgets Feedback Product Updates Knowledge Base AI…" at bounding box center [643, 413] width 1286 height 826
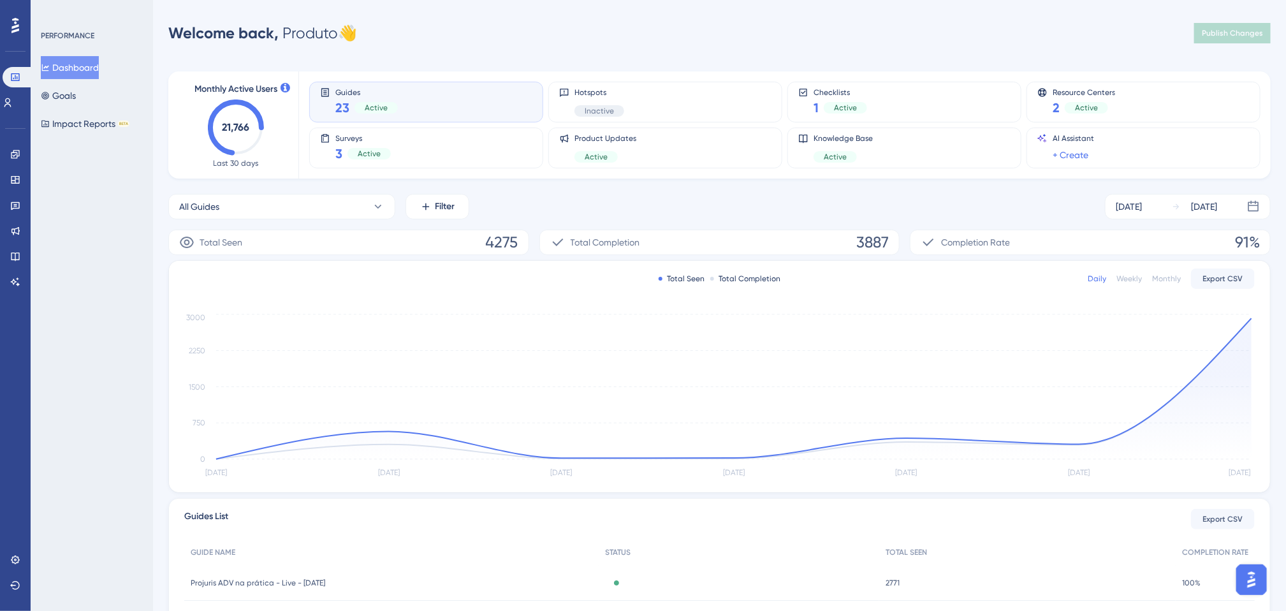
click at [746, 44] on div "Welcome back, Produto 👋 Publish Changes" at bounding box center [719, 32] width 1102 height 25
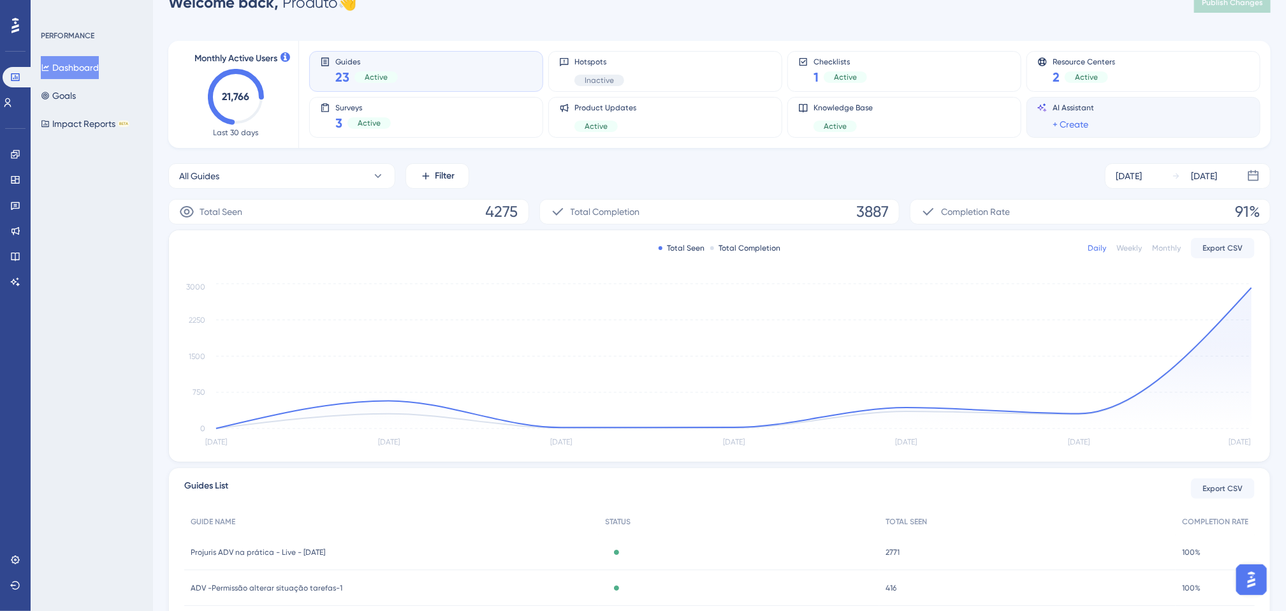
scroll to position [23, 0]
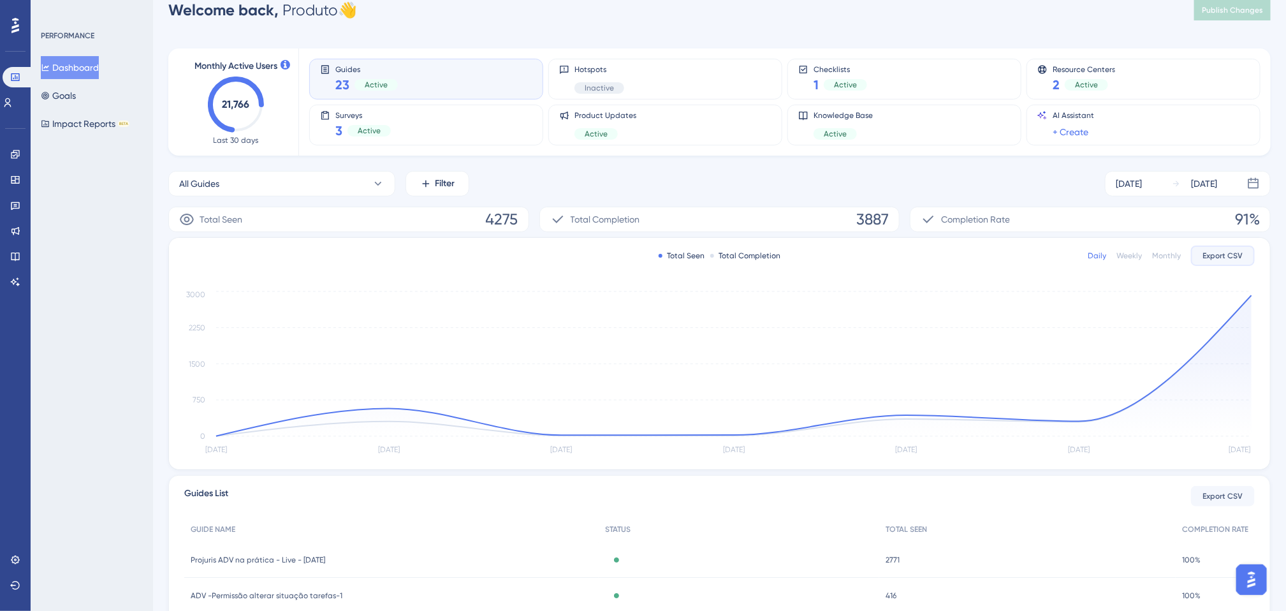
click at [1230, 256] on span "Export CSV" at bounding box center [1223, 256] width 40 height 10
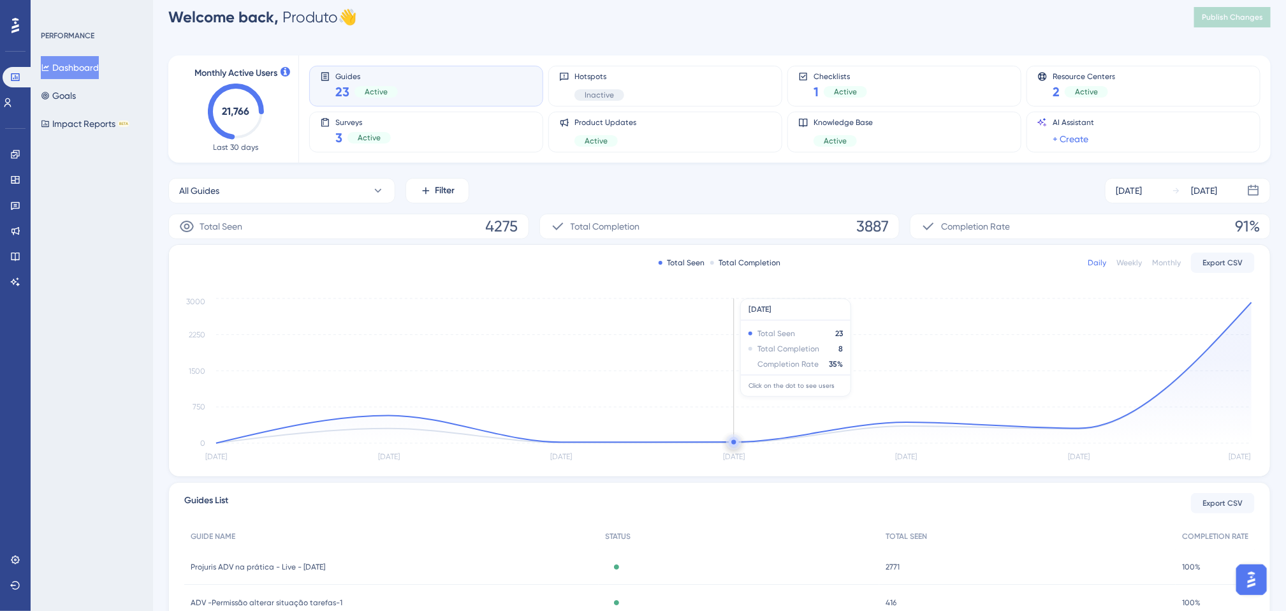
scroll to position [0, 0]
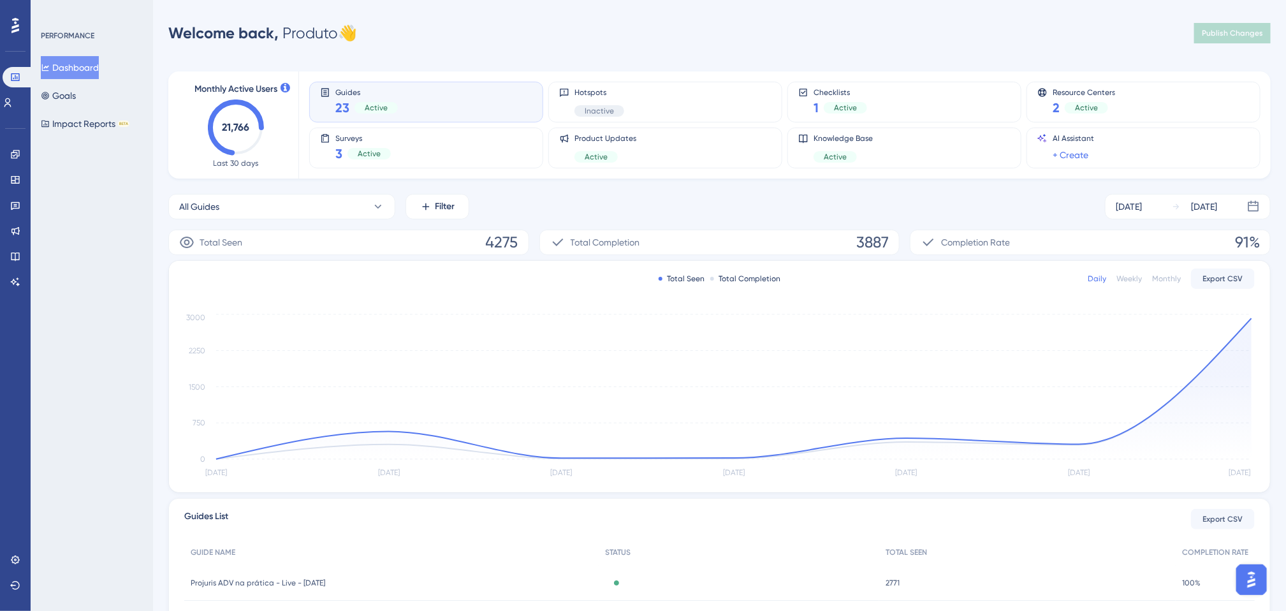
click at [719, 210] on div "All Guides Filter [DATE] [DATE]" at bounding box center [719, 206] width 1102 height 25
click at [746, 208] on div "All Guides Filter [DATE] [DATE]" at bounding box center [719, 206] width 1102 height 25
drag, startPoint x: 701, startPoint y: 192, endPoint x: 769, endPoint y: 196, distance: 69.0
click at [701, 194] on div "Monthly Active Users 21,766 Last 30 days Guides 23 Active Hotspots Inactive Che…" at bounding box center [719, 420] width 1102 height 729
drag, startPoint x: 885, startPoint y: 209, endPoint x: 921, endPoint y: 215, distance: 35.5
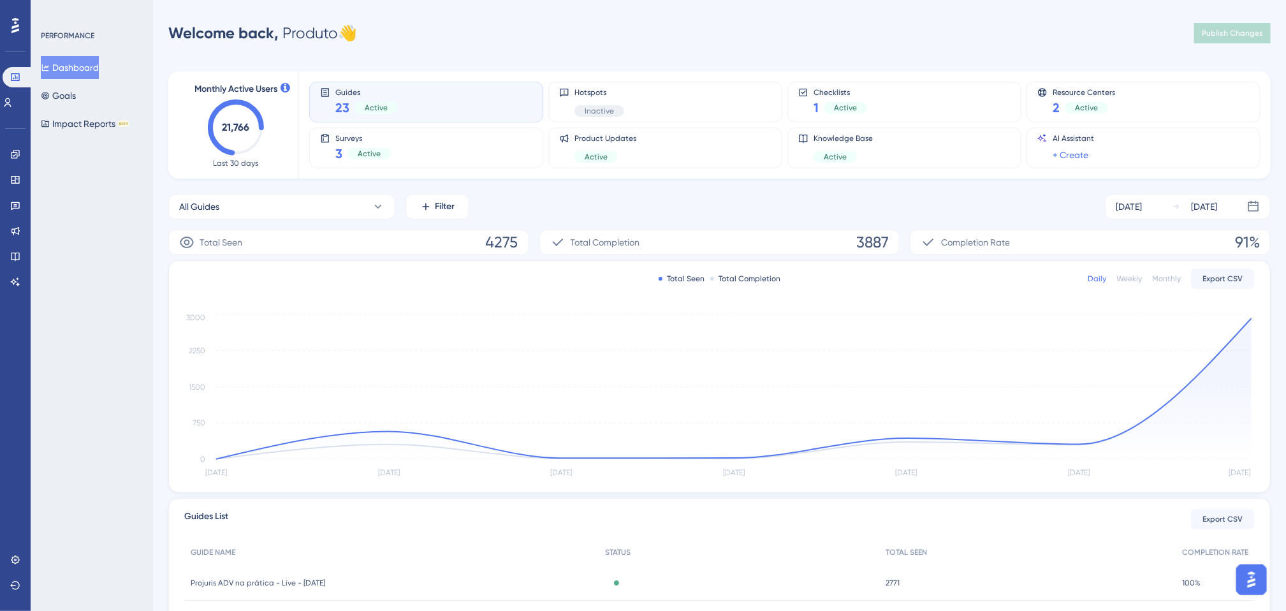
click at [884, 211] on div "All Guides Filter [DATE] [DATE]" at bounding box center [719, 206] width 1102 height 25
click at [901, 203] on div "All Guides Filter [DATE] [DATE]" at bounding box center [719, 206] width 1102 height 25
click at [875, 201] on div "All Guides Filter [DATE] [DATE]" at bounding box center [719, 206] width 1102 height 25
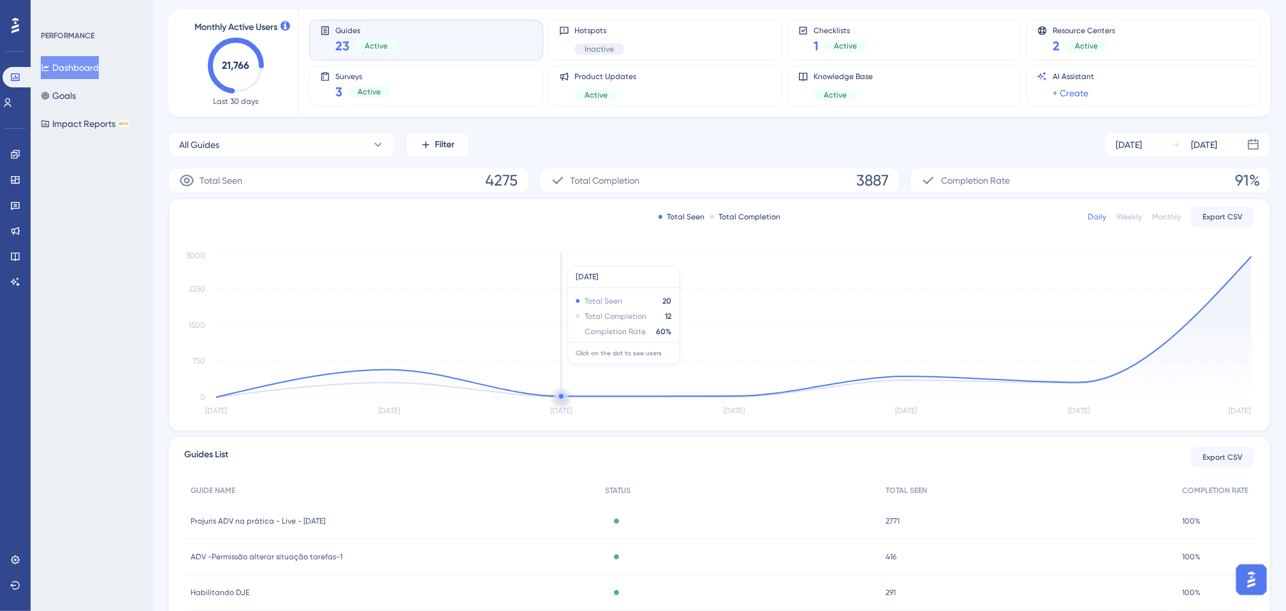
scroll to position [96, 0]
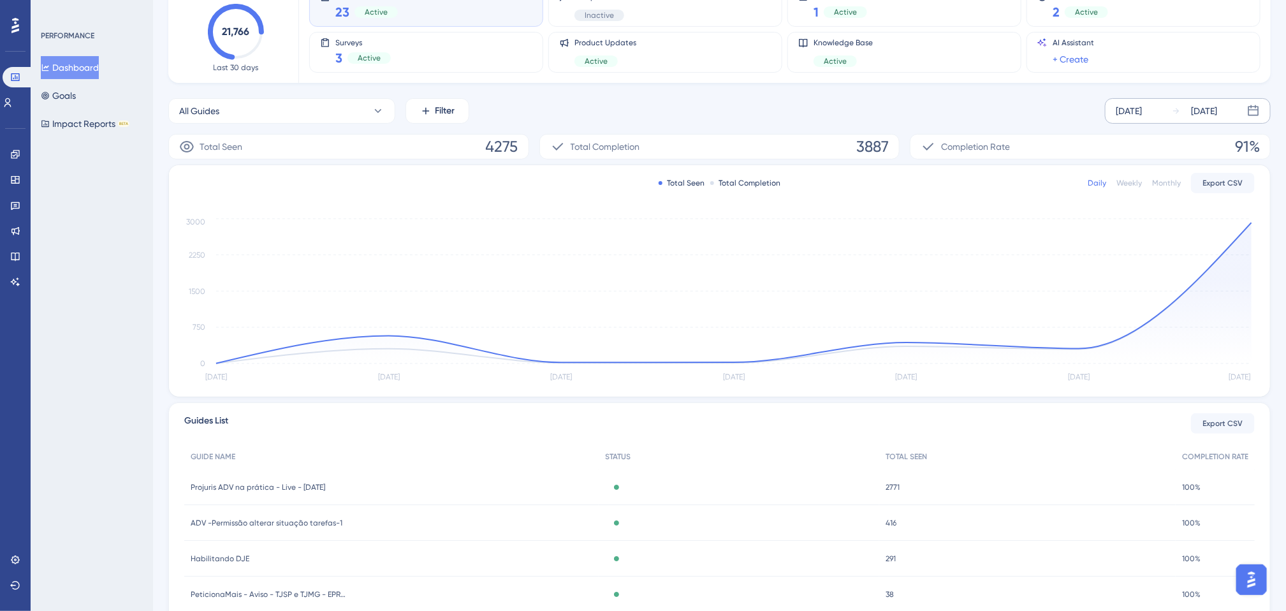
click at [1142, 107] on div "[DATE]" at bounding box center [1129, 110] width 26 height 15
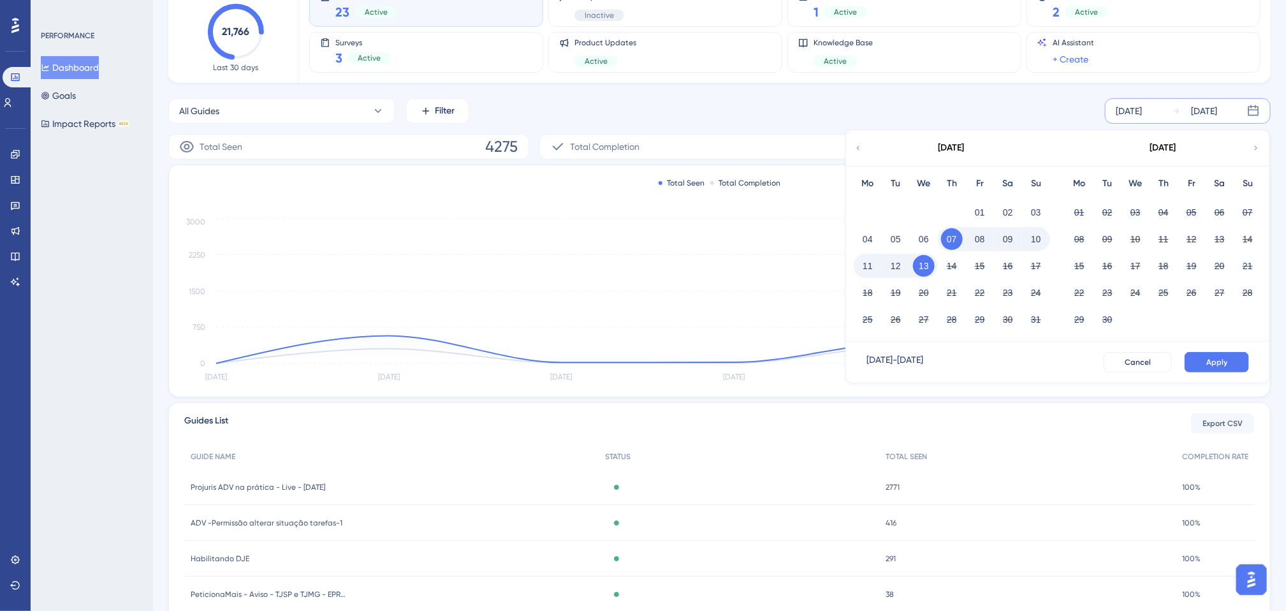
click at [960, 104] on div "All Guides Filter [DATE] [DATE] [DATE] Mo Tu We Th Fr Sa Su 01 02 03 04 05 06 0…" at bounding box center [719, 110] width 1102 height 25
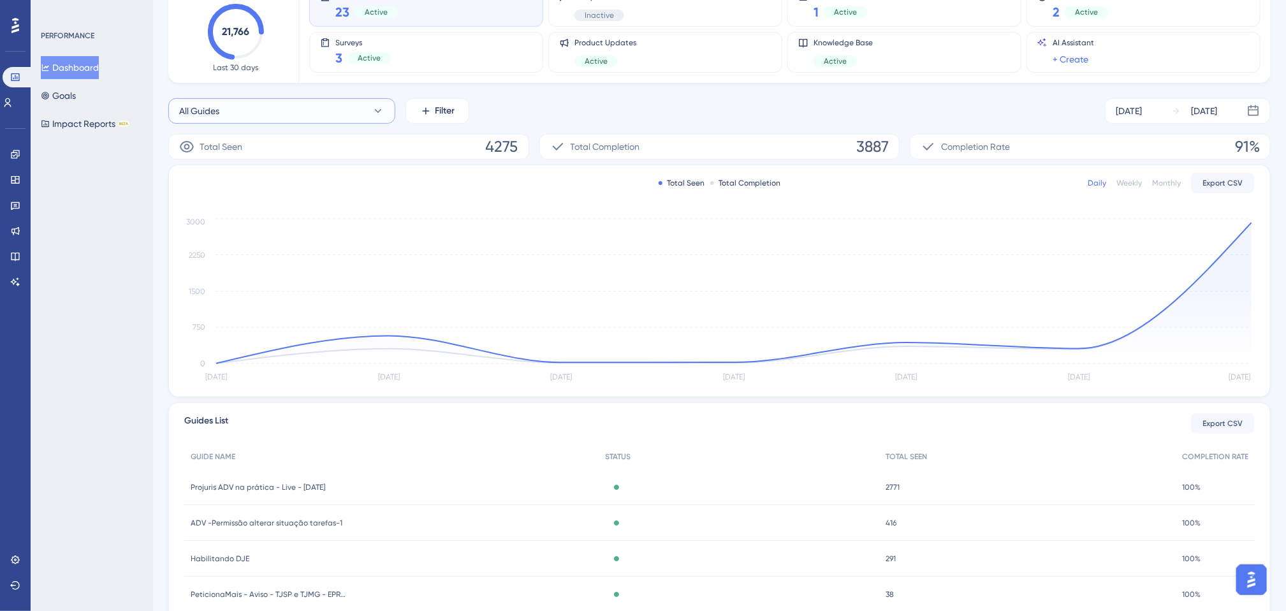
click at [364, 111] on button "All Guides" at bounding box center [281, 110] width 227 height 25
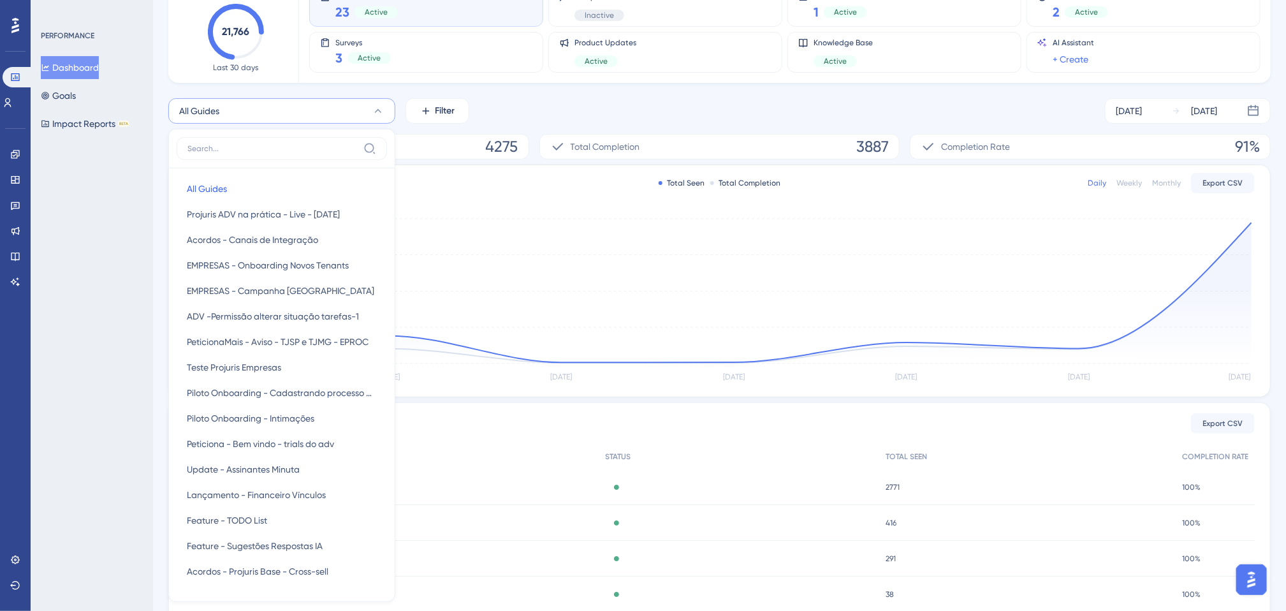
scroll to position [155, 0]
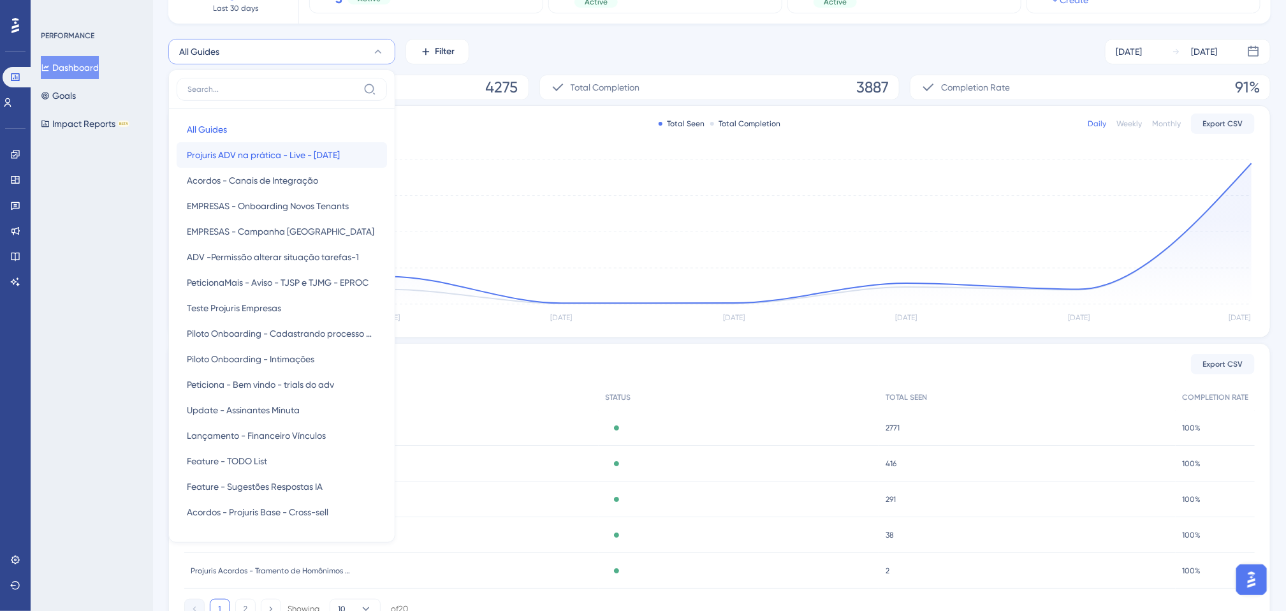
click at [314, 159] on span "Projuris ADV na prática - Live - [DATE]" at bounding box center [263, 154] width 153 height 15
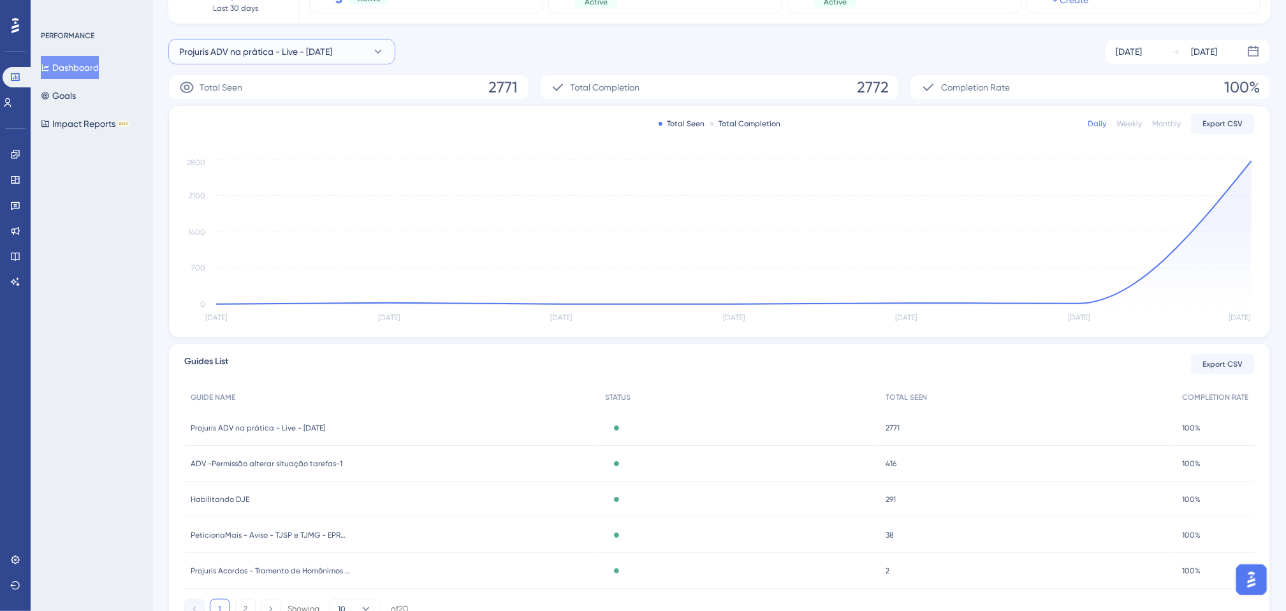
click at [362, 52] on button "Projuris ADV na prática - Live - [DATE]" at bounding box center [281, 51] width 227 height 25
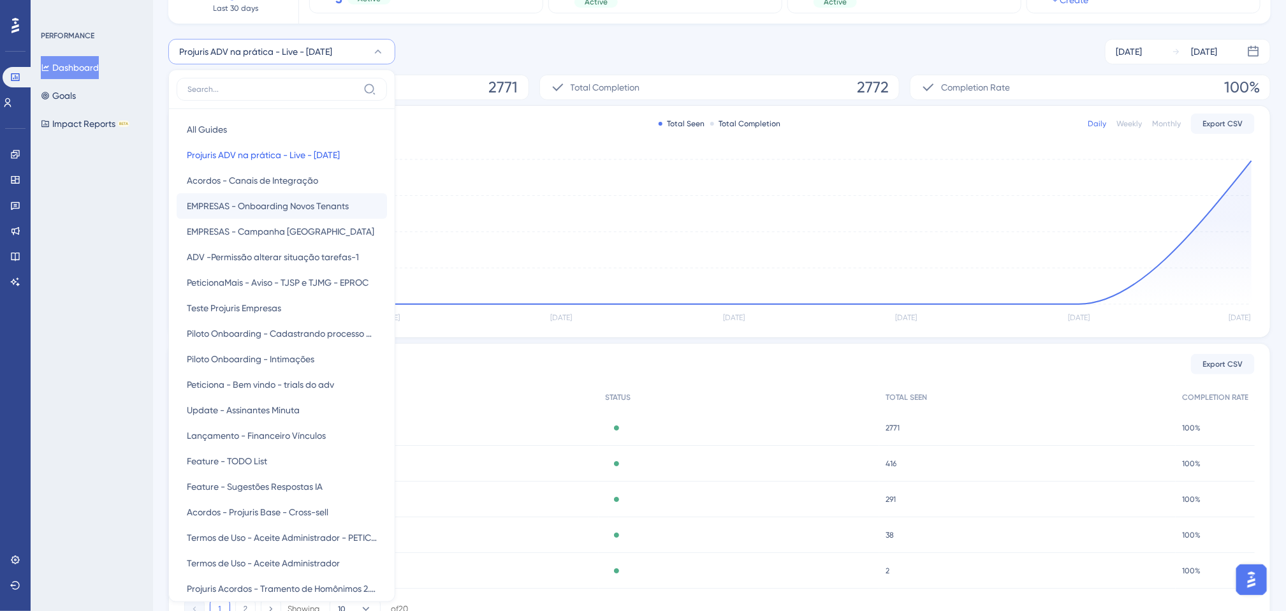
scroll to position [184, 0]
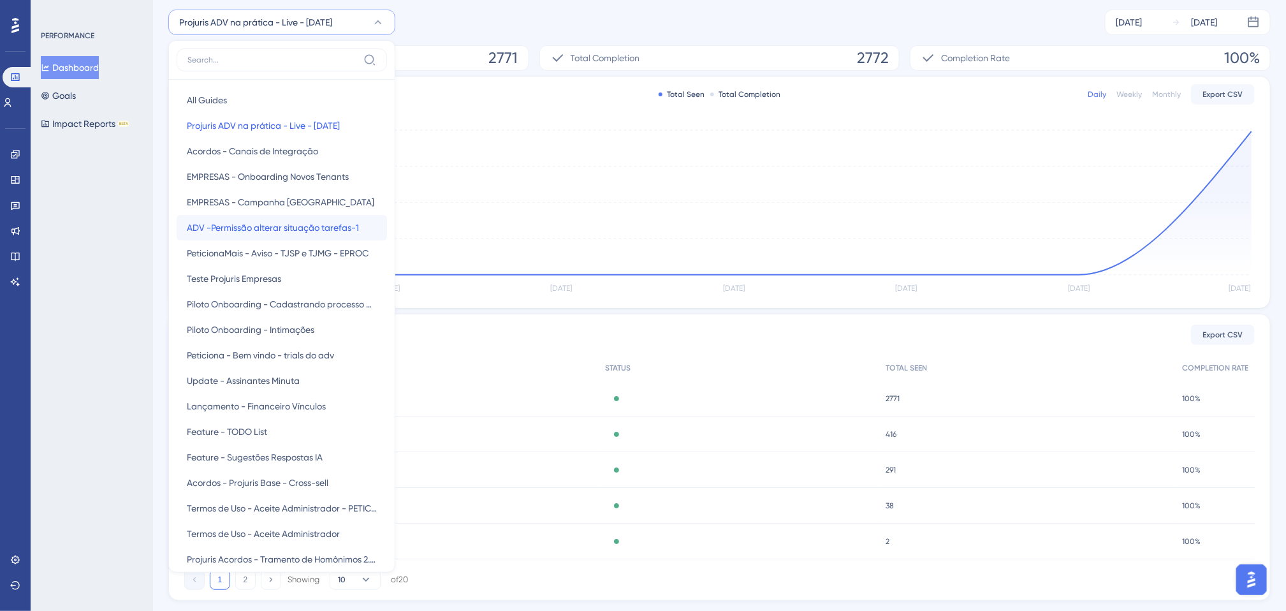
click at [312, 224] on span "ADV -Permissão alterar situação tarefas-1" at bounding box center [273, 227] width 172 height 15
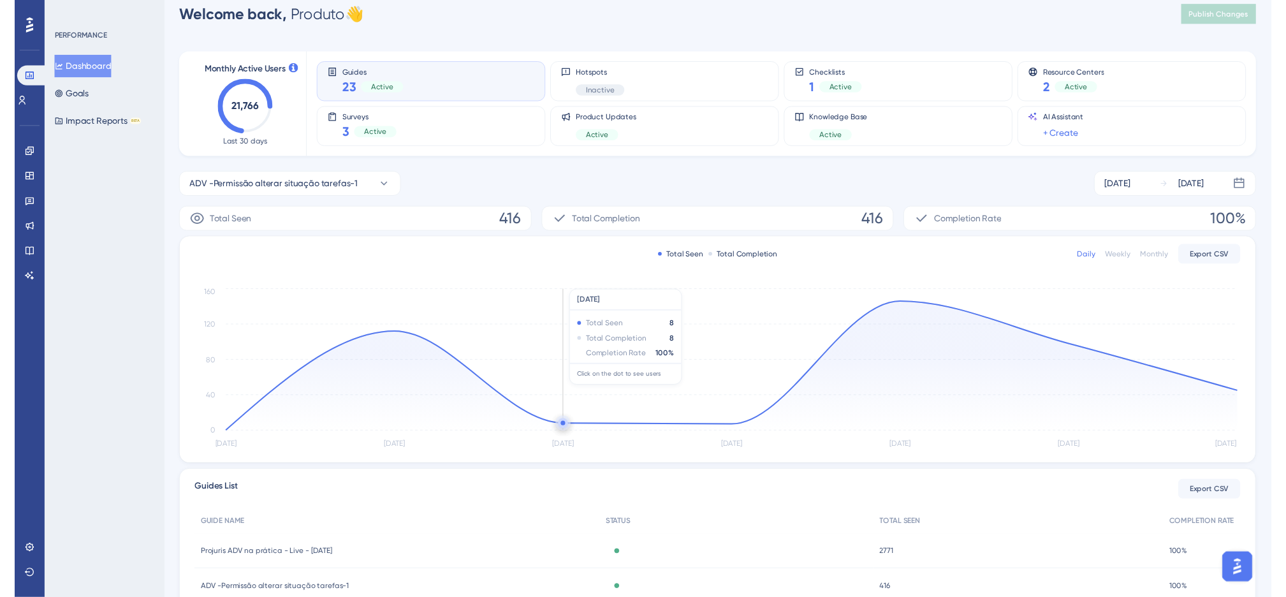
scroll to position [0, 0]
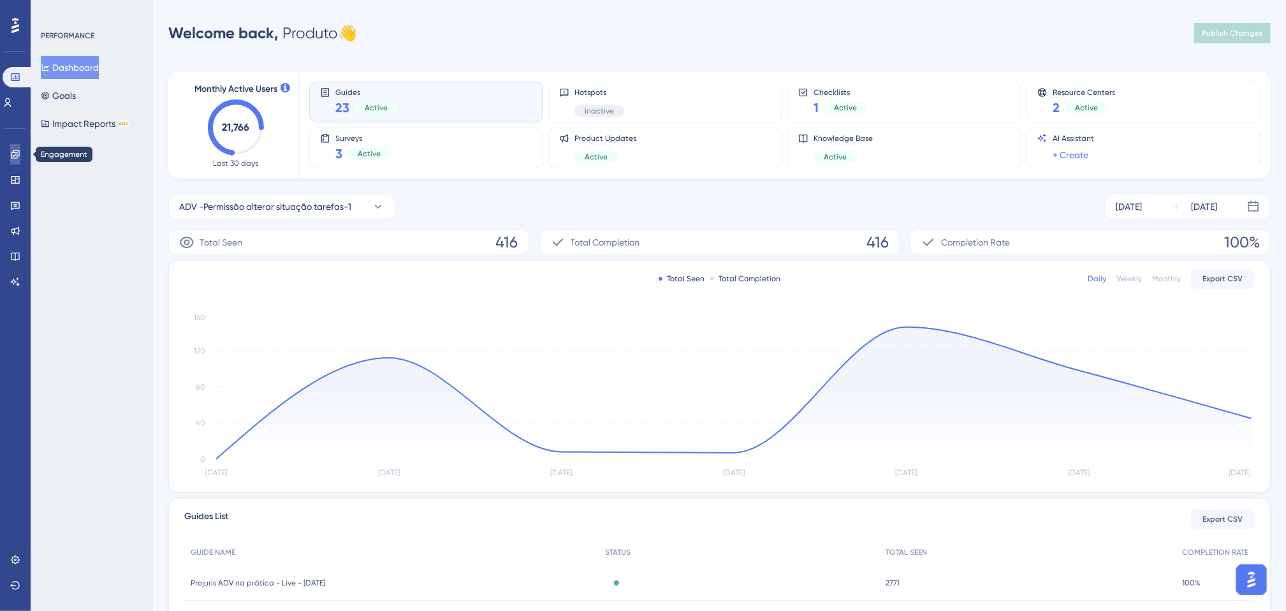
click at [19, 154] on icon at bounding box center [15, 154] width 8 height 8
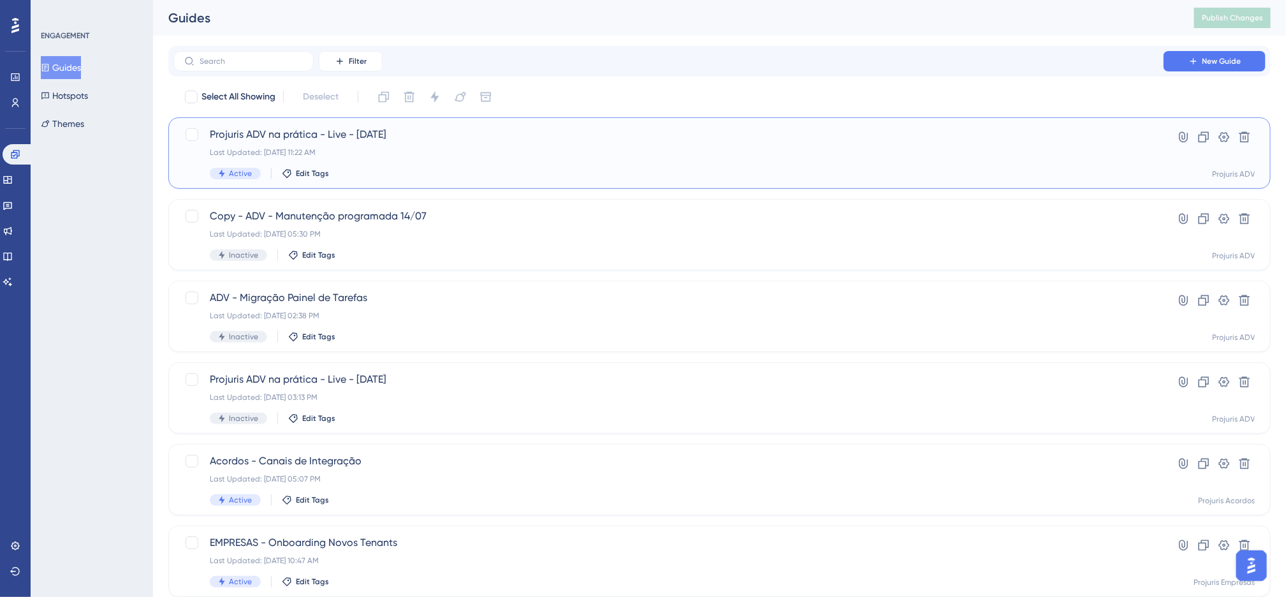
click at [558, 140] on span "Projuris ADV na prática - Live - [DATE]" at bounding box center [668, 134] width 917 height 15
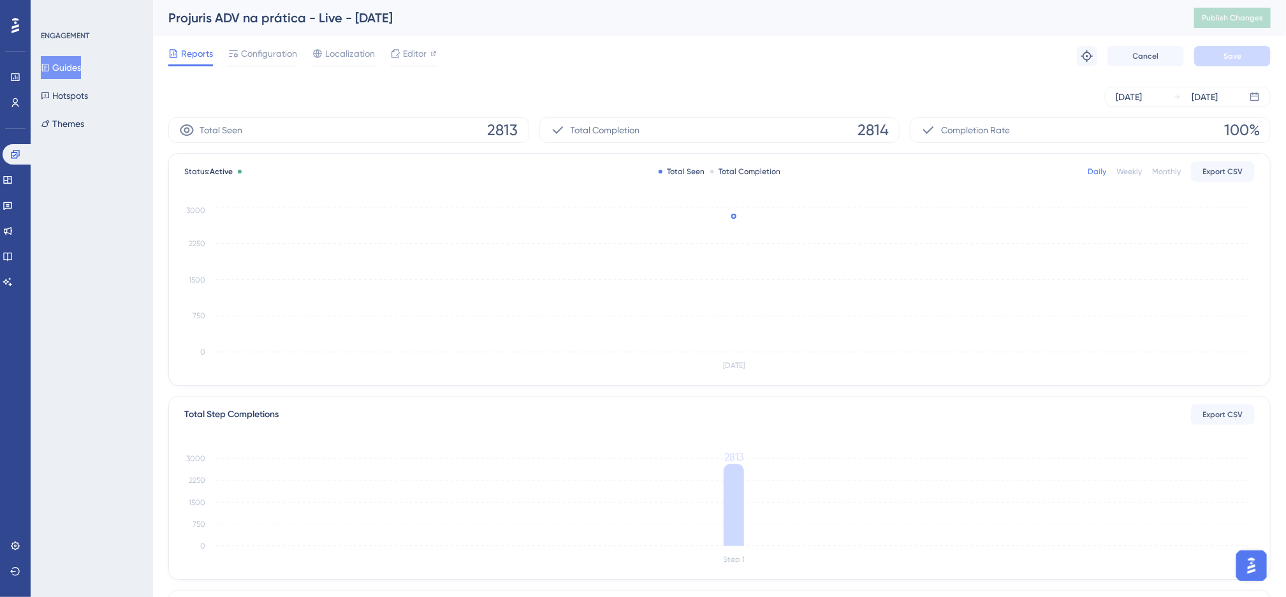
click at [65, 63] on button "Guides" at bounding box center [61, 67] width 40 height 23
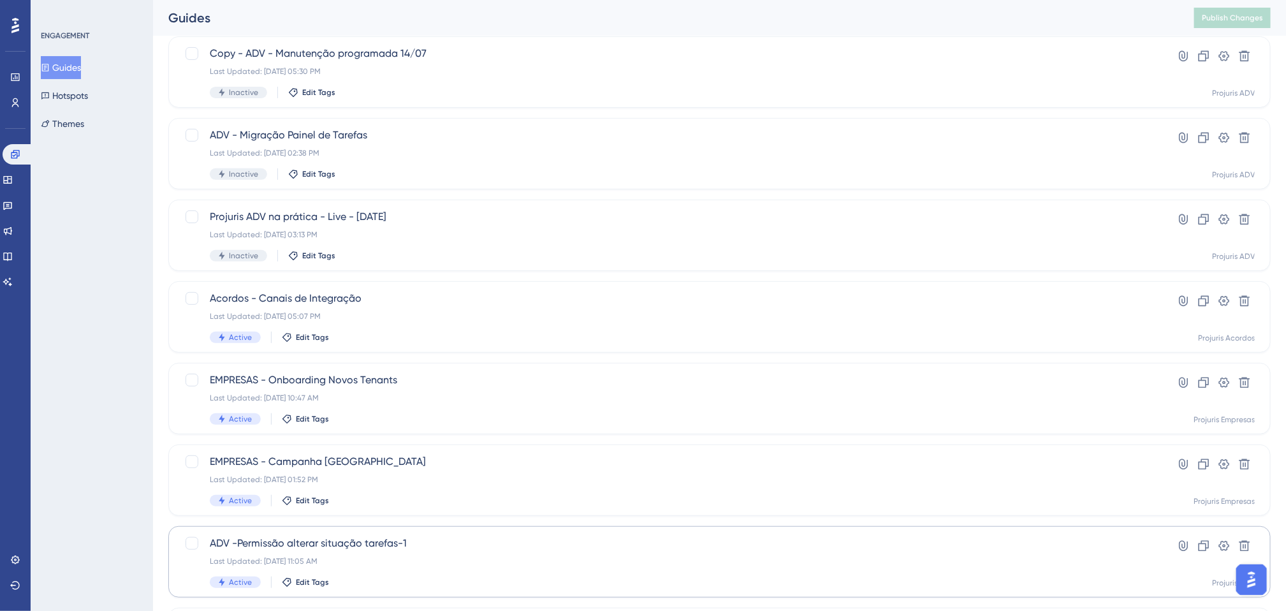
scroll to position [191, 0]
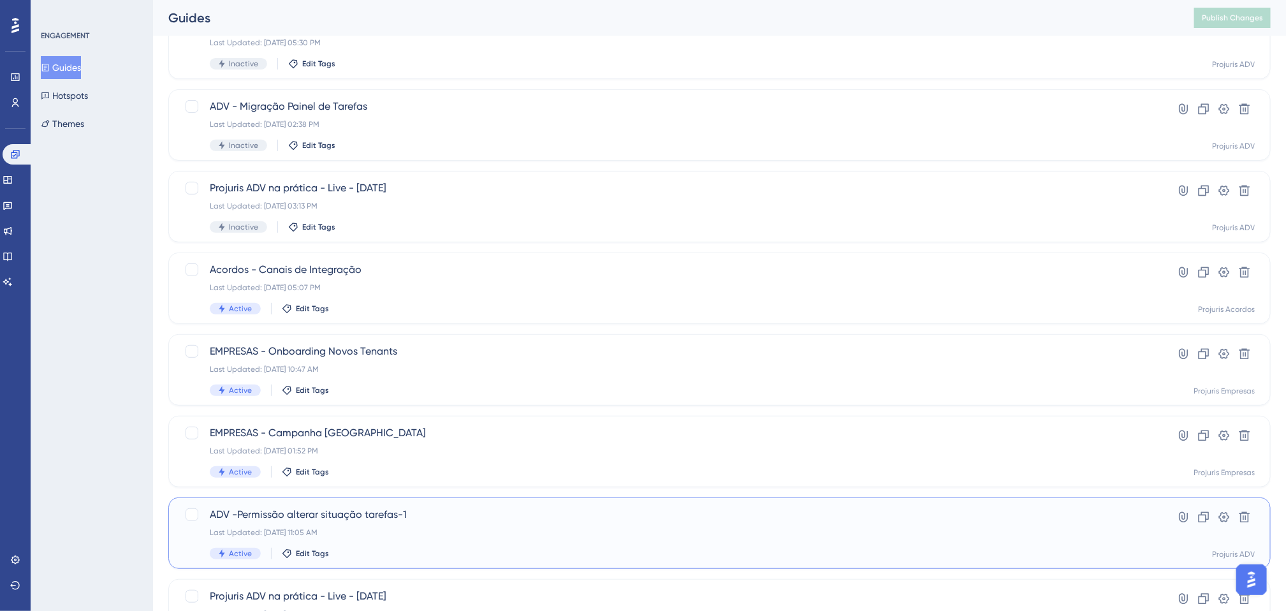
click at [486, 526] on div "ADV -Permissão alterar situação tarefas-1 Last Updated: [DATE] 11:05 AM Active …" at bounding box center [668, 533] width 917 height 52
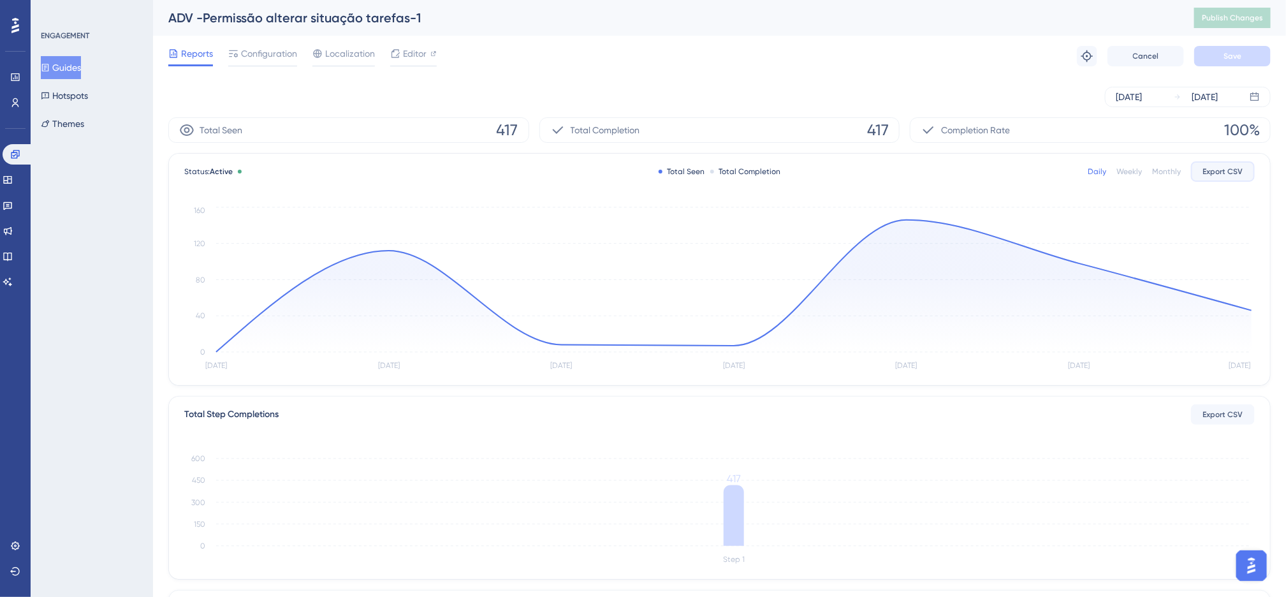
click at [1220, 174] on span "Export CSV" at bounding box center [1223, 171] width 40 height 10
click at [1127, 170] on div "Weekly" at bounding box center [1128, 171] width 25 height 10
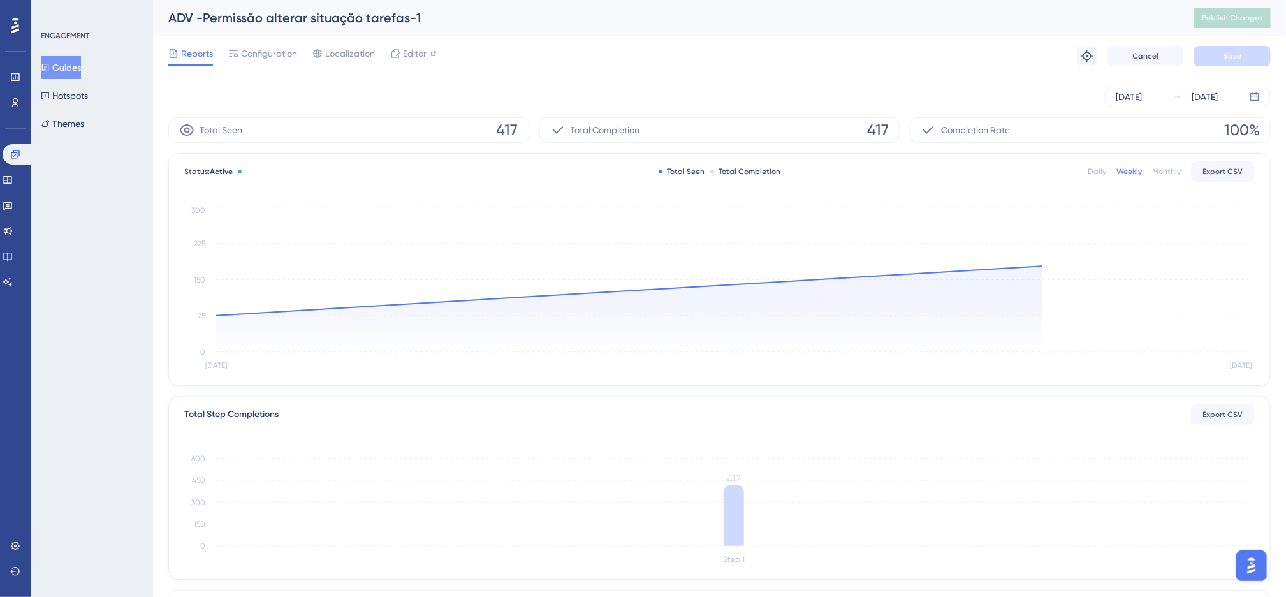
click at [1174, 170] on div "Monthly" at bounding box center [1166, 171] width 29 height 10
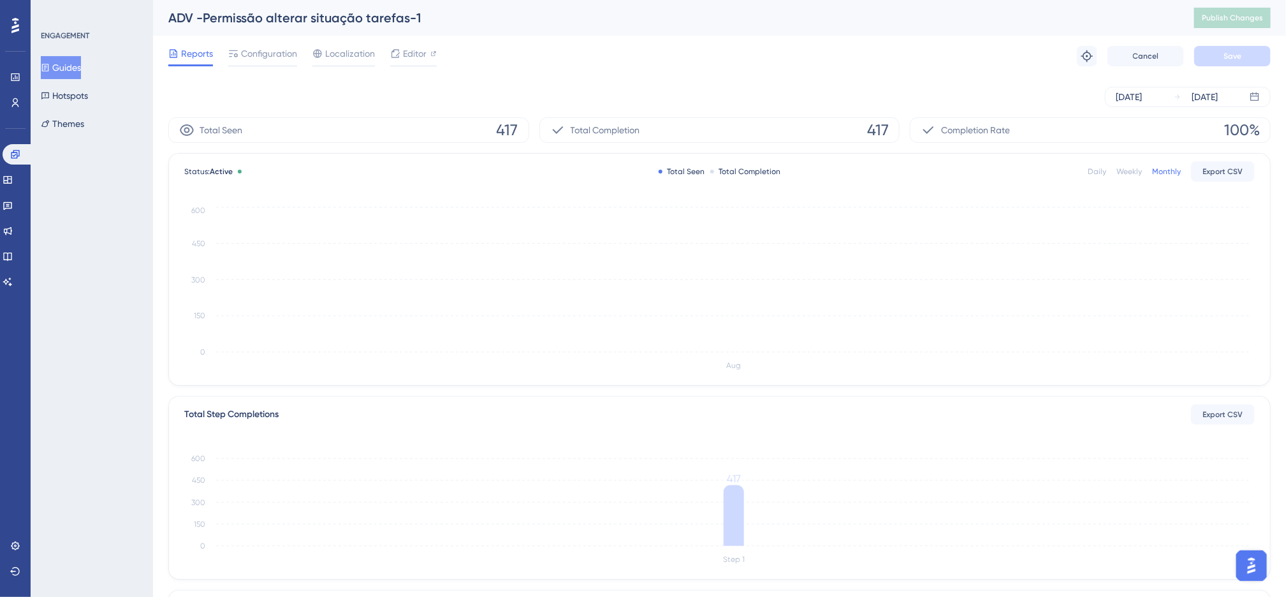
click at [1100, 171] on div "Daily" at bounding box center [1097, 171] width 18 height 10
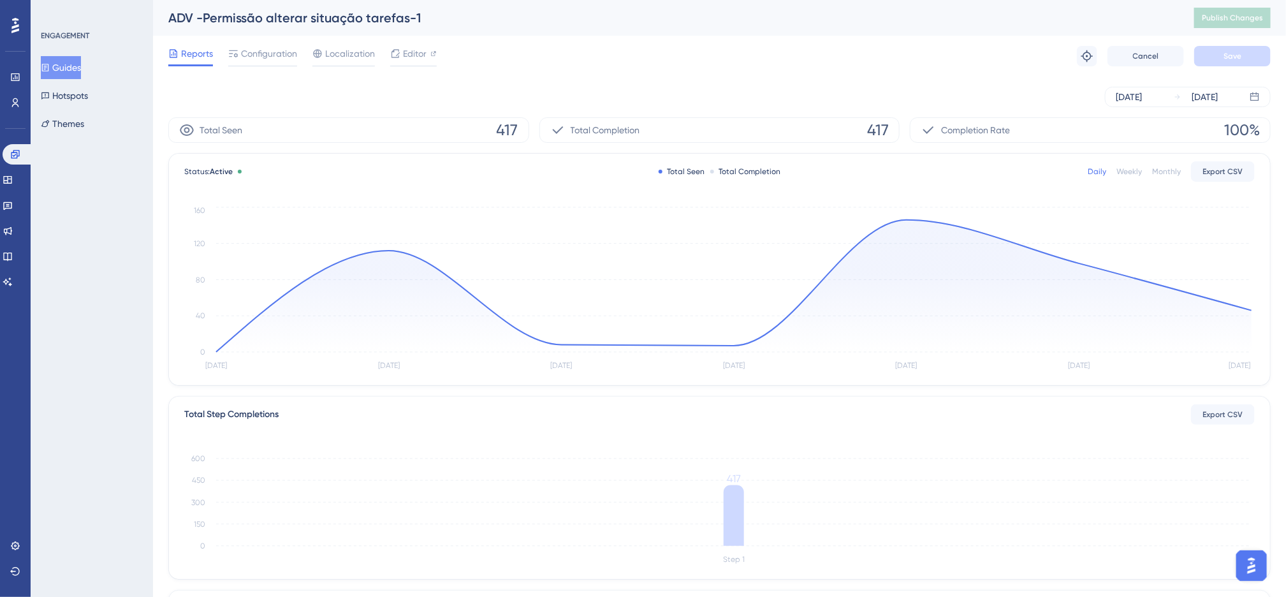
drag, startPoint x: 849, startPoint y: 68, endPoint x: 844, endPoint y: 96, distance: 28.5
click at [849, 68] on div "Reports Configuration Localization Editor Troubleshoot Cancel Save" at bounding box center [719, 56] width 1102 height 41
drag, startPoint x: 759, startPoint y: 57, endPoint x: 796, endPoint y: 163, distance: 112.1
click at [762, 57] on div "Reports Configuration Localization Editor Troubleshoot Cancel Save" at bounding box center [719, 56] width 1102 height 41
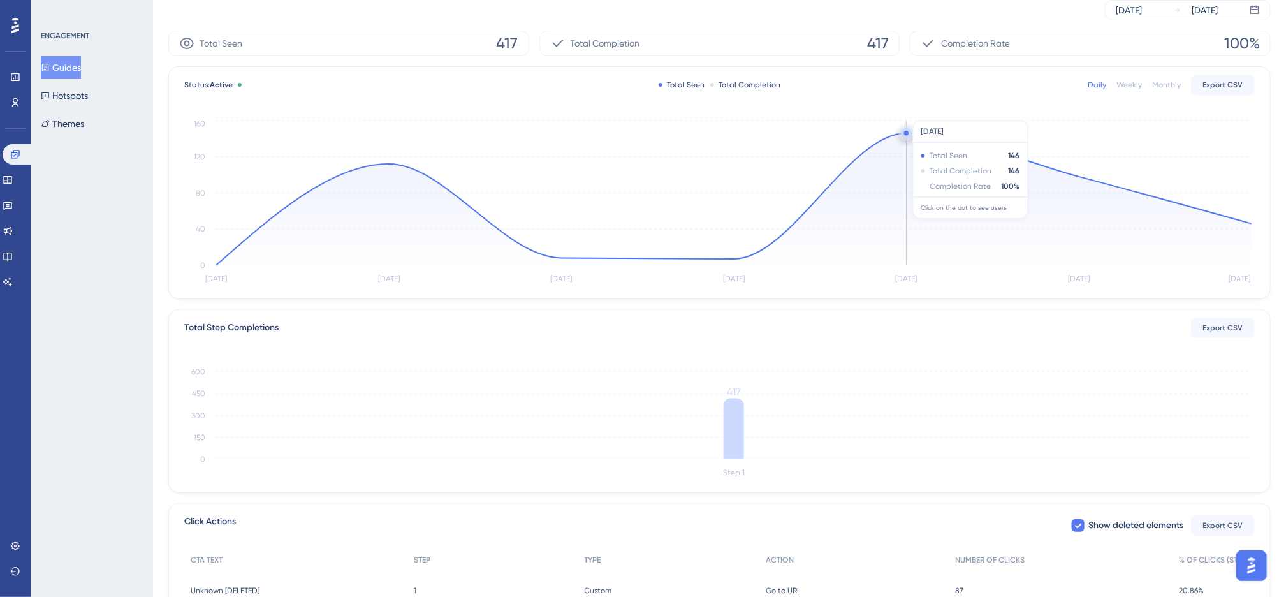
scroll to position [211, 0]
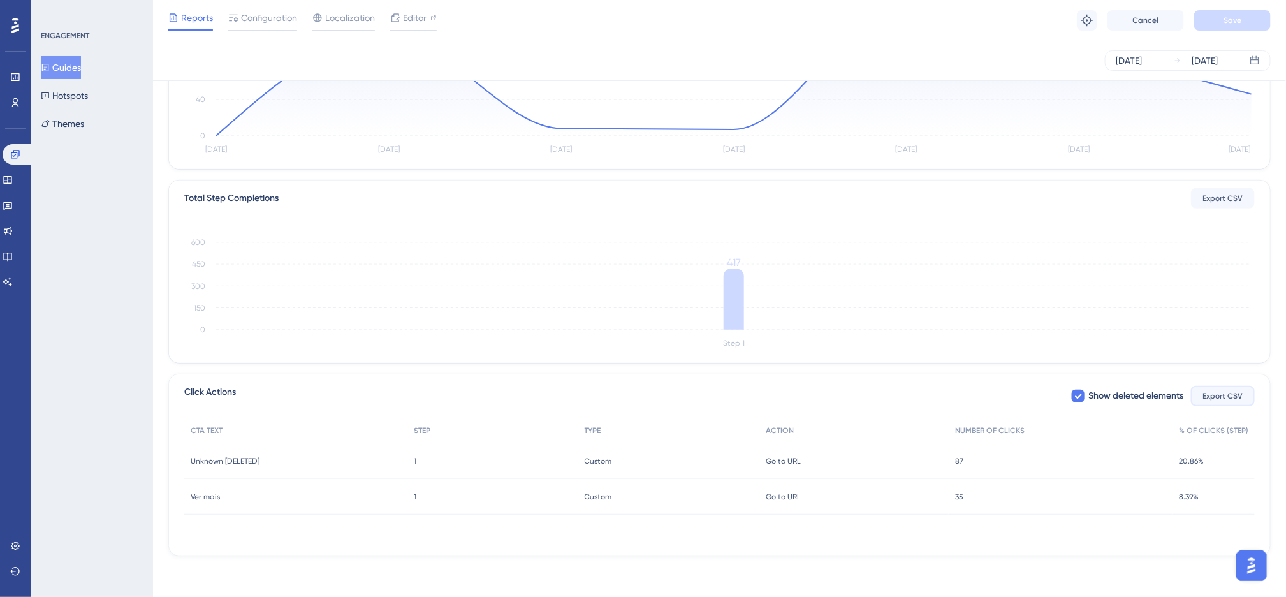
click at [1217, 396] on span "Export CSV" at bounding box center [1223, 396] width 40 height 10
click at [490, 47] on div "[DATE] [DATE]" at bounding box center [719, 60] width 1133 height 41
click at [725, 62] on div "[DATE] [DATE]" at bounding box center [719, 60] width 1102 height 20
